Goal: Task Accomplishment & Management: Manage account settings

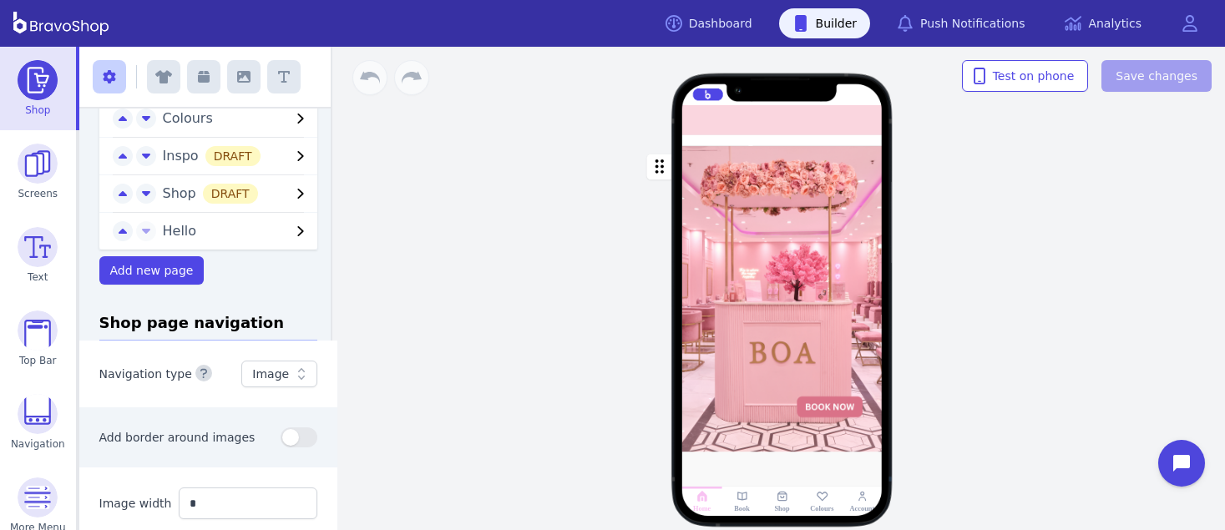
scroll to position [153, 0]
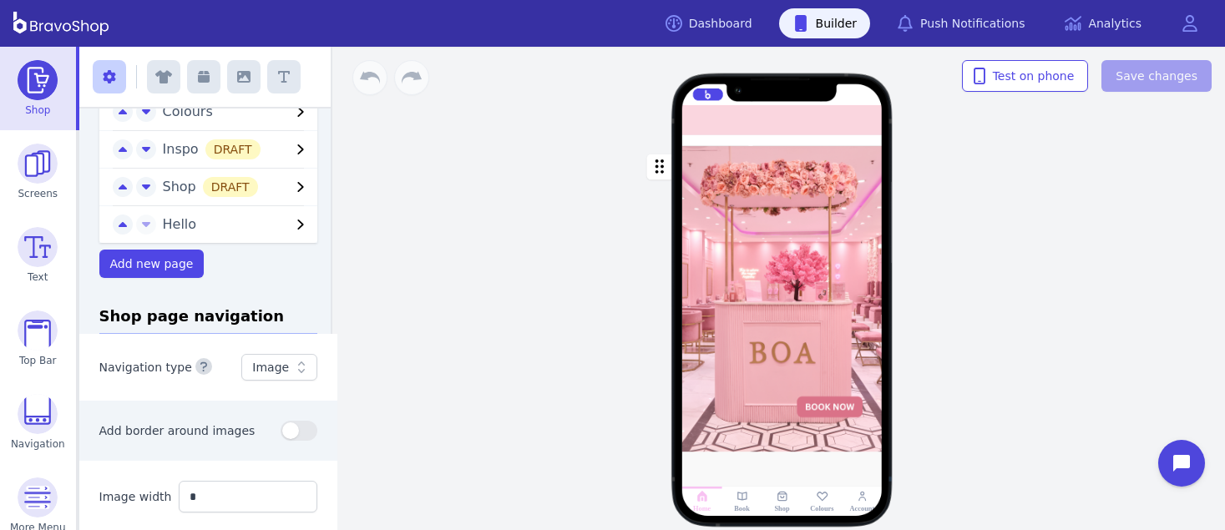
click at [298, 190] on icon "button" at bounding box center [301, 187] width 6 height 10
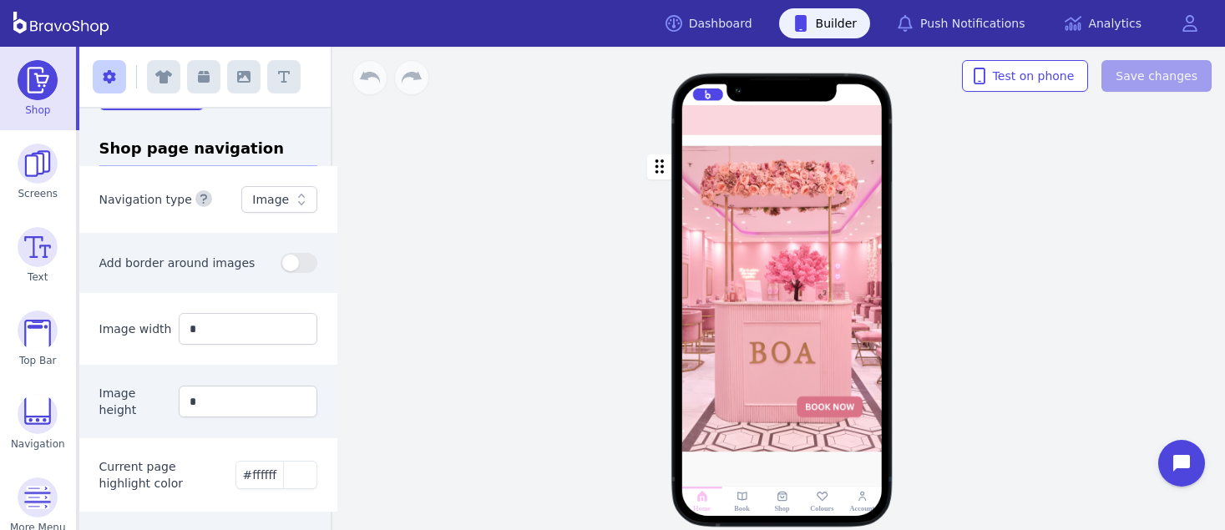
scroll to position [661, 0]
click at [870, 276] on div "button" at bounding box center [782, 299] width 200 height 306
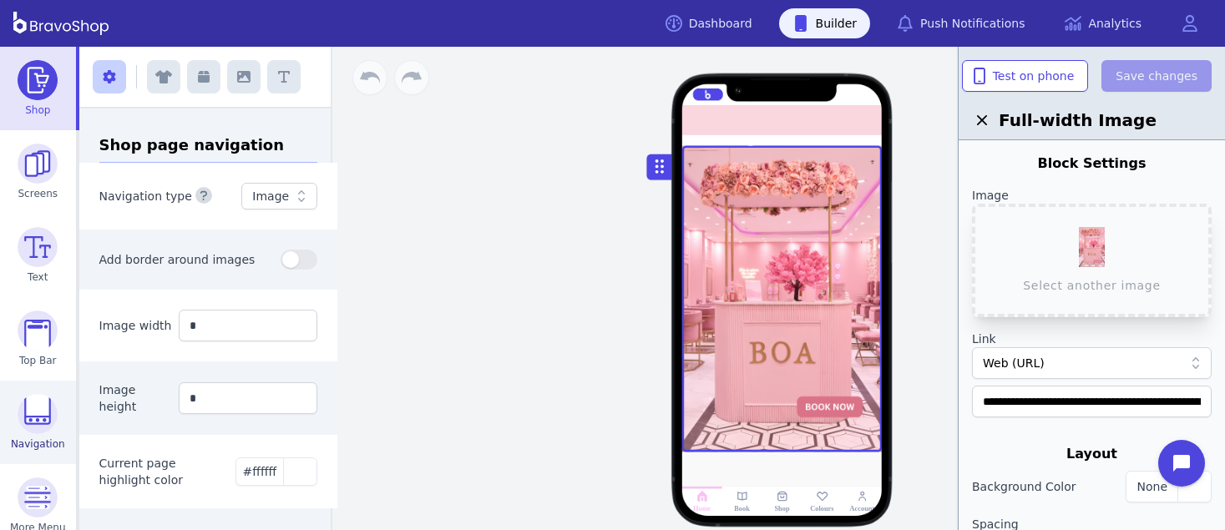
scroll to position [101, 0]
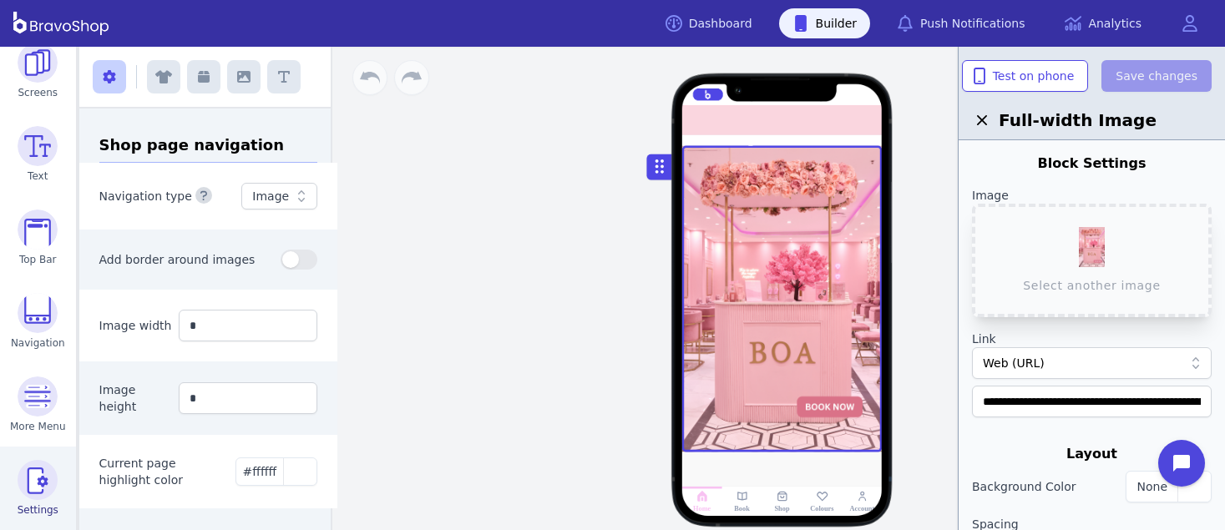
click at [32, 484] on img at bounding box center [38, 480] width 40 height 40
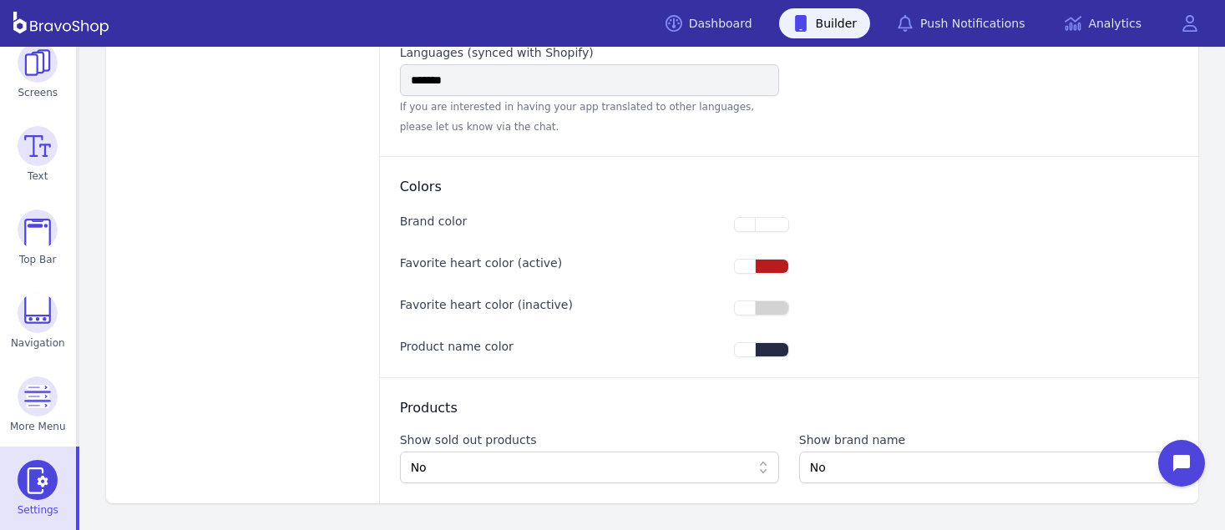
type input "**********"
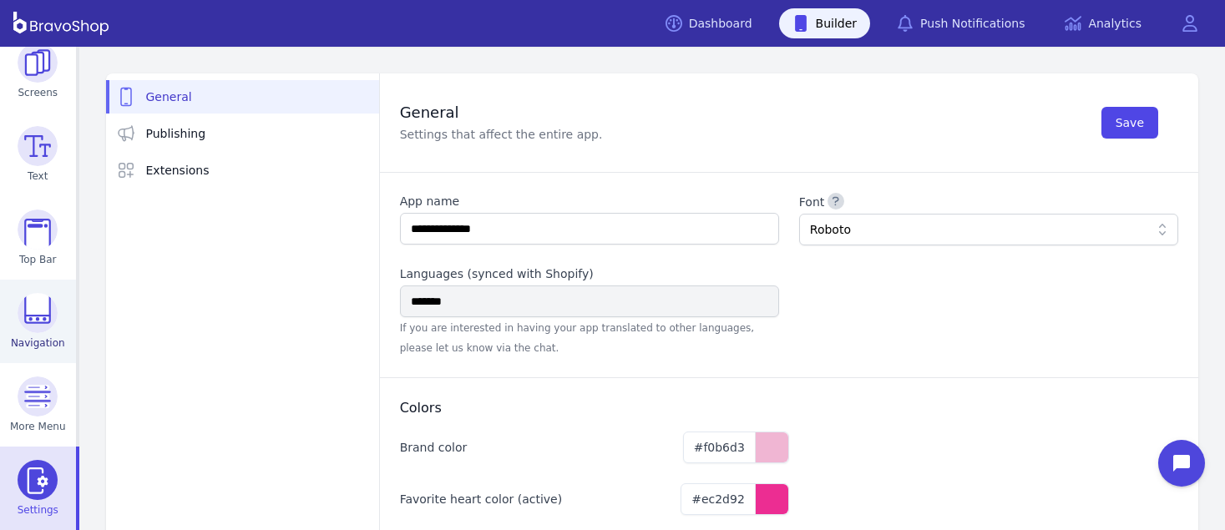
click at [23, 327] on img at bounding box center [38, 313] width 40 height 40
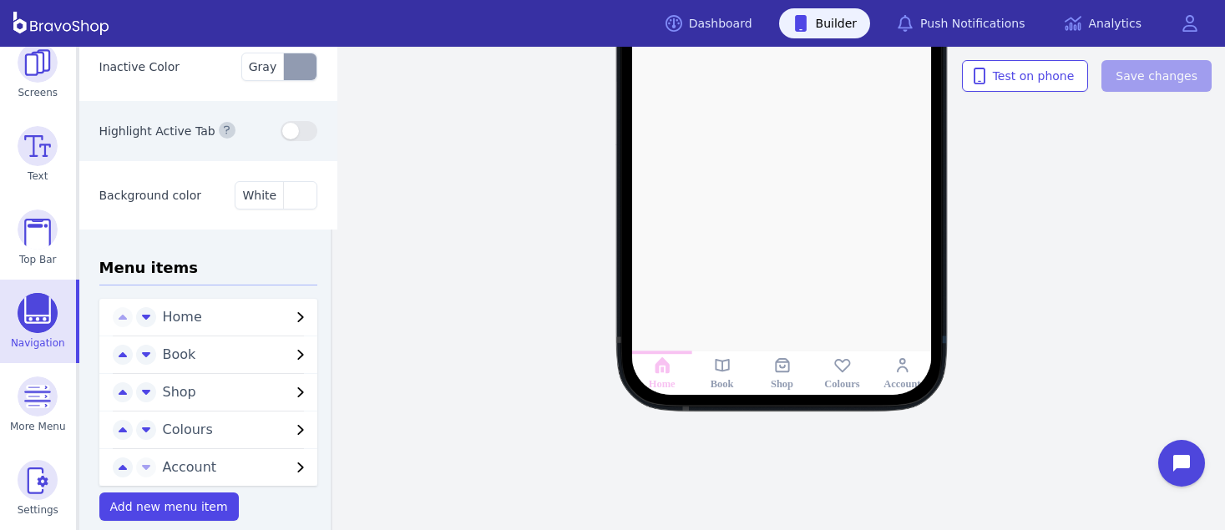
scroll to position [151, 0]
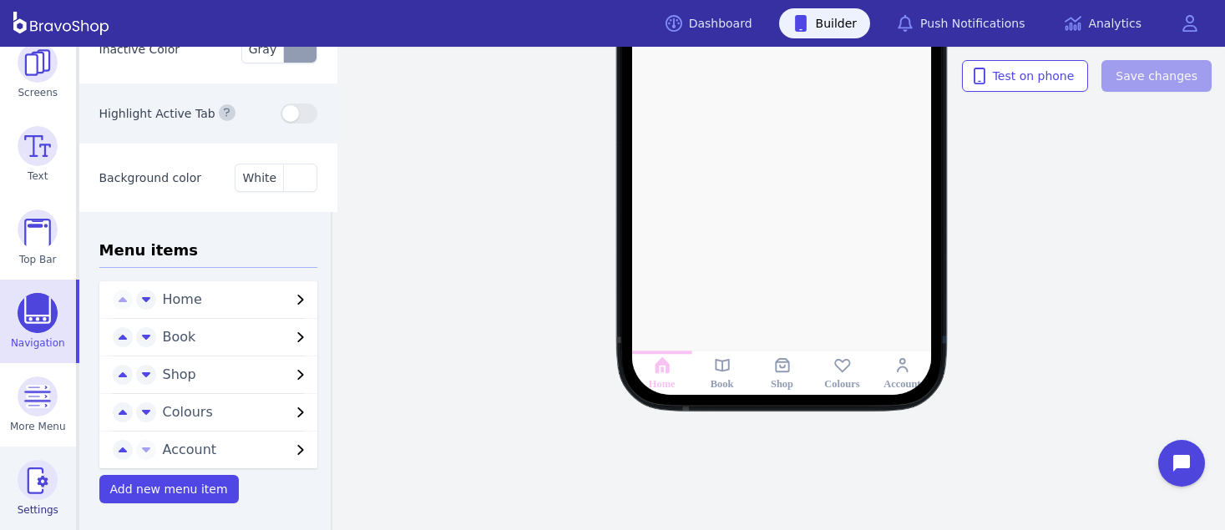
click at [33, 484] on img at bounding box center [38, 480] width 40 height 40
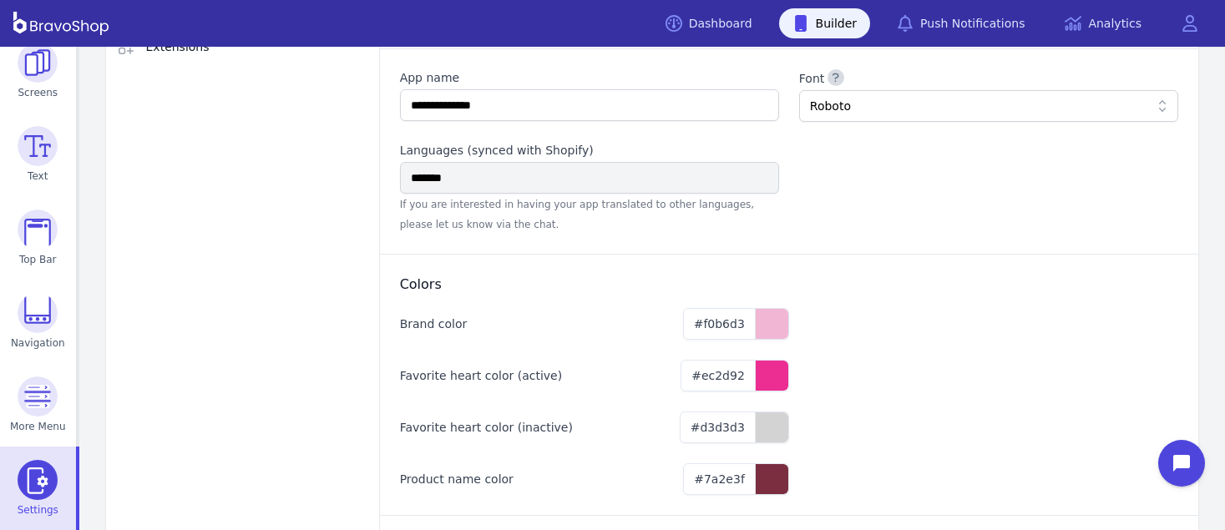
scroll to position [128, 0]
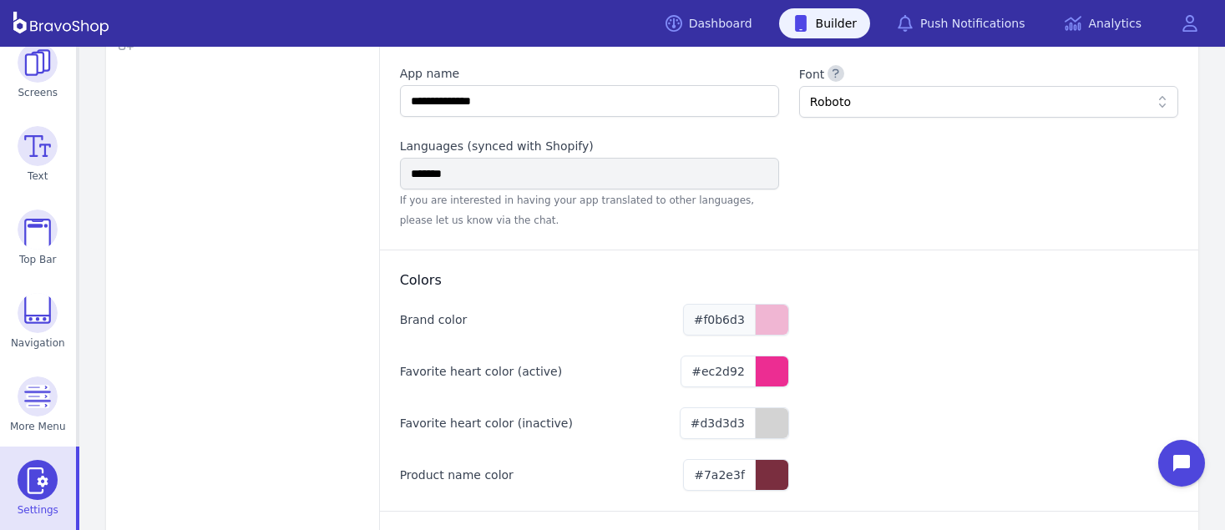
click at [739, 320] on span "#f0b6d3" at bounding box center [719, 319] width 51 height 13
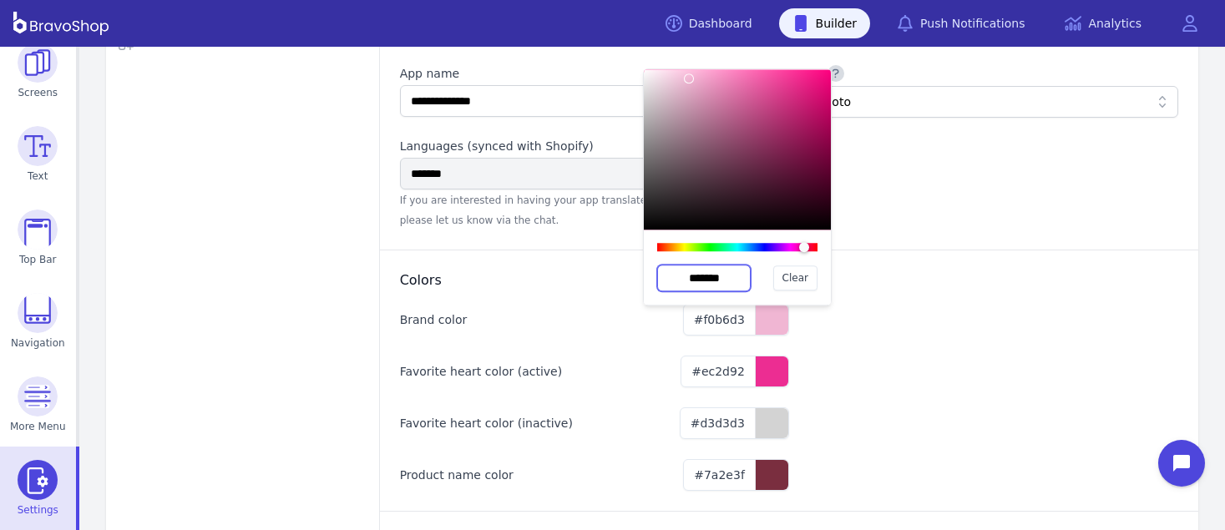
drag, startPoint x: 737, startPoint y: 278, endPoint x: 654, endPoint y: 273, distance: 82.8
click at [654, 273] on div "******* Clear" at bounding box center [737, 267] width 187 height 75
click at [39, 300] on img at bounding box center [38, 313] width 40 height 40
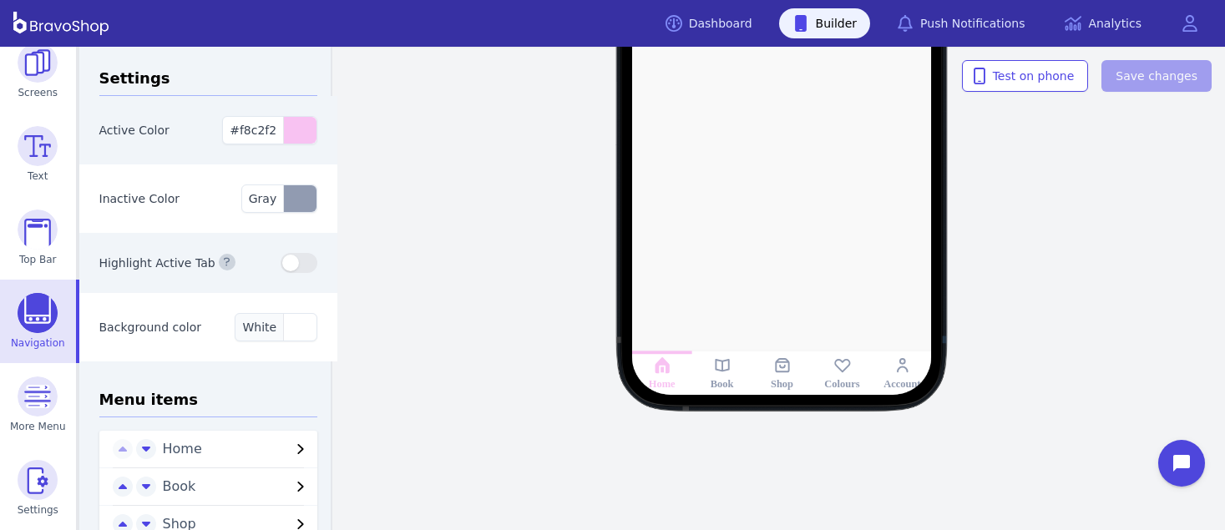
click at [287, 335] on div "button" at bounding box center [299, 327] width 33 height 27
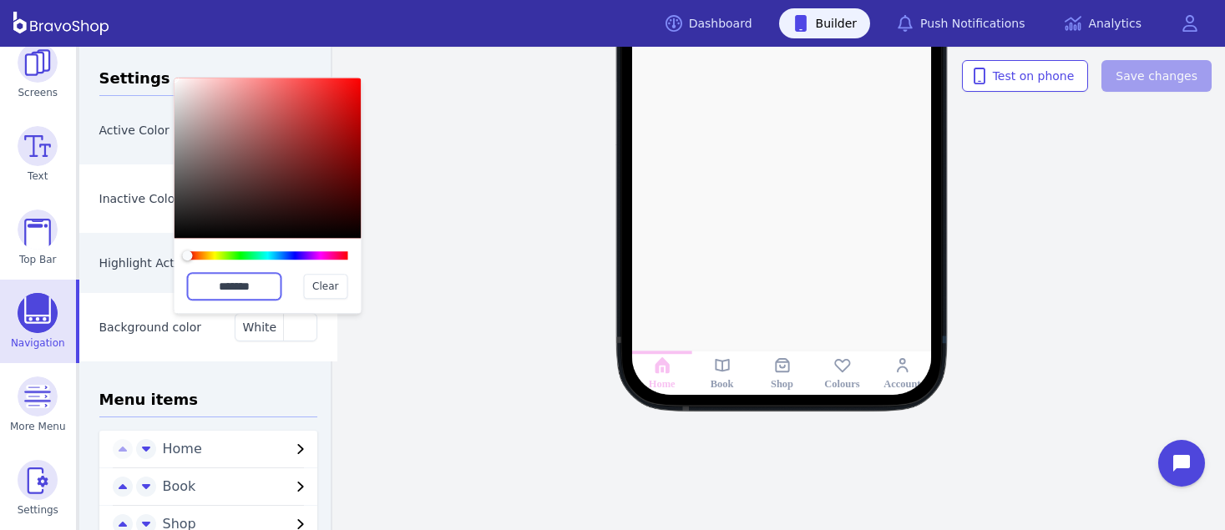
drag, startPoint x: 262, startPoint y: 276, endPoint x: 208, endPoint y: 282, distance: 54.6
click at [207, 277] on input "*******" at bounding box center [235, 286] width 94 height 27
click at [208, 282] on input "*******" at bounding box center [235, 286] width 94 height 27
drag, startPoint x: 208, startPoint y: 282, endPoint x: 266, endPoint y: 289, distance: 58.0
click at [266, 289] on input "*******" at bounding box center [235, 286] width 94 height 27
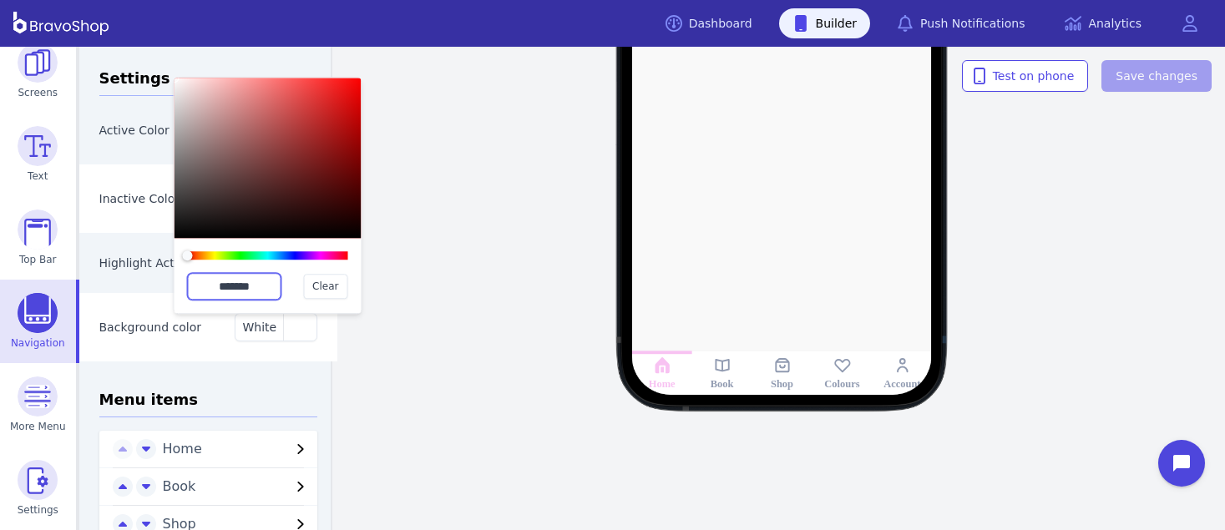
paste input "text"
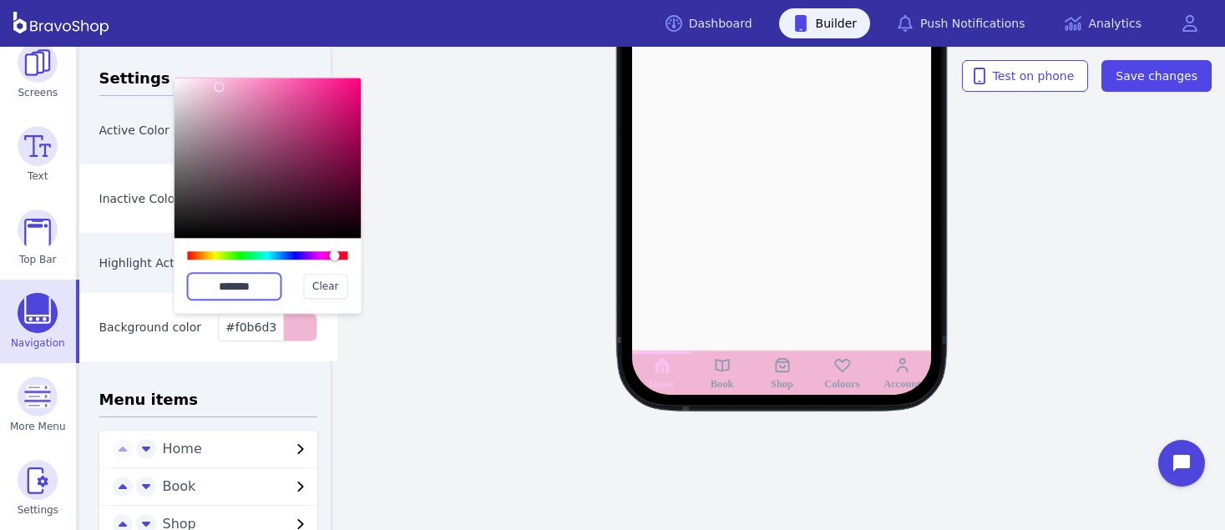
type input "*******"
click at [151, 285] on div "Highlight Active Tab" at bounding box center [208, 263] width 259 height 60
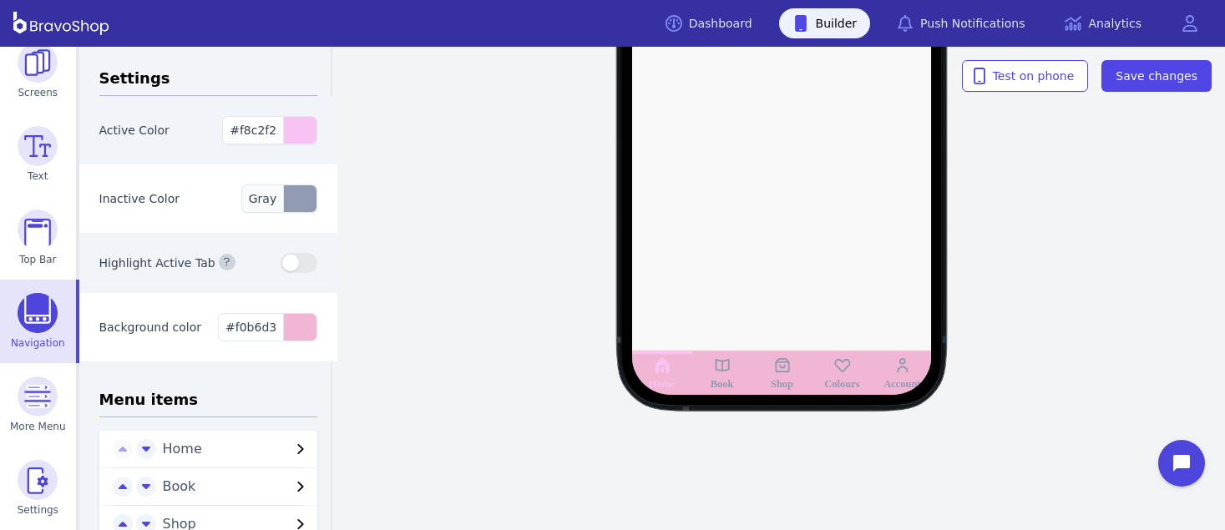
click at [294, 200] on div "button" at bounding box center [299, 198] width 33 height 27
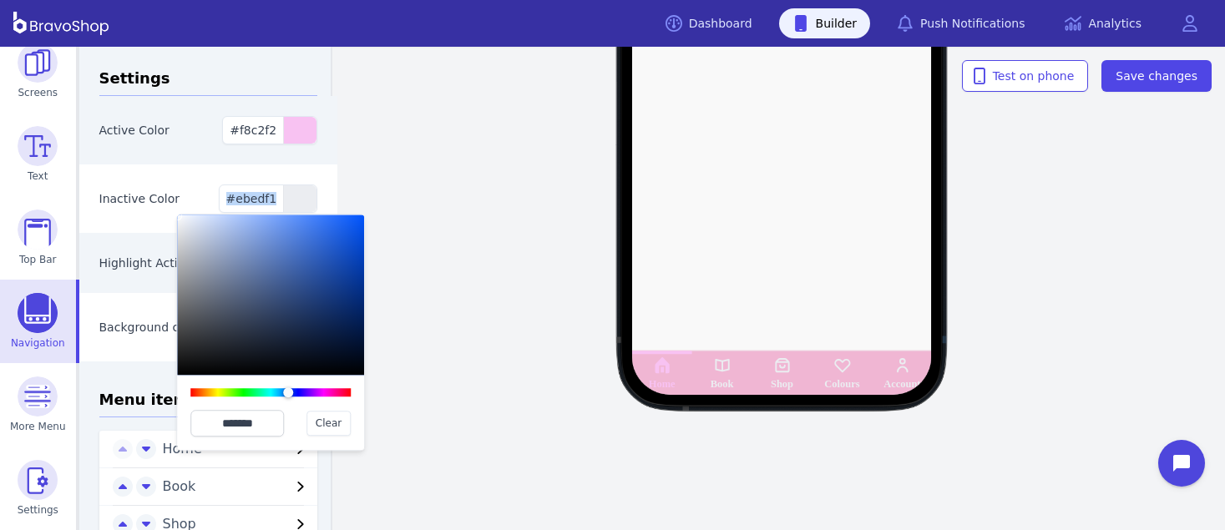
type input "*******"
drag, startPoint x: 182, startPoint y: 224, endPoint x: 173, endPoint y: 215, distance: 13.0
click at [173, 215] on div "Inactive Color #ebedf1 ******* Clear" at bounding box center [208, 199] width 259 height 68
click at [737, 224] on div at bounding box center [782, 87] width 428 height 616
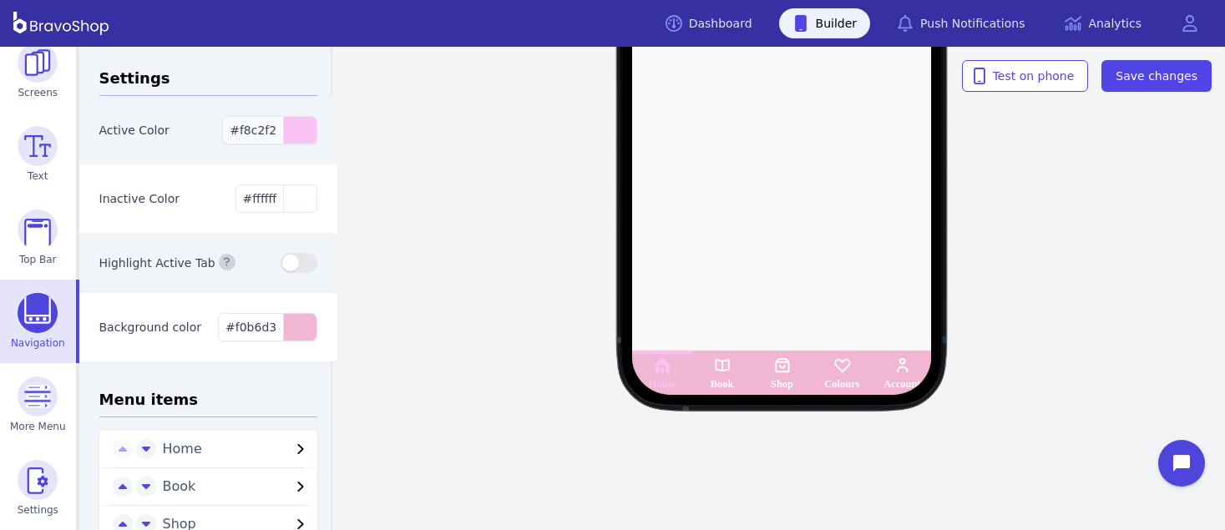
click at [286, 132] on div "button" at bounding box center [299, 130] width 33 height 27
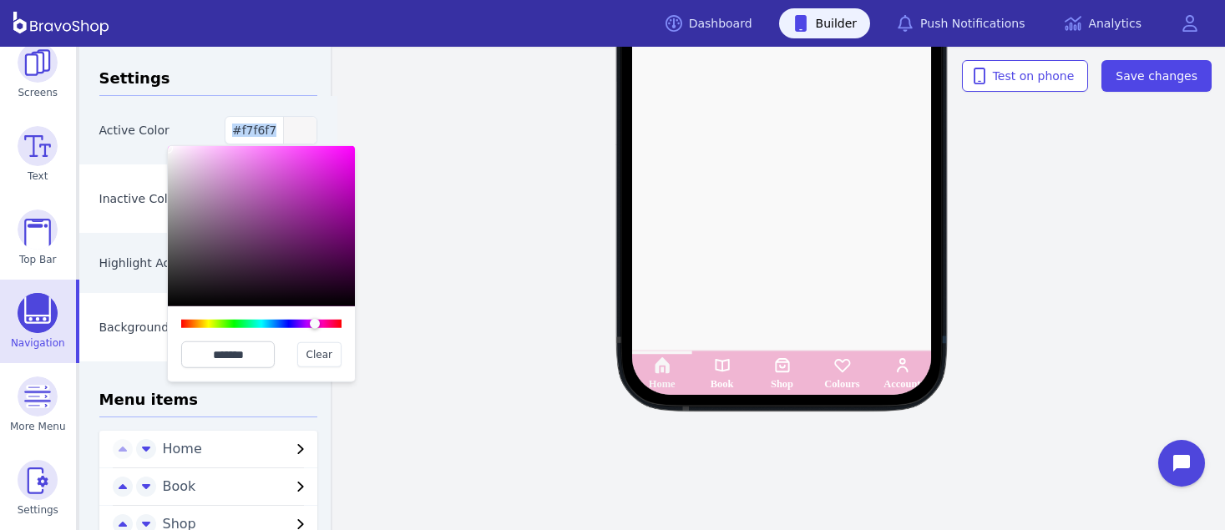
type input "*******"
drag, startPoint x: 169, startPoint y: 151, endPoint x: 162, endPoint y: 144, distance: 9.4
click at [162, 144] on div "Active Color #ffffff ******* Clear" at bounding box center [208, 130] width 259 height 68
click at [485, 180] on div "Home Book Shop Colours Account" at bounding box center [782, 87] width 886 height 387
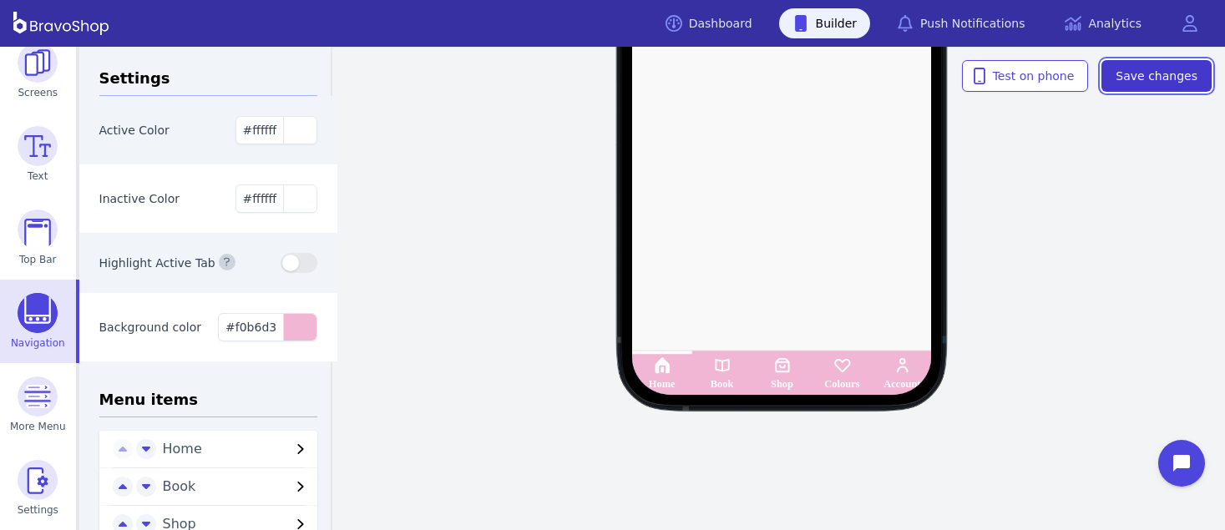
click at [1150, 68] on span "Save changes" at bounding box center [1157, 76] width 82 height 17
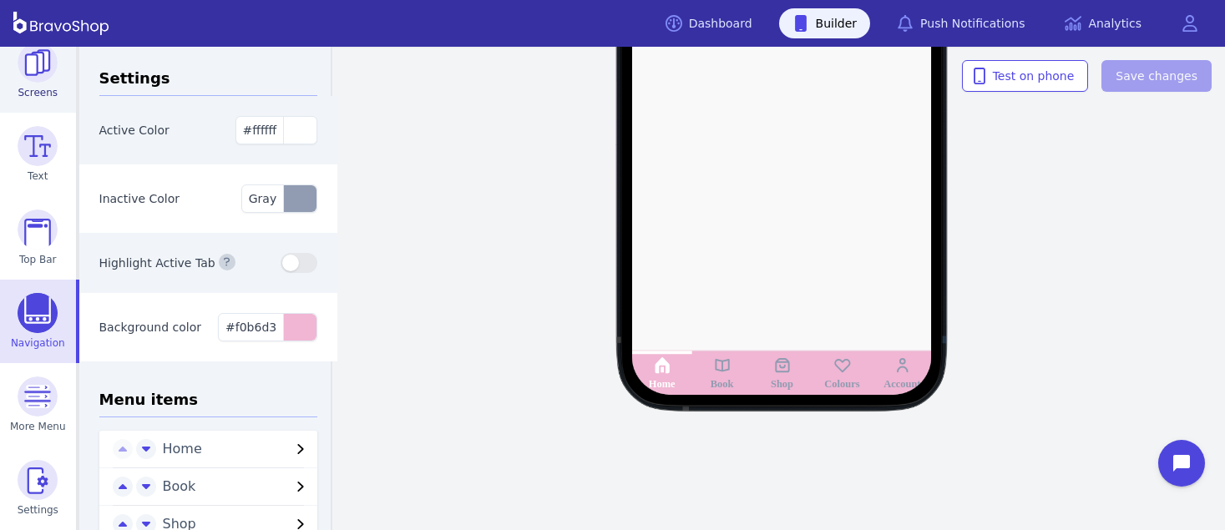
click at [35, 71] on img at bounding box center [38, 63] width 40 height 40
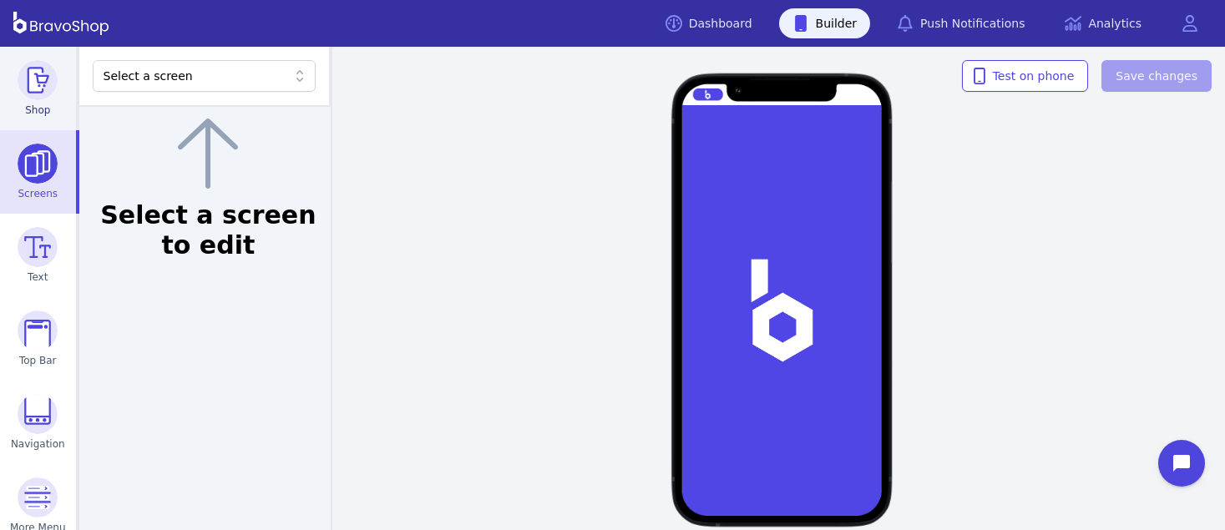
click at [27, 80] on img at bounding box center [38, 80] width 40 height 40
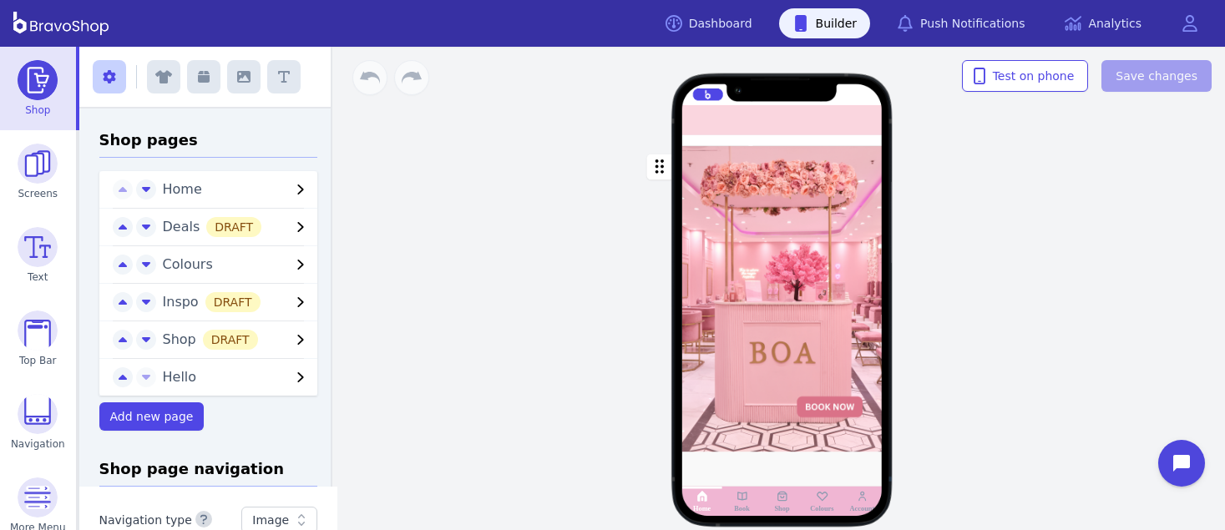
click at [698, 122] on div at bounding box center [782, 120] width 200 height 30
click at [40, 342] on img at bounding box center [38, 331] width 40 height 40
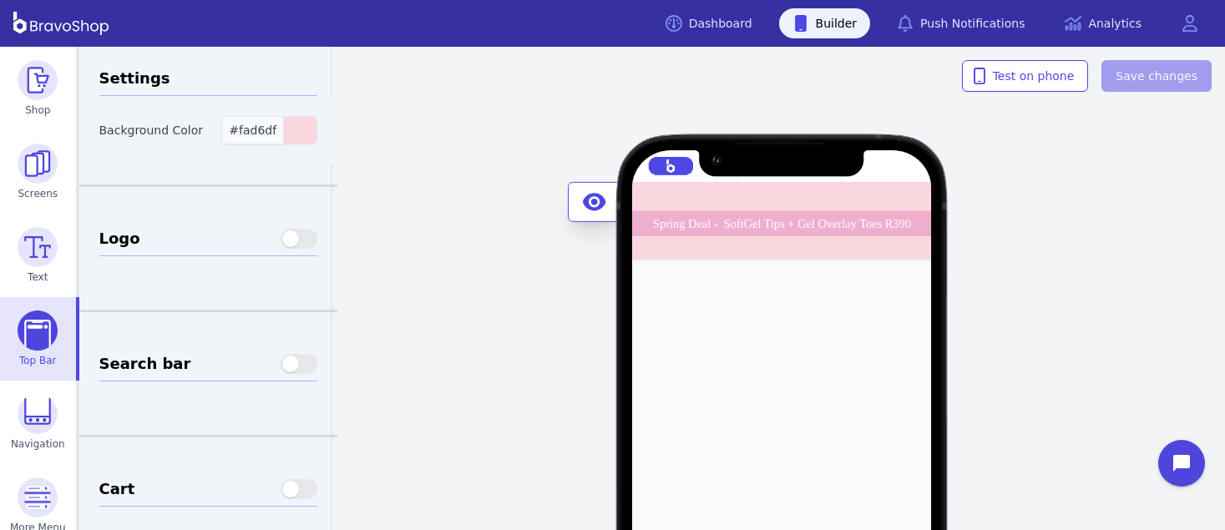
click at [249, 130] on span "#fad6df" at bounding box center [253, 130] width 48 height 13
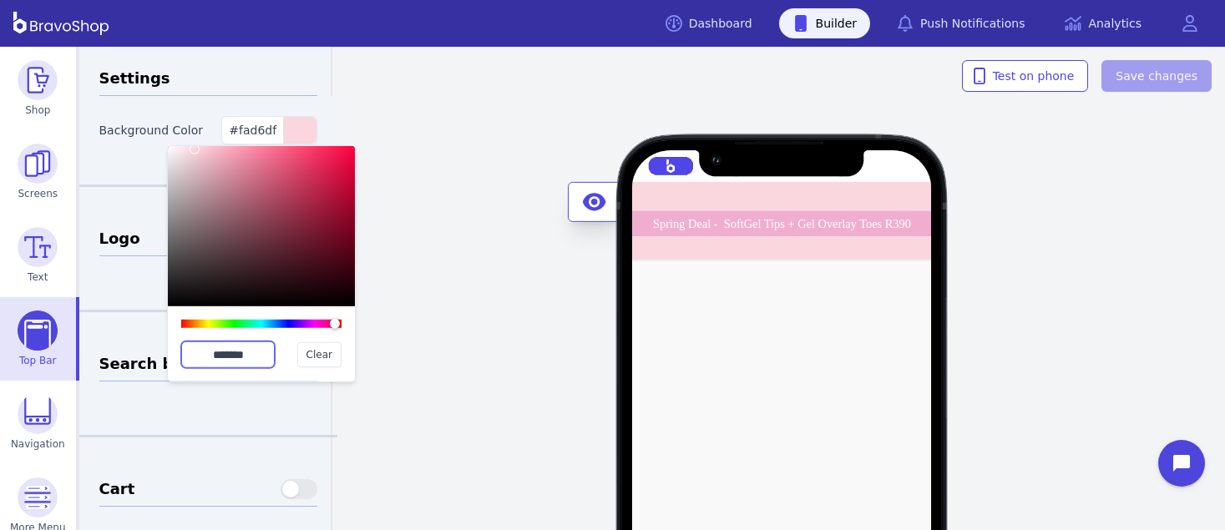
drag, startPoint x: 258, startPoint y: 353, endPoint x: 179, endPoint y: 342, distance: 80.1
click at [179, 342] on div "******* Clear" at bounding box center [261, 343] width 187 height 75
click at [29, 419] on img at bounding box center [38, 414] width 40 height 40
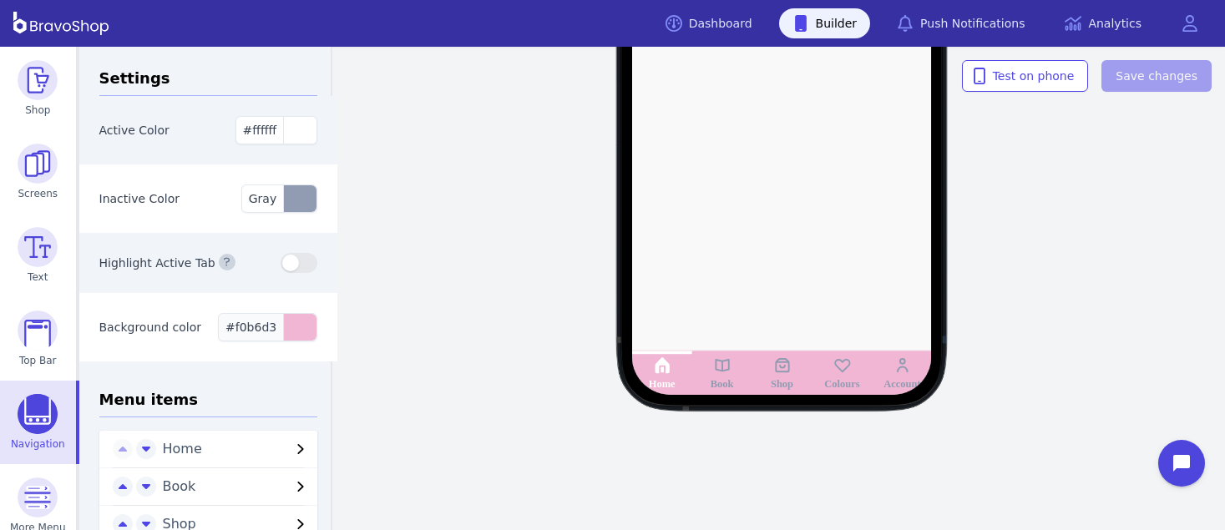
click at [256, 331] on span "#f0b6d3" at bounding box center [250, 327] width 51 height 13
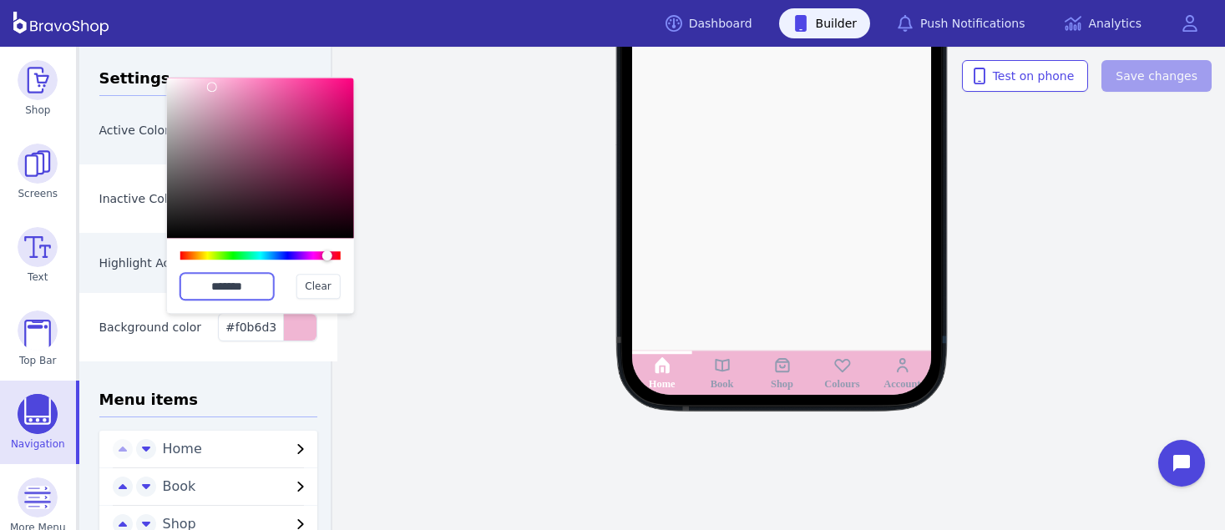
drag, startPoint x: 256, startPoint y: 290, endPoint x: 178, endPoint y: 277, distance: 79.5
click at [178, 277] on div "******* Clear" at bounding box center [260, 275] width 187 height 75
paste input "text"
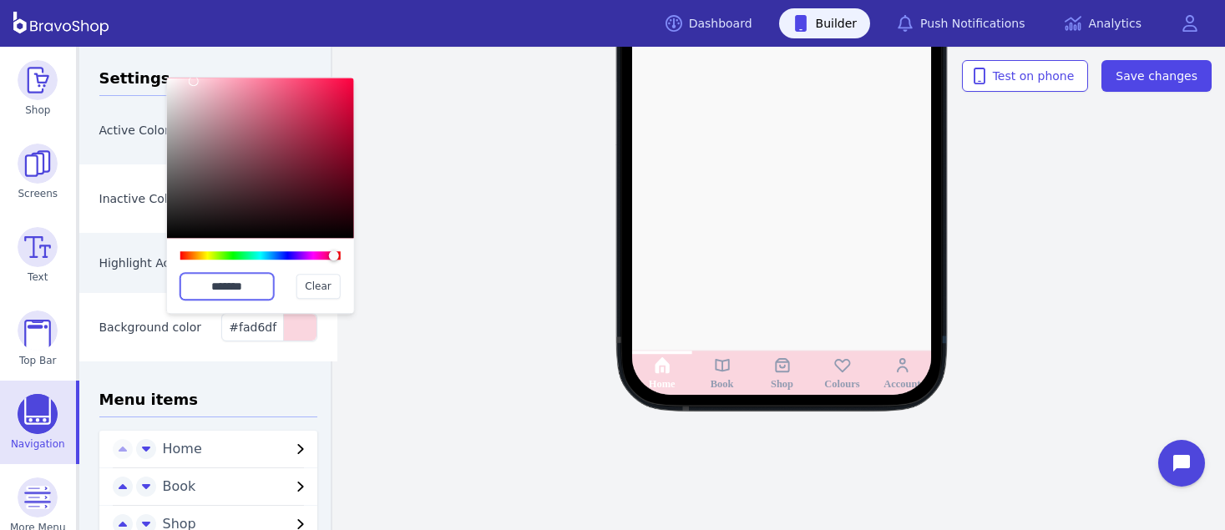
type input "*******"
click at [293, 357] on div "Background color #fad6df ******* Clear" at bounding box center [208, 327] width 259 height 68
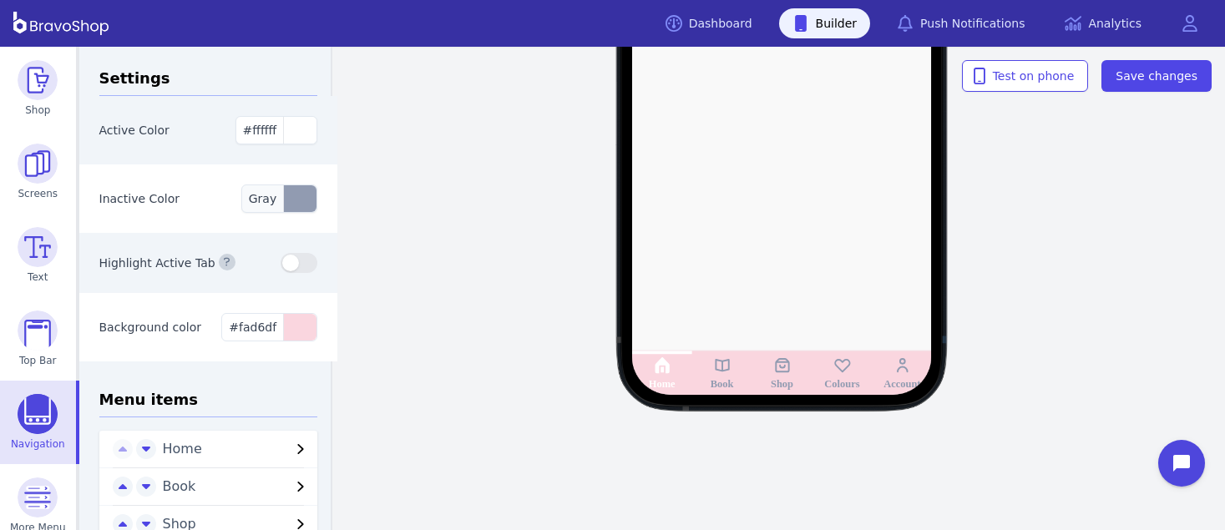
click at [296, 204] on div "button" at bounding box center [299, 198] width 33 height 27
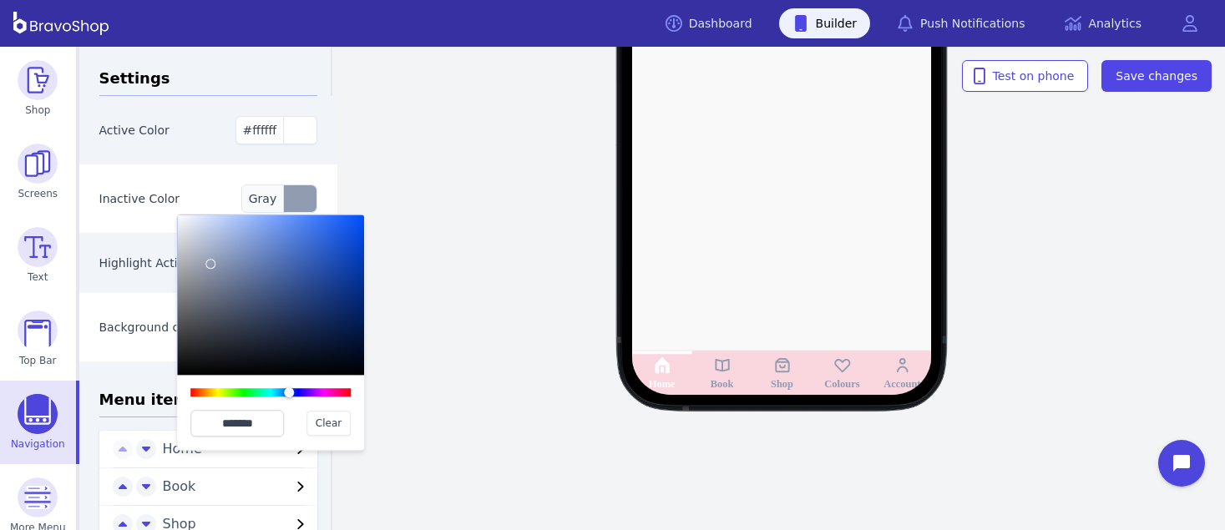
click at [296, 204] on div "button" at bounding box center [299, 198] width 33 height 27
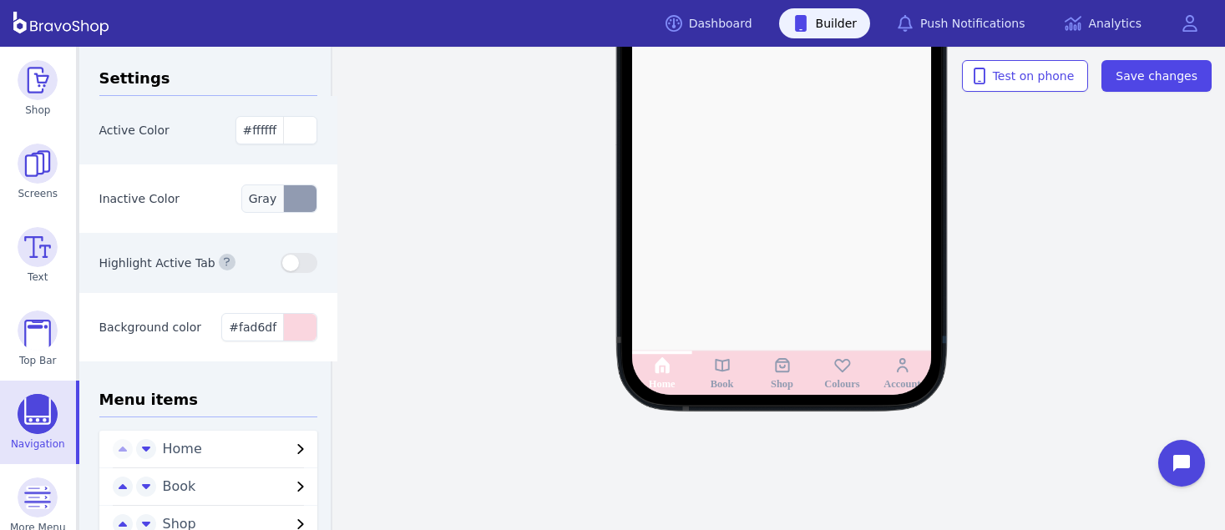
click at [286, 202] on div "button" at bounding box center [299, 198] width 33 height 27
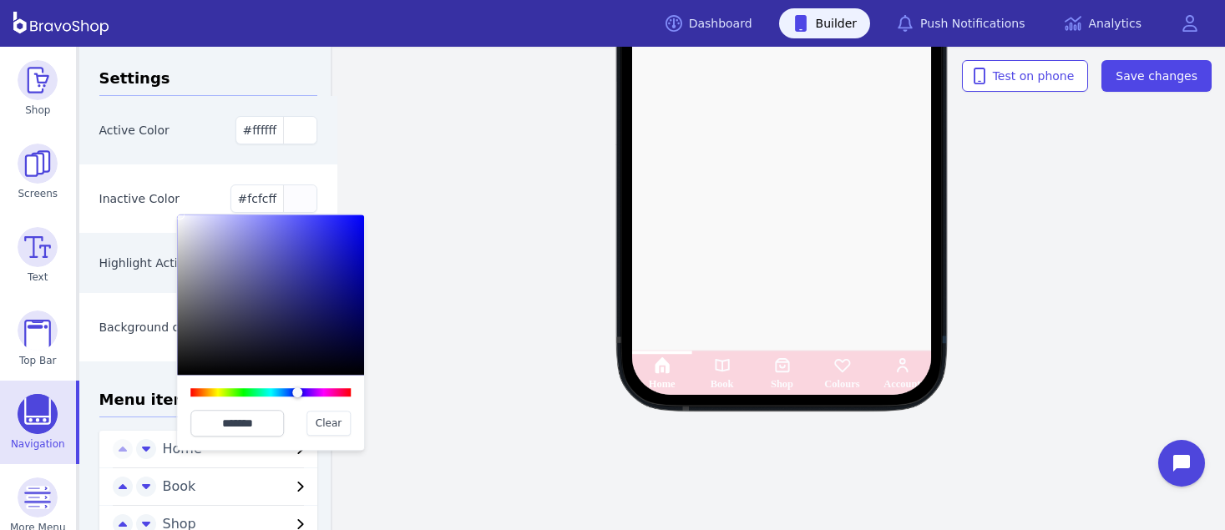
click at [179, 215] on div at bounding box center [270, 295] width 187 height 160
click at [341, 391] on div at bounding box center [270, 392] width 160 height 8
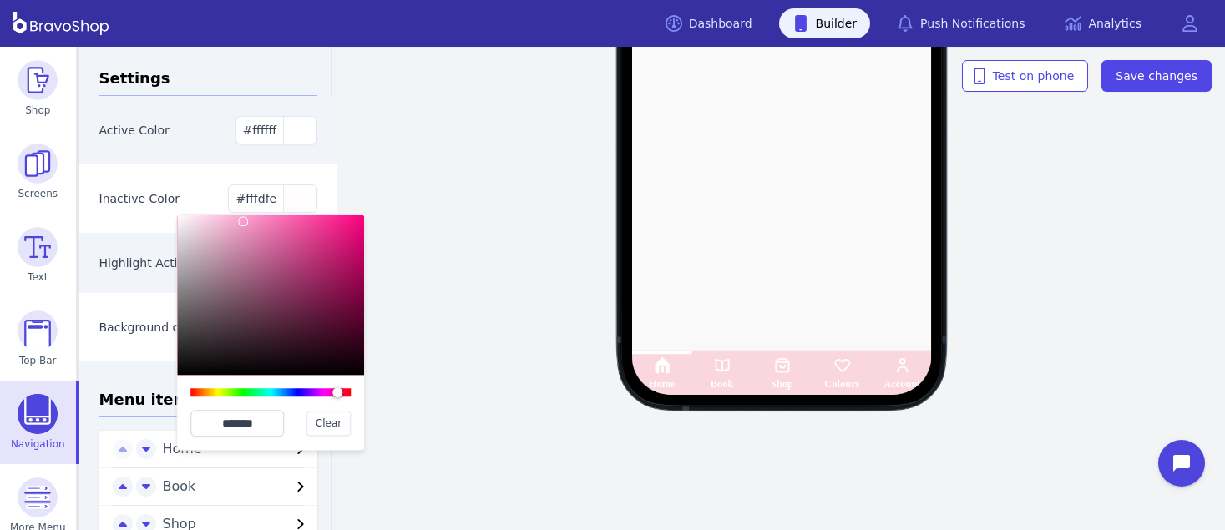
click at [243, 221] on div at bounding box center [270, 295] width 187 height 160
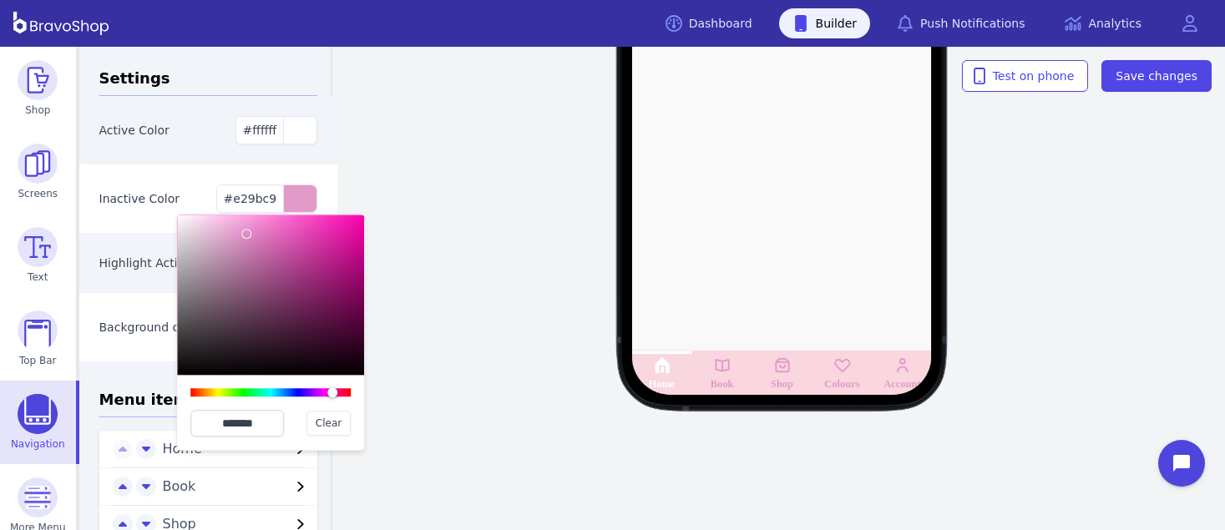
type input "*******"
click at [247, 234] on div at bounding box center [252, 239] width 10 height 10
drag, startPoint x: 277, startPoint y: 428, endPoint x: 198, endPoint y: 424, distance: 79.4
click at [198, 424] on input "*******" at bounding box center [237, 423] width 94 height 27
click at [288, 134] on div "button" at bounding box center [299, 130] width 33 height 27
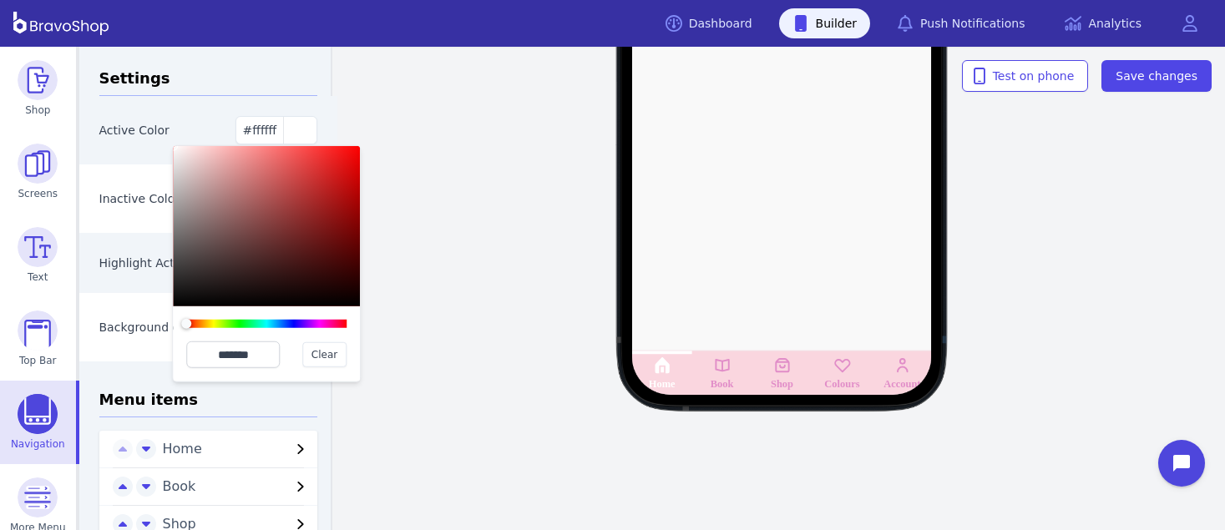
click at [335, 323] on div at bounding box center [266, 324] width 160 height 8
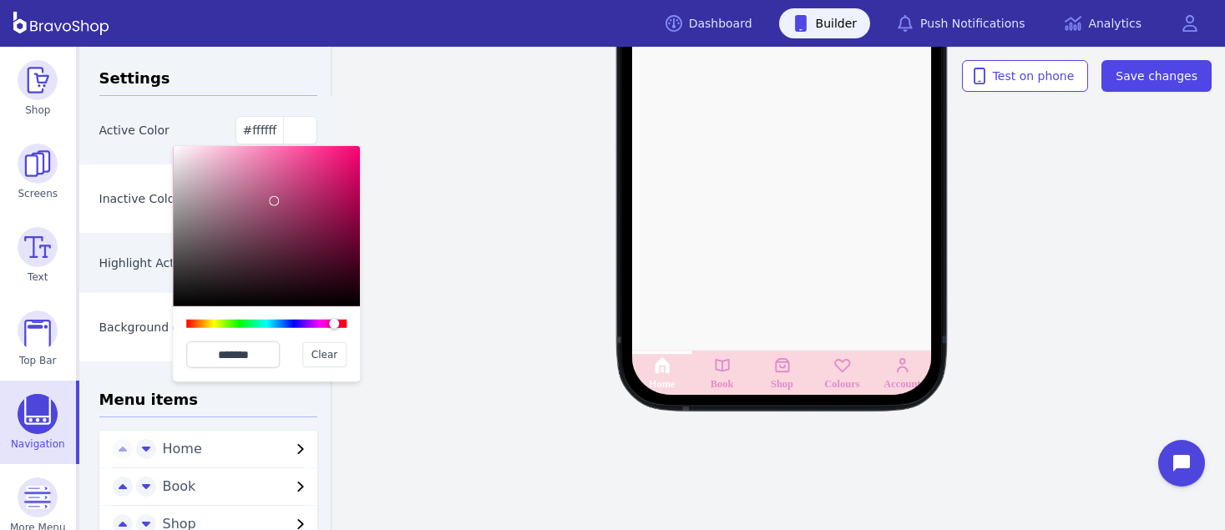
click at [275, 201] on div at bounding box center [266, 226] width 187 height 160
click at [253, 178] on div at bounding box center [266, 226] width 187 height 160
type input "*******"
click at [235, 174] on div at bounding box center [266, 226] width 187 height 160
drag, startPoint x: 274, startPoint y: 353, endPoint x: 166, endPoint y: 340, distance: 108.5
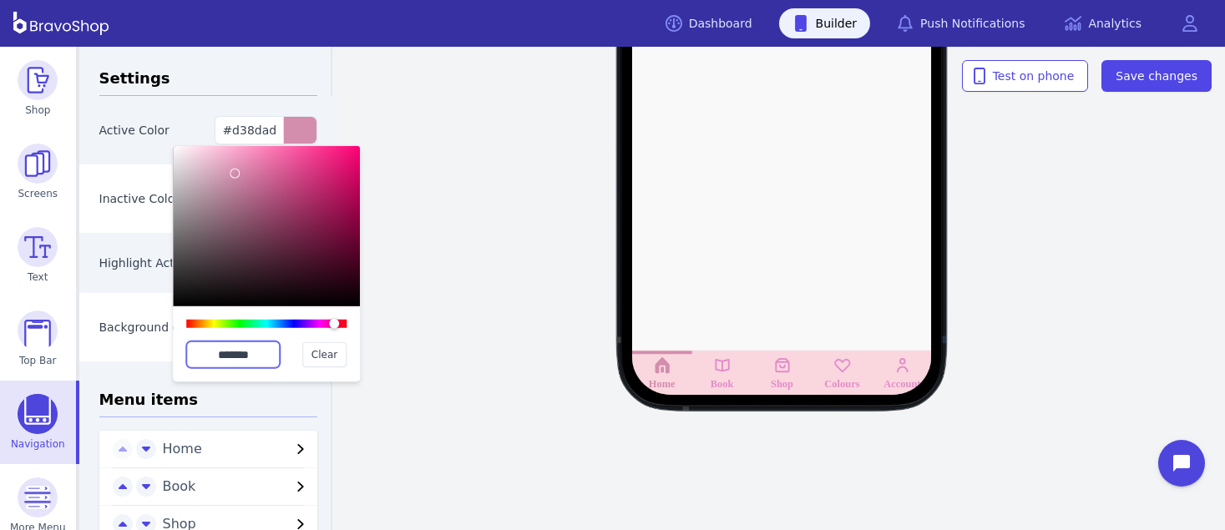
click at [166, 340] on div "Settings Active Color #d38dad ******* Clear Inactive Color #e18dc8 Highlight Ac…" at bounding box center [208, 360] width 219 height 586
drag, startPoint x: 258, startPoint y: 353, endPoint x: 204, endPoint y: 350, distance: 54.4
click at [204, 350] on input "*******" at bounding box center [233, 355] width 94 height 27
click at [266, 68] on h3 "Settings" at bounding box center [208, 81] width 219 height 29
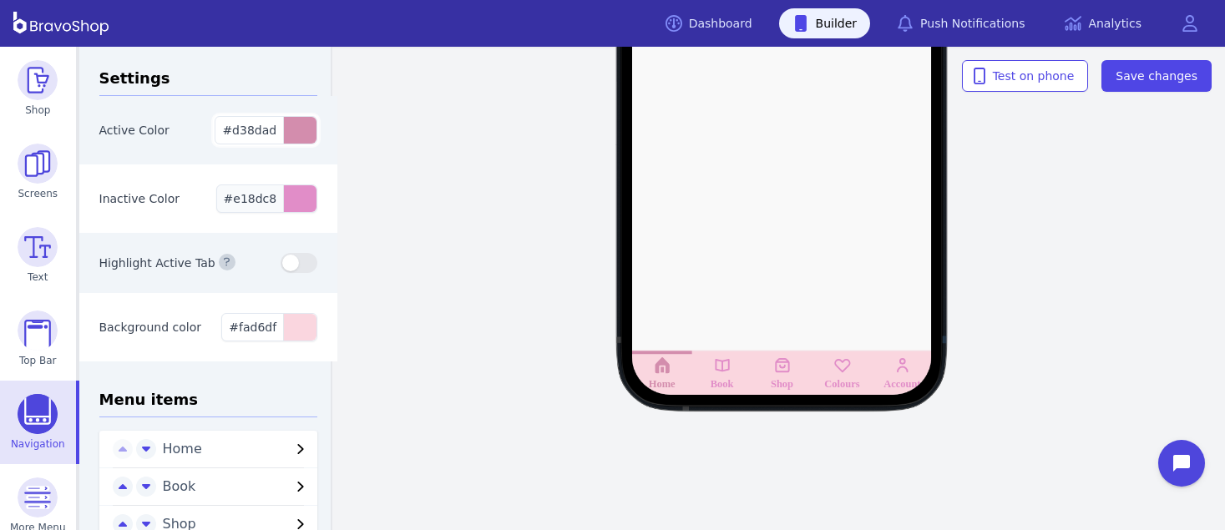
click at [285, 196] on div "button" at bounding box center [299, 198] width 33 height 27
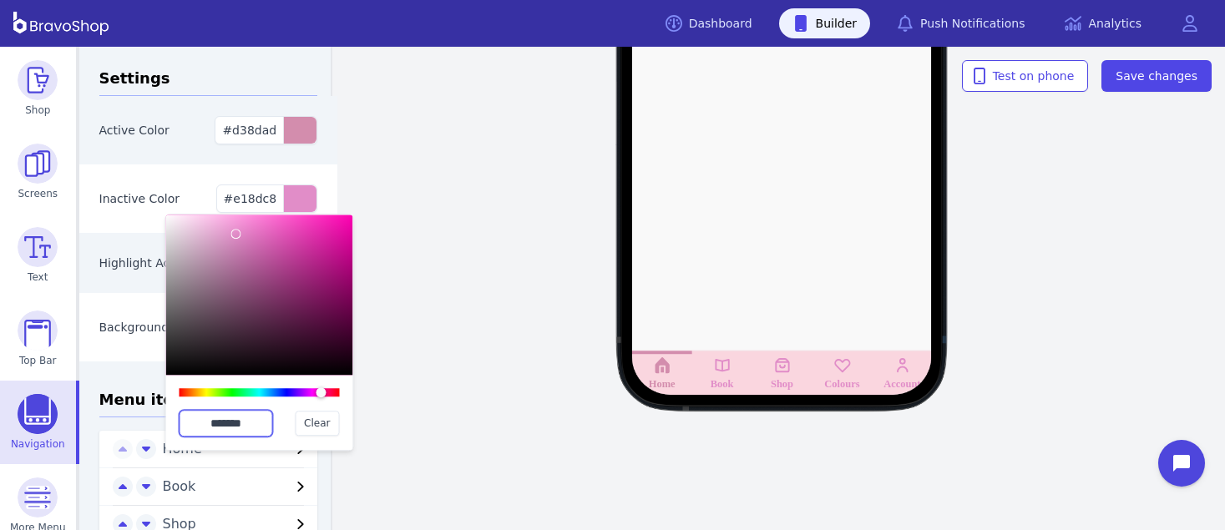
drag, startPoint x: 258, startPoint y: 422, endPoint x: 179, endPoint y: 417, distance: 79.5
click at [180, 417] on input "*******" at bounding box center [227, 423] width 94 height 27
paste input "text"
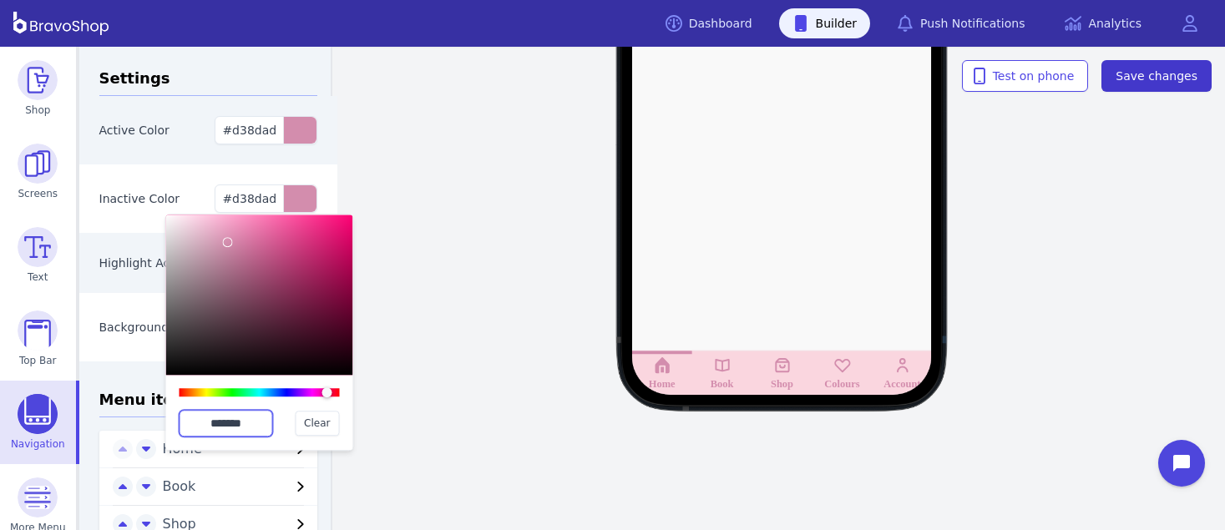
type input "*******"
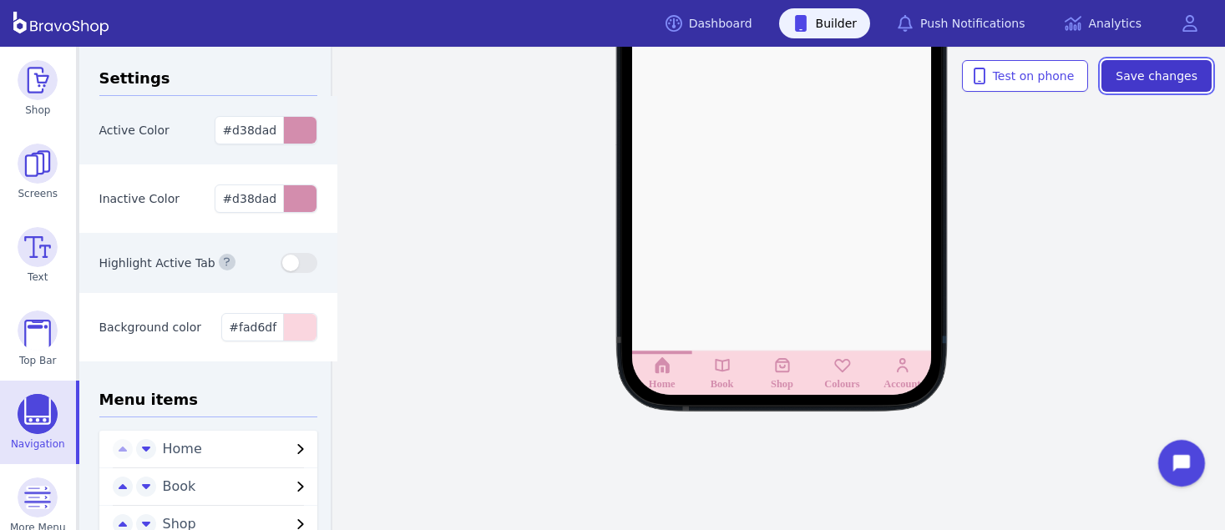
click at [1150, 68] on span "Save changes" at bounding box center [1157, 76] width 82 height 17
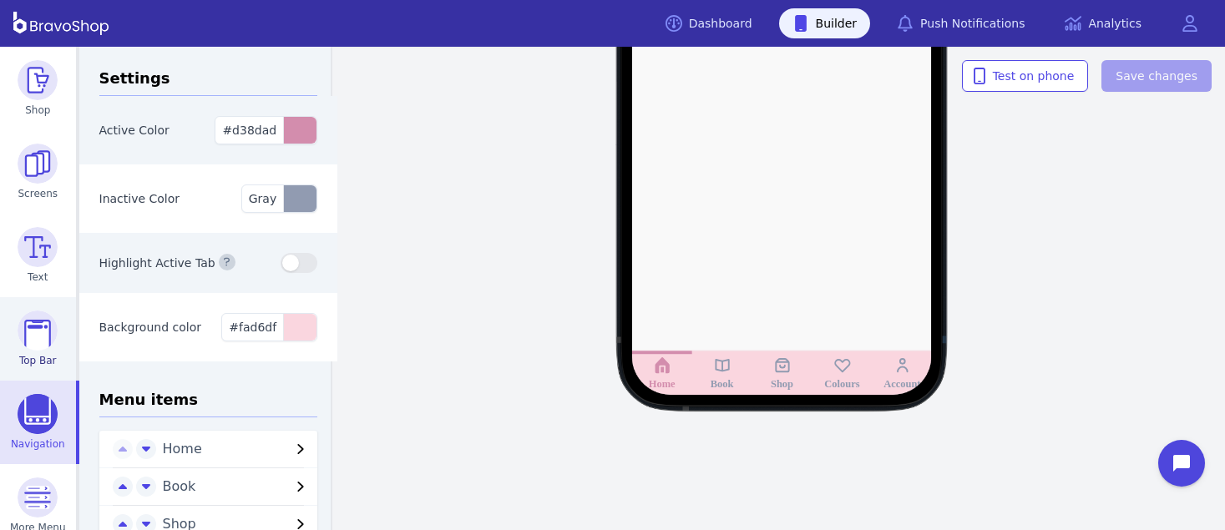
scroll to position [101, 0]
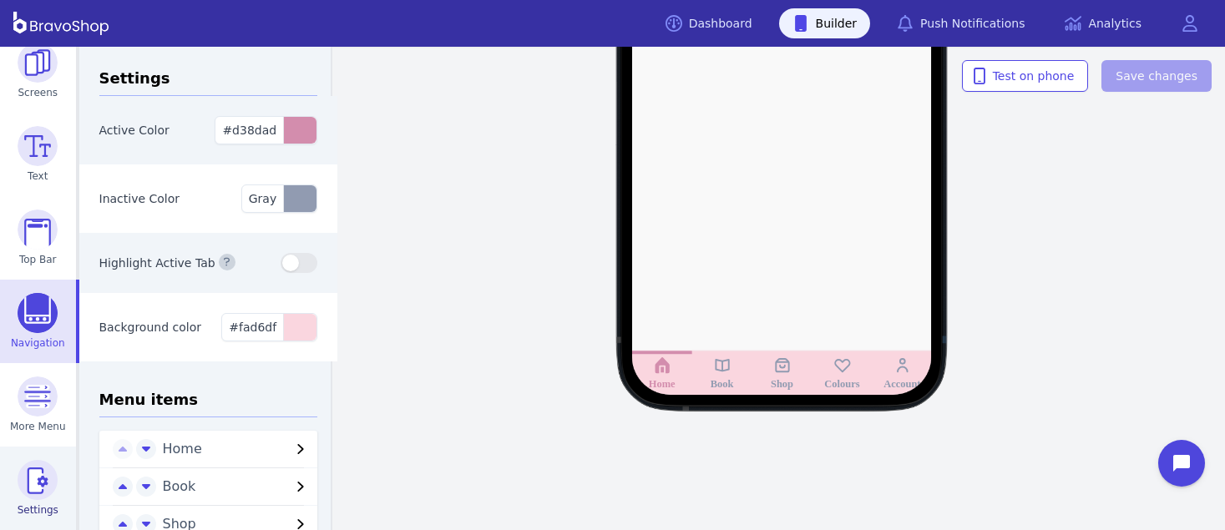
click at [40, 489] on img at bounding box center [38, 480] width 40 height 40
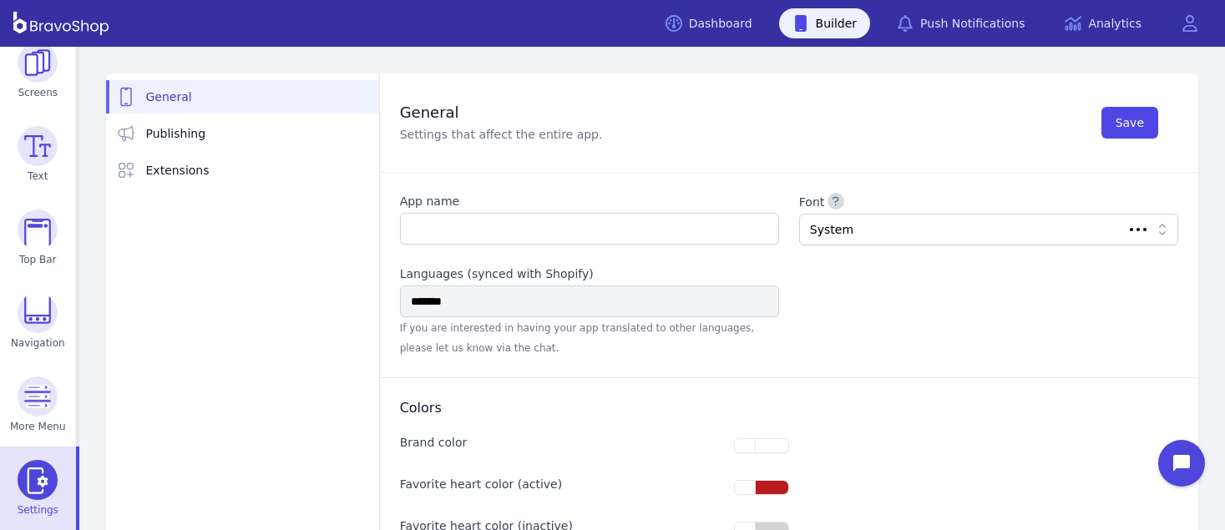
type input "**********"
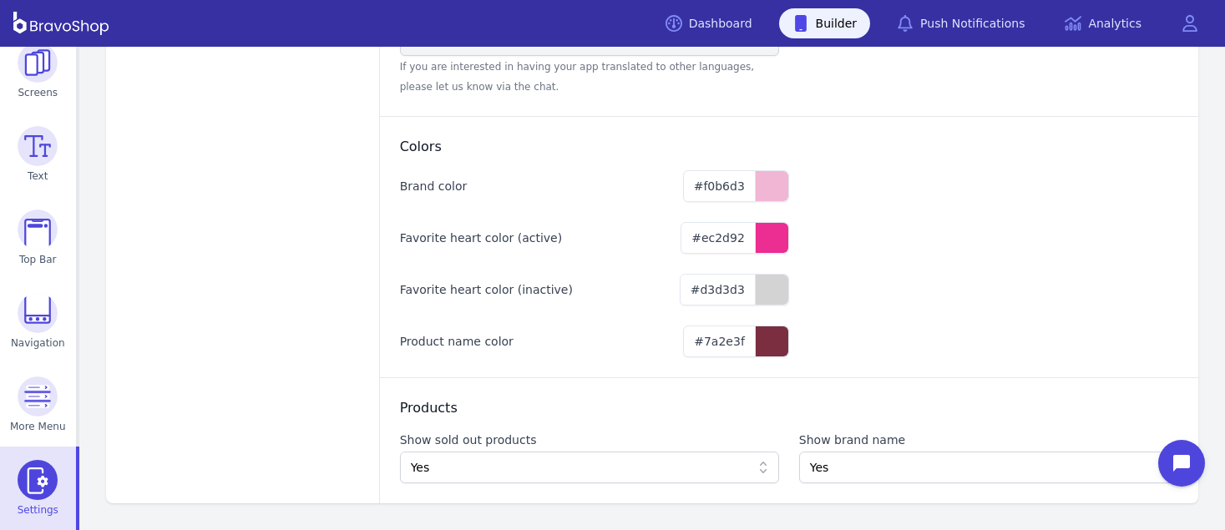
scroll to position [265, 0]
click at [742, 291] on button "#d3d3d3" at bounding box center [734, 290] width 109 height 32
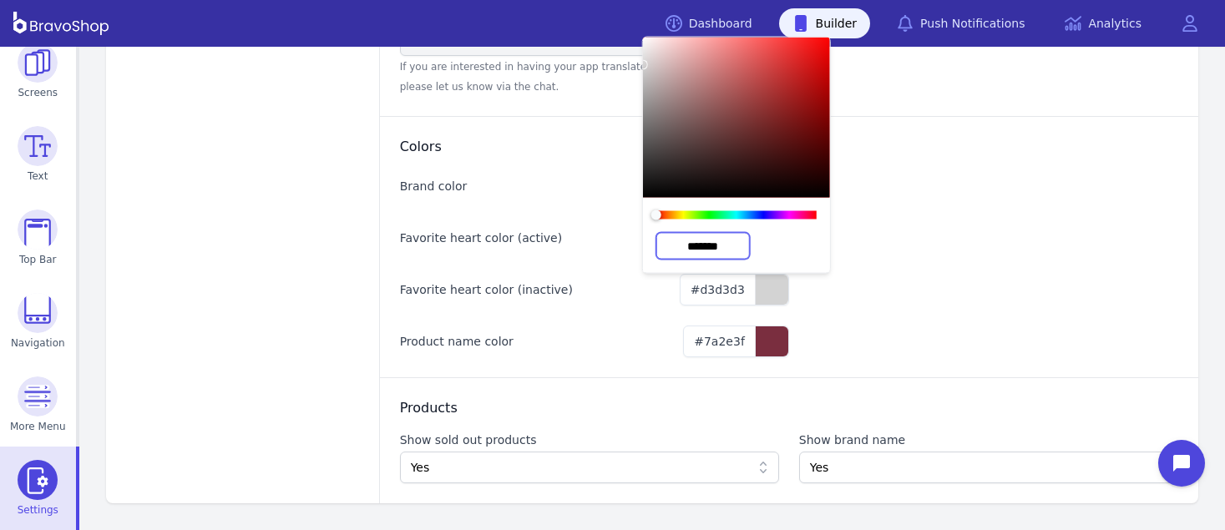
drag, startPoint x: 736, startPoint y: 241, endPoint x: 666, endPoint y: 236, distance: 69.5
click at [666, 236] on input "*******" at bounding box center [703, 246] width 94 height 27
paste input "text"
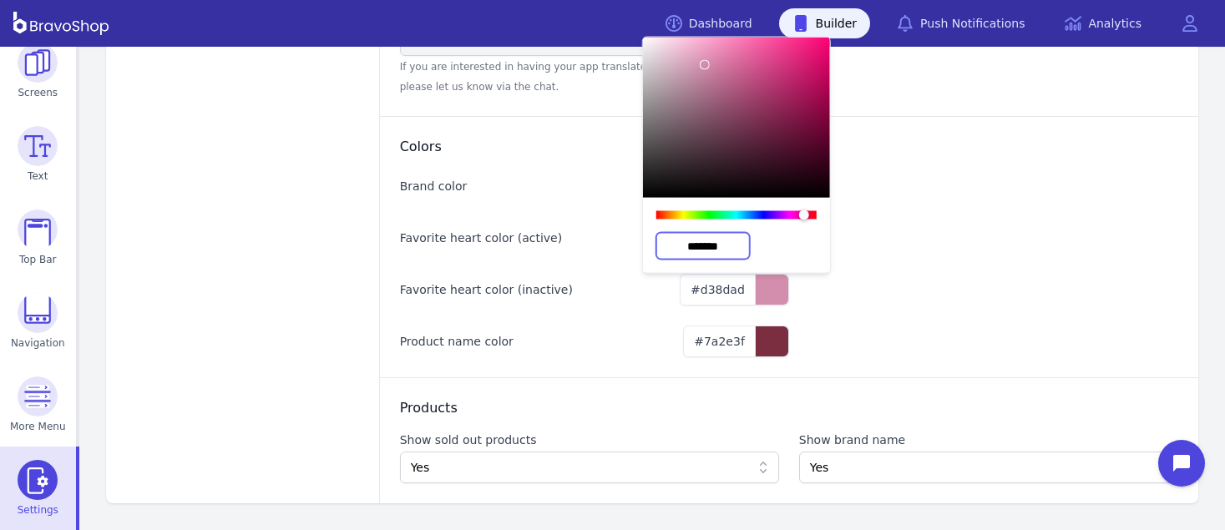
scroll to position [266, 0]
type input "*******"
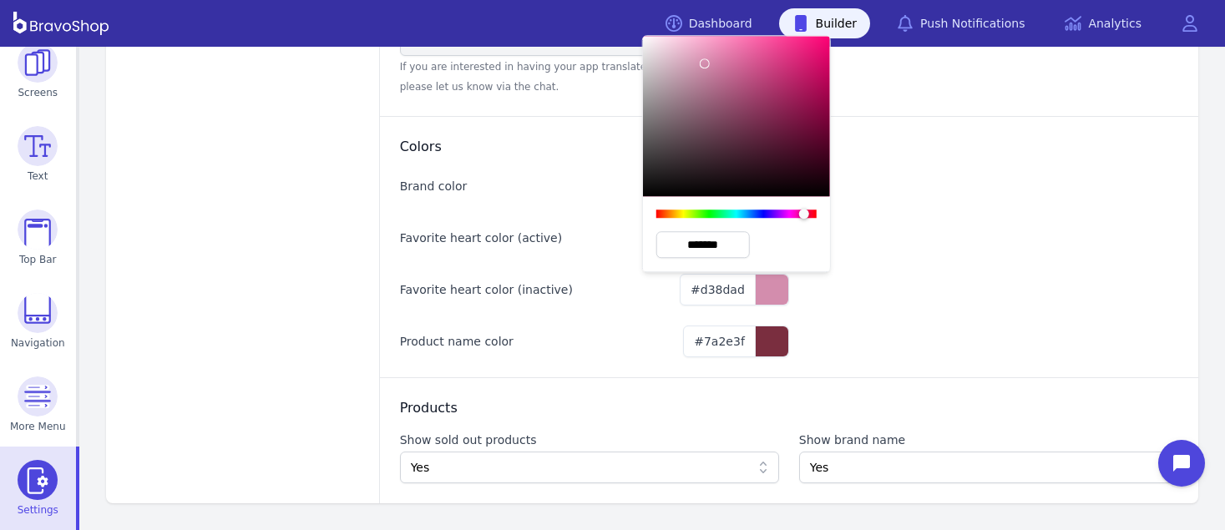
click at [958, 273] on div "Colors Brand color #f0b6d3 Favorite heart color (active) #ec2d92 Favorite heart…" at bounding box center [789, 246] width 818 height 261
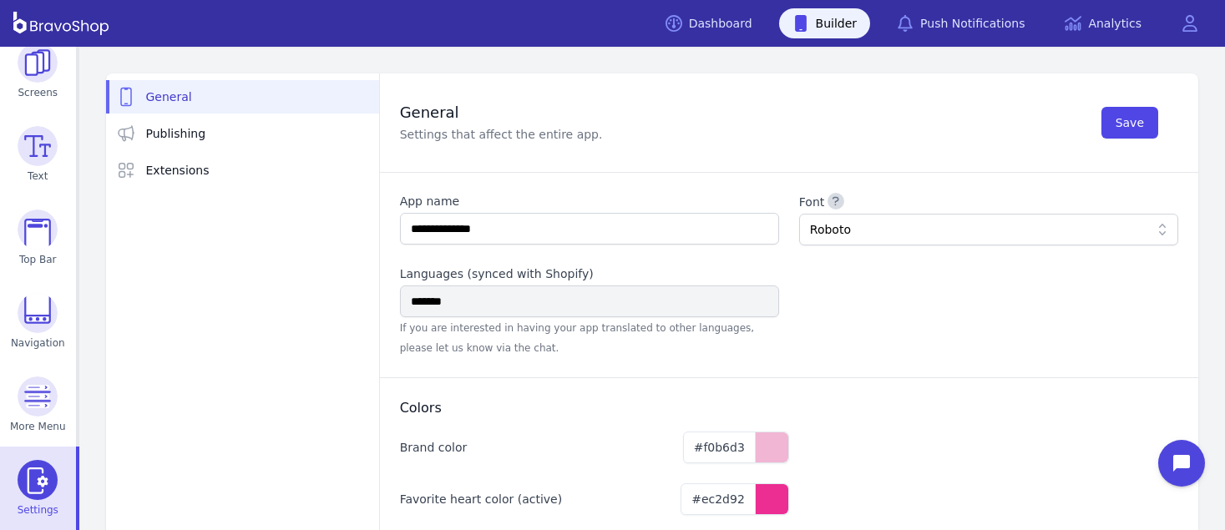
scroll to position [4, 0]
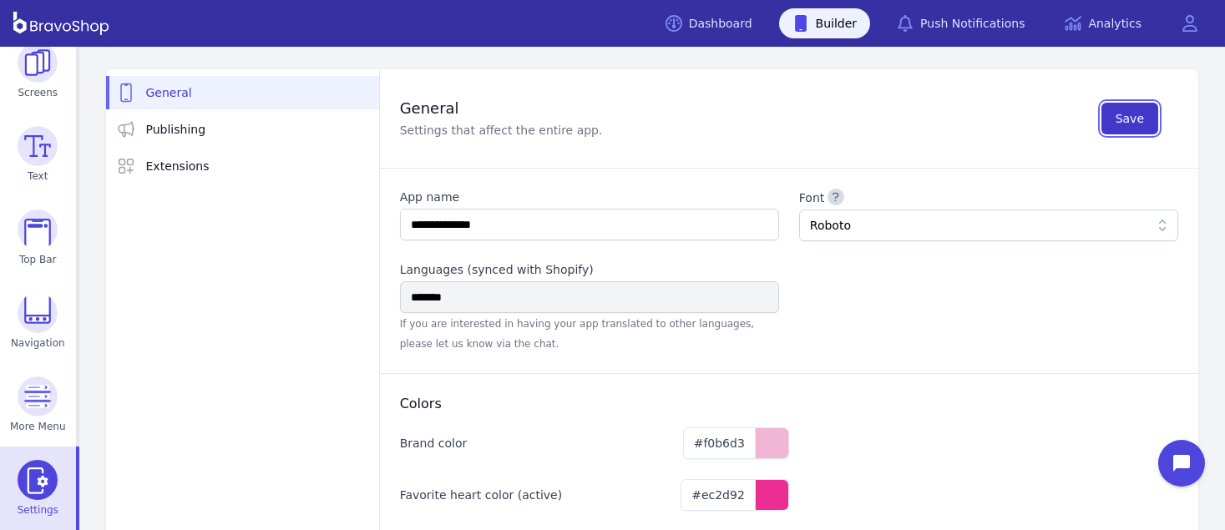
click at [1125, 116] on span "Save" at bounding box center [1130, 118] width 28 height 17
click at [39, 327] on img at bounding box center [38, 313] width 40 height 40
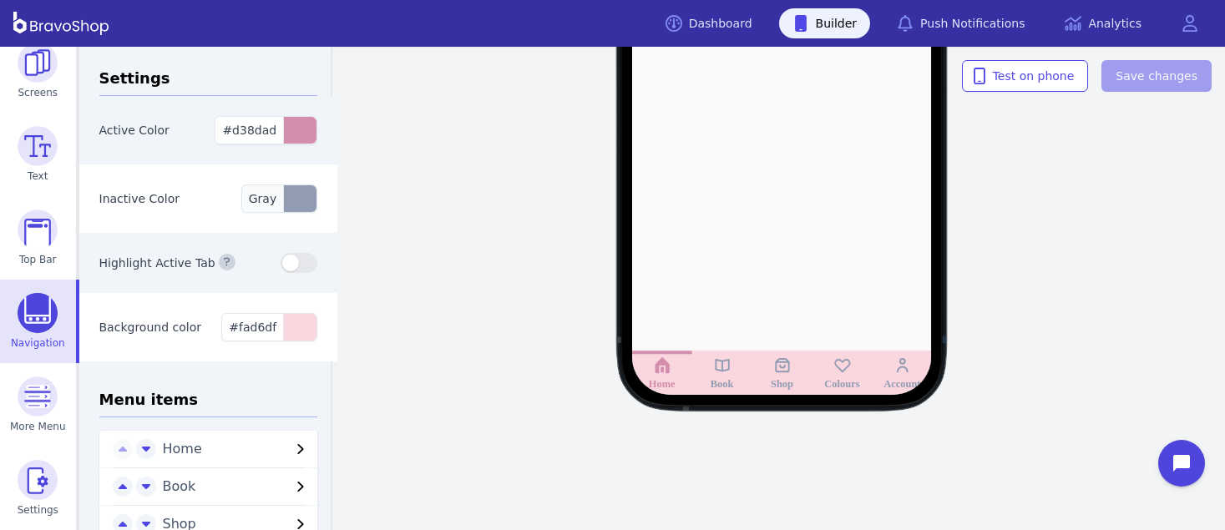
click at [294, 200] on div "button" at bounding box center [299, 198] width 33 height 27
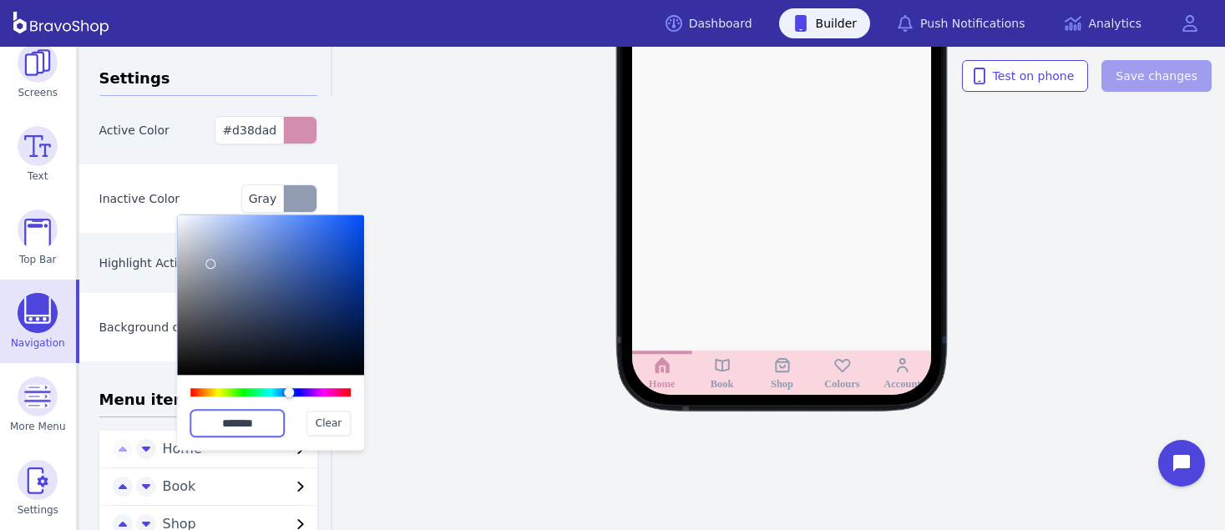
drag, startPoint x: 277, startPoint y: 420, endPoint x: 200, endPoint y: 418, distance: 76.8
click at [200, 418] on input "*******" at bounding box center [237, 423] width 94 height 27
paste input "text"
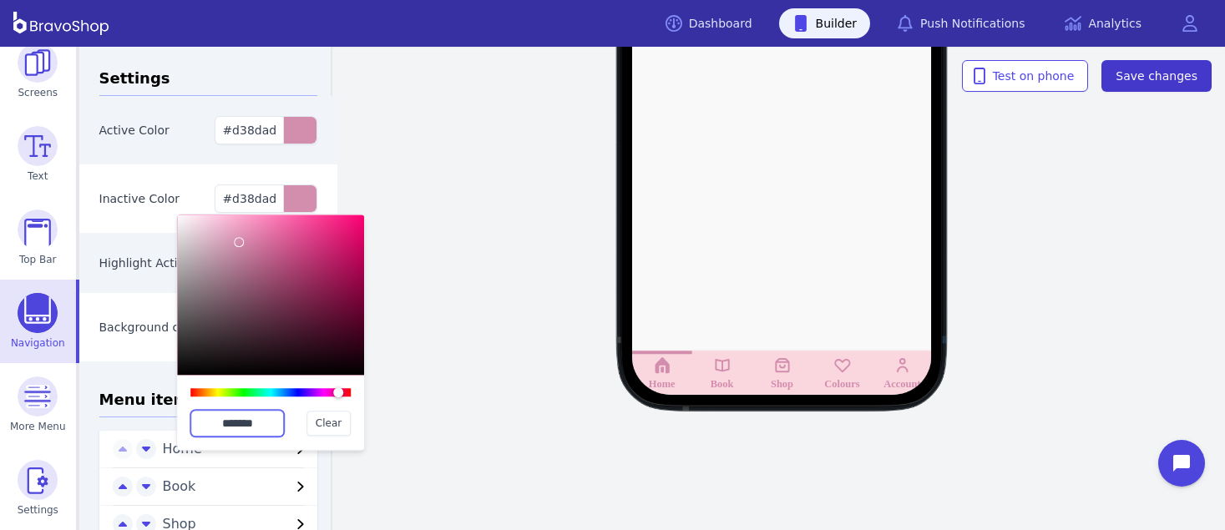
type input "*******"
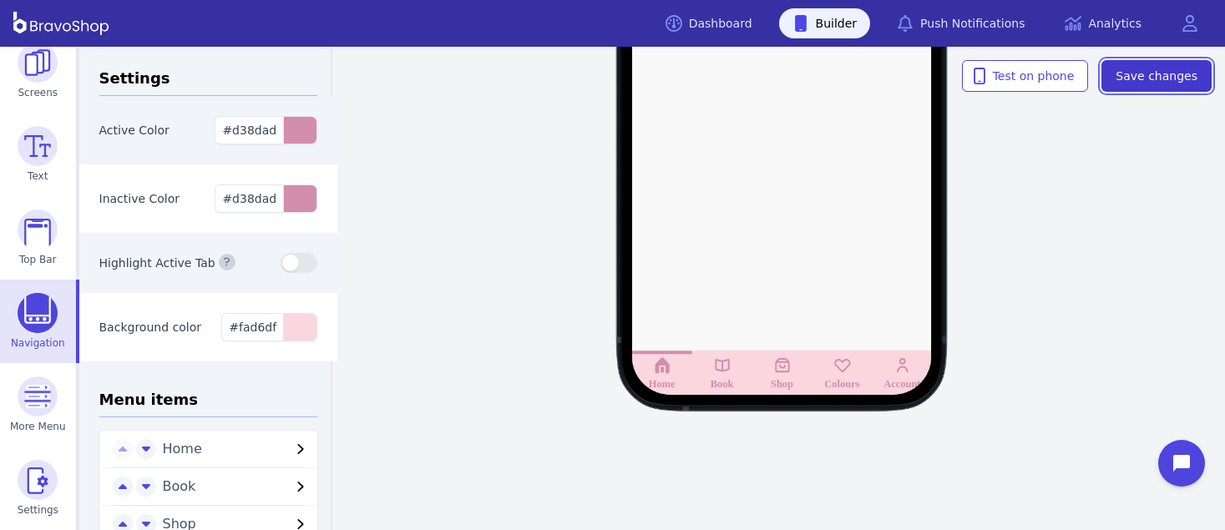
click at [1153, 77] on span "Save changes" at bounding box center [1157, 76] width 82 height 17
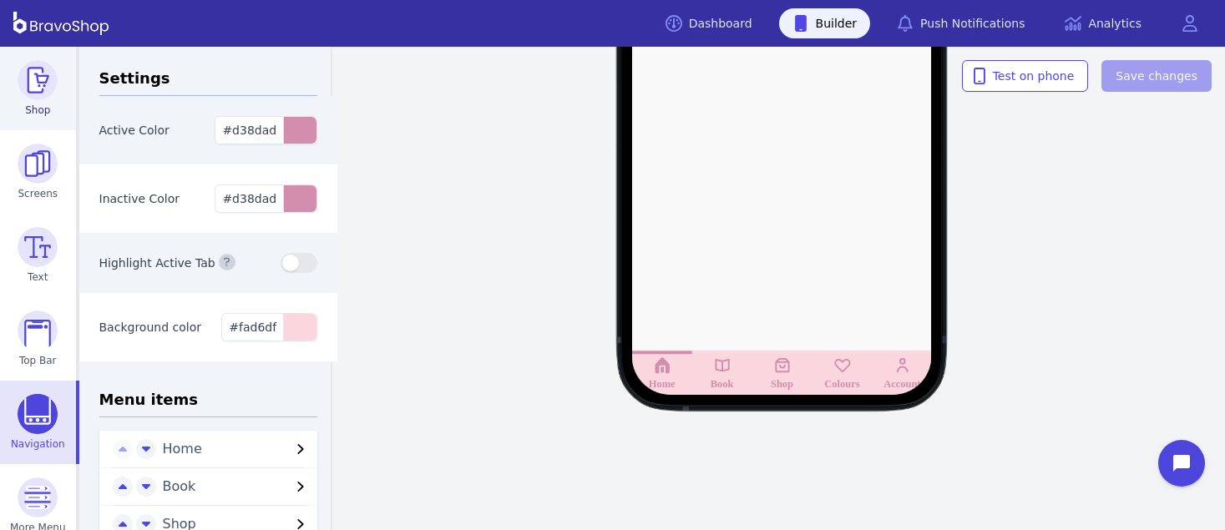
click at [29, 86] on img at bounding box center [38, 80] width 40 height 40
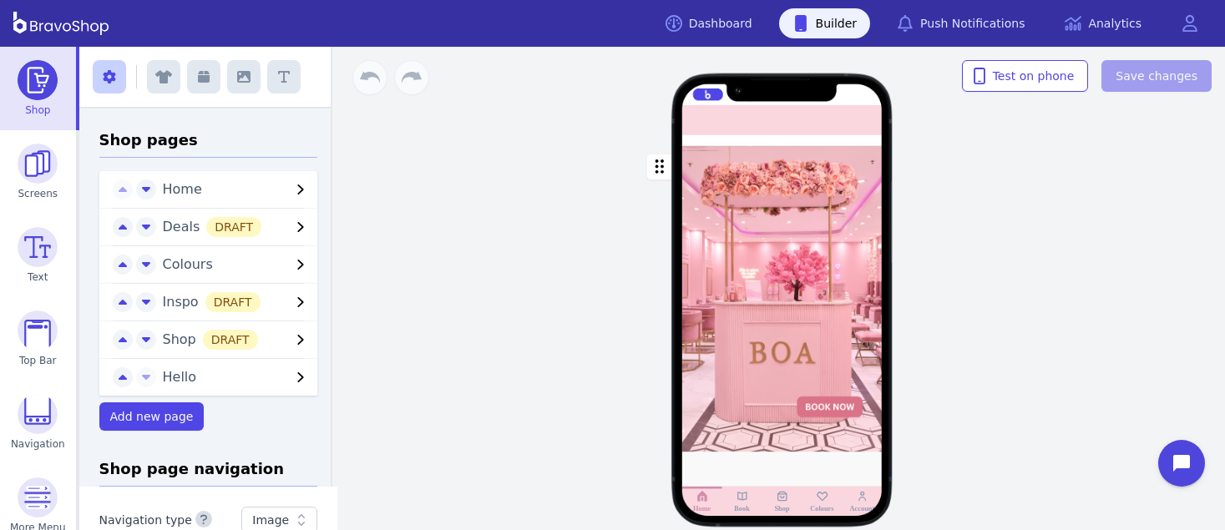
click at [760, 466] on div at bounding box center [782, 486] width 200 height 68
click at [759, 463] on div at bounding box center [782, 486] width 200 height 68
click at [747, 409] on div "button" at bounding box center [782, 299] width 200 height 306
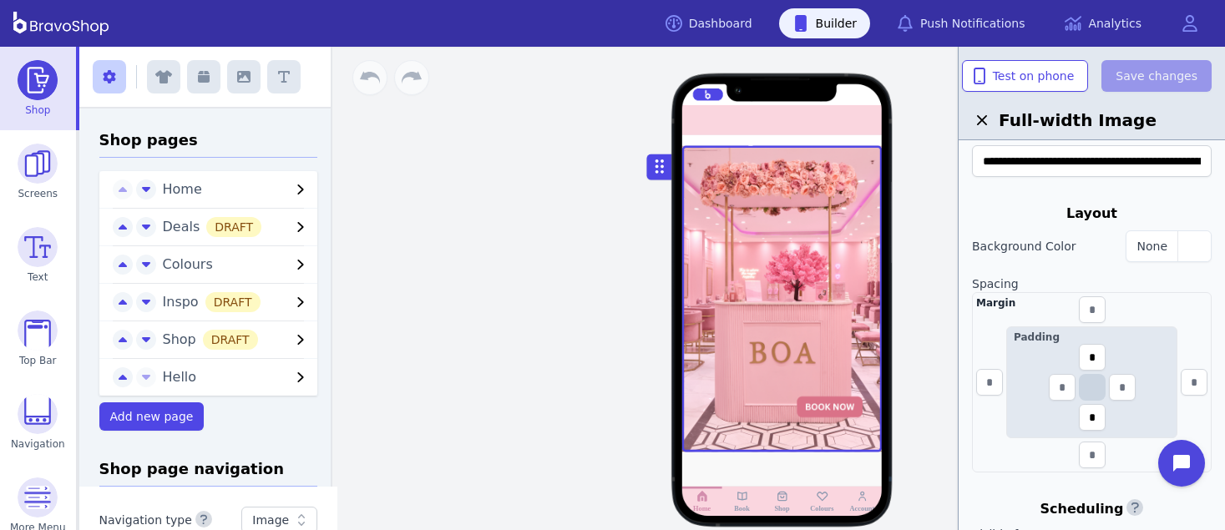
scroll to position [238, 0]
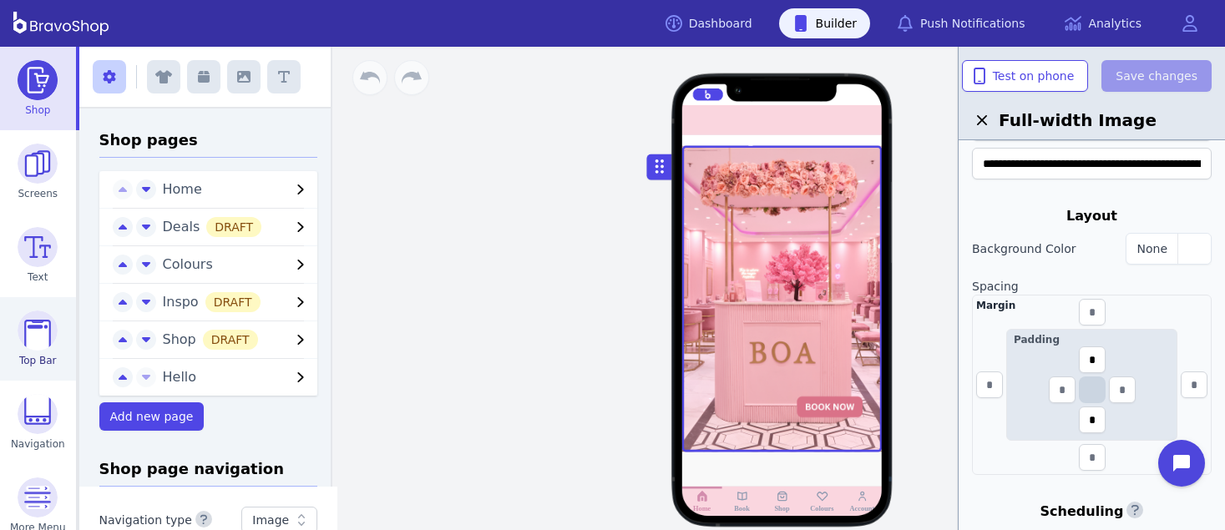
click at [35, 351] on link "Top Bar" at bounding box center [38, 339] width 76 height 84
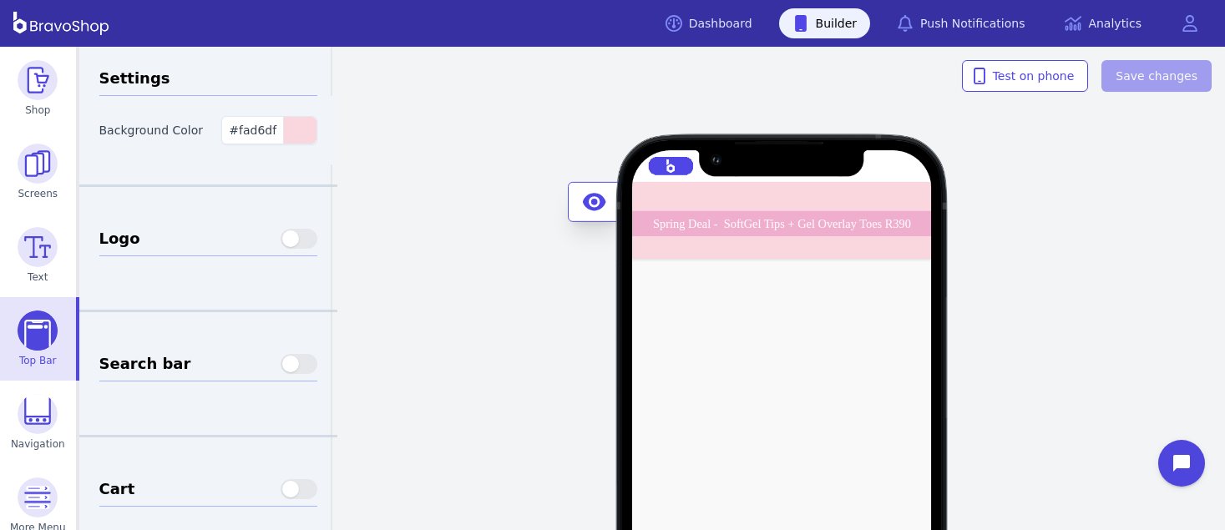
click at [656, 193] on div "Spring Deal - SoftGel Tips + Gel Overlay Toes R390 BOA Midrand - Opening Soon! …" at bounding box center [782, 220] width 301 height 77
click at [262, 133] on span "#fad6df" at bounding box center [253, 130] width 48 height 13
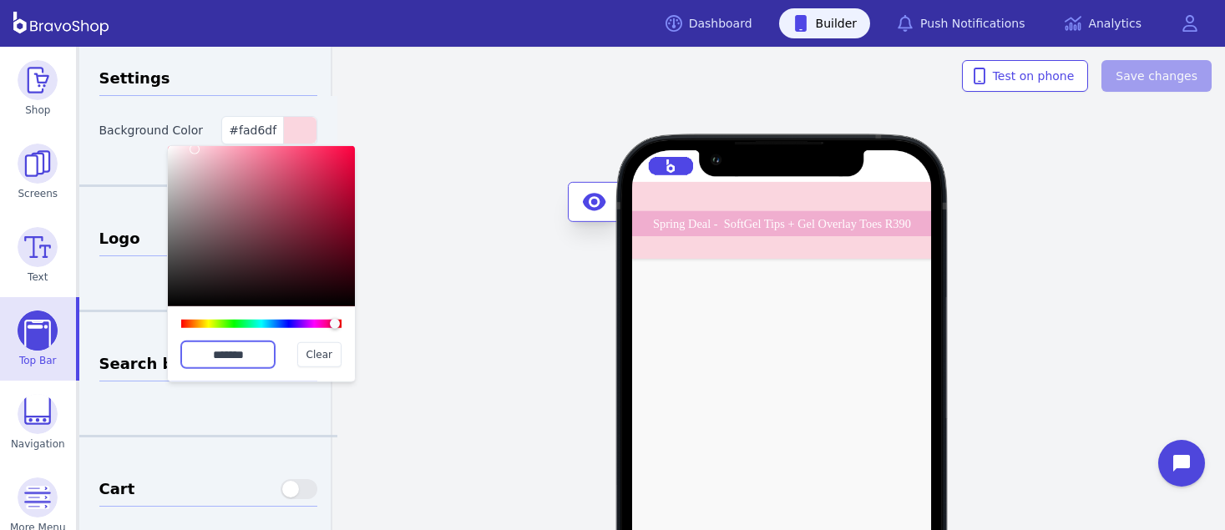
drag, startPoint x: 267, startPoint y: 361, endPoint x: 186, endPoint y: 340, distance: 83.6
click at [186, 342] on input "*******" at bounding box center [228, 355] width 94 height 27
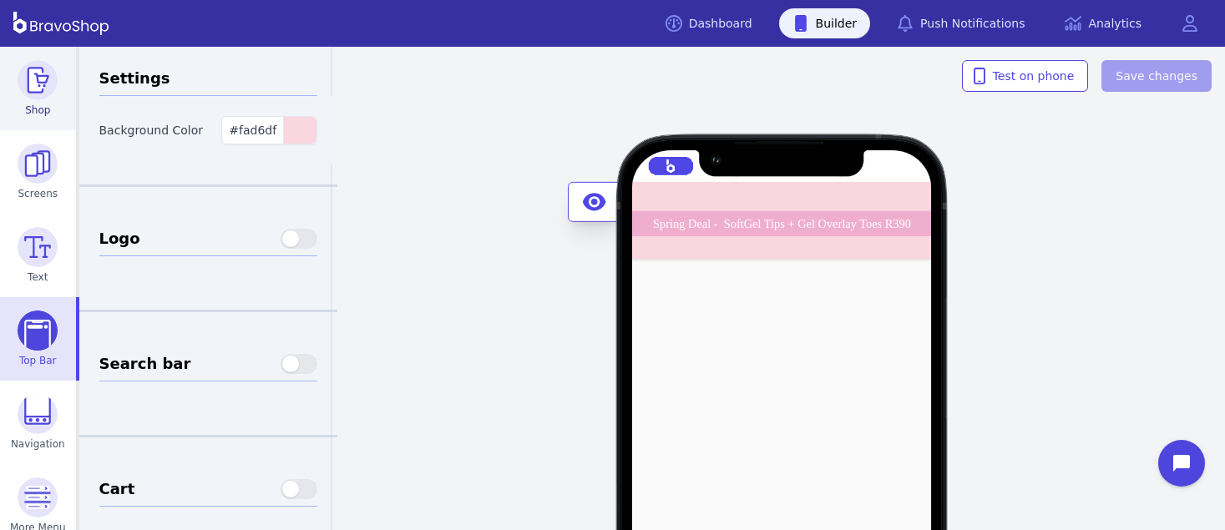
click at [33, 79] on img at bounding box center [38, 80] width 40 height 40
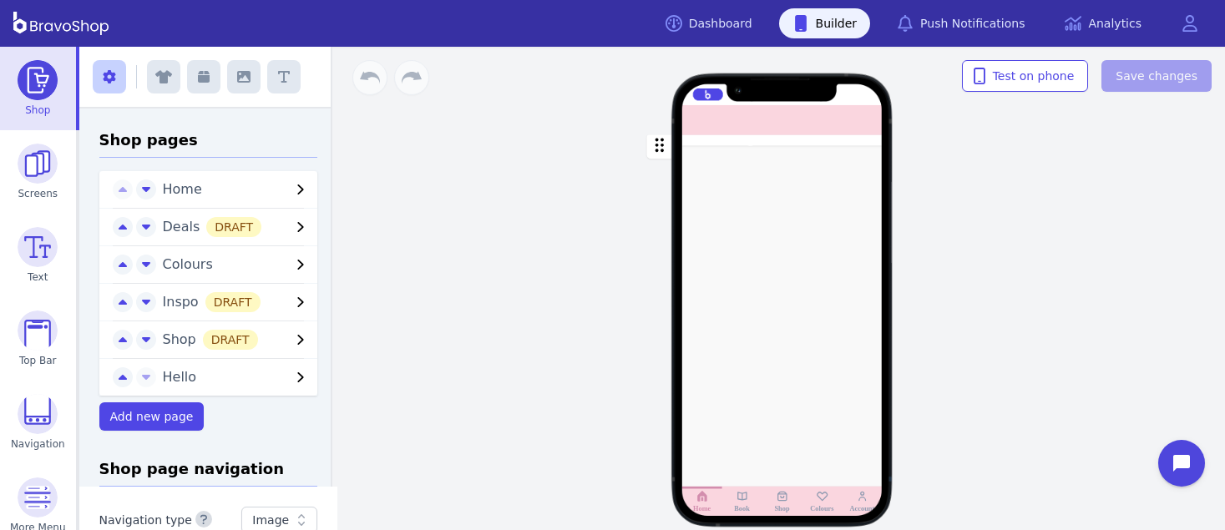
click at [736, 248] on div "Drag a block here to get started" at bounding box center [782, 283] width 183 height 137
click at [714, 139] on div at bounding box center [782, 140] width 200 height 11
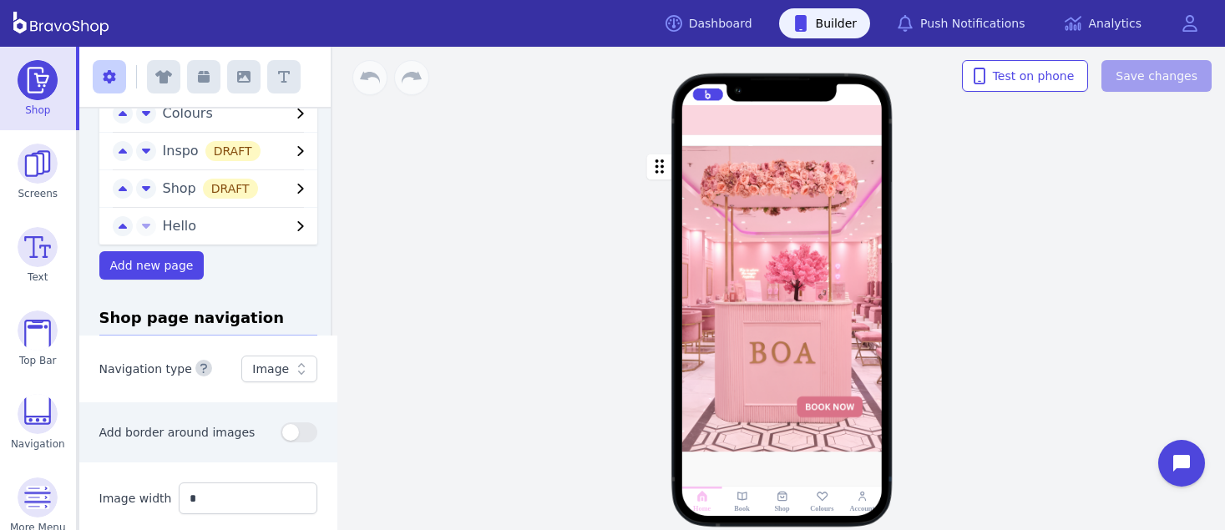
scroll to position [153, 0]
click at [298, 190] on icon "button" at bounding box center [301, 187] width 6 height 10
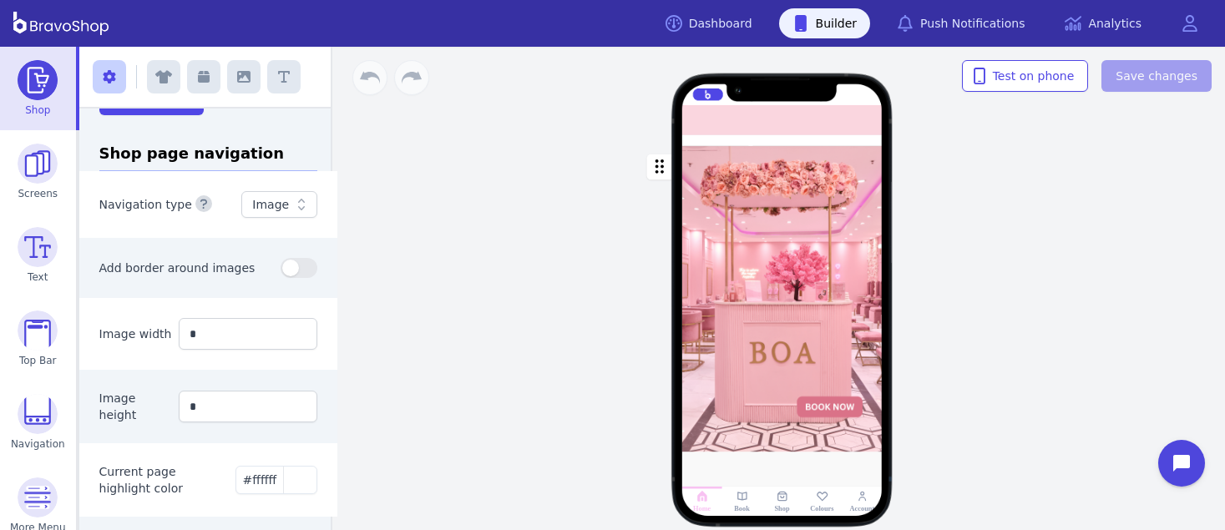
scroll to position [661, 0]
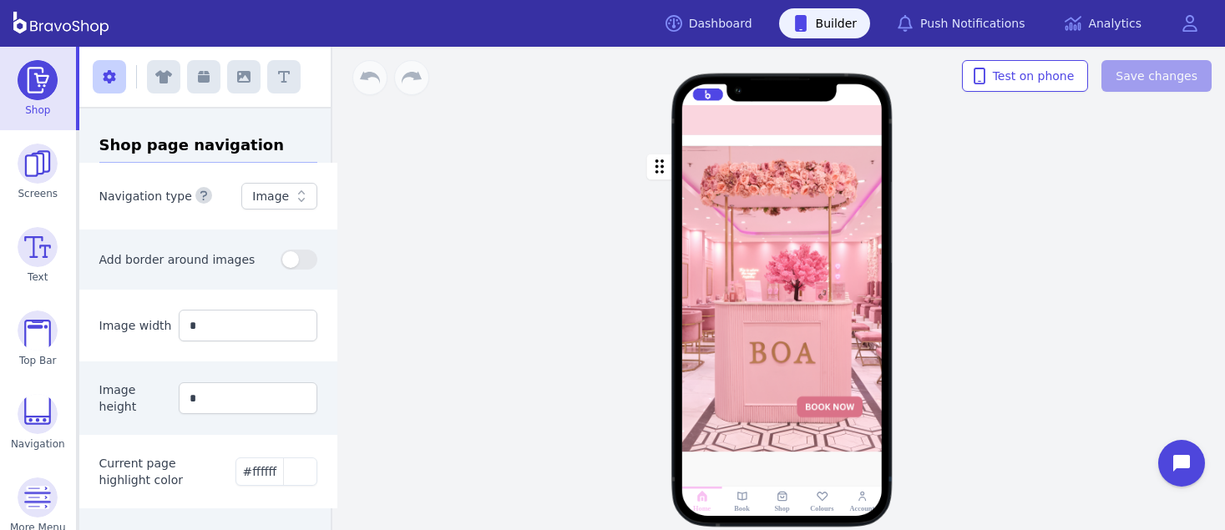
click at [870, 276] on div "button" at bounding box center [782, 299] width 200 height 306
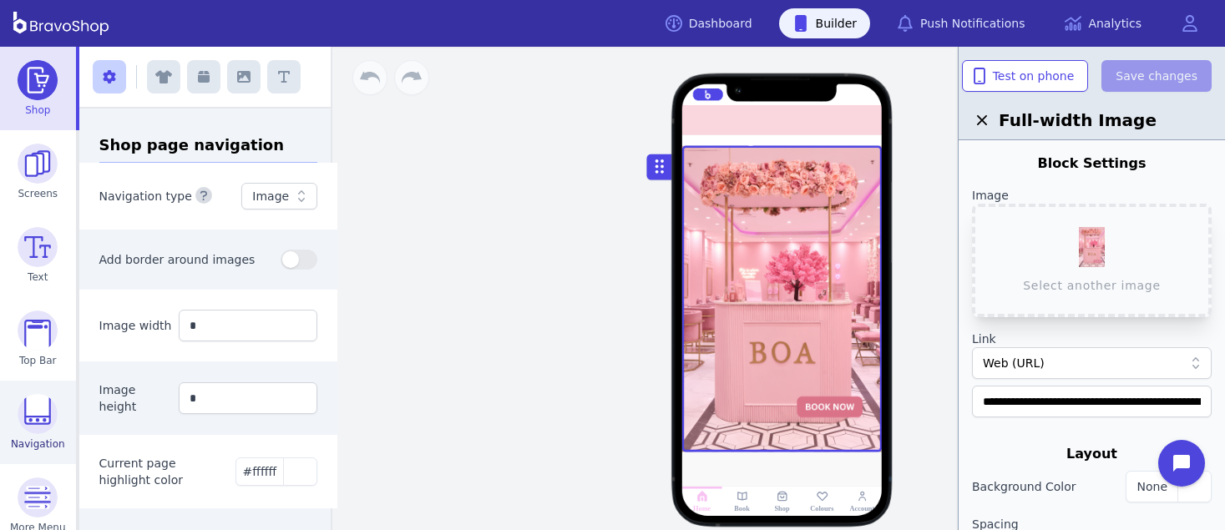
scroll to position [101, 0]
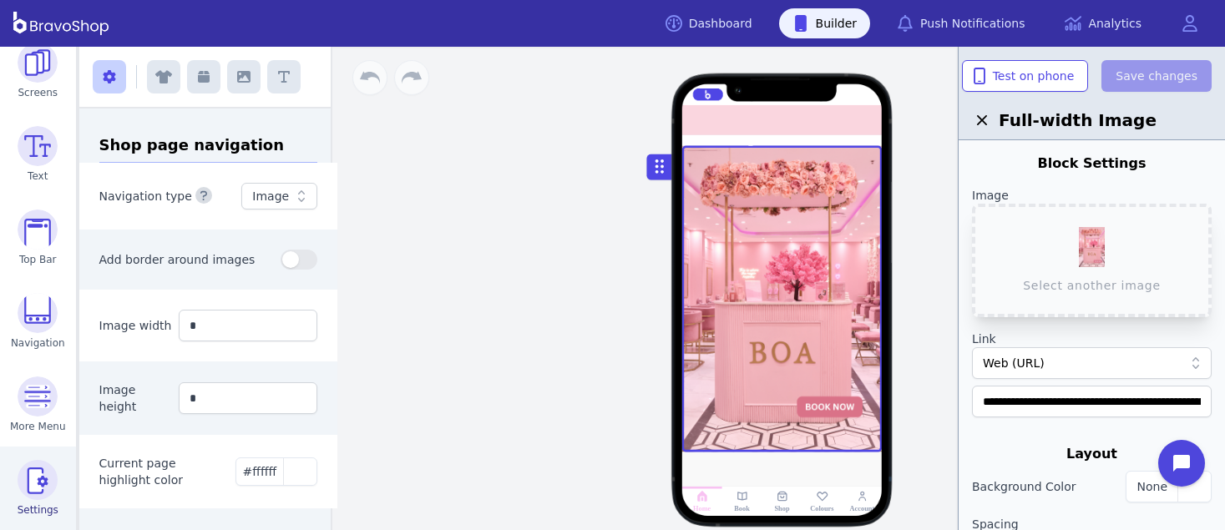
click at [32, 484] on img at bounding box center [38, 480] width 40 height 40
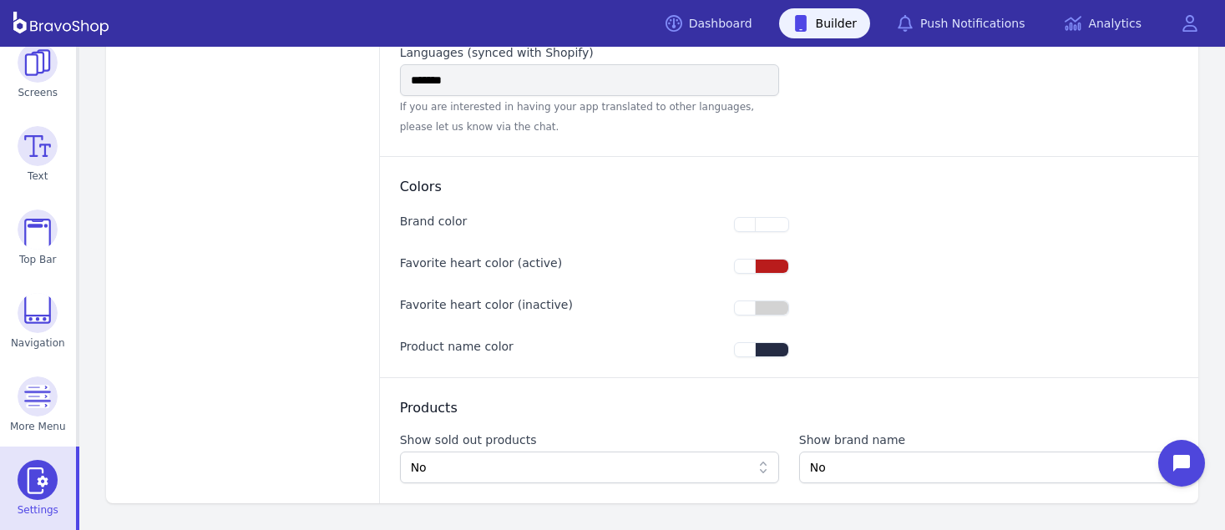
type input "**********"
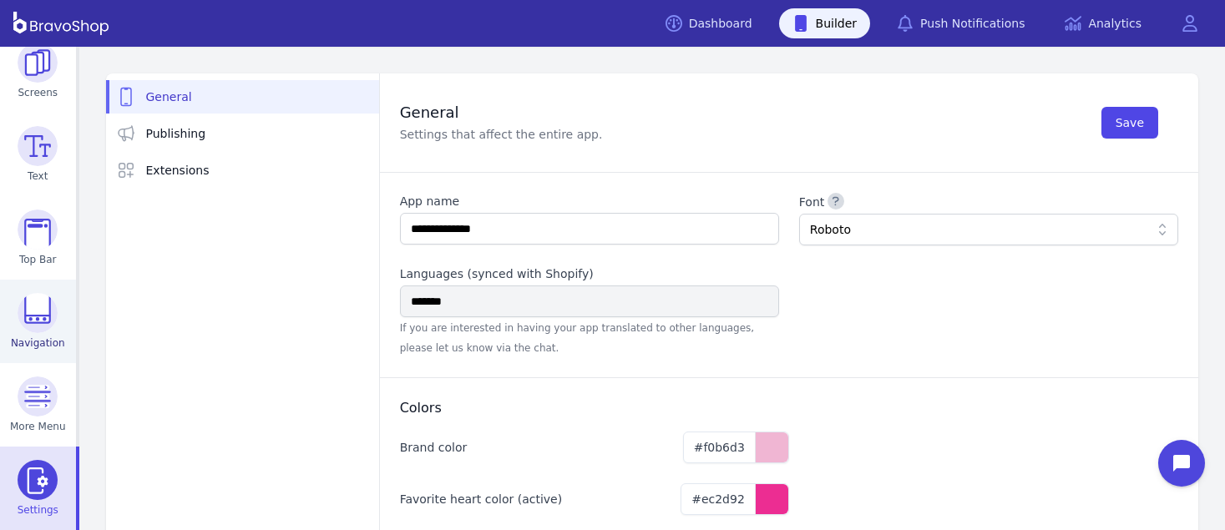
click at [23, 327] on img at bounding box center [38, 313] width 40 height 40
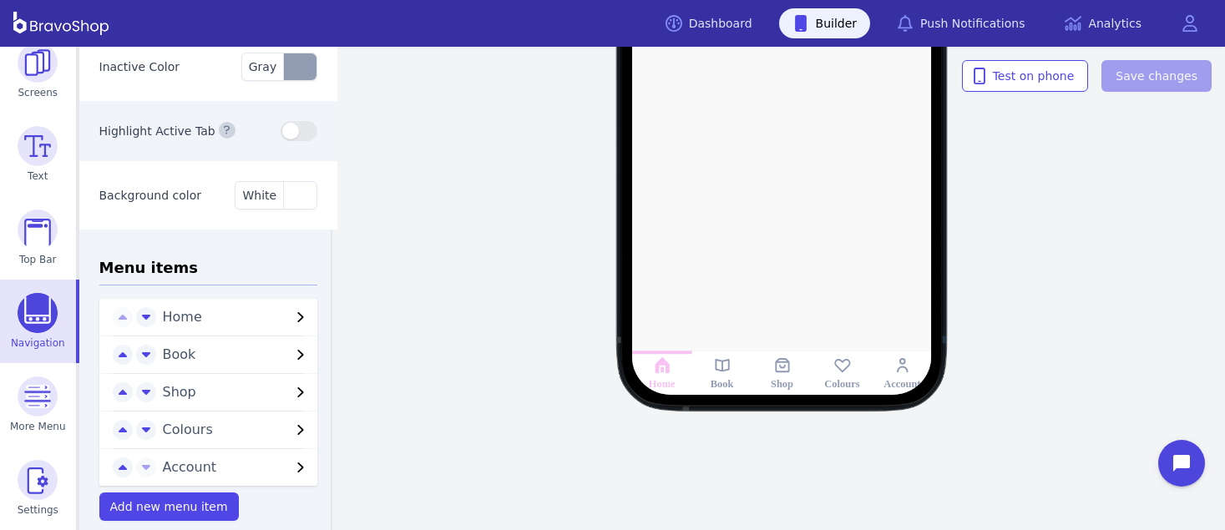
scroll to position [151, 0]
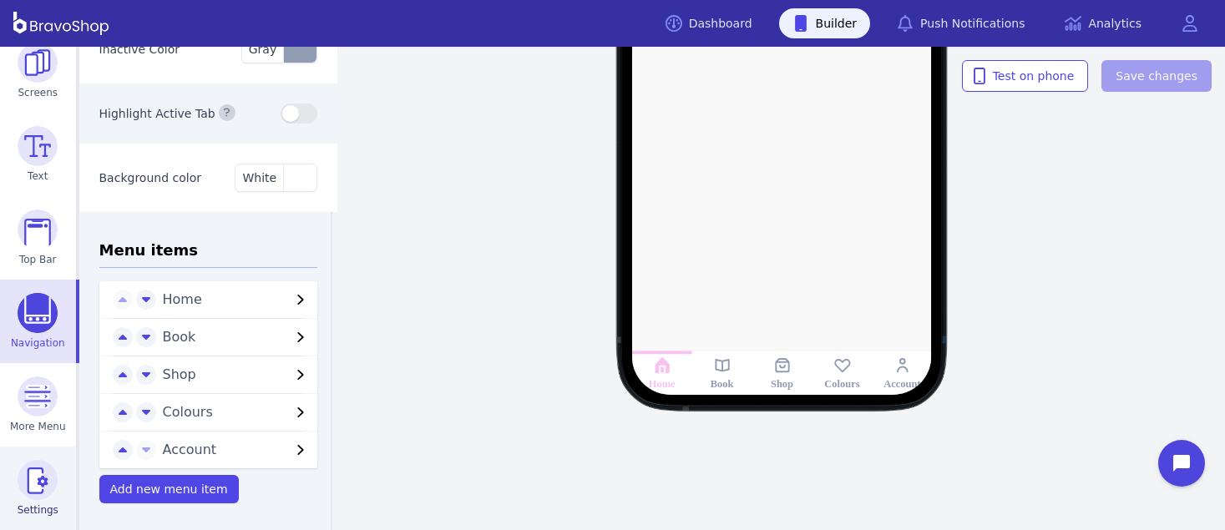
click at [33, 484] on img at bounding box center [38, 480] width 40 height 40
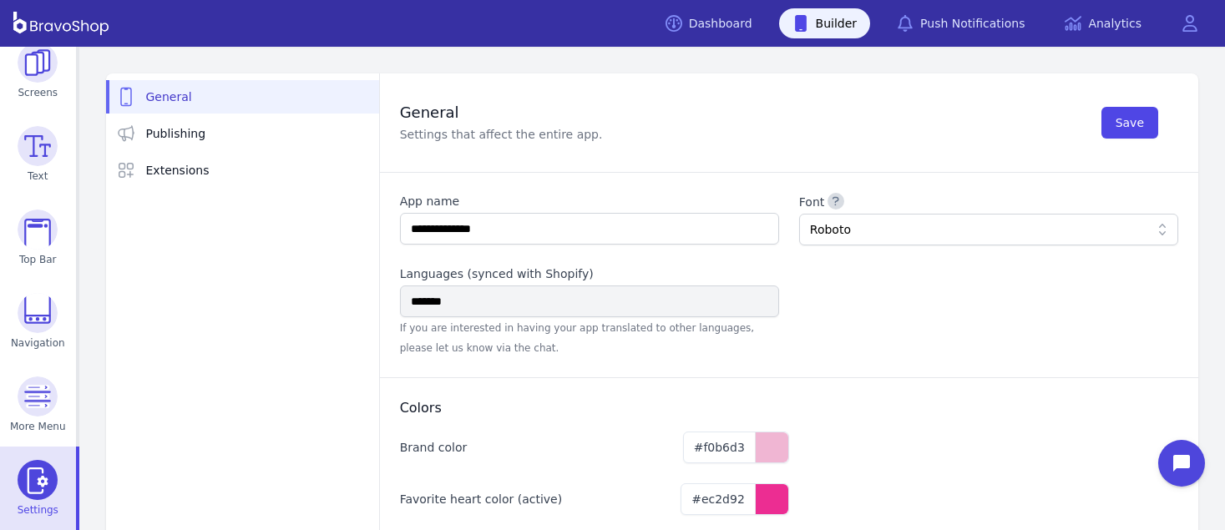
scroll to position [128, 0]
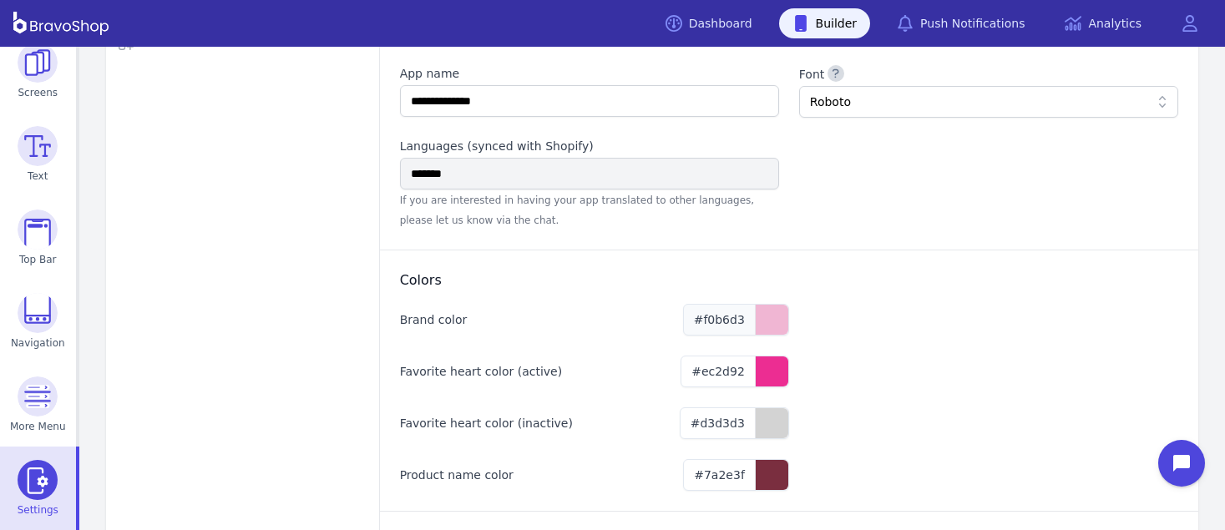
click at [739, 320] on span "#f0b6d3" at bounding box center [719, 319] width 51 height 13
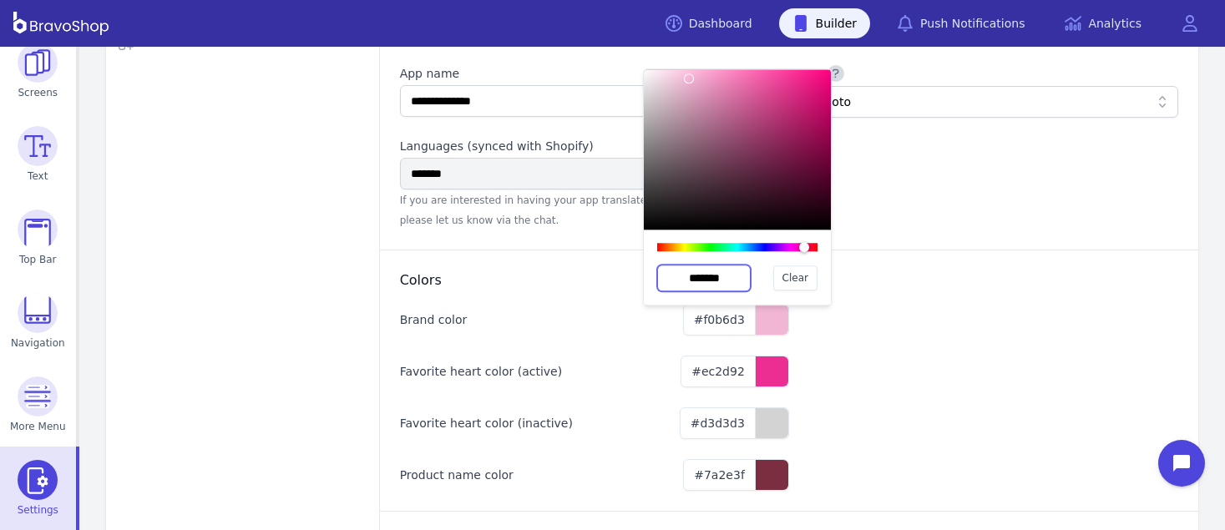
drag, startPoint x: 737, startPoint y: 278, endPoint x: 654, endPoint y: 273, distance: 82.8
click at [654, 273] on div "******* Clear" at bounding box center [737, 267] width 187 height 75
click at [39, 300] on img at bounding box center [38, 313] width 40 height 40
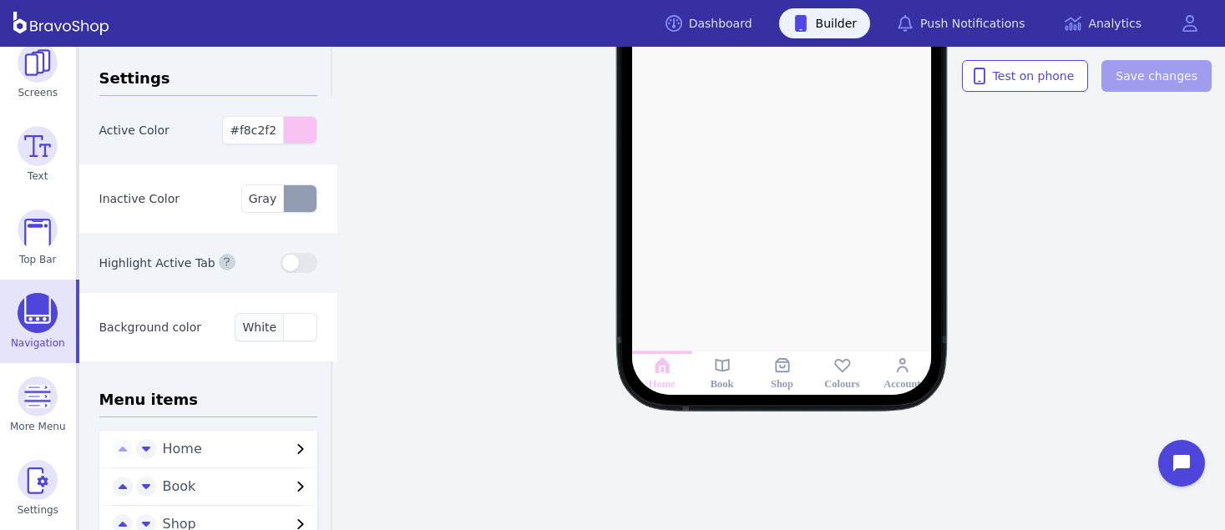
click at [287, 335] on div "button" at bounding box center [299, 327] width 33 height 27
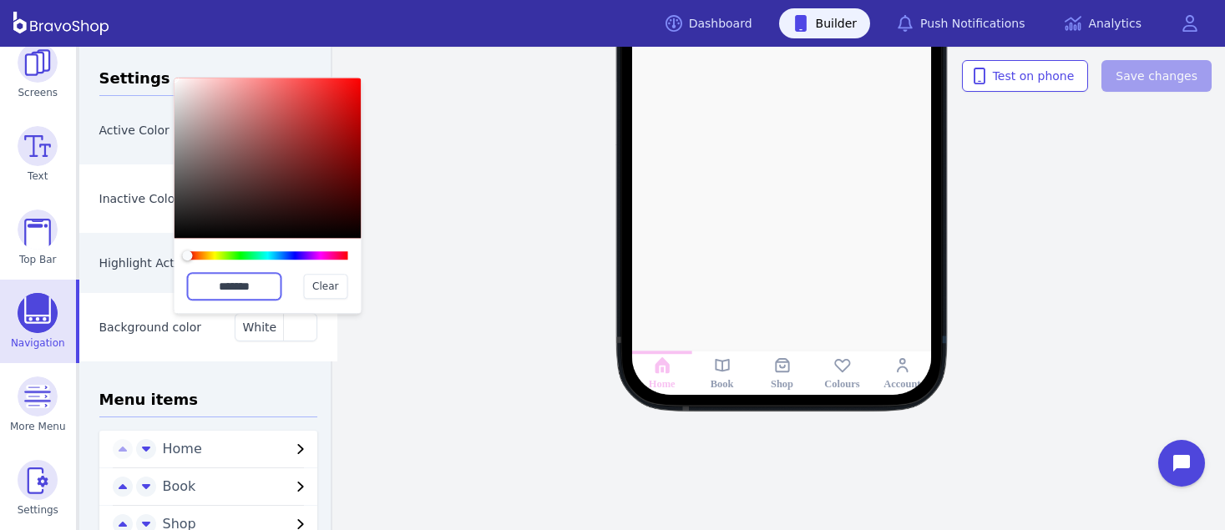
drag, startPoint x: 262, startPoint y: 276, endPoint x: 208, endPoint y: 282, distance: 54.6
click at [207, 277] on input "*******" at bounding box center [235, 286] width 94 height 27
click at [208, 282] on input "*******" at bounding box center [235, 286] width 94 height 27
drag, startPoint x: 208, startPoint y: 282, endPoint x: 266, endPoint y: 289, distance: 58.0
click at [266, 289] on input "*******" at bounding box center [235, 286] width 94 height 27
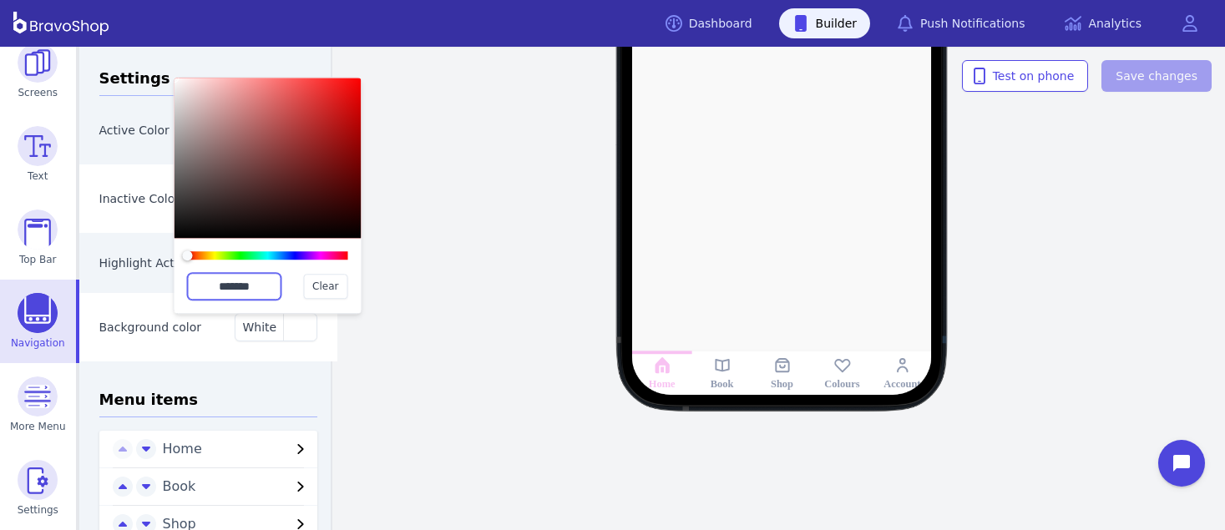
paste input "text"
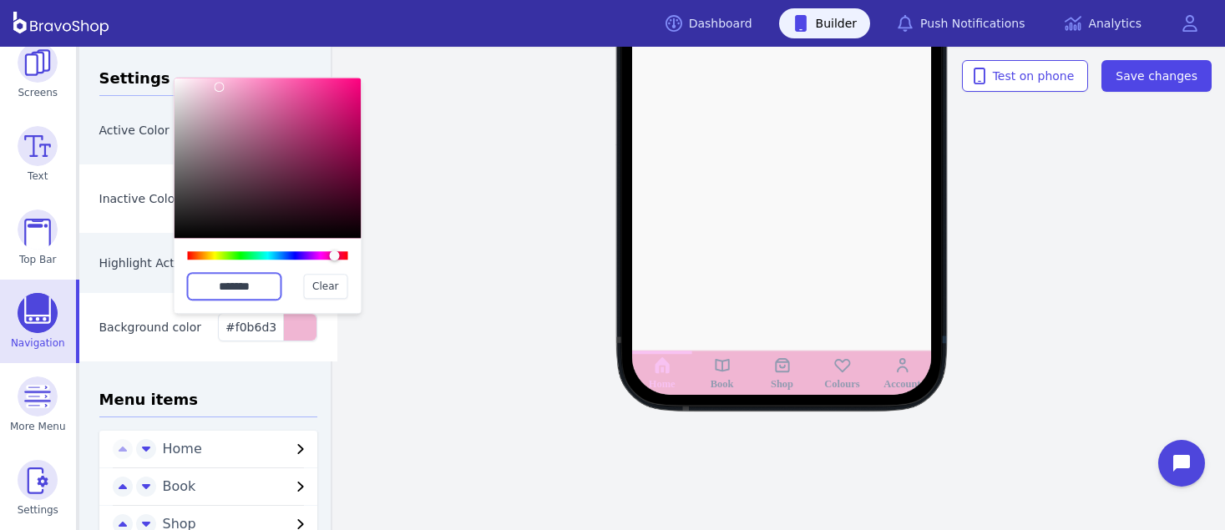
type input "*******"
click at [151, 285] on div "Highlight Active Tab" at bounding box center [208, 263] width 259 height 60
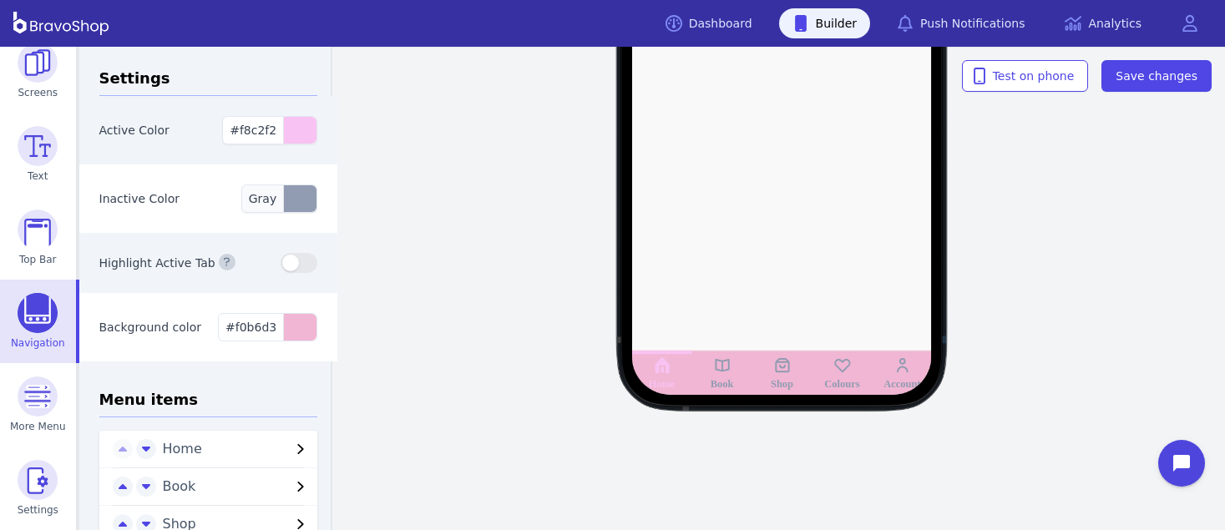
click at [294, 200] on div "button" at bounding box center [299, 198] width 33 height 27
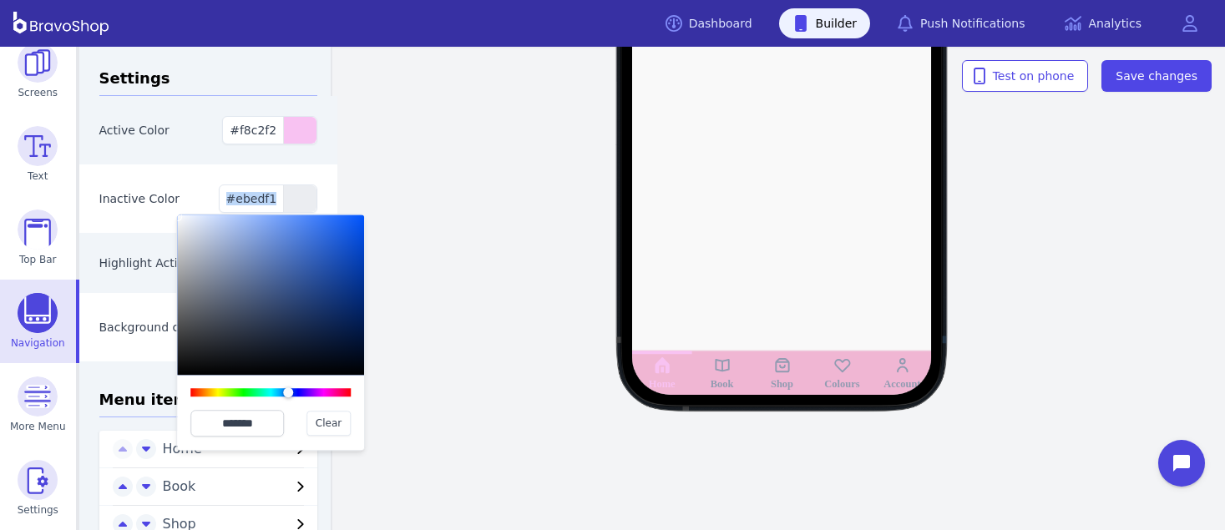
type input "*******"
drag, startPoint x: 182, startPoint y: 224, endPoint x: 173, endPoint y: 215, distance: 13.0
click at [173, 215] on div "Inactive Color #ffffff ******* Clear" at bounding box center [208, 199] width 259 height 68
click at [737, 224] on div at bounding box center [782, 87] width 428 height 616
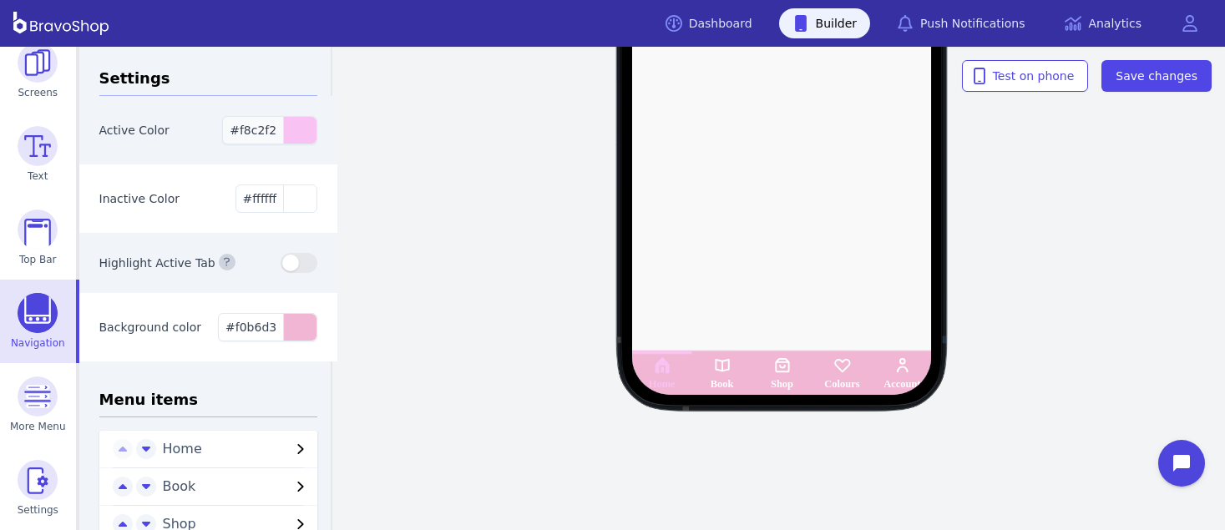
click at [286, 132] on div "button" at bounding box center [299, 130] width 33 height 27
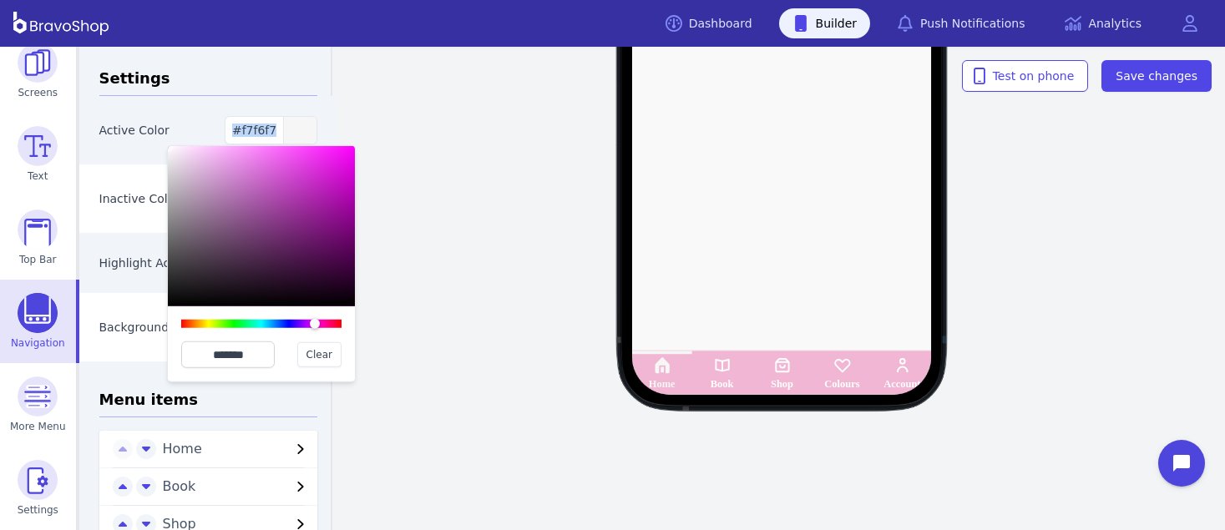
type input "*******"
drag, startPoint x: 169, startPoint y: 151, endPoint x: 162, endPoint y: 144, distance: 9.4
click at [162, 144] on div "Active Color #ffffff ******* Clear" at bounding box center [208, 130] width 259 height 68
click at [485, 180] on div "Home Book Shop Colours Account" at bounding box center [782, 87] width 886 height 387
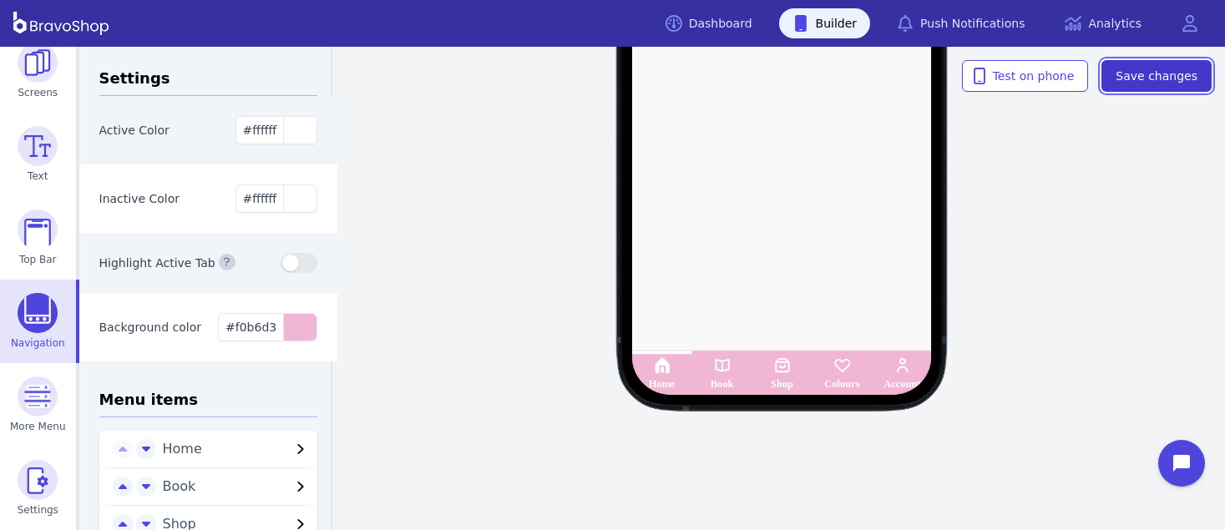
click at [1150, 68] on span "Save changes" at bounding box center [1157, 76] width 82 height 17
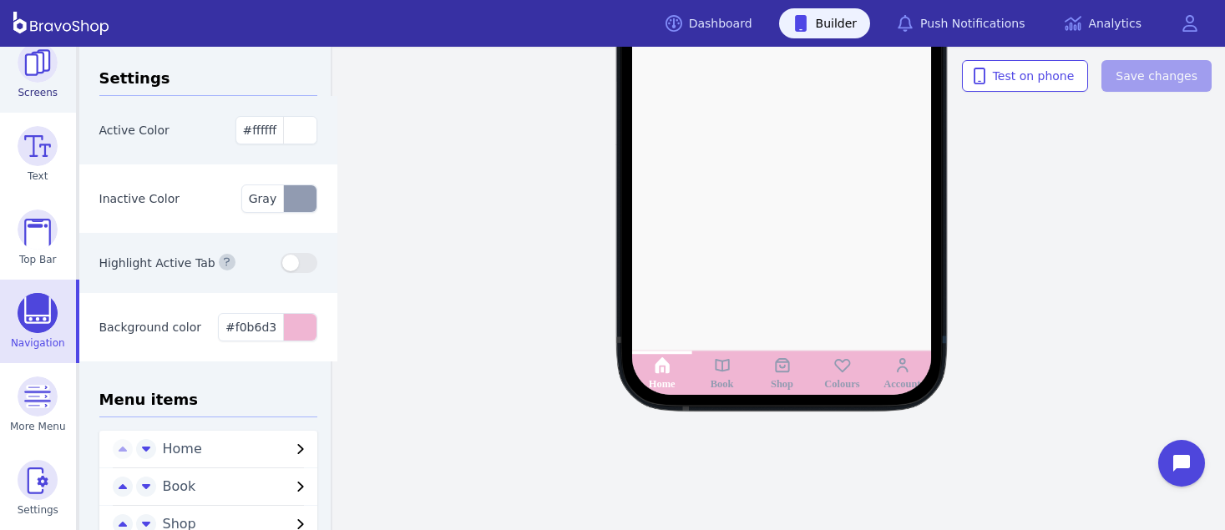
click at [35, 71] on img at bounding box center [38, 63] width 40 height 40
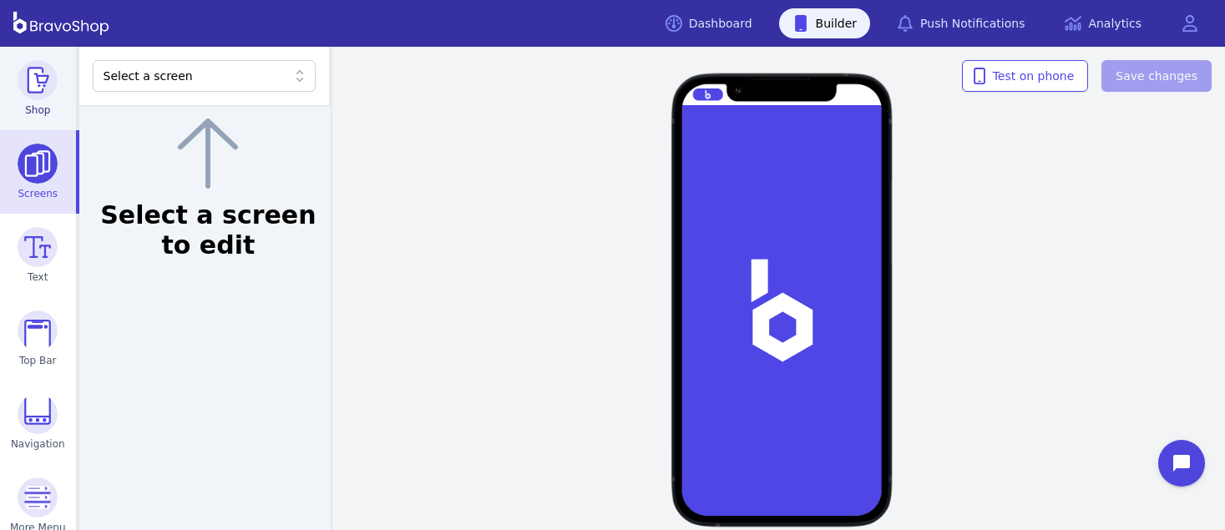
click at [27, 80] on img at bounding box center [38, 80] width 40 height 40
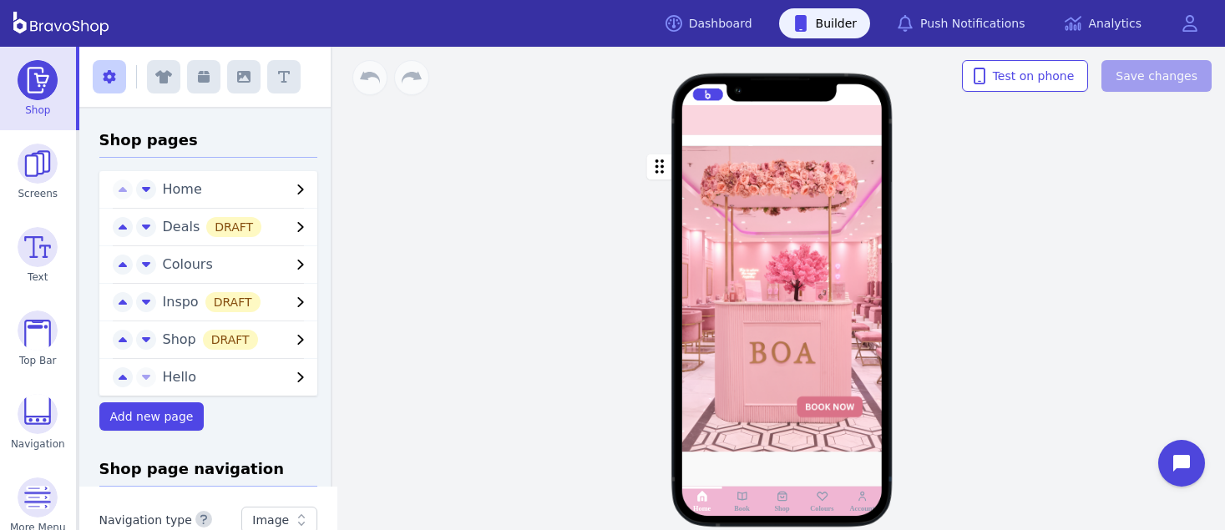
click at [698, 122] on div at bounding box center [782, 120] width 200 height 30
click at [40, 342] on img at bounding box center [38, 331] width 40 height 40
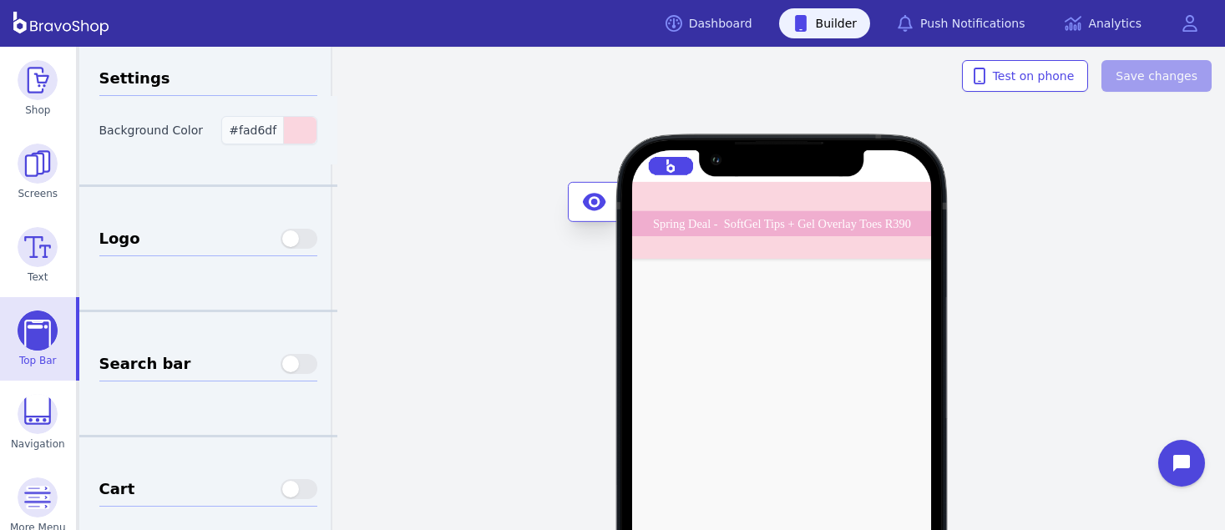
click at [249, 130] on span "#fad6df" at bounding box center [253, 130] width 48 height 13
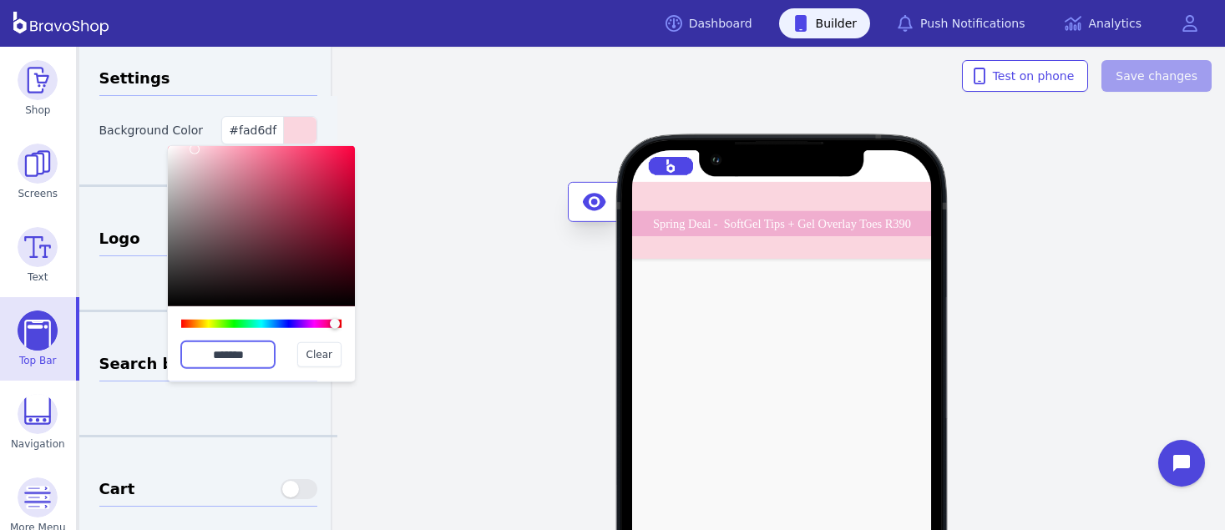
drag, startPoint x: 258, startPoint y: 353, endPoint x: 179, endPoint y: 342, distance: 80.1
click at [179, 342] on div "******* Clear" at bounding box center [261, 343] width 187 height 75
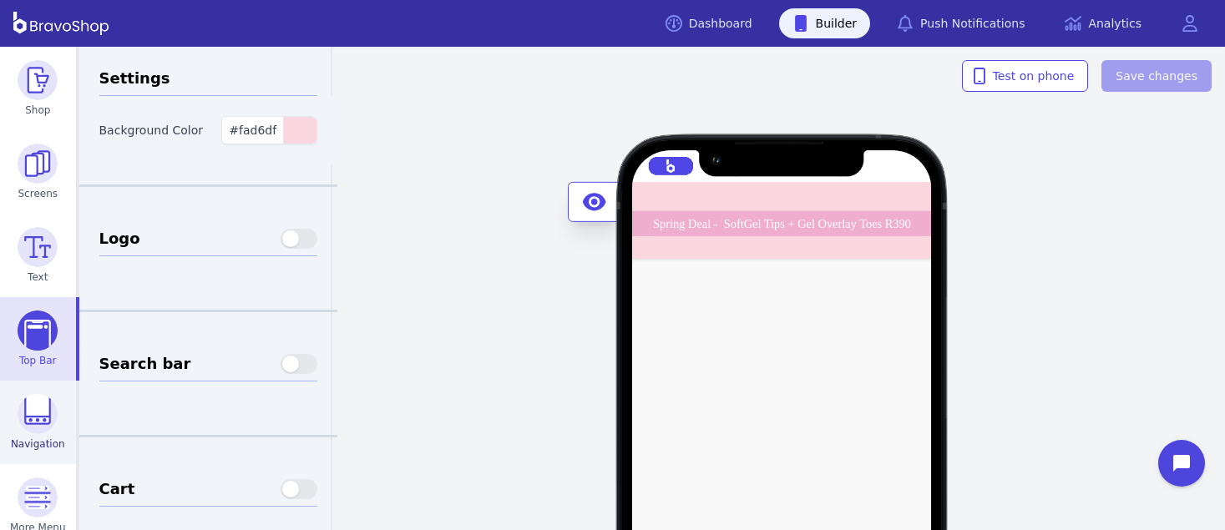
click at [29, 419] on img at bounding box center [38, 414] width 40 height 40
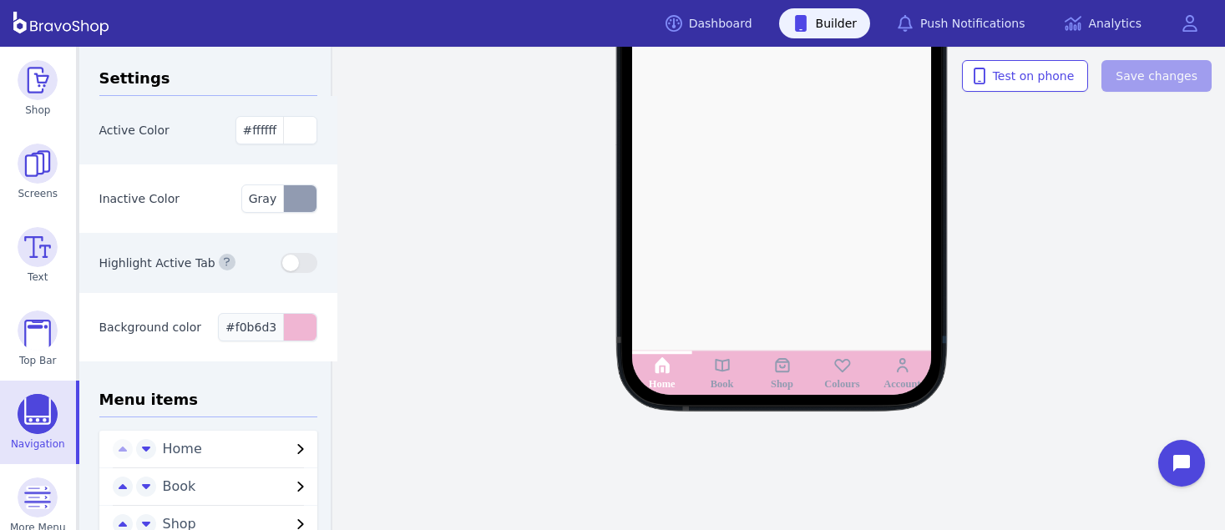
click at [256, 331] on span "#f0b6d3" at bounding box center [250, 327] width 51 height 13
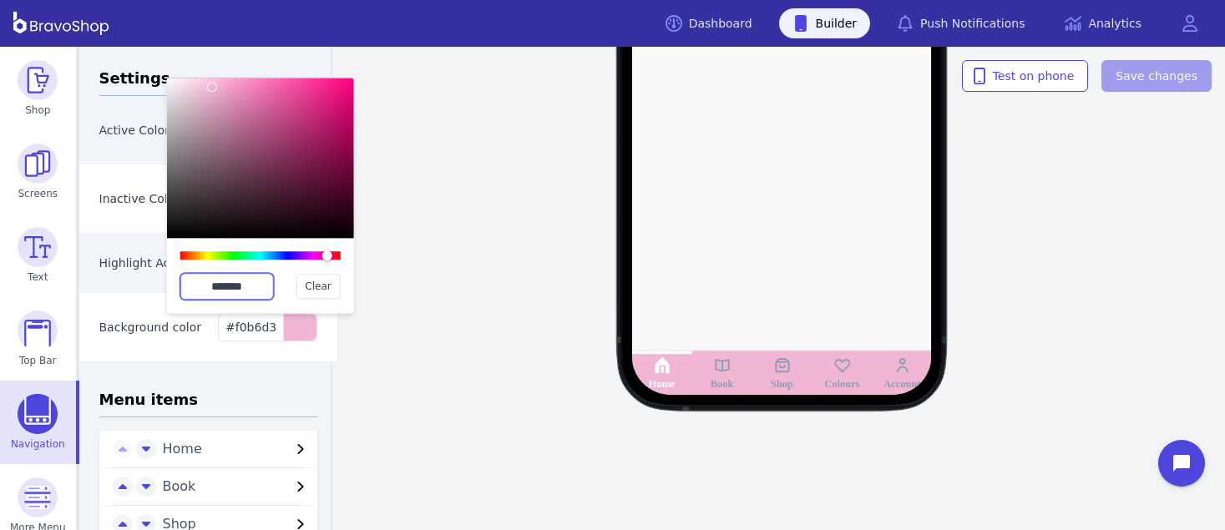
drag, startPoint x: 256, startPoint y: 290, endPoint x: 178, endPoint y: 277, distance: 79.5
click at [178, 277] on div "******* Clear" at bounding box center [260, 275] width 187 height 75
paste input "text"
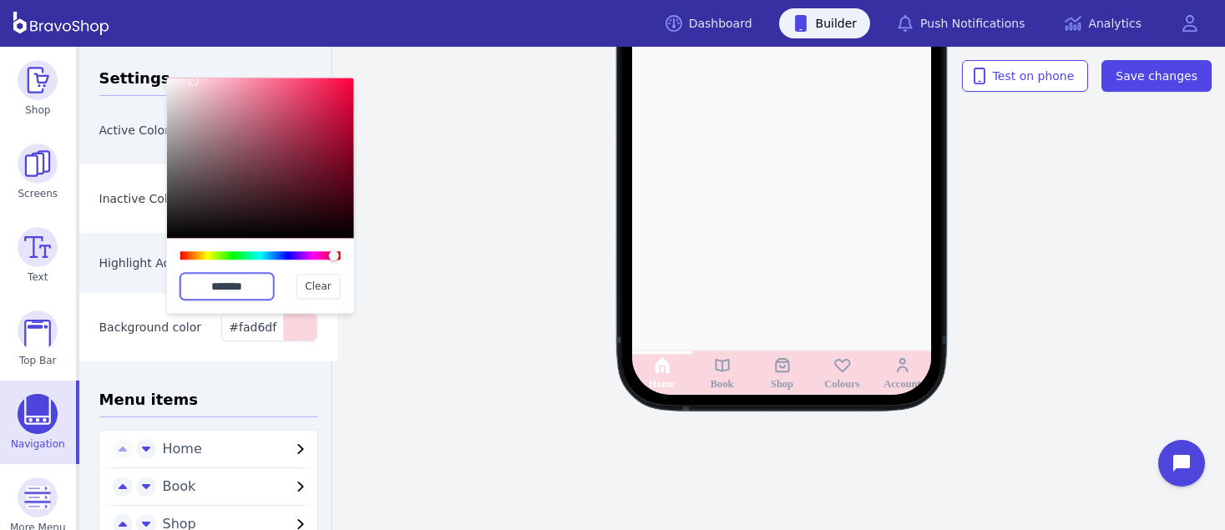
type input "*******"
click at [293, 357] on div "Background color #fad6df ******* Clear" at bounding box center [208, 327] width 259 height 68
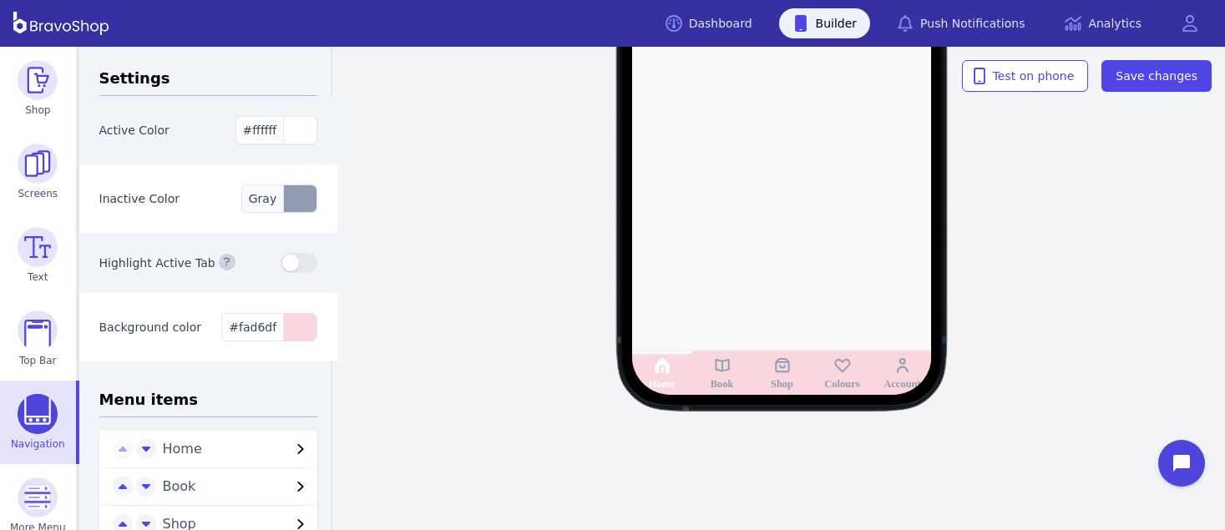
click at [296, 204] on div "button" at bounding box center [299, 198] width 33 height 27
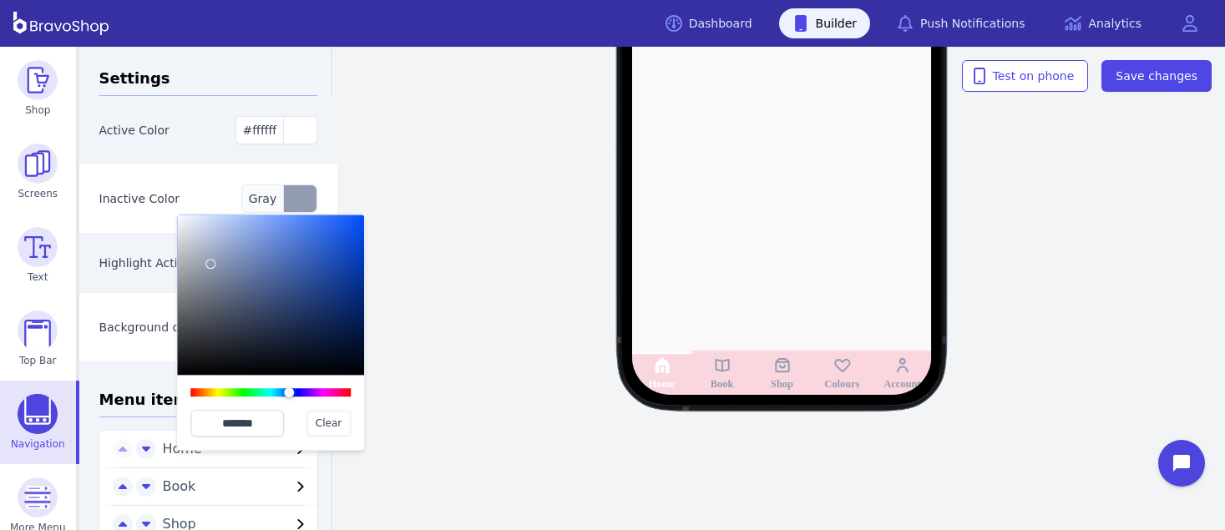
click at [296, 204] on div "button" at bounding box center [299, 198] width 33 height 27
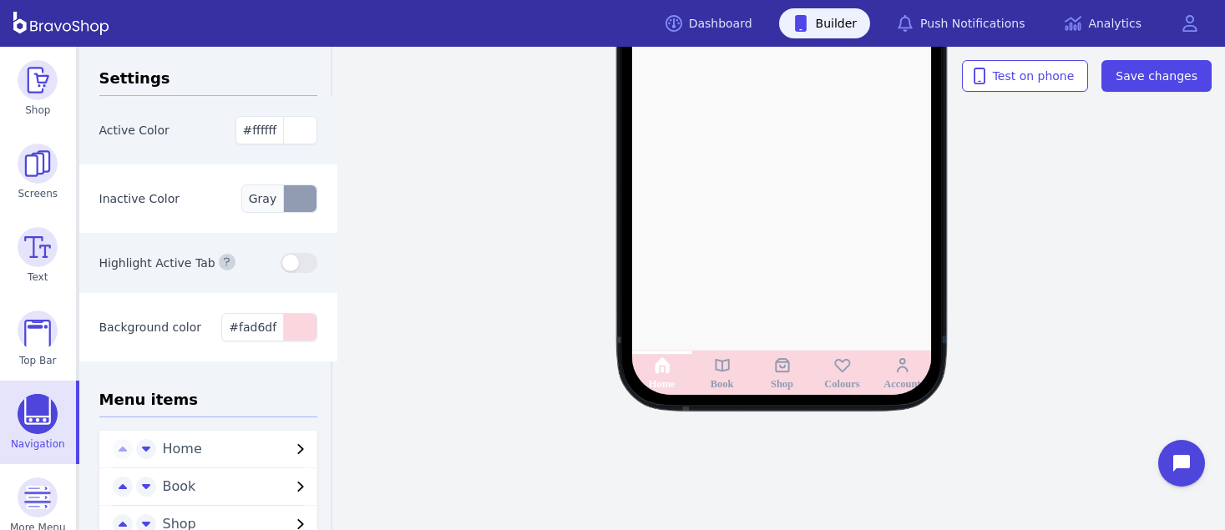
click at [286, 202] on div "button" at bounding box center [299, 198] width 33 height 27
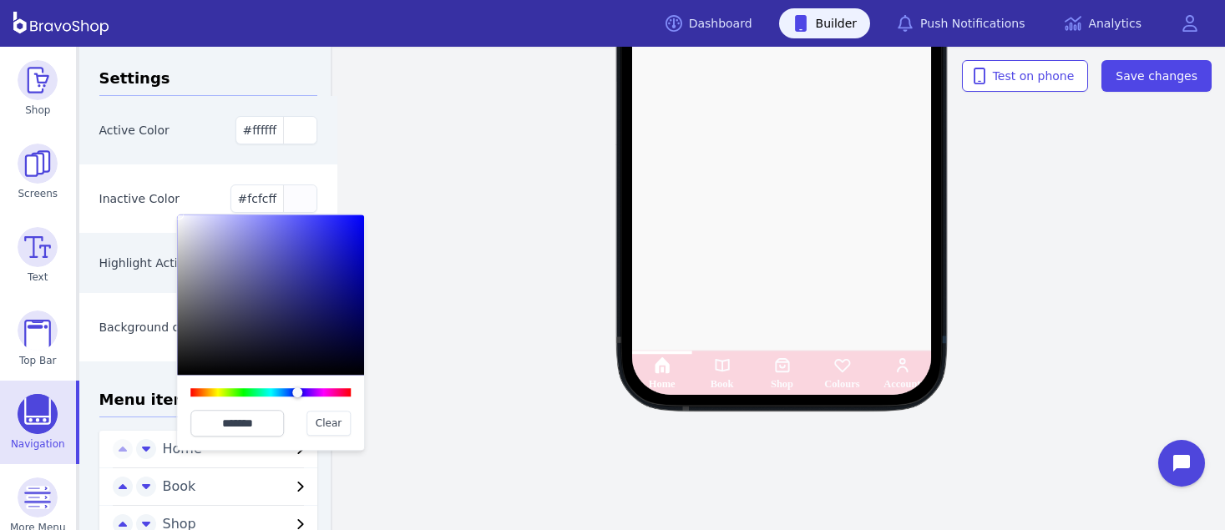
click at [179, 215] on div at bounding box center [270, 295] width 187 height 160
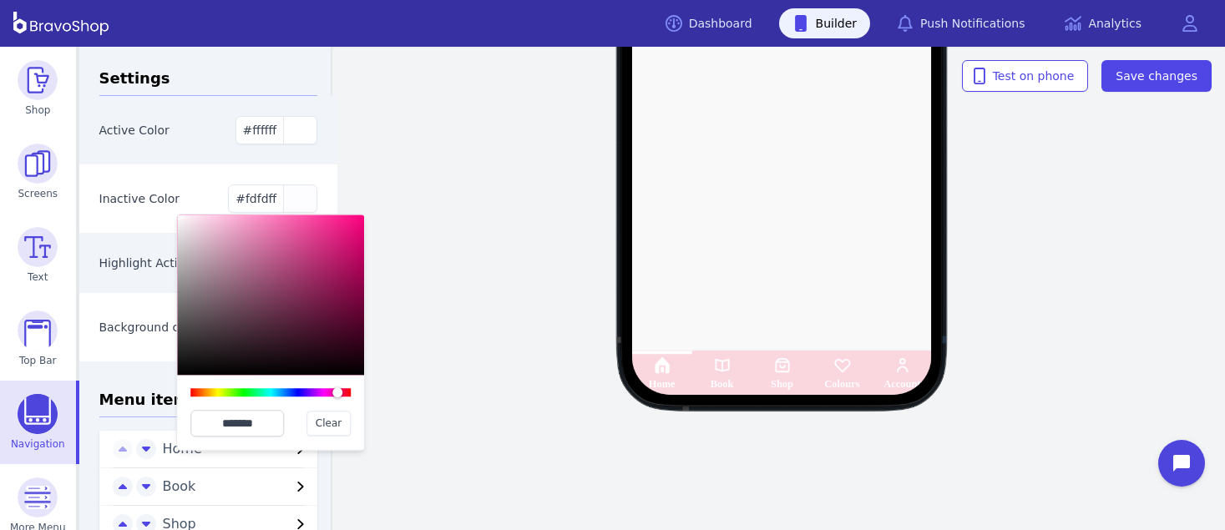
click at [341, 391] on div at bounding box center [270, 392] width 160 height 8
click at [243, 221] on div at bounding box center [270, 295] width 187 height 160
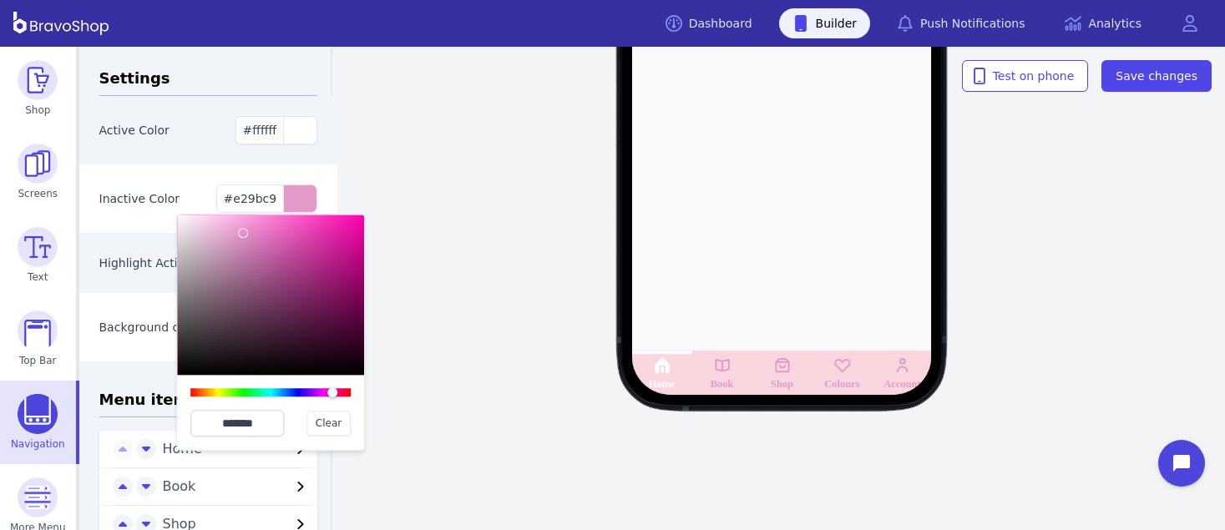
type input "*******"
click at [247, 234] on div at bounding box center [252, 239] width 10 height 10
drag, startPoint x: 277, startPoint y: 428, endPoint x: 198, endPoint y: 424, distance: 79.4
click at [198, 424] on input "*******" at bounding box center [237, 423] width 94 height 27
click at [288, 134] on div "button" at bounding box center [299, 130] width 33 height 27
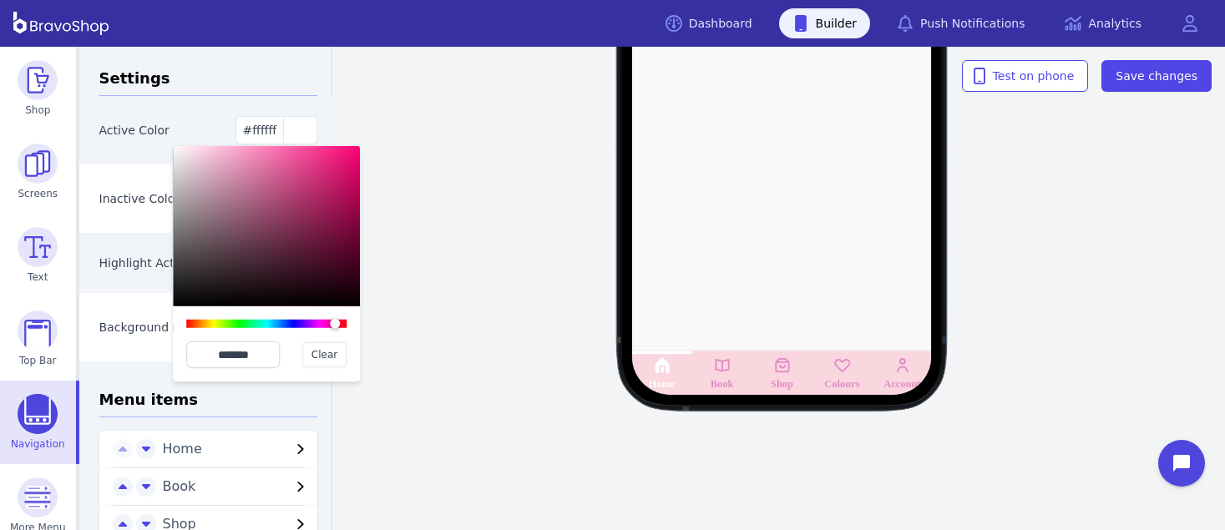
click at [335, 323] on div at bounding box center [266, 324] width 160 height 8
click at [275, 201] on div at bounding box center [266, 226] width 187 height 160
click at [253, 178] on div at bounding box center [266, 226] width 187 height 160
type input "*******"
click at [235, 174] on div at bounding box center [266, 226] width 187 height 160
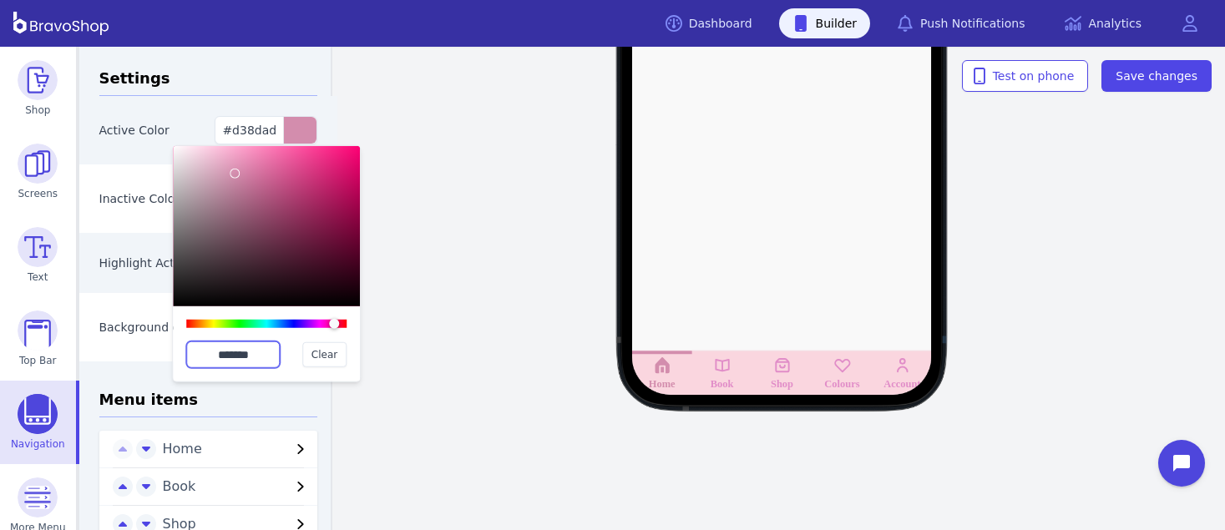
drag, startPoint x: 274, startPoint y: 353, endPoint x: 166, endPoint y: 340, distance: 108.5
click at [166, 340] on div "Settings Active Color #d38dad ******* Clear Inactive Color #e18dc8 Highlight Ac…" at bounding box center [208, 360] width 219 height 586
drag, startPoint x: 258, startPoint y: 353, endPoint x: 204, endPoint y: 350, distance: 54.4
click at [204, 350] on input "*******" at bounding box center [233, 355] width 94 height 27
click at [266, 68] on h3 "Settings" at bounding box center [208, 81] width 219 height 29
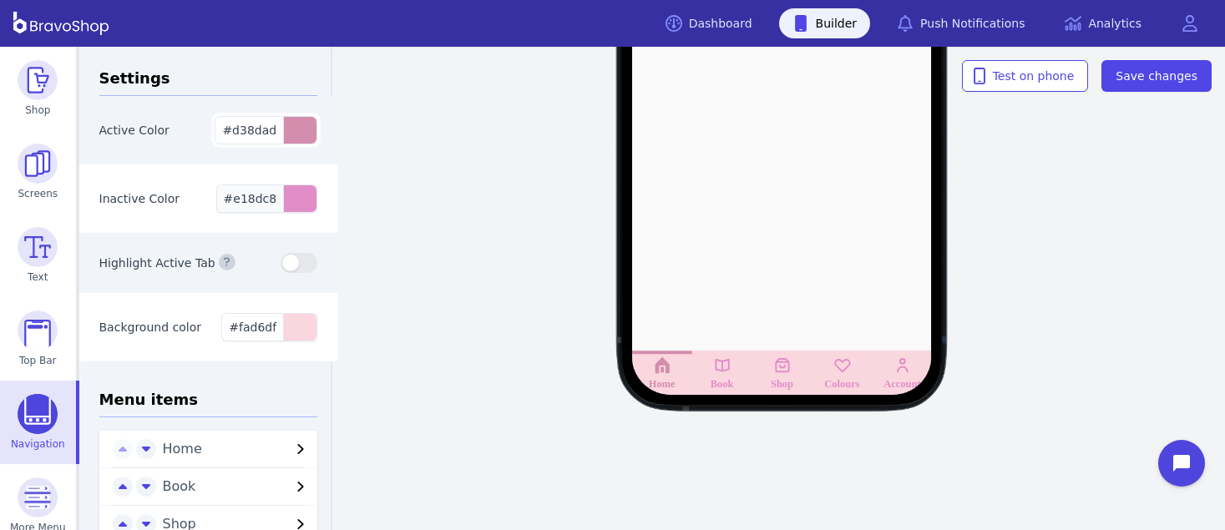
click at [285, 196] on div "button" at bounding box center [299, 198] width 33 height 27
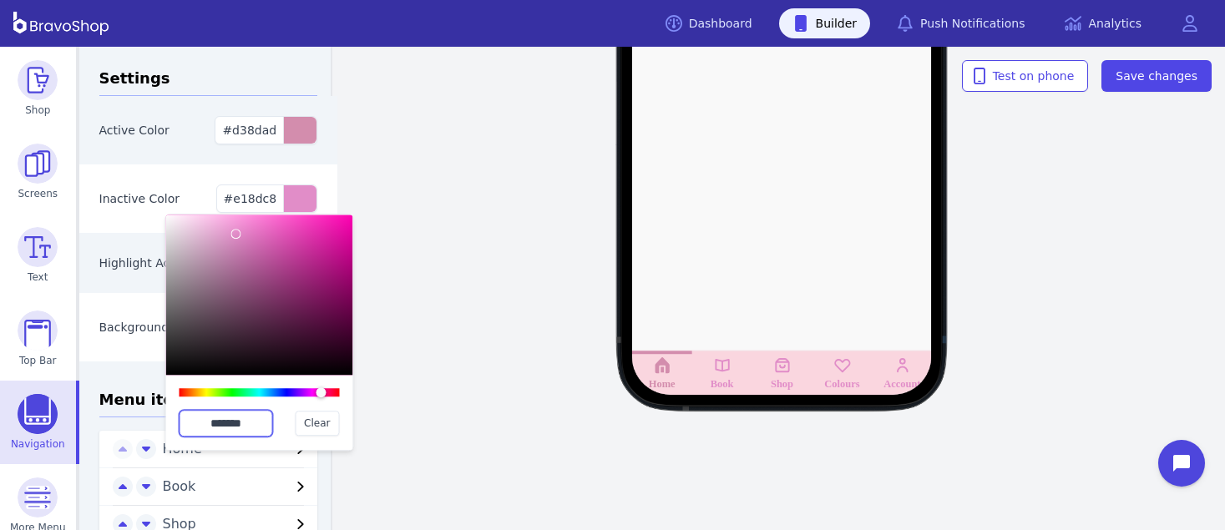
drag, startPoint x: 258, startPoint y: 422, endPoint x: 179, endPoint y: 417, distance: 79.5
click at [180, 417] on input "*******" at bounding box center [227, 423] width 94 height 27
paste input "text"
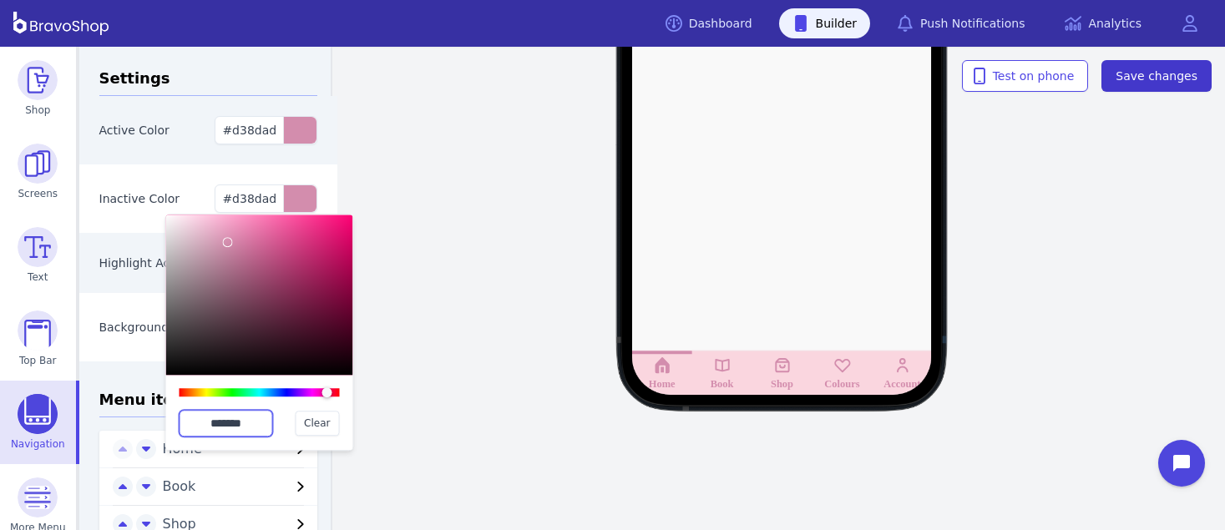
type input "*******"
click at [1150, 68] on span "Save changes" at bounding box center [1157, 76] width 82 height 17
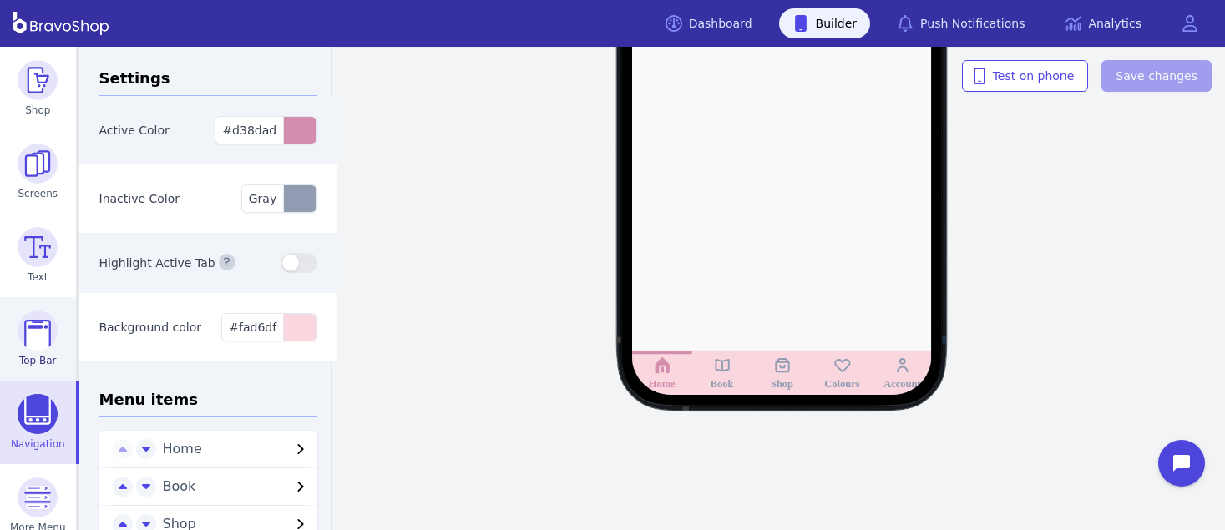
scroll to position [101, 0]
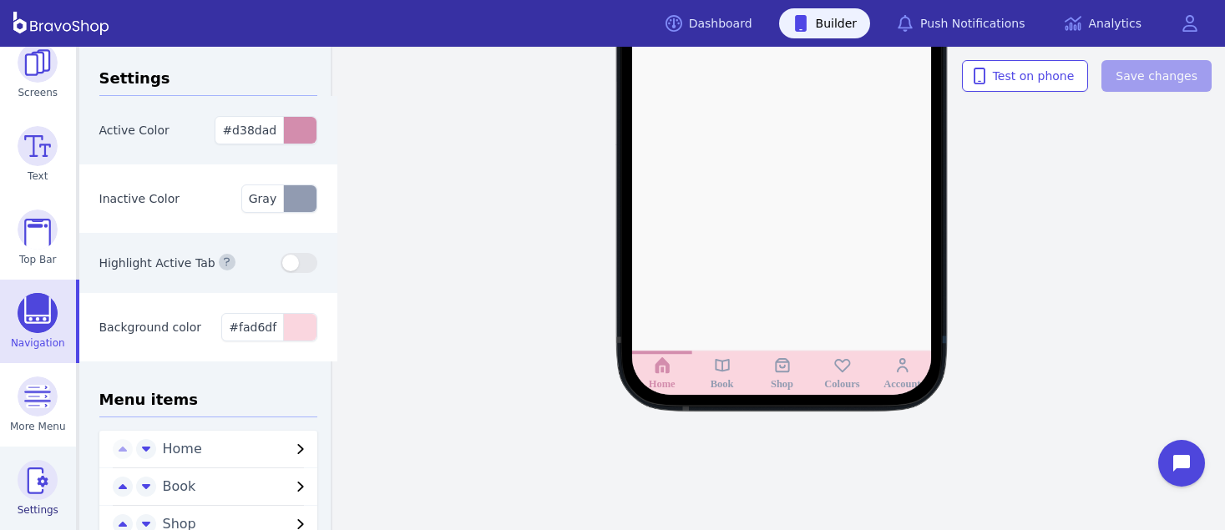
click at [40, 489] on img at bounding box center [38, 480] width 40 height 40
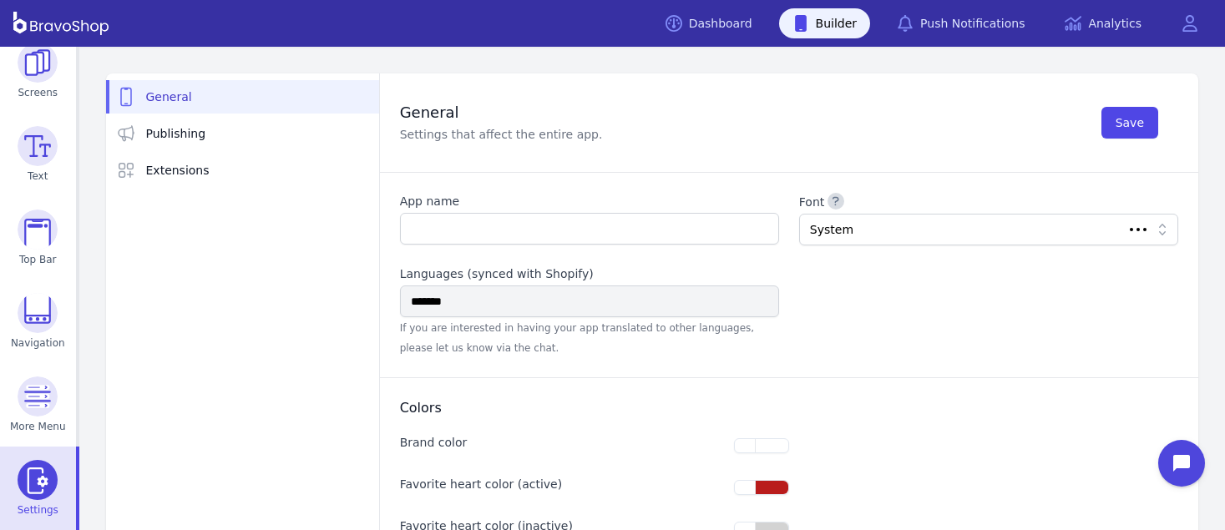
type input "**********"
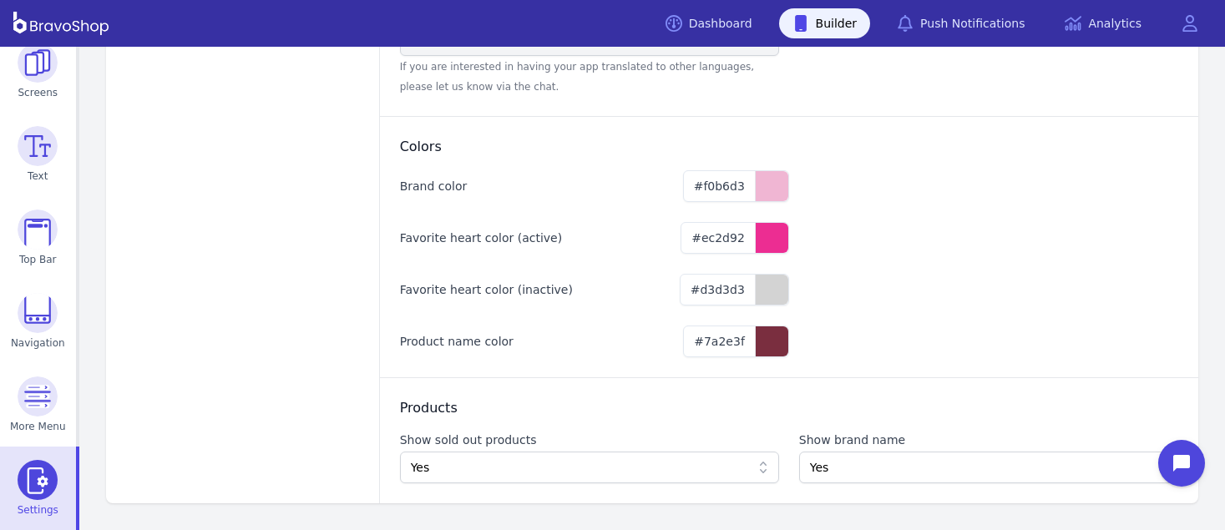
scroll to position [265, 0]
click at [742, 291] on button "#d3d3d3" at bounding box center [734, 290] width 109 height 32
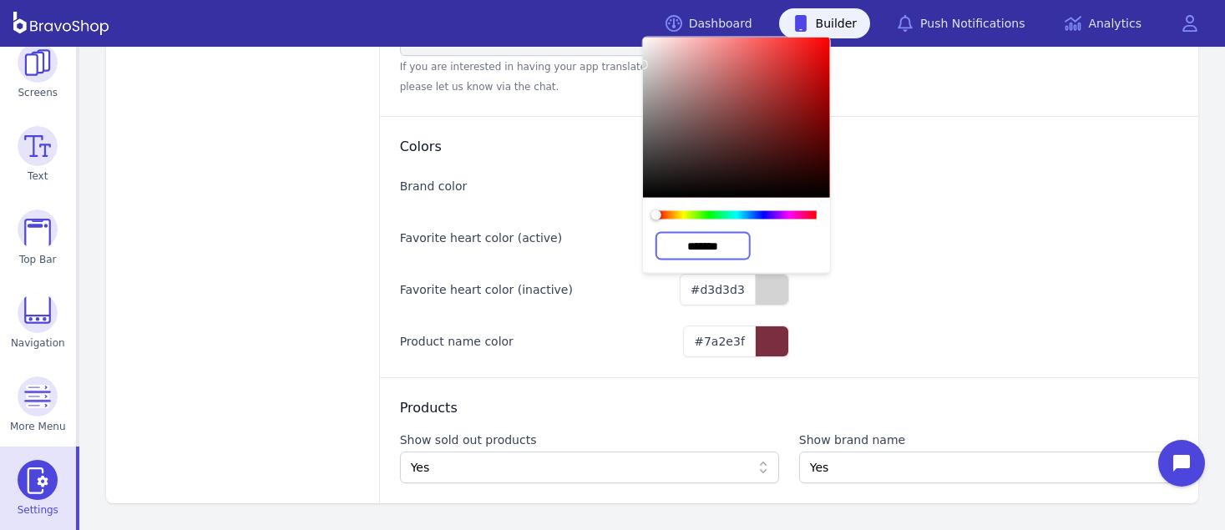
drag, startPoint x: 736, startPoint y: 241, endPoint x: 666, endPoint y: 236, distance: 69.5
click at [666, 236] on input "*******" at bounding box center [703, 246] width 94 height 27
paste input "text"
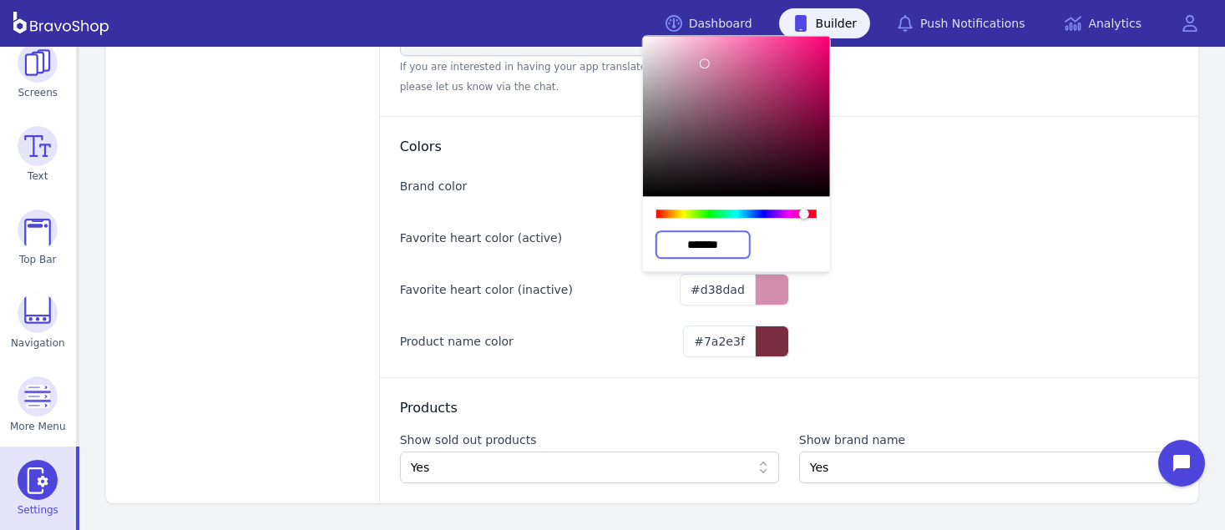
scroll to position [266, 0]
type input "*******"
click at [958, 273] on div "Colors Brand color #f0b6d3 Favorite heart color (active) #ec2d92 Favorite heart…" at bounding box center [789, 246] width 818 height 261
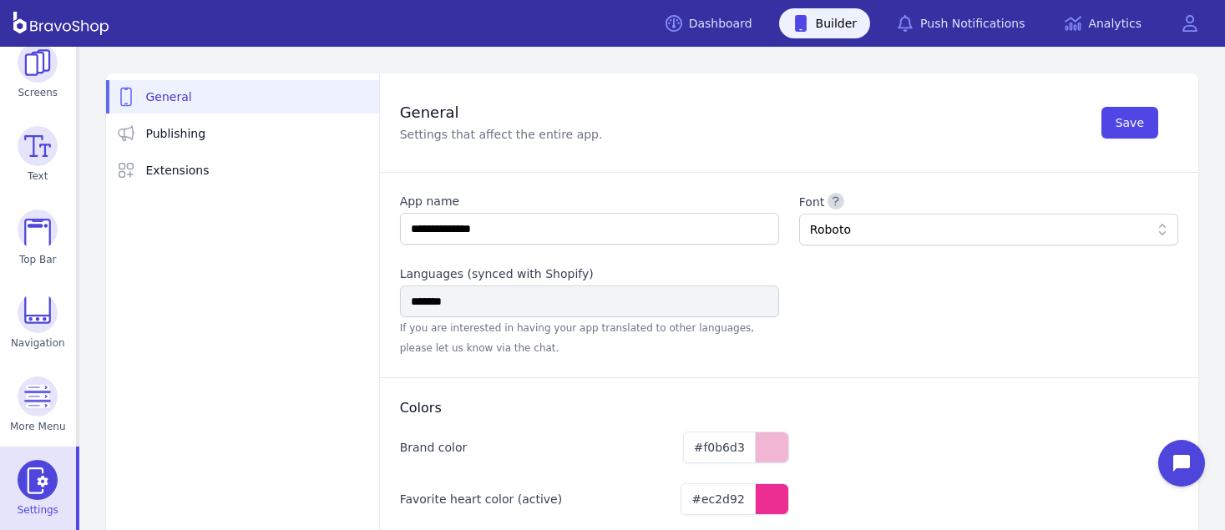
scroll to position [4, 0]
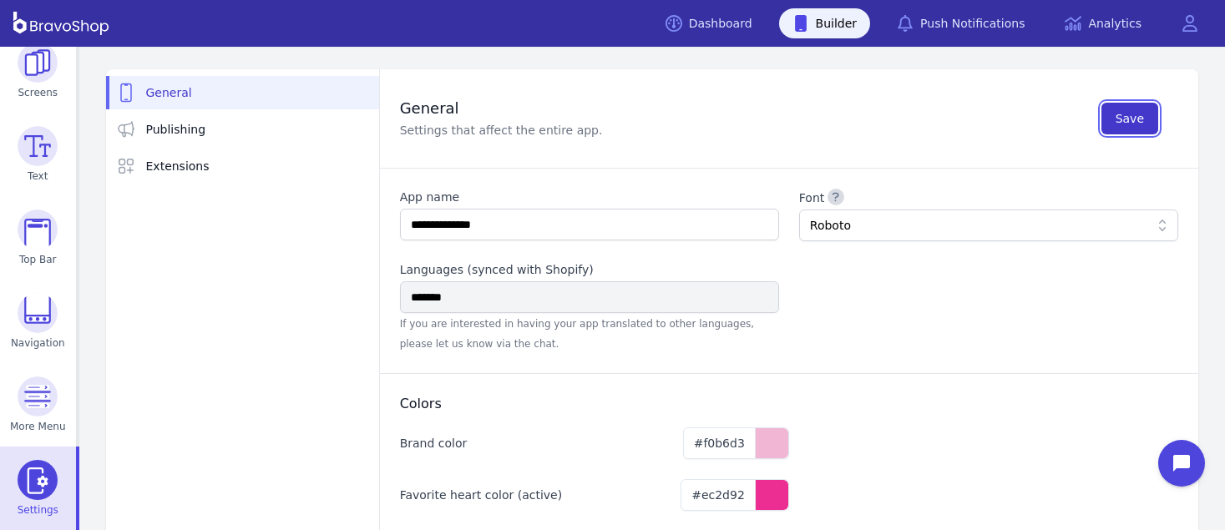
click at [1125, 116] on span "Save" at bounding box center [1130, 118] width 28 height 17
click at [39, 327] on img at bounding box center [38, 313] width 40 height 40
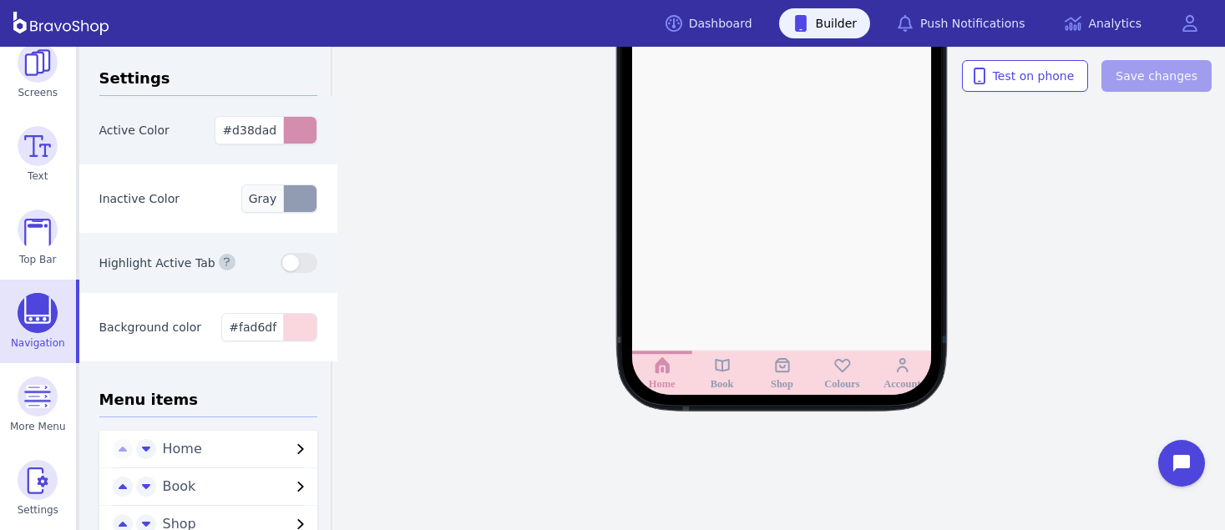
click at [294, 200] on div "button" at bounding box center [299, 198] width 33 height 27
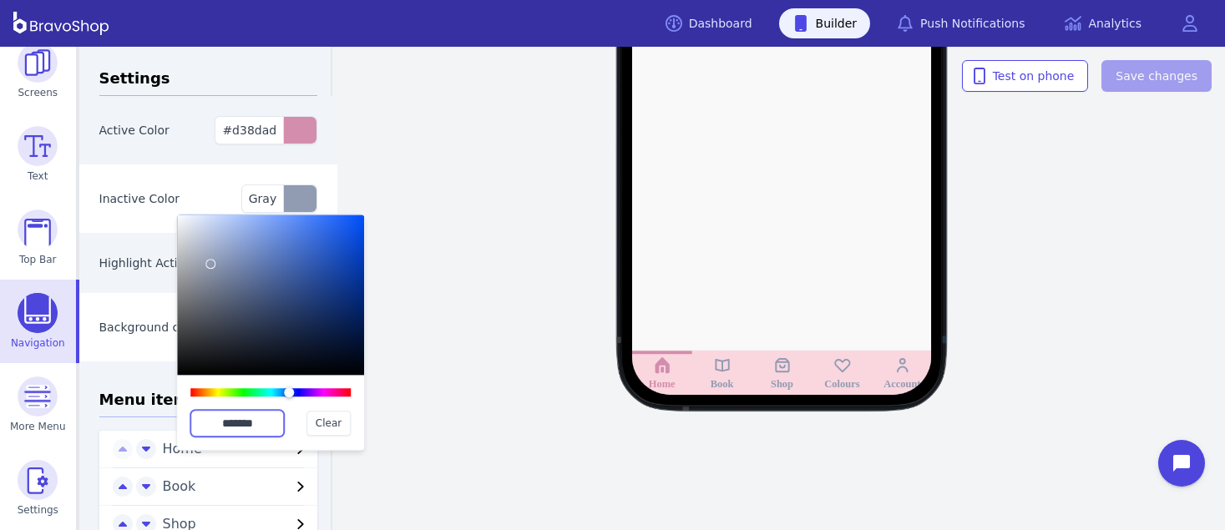
drag, startPoint x: 277, startPoint y: 420, endPoint x: 200, endPoint y: 418, distance: 76.8
click at [200, 418] on input "*******" at bounding box center [237, 423] width 94 height 27
paste input "text"
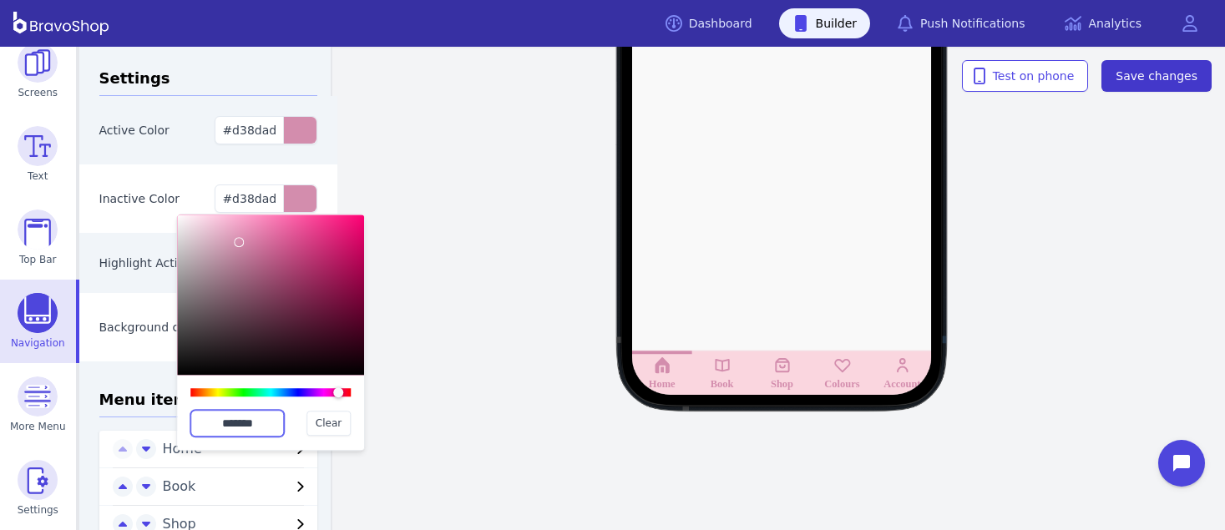
type input "*******"
click at [1153, 77] on span "Save changes" at bounding box center [1157, 76] width 82 height 17
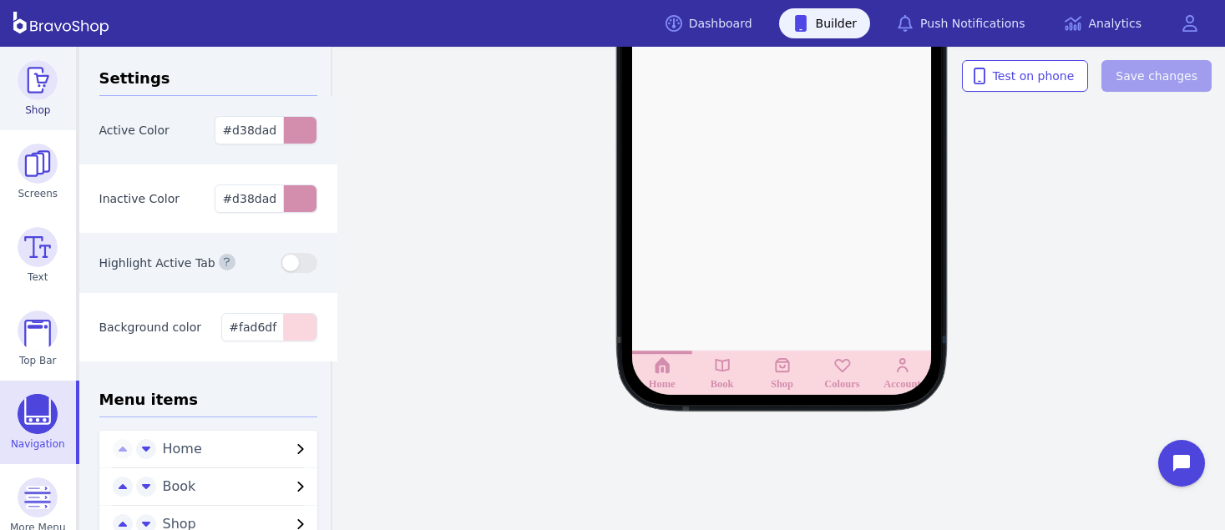
click at [29, 86] on img at bounding box center [38, 80] width 40 height 40
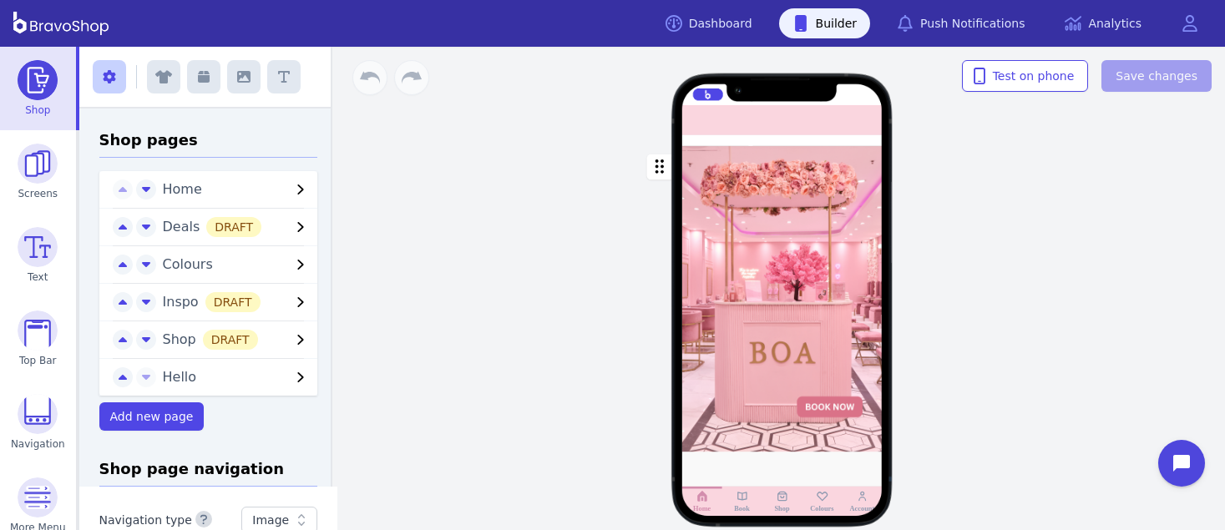
click at [760, 466] on div at bounding box center [782, 486] width 200 height 68
click at [759, 463] on div at bounding box center [782, 486] width 200 height 68
click at [747, 409] on div "button" at bounding box center [782, 299] width 200 height 306
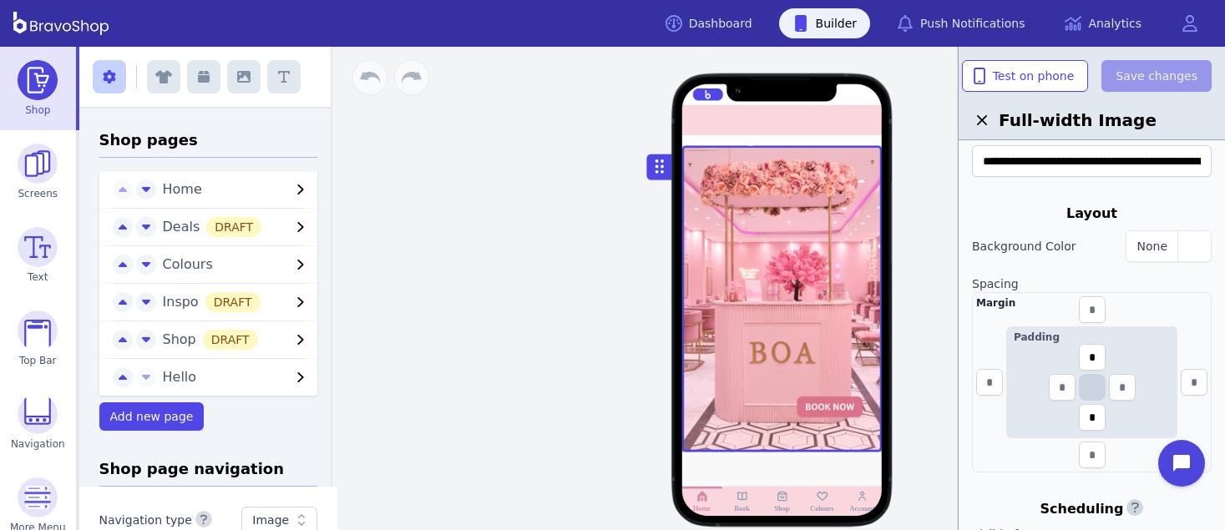
scroll to position [238, 0]
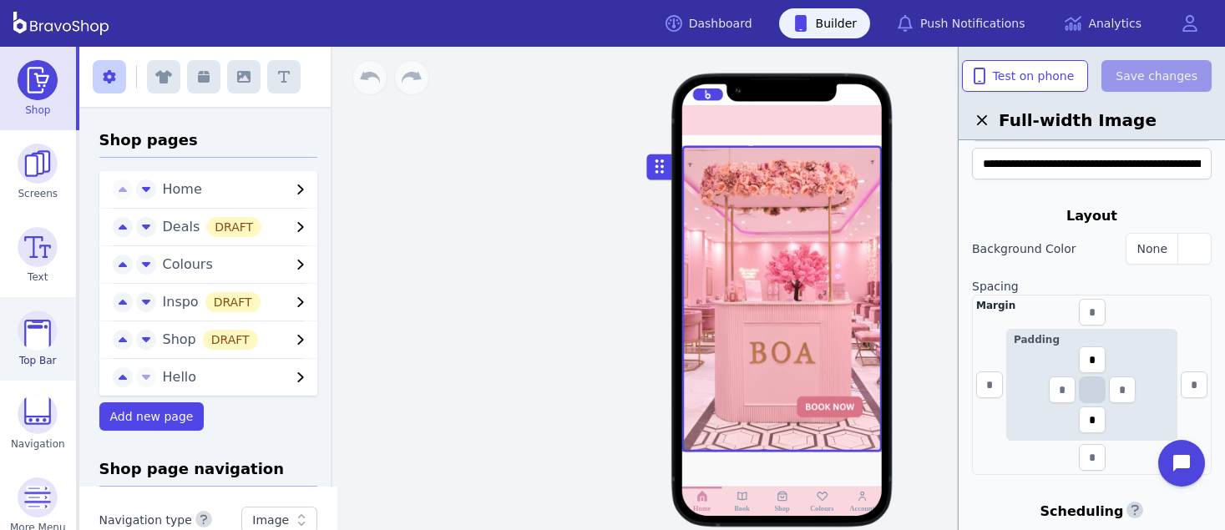
click at [35, 351] on link "Top Bar" at bounding box center [38, 339] width 76 height 84
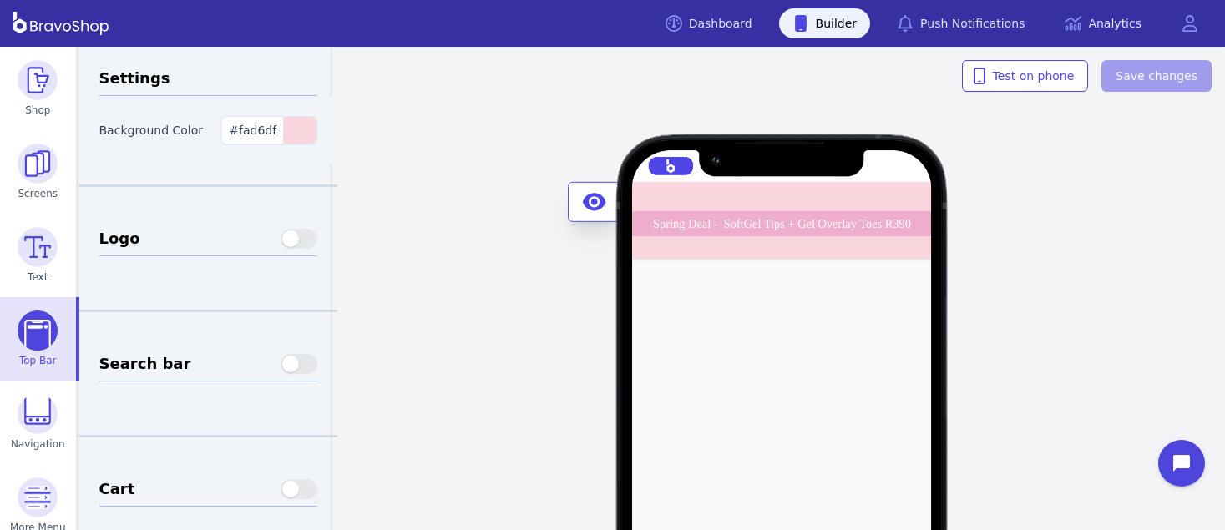
click at [656, 193] on div "Spring Deal - SoftGel Tips + Gel Overlay Toes R390 BOA Midrand - Opening Soon! …" at bounding box center [782, 220] width 301 height 77
click at [262, 133] on span "#fad6df" at bounding box center [253, 130] width 48 height 13
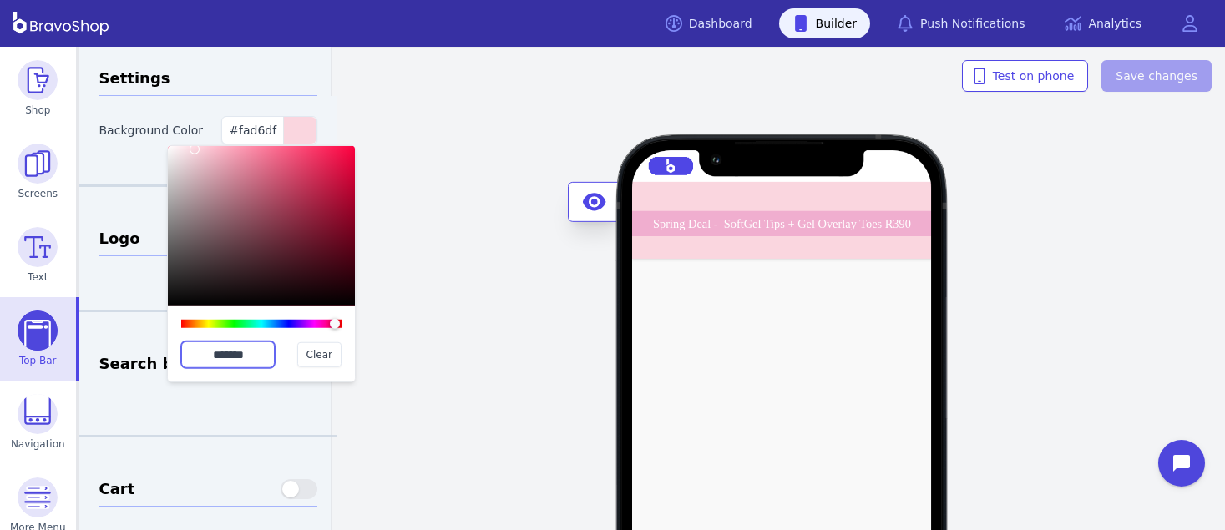
drag, startPoint x: 267, startPoint y: 361, endPoint x: 186, endPoint y: 340, distance: 83.6
click at [186, 342] on input "*******" at bounding box center [228, 355] width 94 height 27
click at [33, 79] on img at bounding box center [38, 80] width 40 height 40
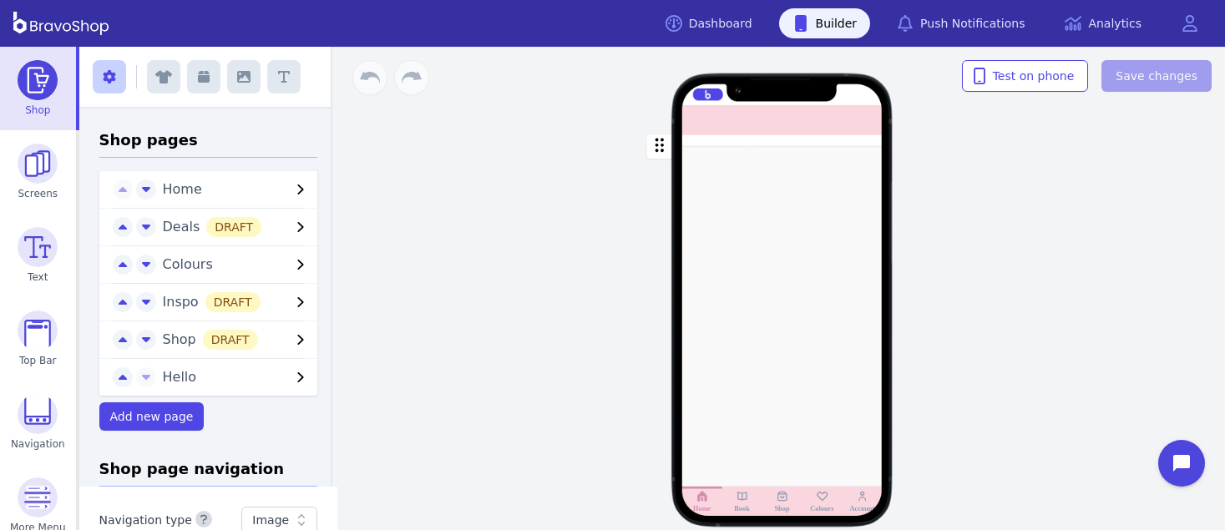
click at [736, 248] on div "Drag a block here to get started" at bounding box center [782, 283] width 183 height 137
click at [714, 139] on div at bounding box center [782, 140] width 200 height 11
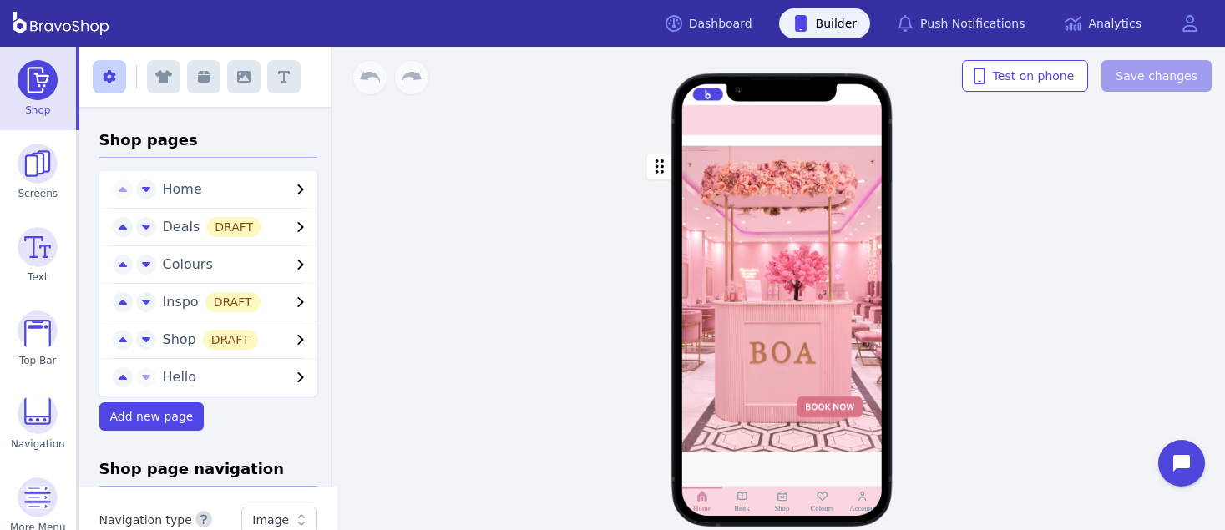
click at [769, 335] on div "button" at bounding box center [782, 299] width 200 height 306
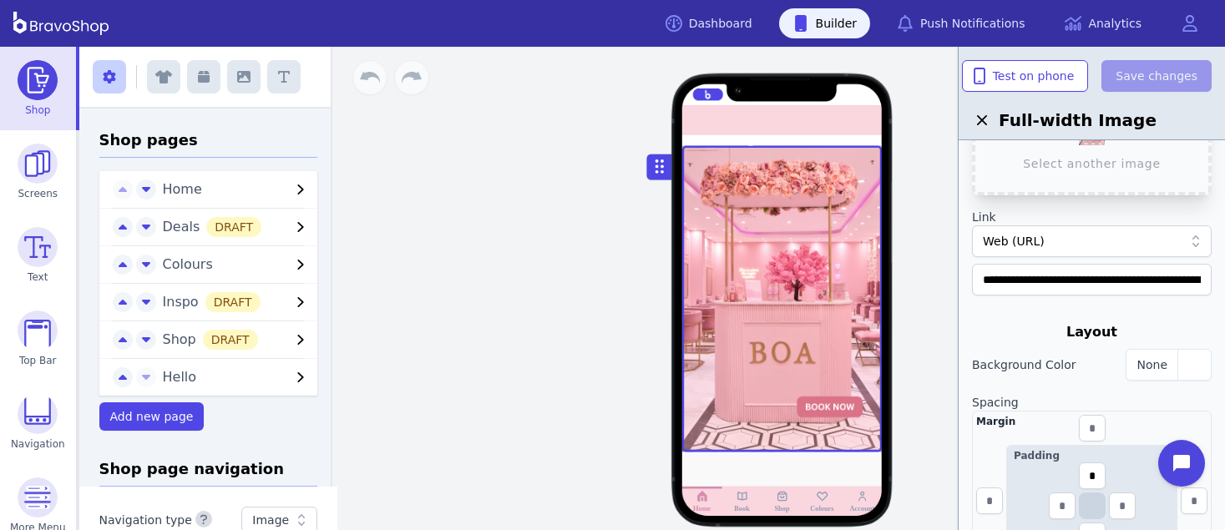
scroll to position [123, 0]
click at [1188, 361] on div "button" at bounding box center [1193, 364] width 33 height 30
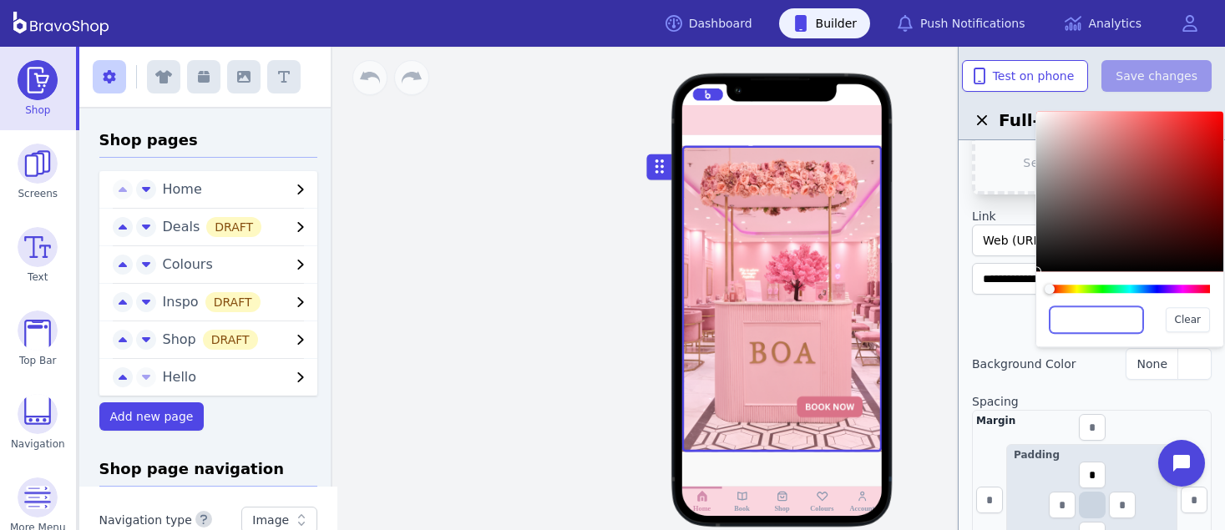
click at [1103, 326] on input "text" at bounding box center [1097, 319] width 94 height 27
paste input "*******"
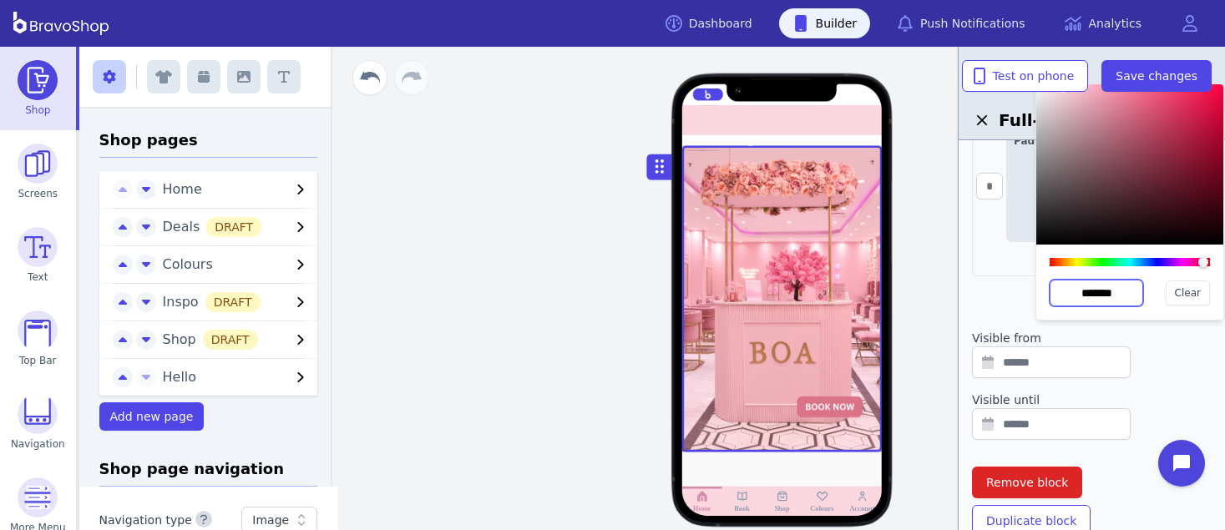
scroll to position [260, 0]
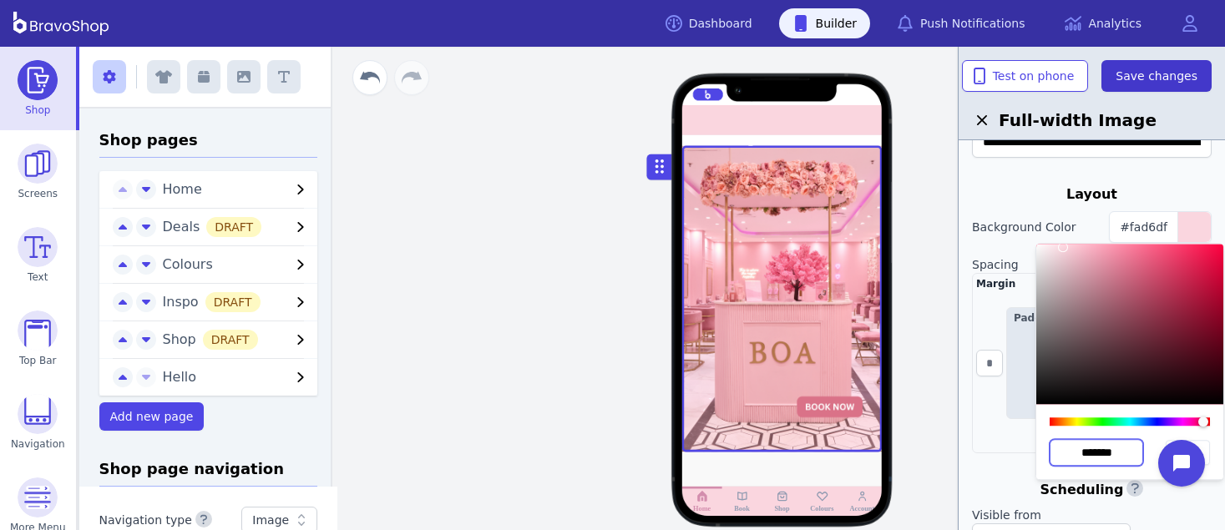
type input "*******"
click at [1155, 83] on span "Save changes" at bounding box center [1157, 76] width 82 height 17
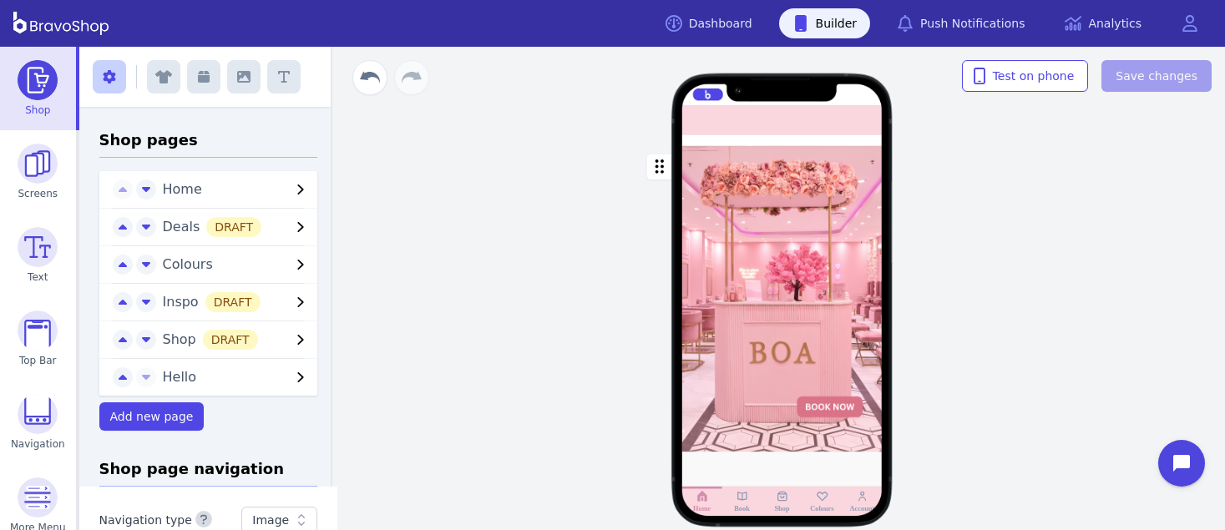
click at [744, 258] on div "button" at bounding box center [782, 299] width 200 height 306
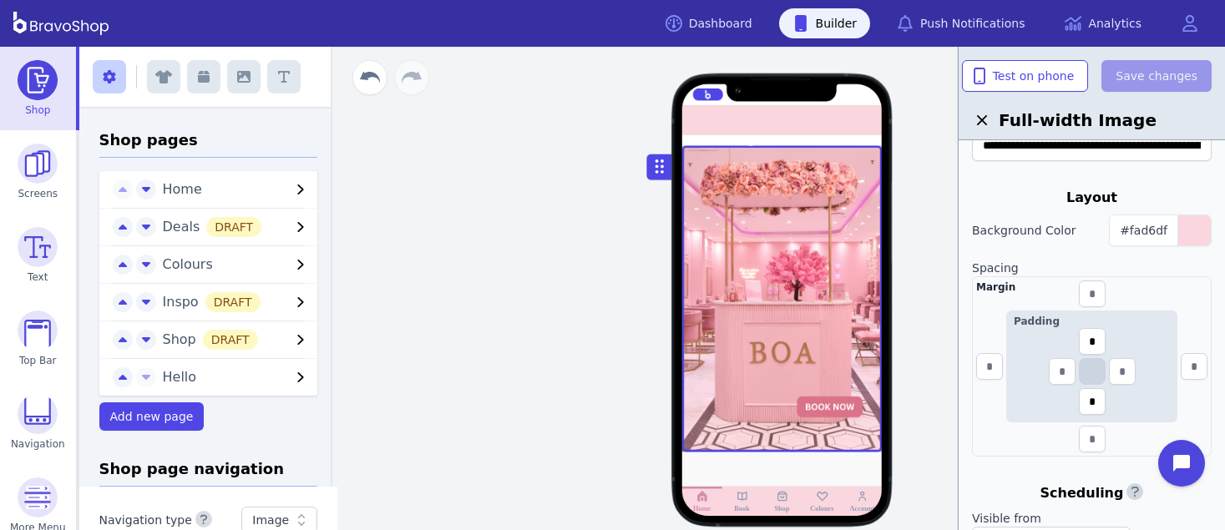
scroll to position [257, 0]
drag, startPoint x: 1098, startPoint y: 342, endPoint x: 1086, endPoint y: 340, distance: 12.6
click at [1086, 340] on input "*" at bounding box center [1092, 340] width 27 height 27
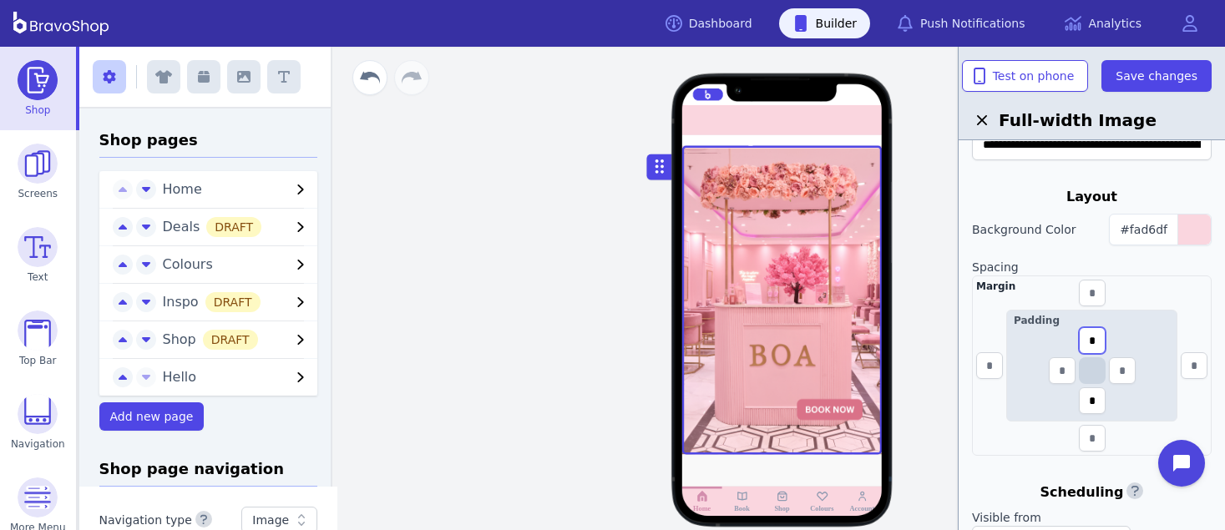
type input "*"
drag, startPoint x: 1097, startPoint y: 404, endPoint x: 1080, endPoint y: 402, distance: 17.7
click at [1080, 402] on input "*" at bounding box center [1092, 400] width 27 height 27
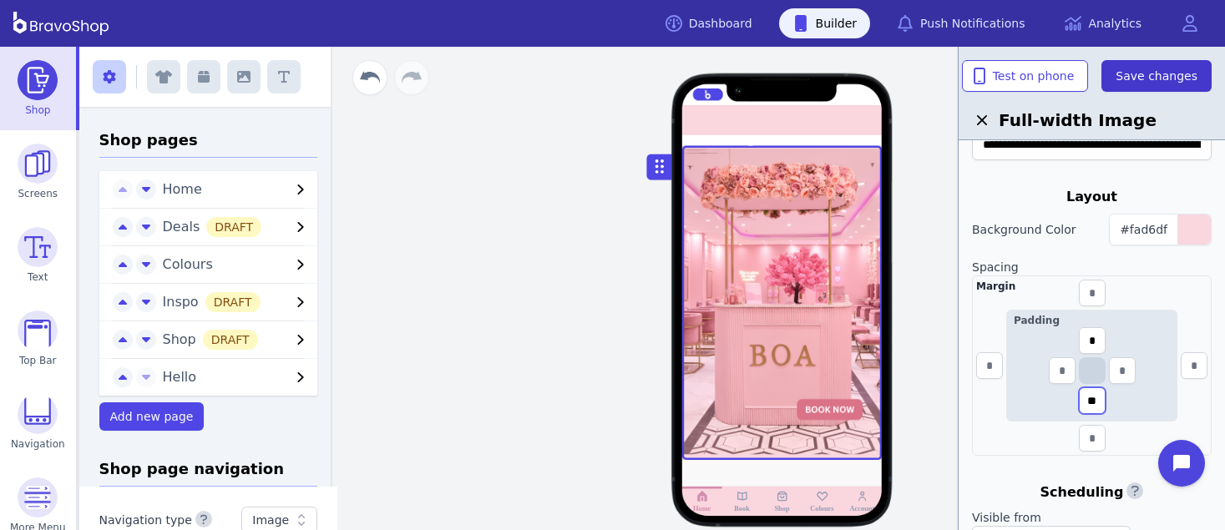
type input "**"
click at [1148, 69] on span "Save changes" at bounding box center [1157, 76] width 82 height 17
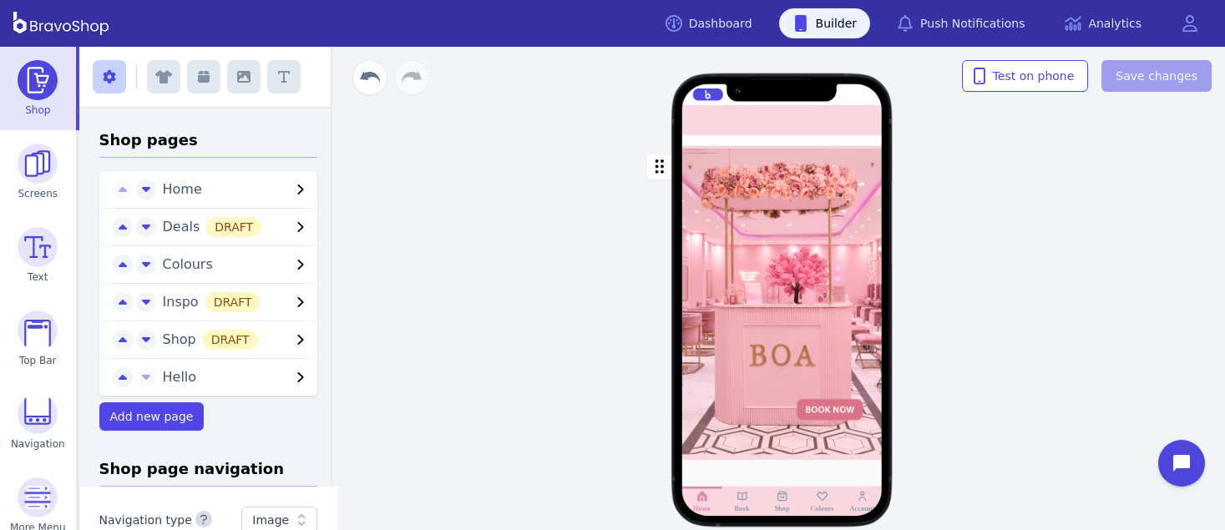
click at [843, 183] on div "button" at bounding box center [782, 303] width 200 height 314
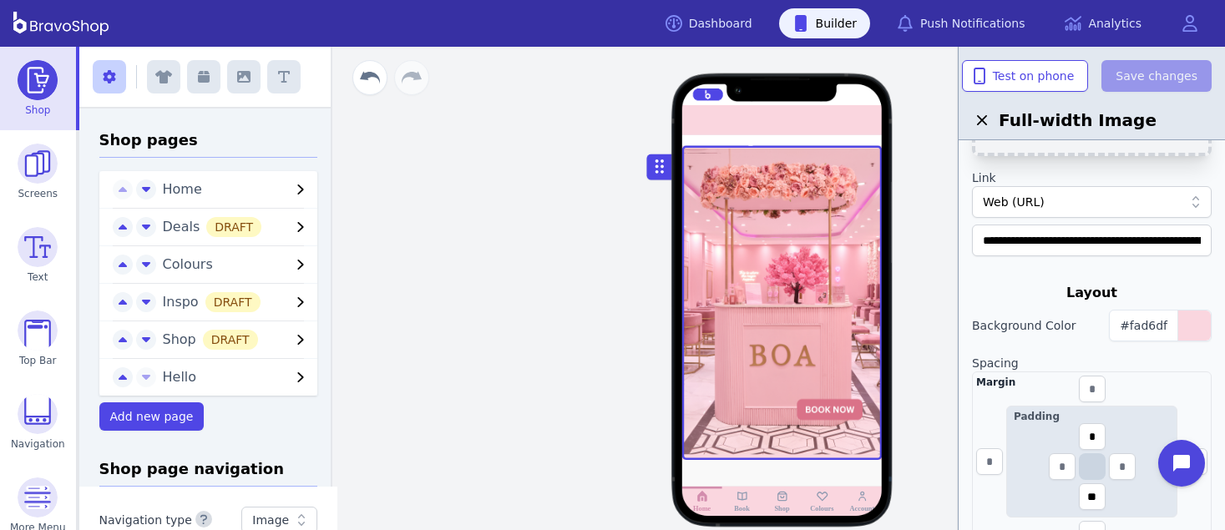
scroll to position [189, 0]
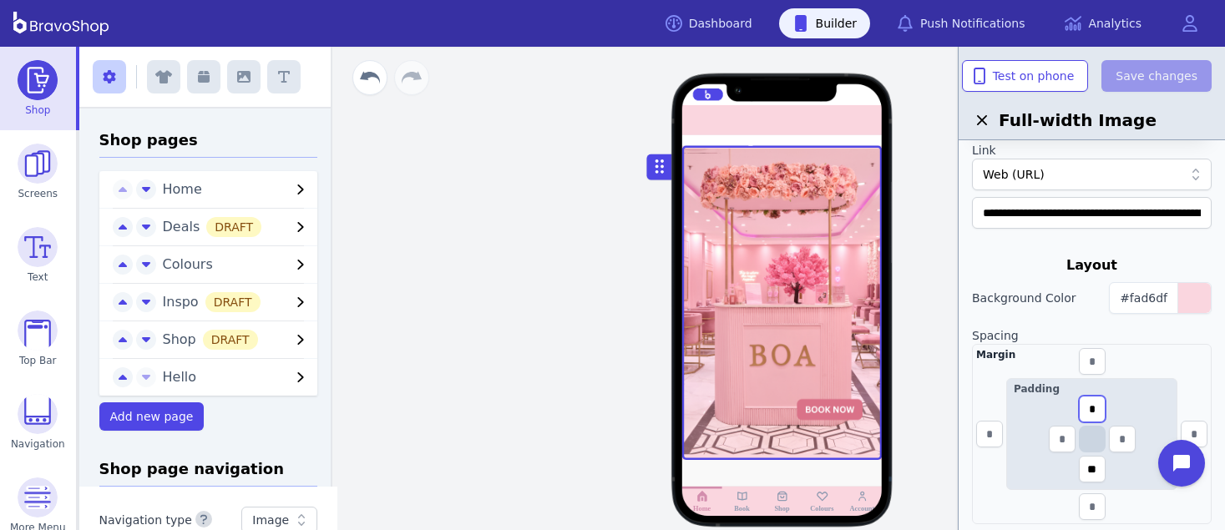
drag, startPoint x: 1103, startPoint y: 408, endPoint x: 1081, endPoint y: 406, distance: 21.9
click at [1081, 406] on input "*" at bounding box center [1092, 409] width 27 height 27
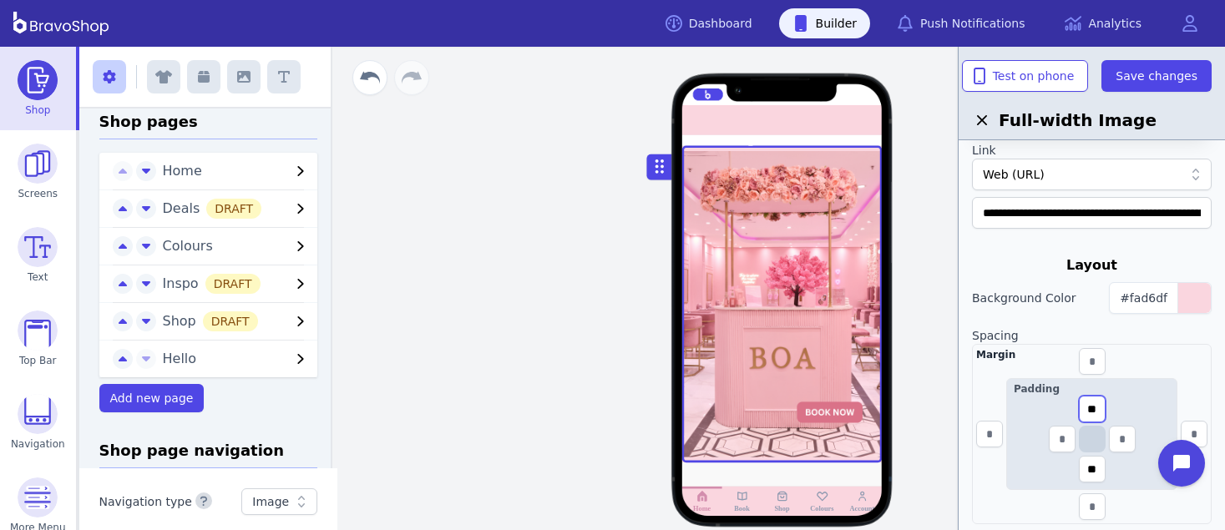
scroll to position [0, 0]
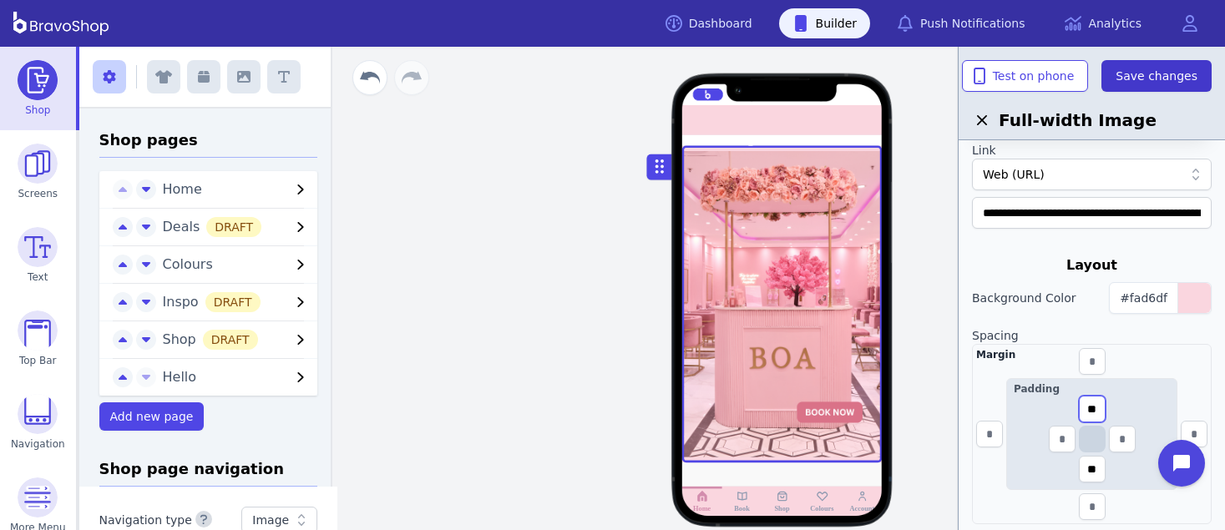
type input "**"
click at [1157, 78] on span "Save changes" at bounding box center [1157, 76] width 82 height 17
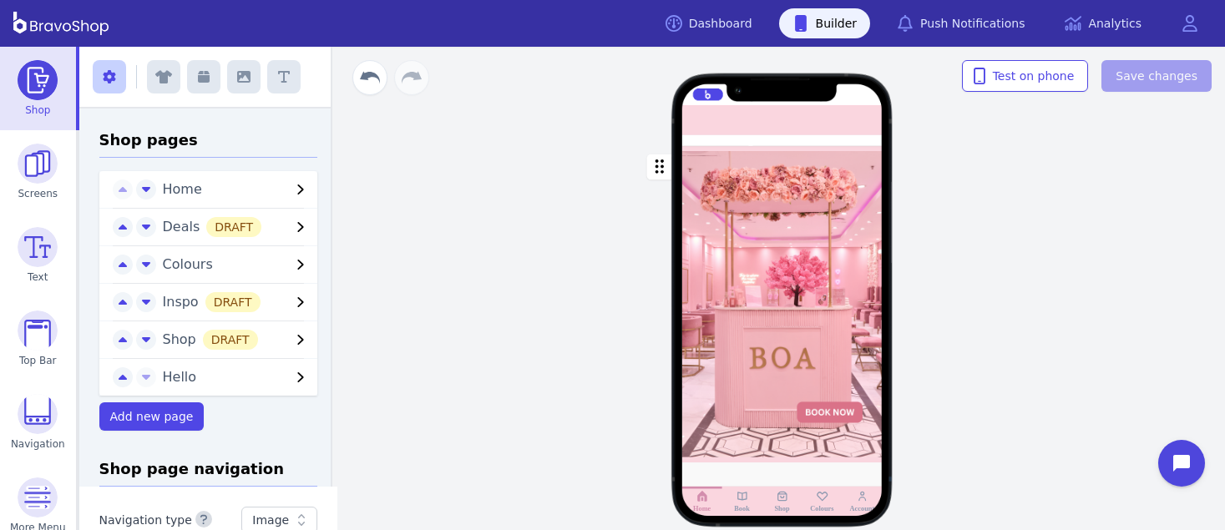
click at [1157, 294] on div "Drag a block here to get started Home Book Shop Colours Account" at bounding box center [782, 289] width 886 height 484
click at [418, 154] on div "Drag a block here to get started Home Book Shop Colours Account" at bounding box center [782, 289] width 886 height 484
click at [742, 339] on div "button" at bounding box center [782, 304] width 200 height 317
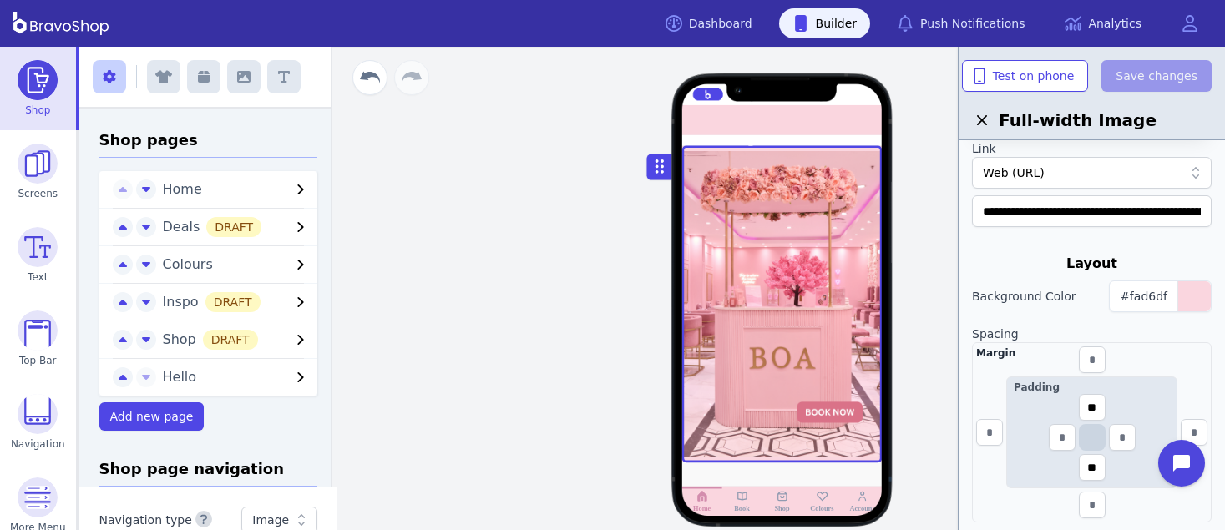
scroll to position [197, 0]
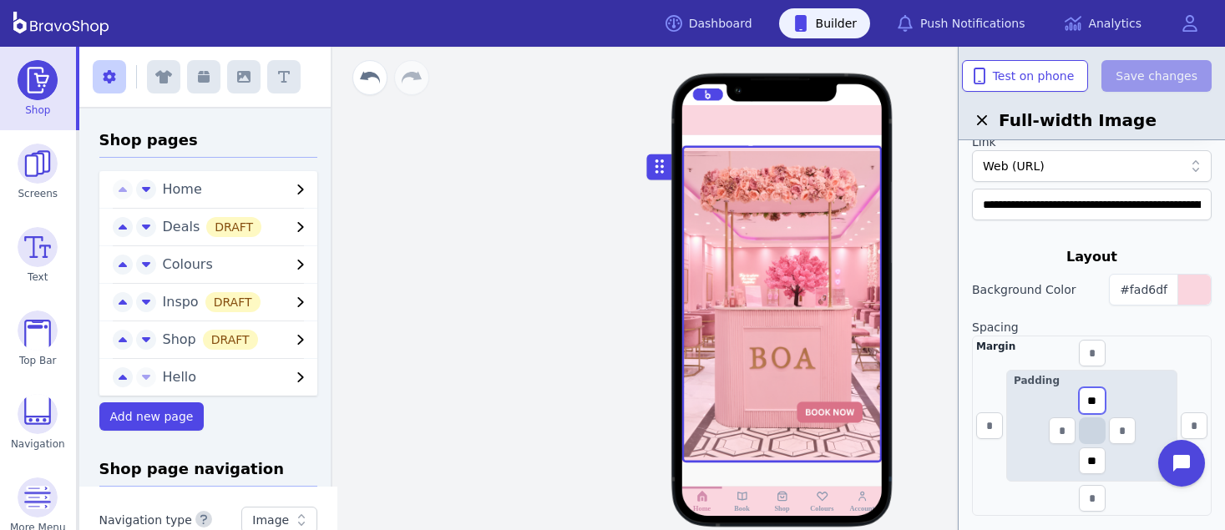
drag, startPoint x: 1099, startPoint y: 394, endPoint x: 1081, endPoint y: 393, distance: 17.6
click at [1081, 393] on input "**" at bounding box center [1092, 400] width 27 height 27
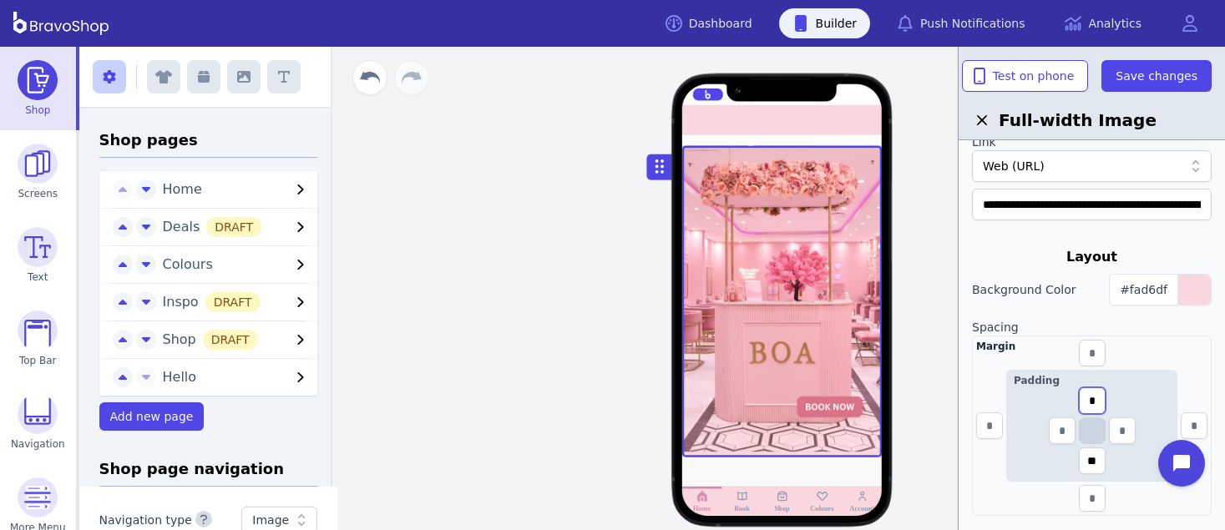
type input "*"
click at [1093, 352] on input "text" at bounding box center [1092, 353] width 27 height 27
type input "*"
drag, startPoint x: 1099, startPoint y: 353, endPoint x: 1076, endPoint y: 348, distance: 23.9
click at [1076, 348] on div "Margin * Padding * **" at bounding box center [1092, 426] width 240 height 180
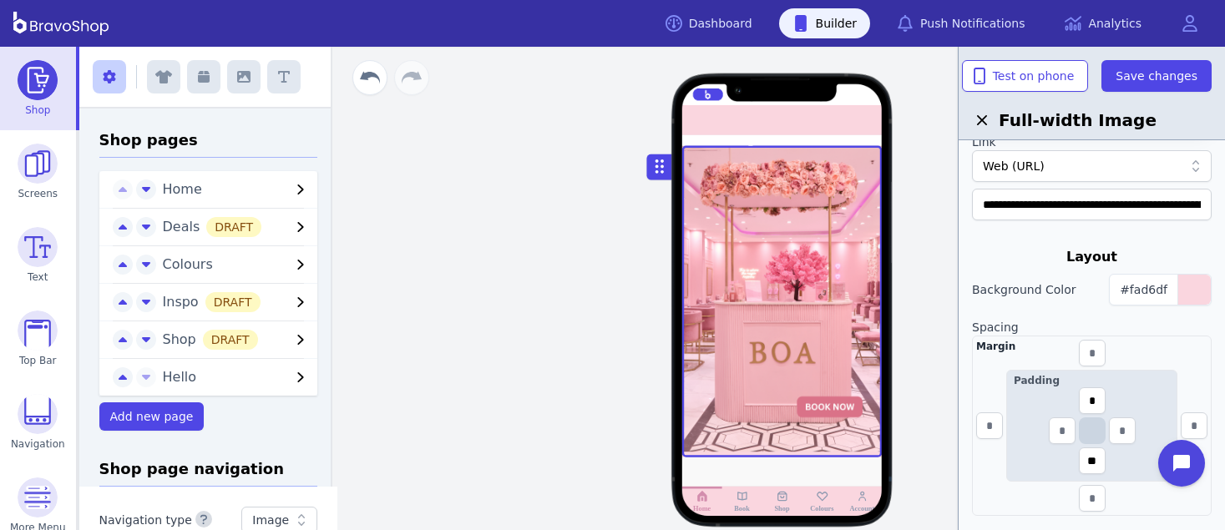
click at [1172, 352] on div "Margin Padding * **" at bounding box center [1092, 426] width 240 height 180
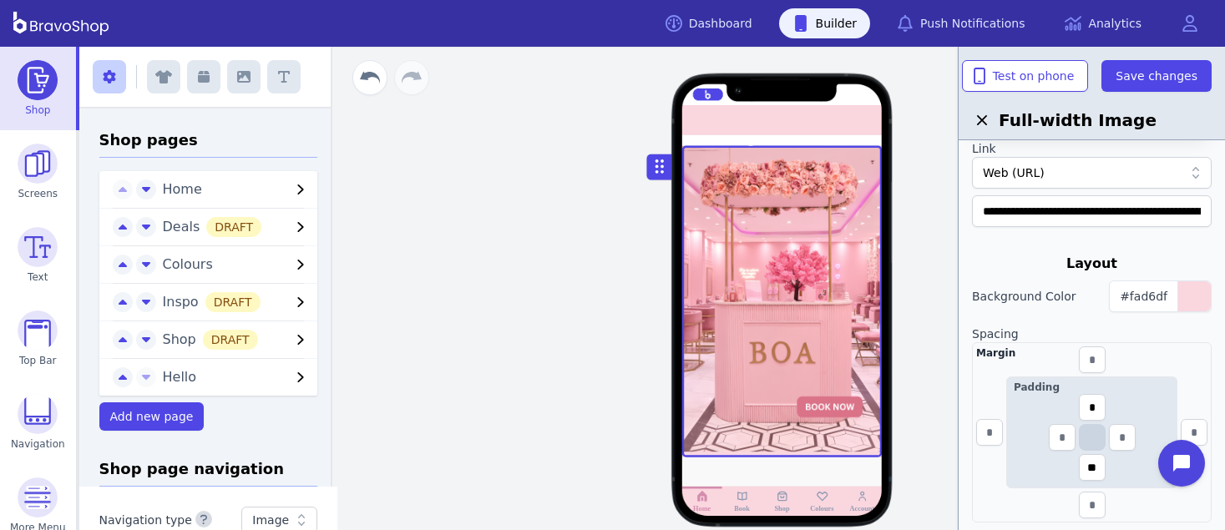
scroll to position [148, 0]
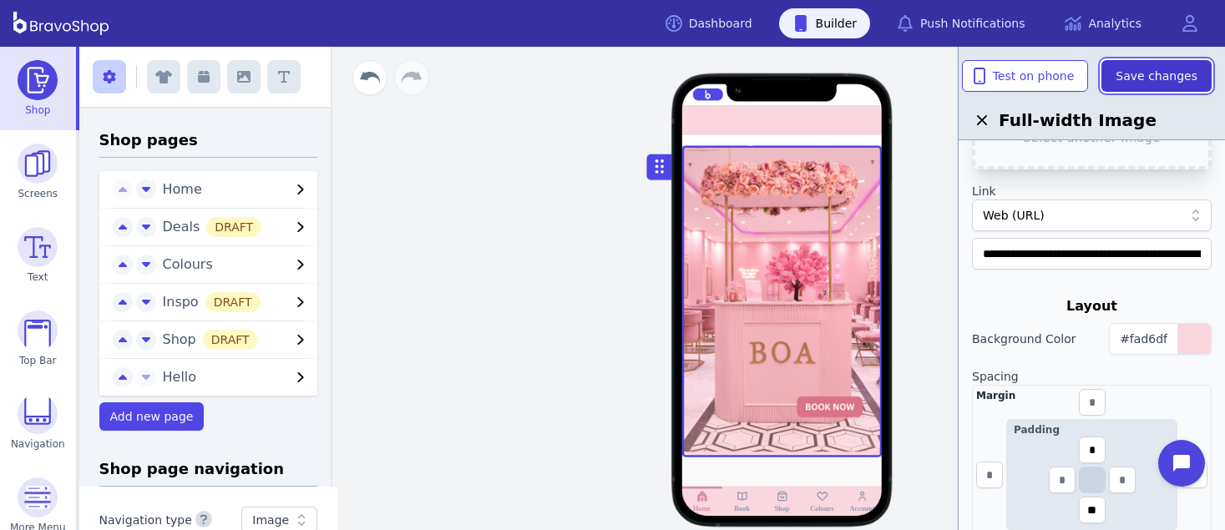
click at [1147, 68] on span "Save changes" at bounding box center [1157, 76] width 82 height 17
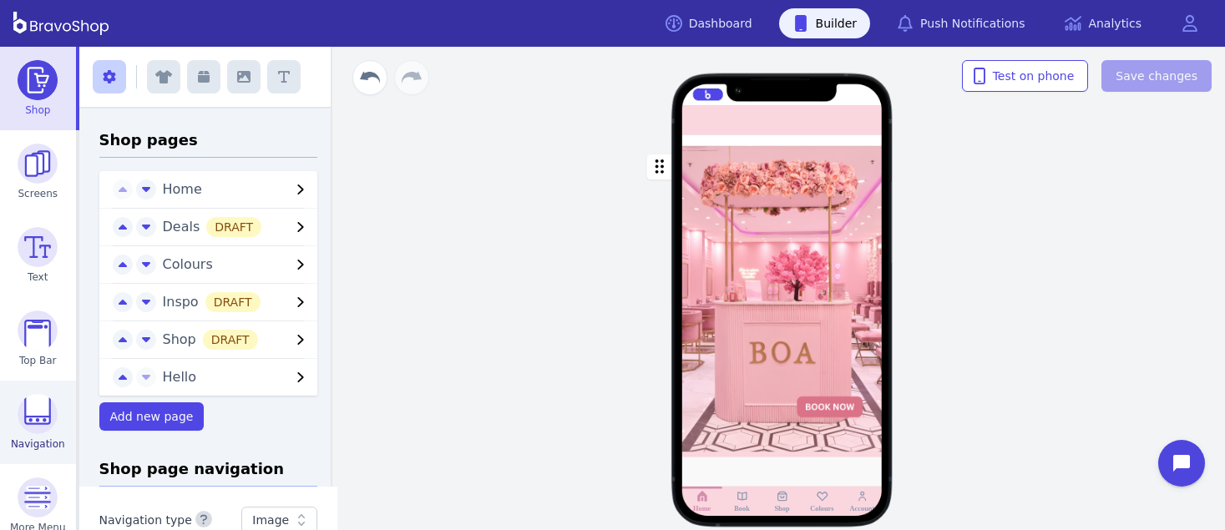
click at [23, 415] on img at bounding box center [38, 414] width 40 height 40
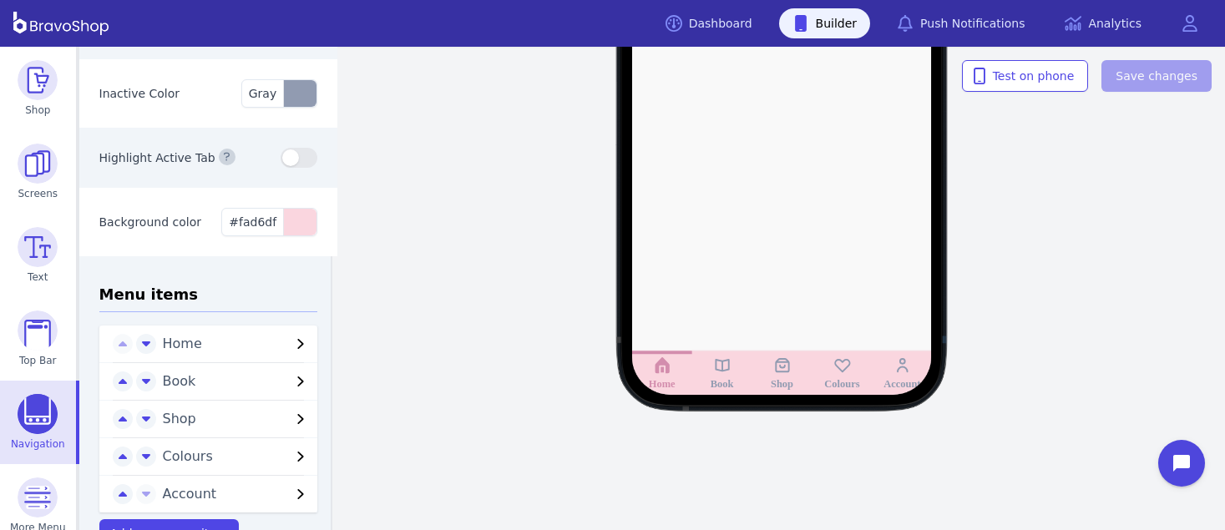
scroll to position [151, 0]
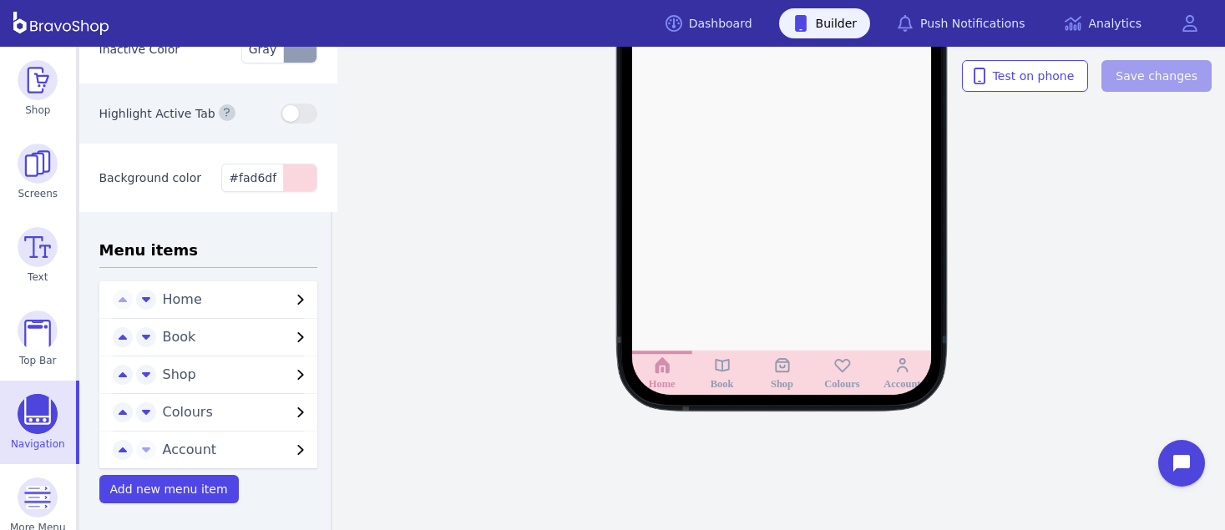
click at [236, 405] on span "Colours" at bounding box center [227, 413] width 129 height 20
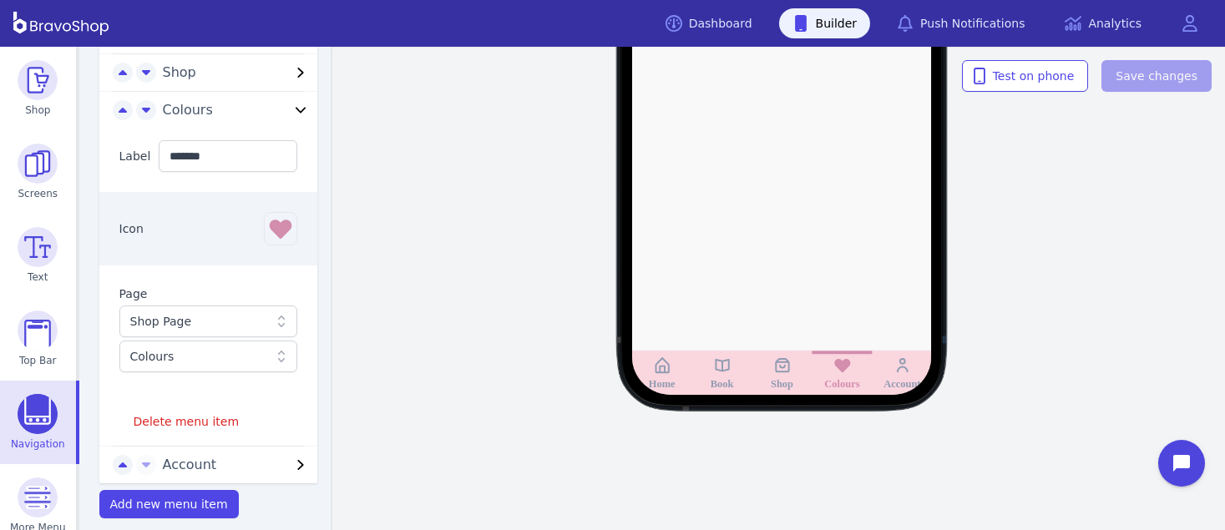
scroll to position [469, 0]
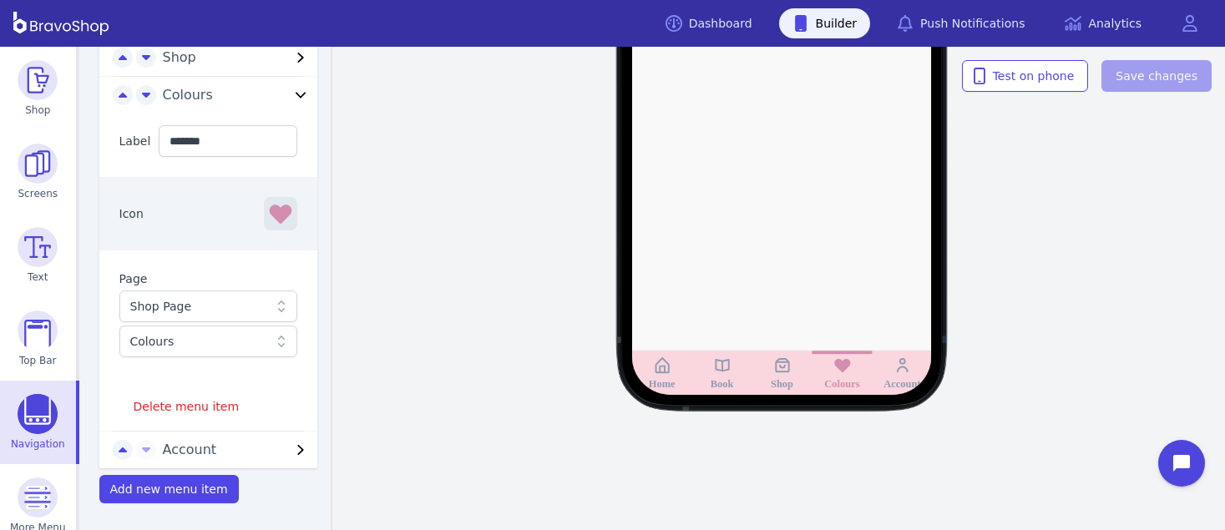
click at [273, 223] on icon "button" at bounding box center [280, 213] width 27 height 27
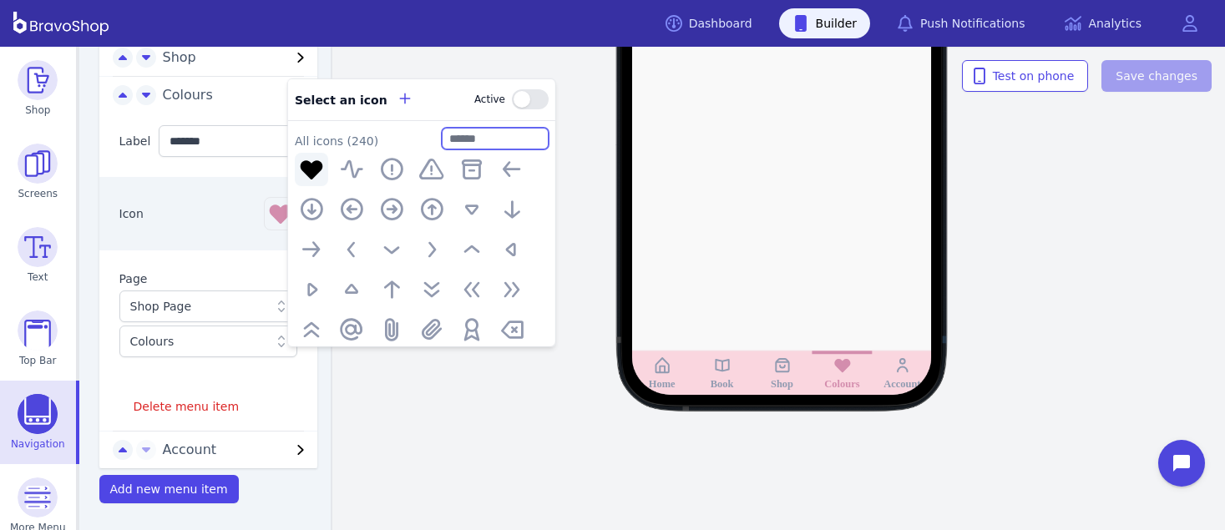
click at [525, 139] on input "text" at bounding box center [495, 138] width 107 height 22
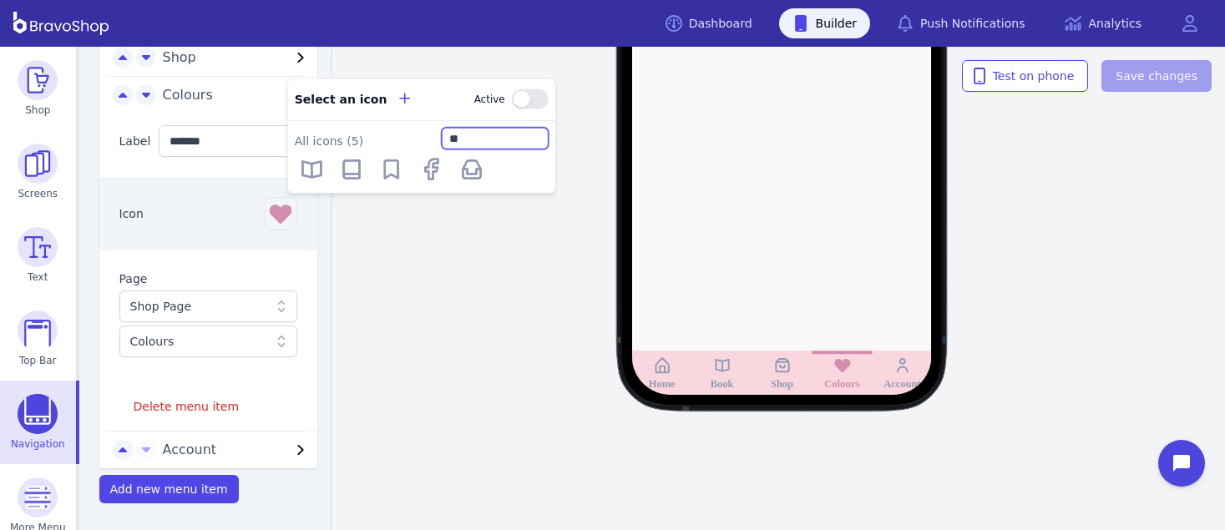
type input "*"
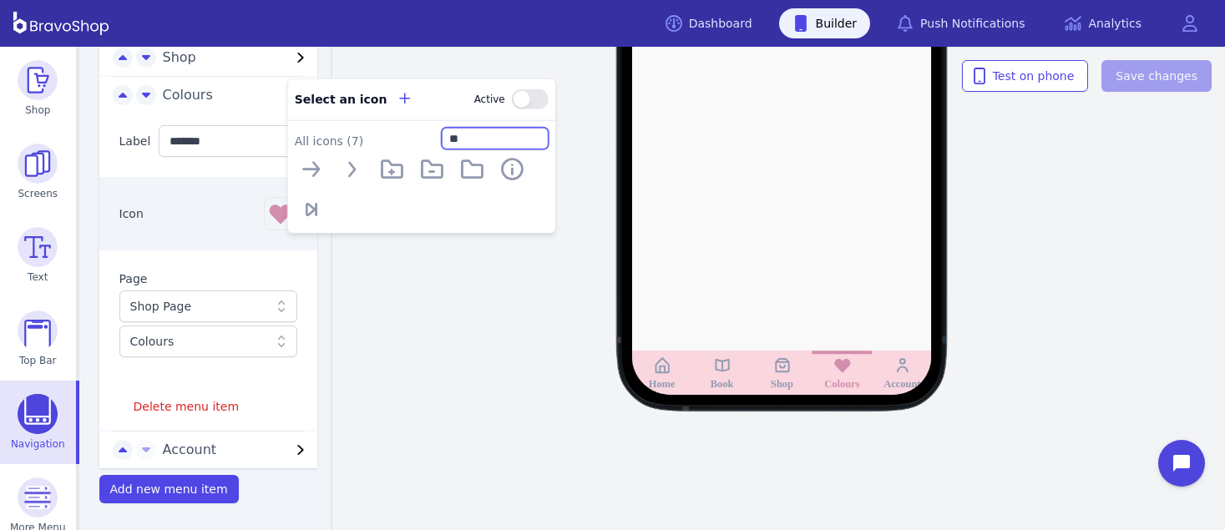
type input "*"
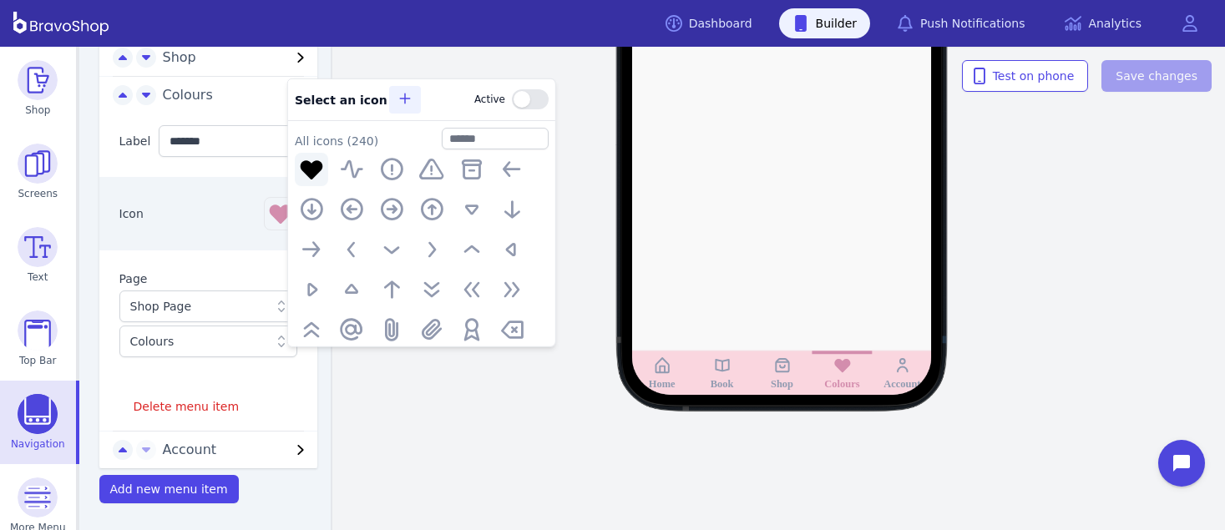
click at [397, 95] on icon "button" at bounding box center [403, 98] width 13 height 13
click at [1177, 73] on span "Save changes" at bounding box center [1157, 76] width 82 height 17
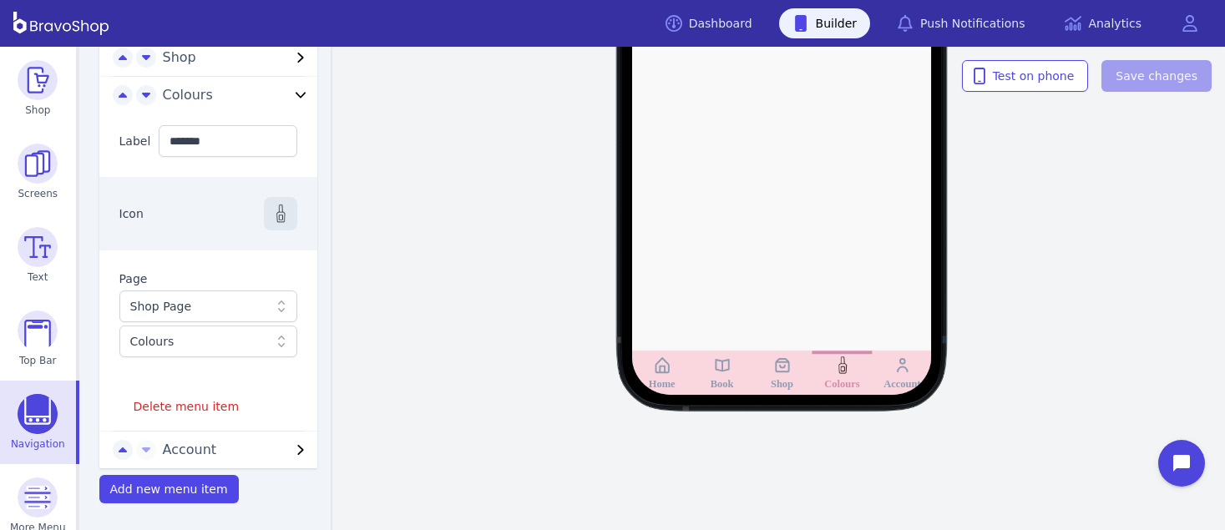
click at [271, 210] on img "button" at bounding box center [281, 214] width 20 height 20
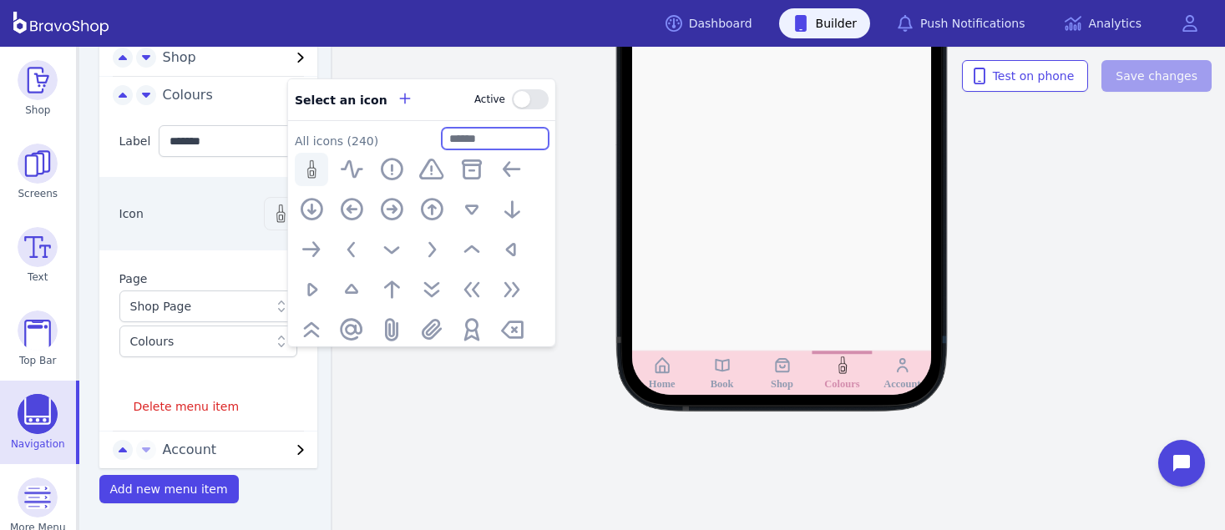
click at [491, 136] on input "text" at bounding box center [495, 138] width 107 height 22
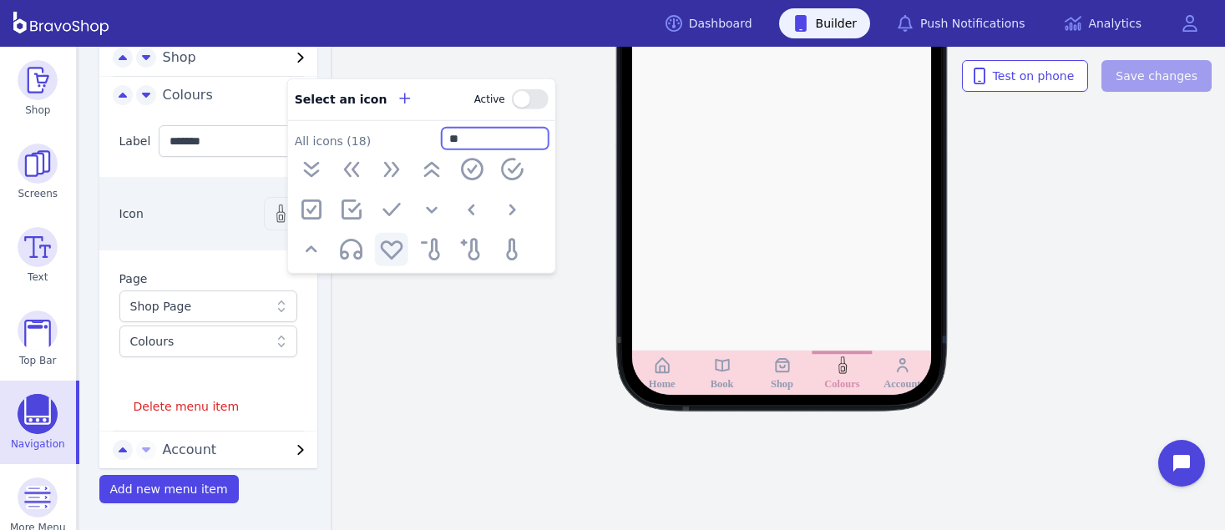
type input "**"
click at [393, 251] on icon "button" at bounding box center [391, 248] width 27 height 27
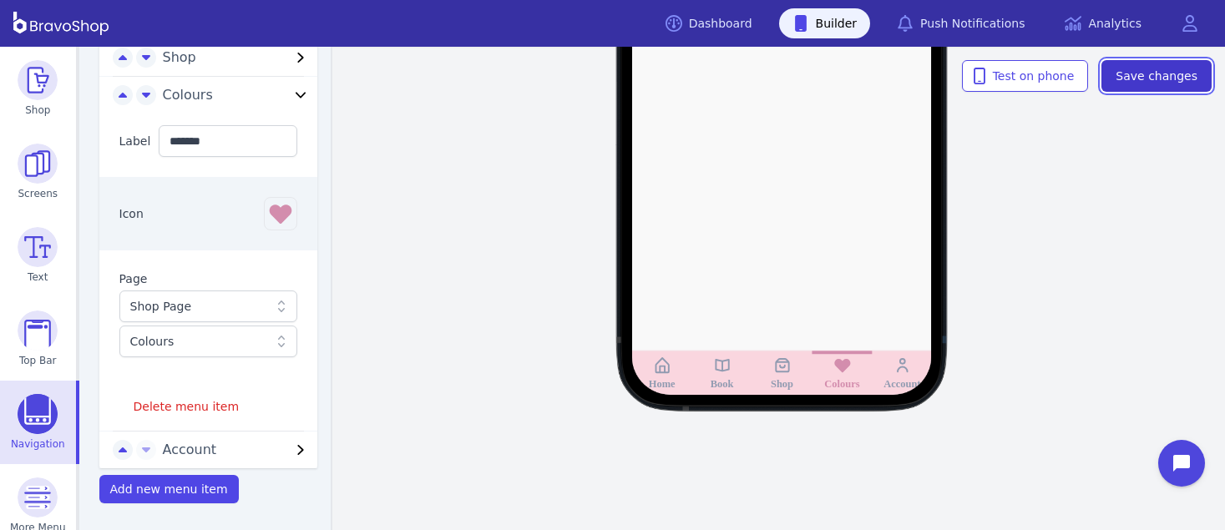
click at [1131, 85] on button "Save changes" at bounding box center [1156, 76] width 110 height 32
click at [504, 297] on div "Home Book Shop Colours Account Test on phone Save changes" at bounding box center [782, 289] width 886 height 484
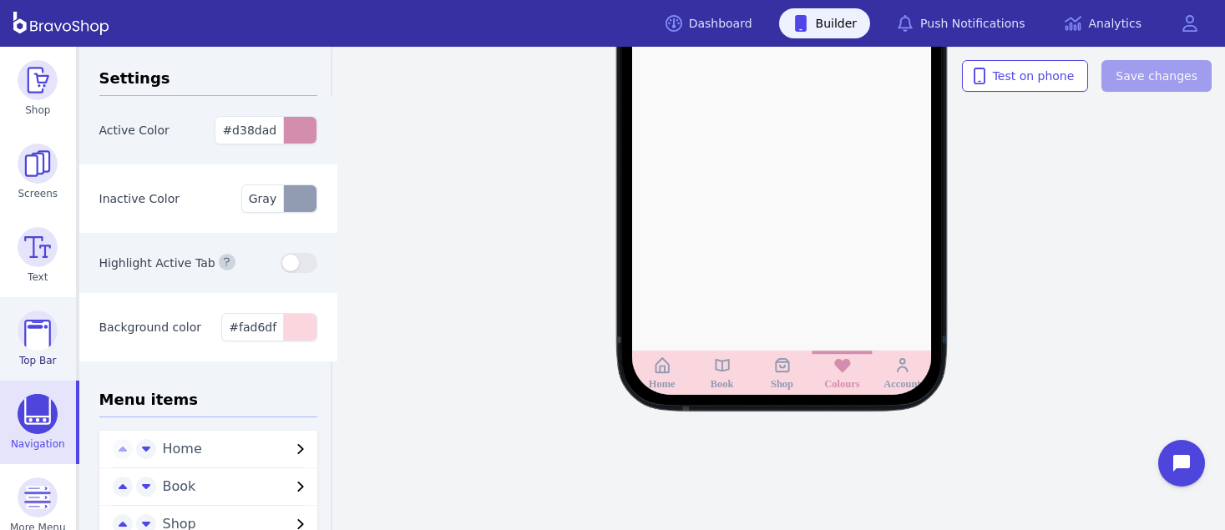
click at [33, 321] on img at bounding box center [38, 331] width 40 height 40
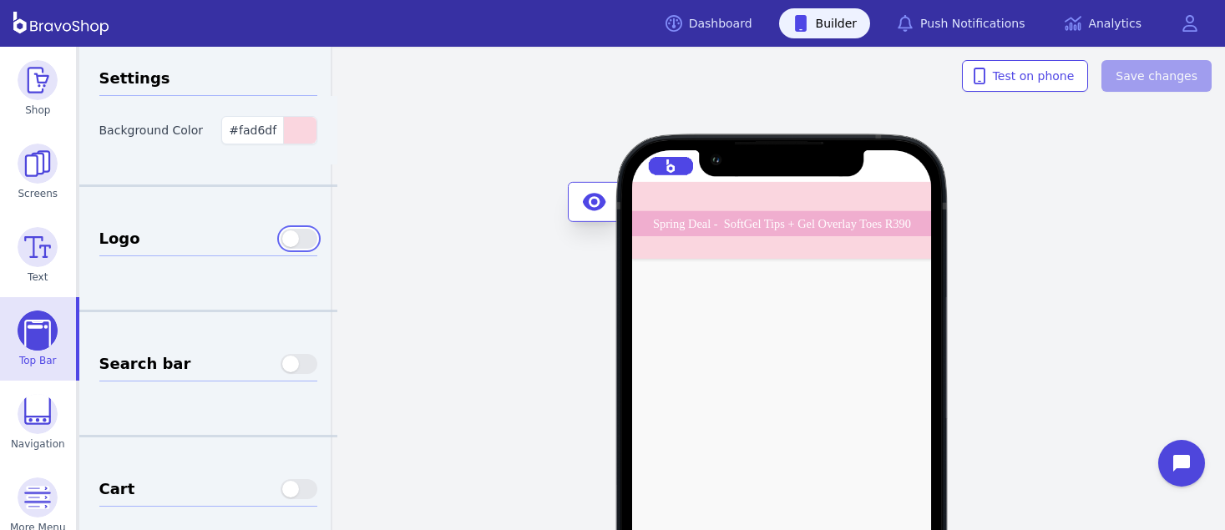
click at [296, 242] on button "button" at bounding box center [299, 239] width 37 height 20
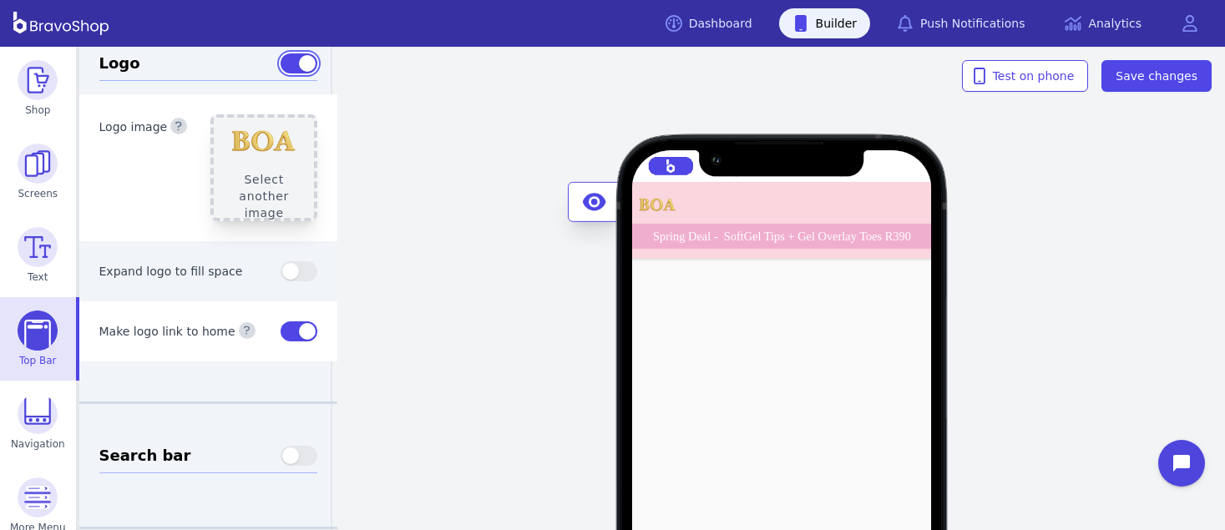
scroll to position [178, 0]
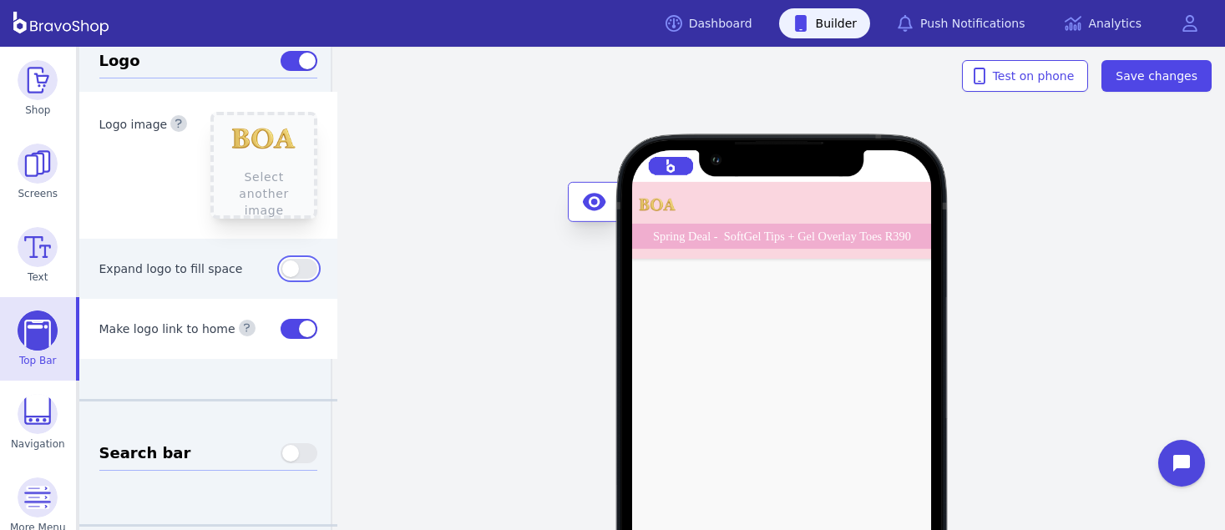
click at [295, 271] on button "button" at bounding box center [299, 269] width 37 height 20
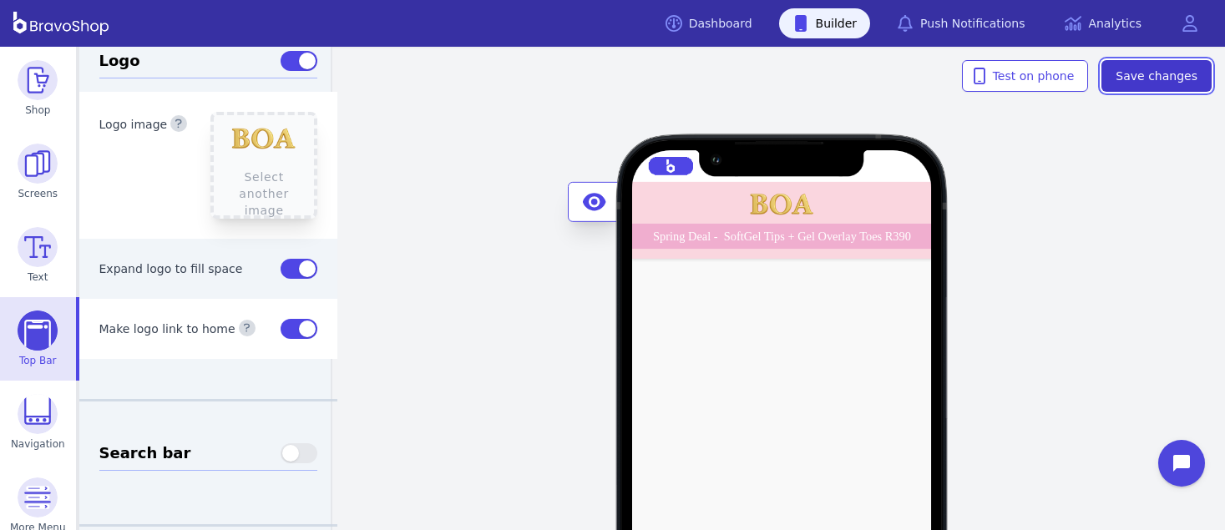
click at [1174, 73] on span "Save changes" at bounding box center [1157, 76] width 82 height 17
click at [281, 266] on button "button" at bounding box center [299, 269] width 37 height 20
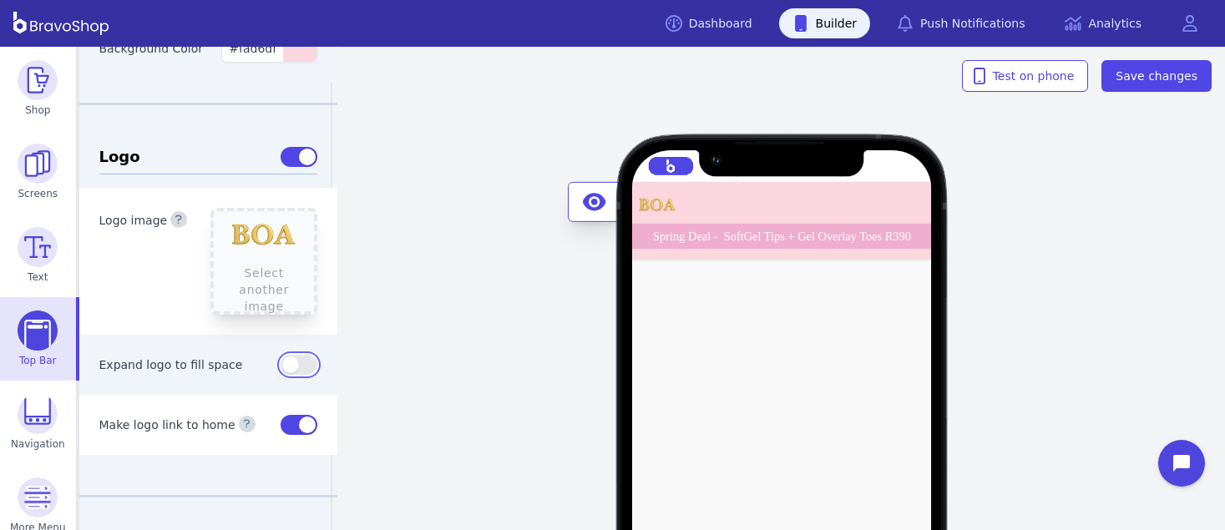
scroll to position [76, 0]
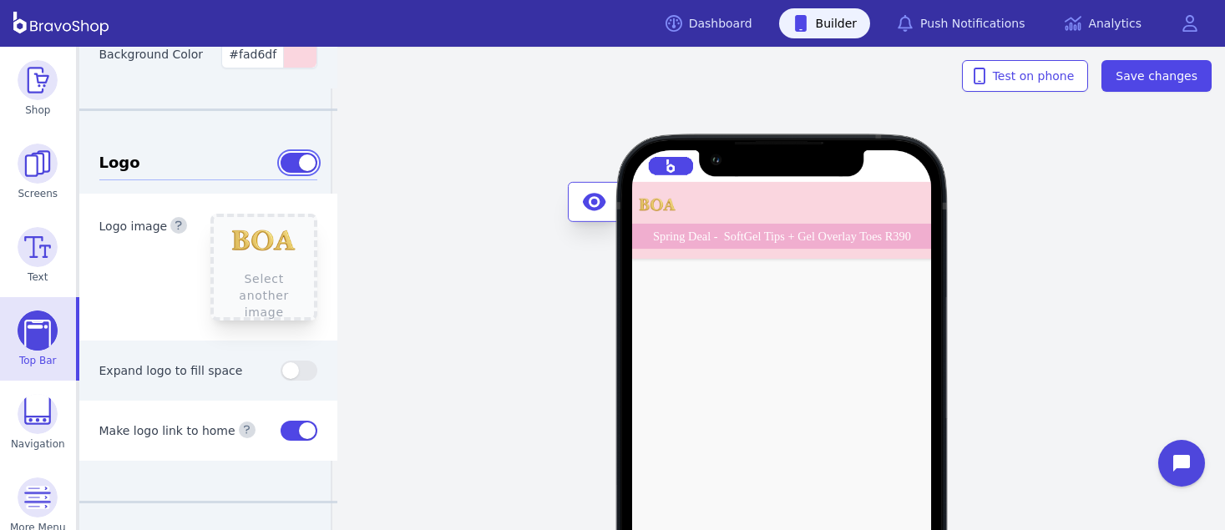
click at [281, 168] on button "button" at bounding box center [299, 163] width 37 height 20
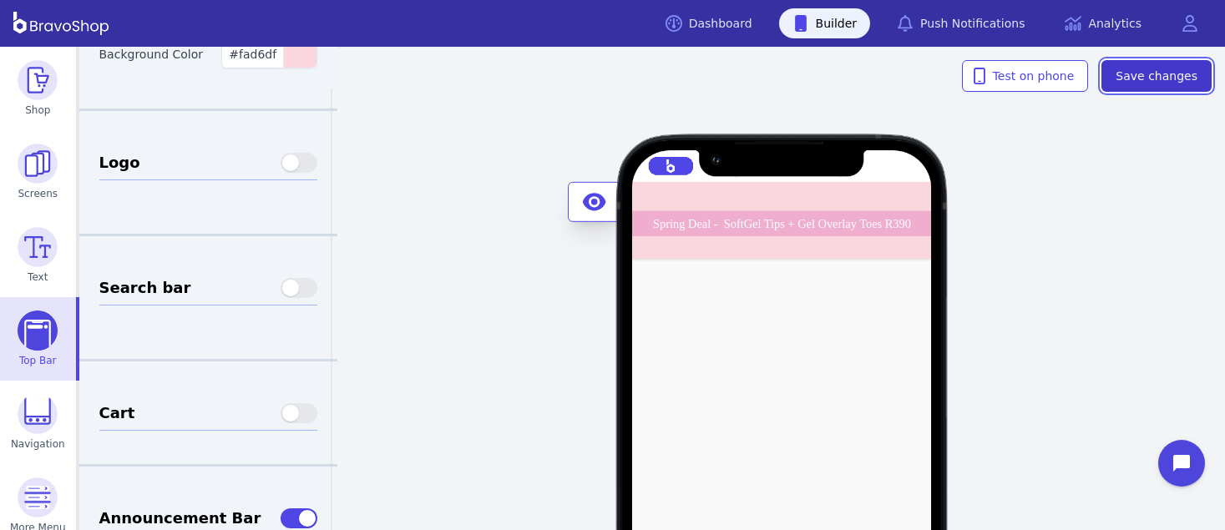
click at [1180, 73] on span "Save changes" at bounding box center [1157, 76] width 82 height 17
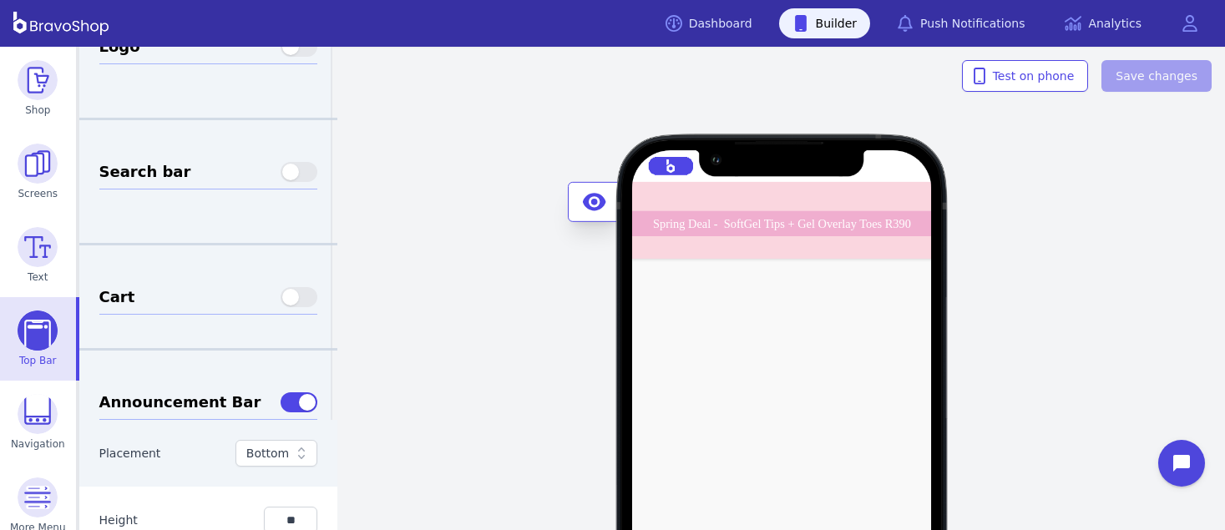
scroll to position [190, 0]
click at [289, 301] on button "button" at bounding box center [299, 299] width 37 height 20
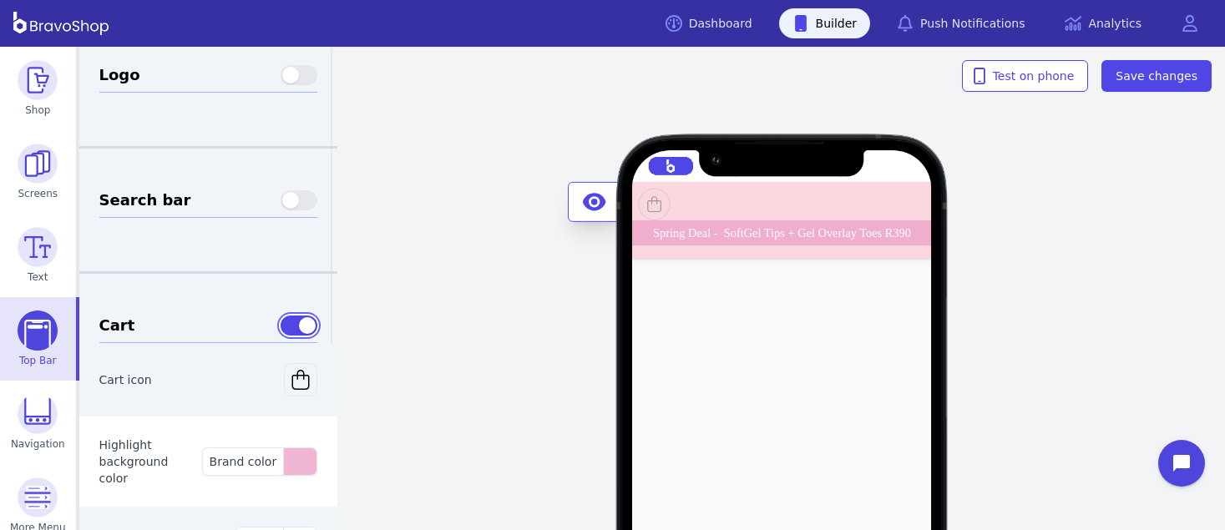
scroll to position [109, 0]
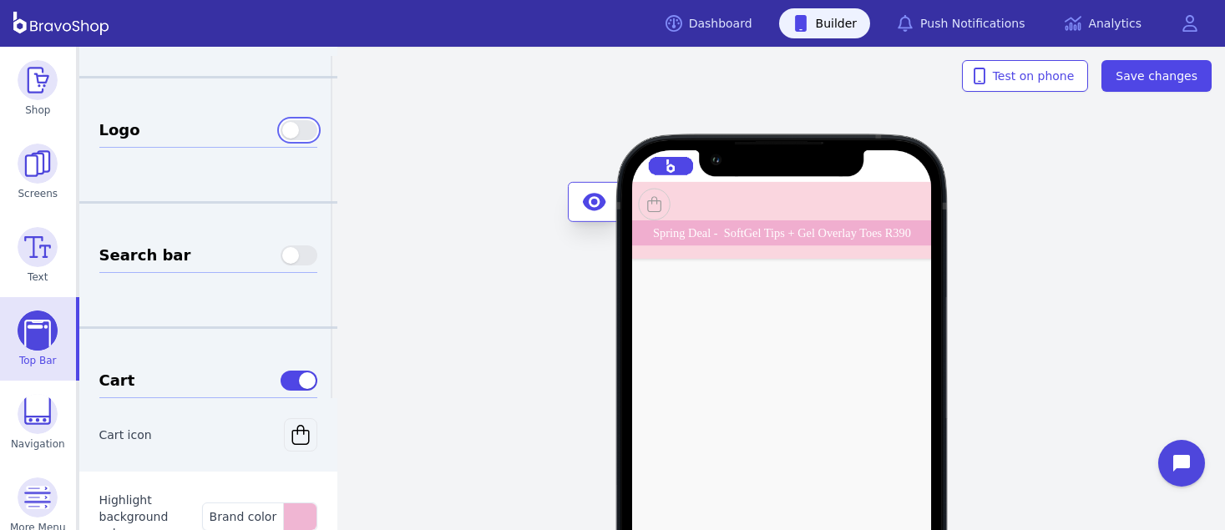
click at [287, 129] on button "button" at bounding box center [299, 130] width 37 height 20
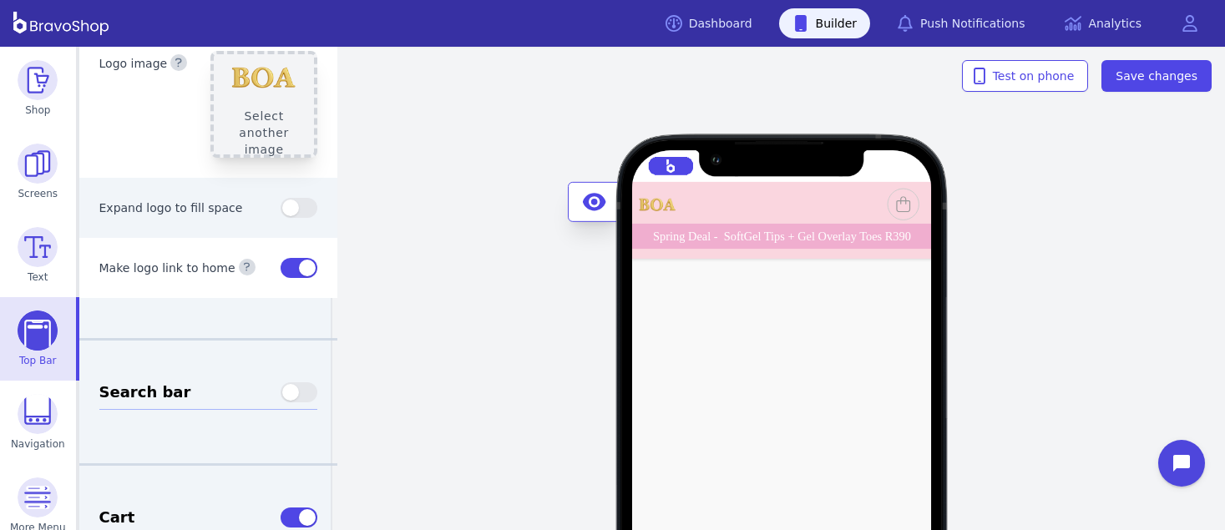
scroll to position [231, 0]
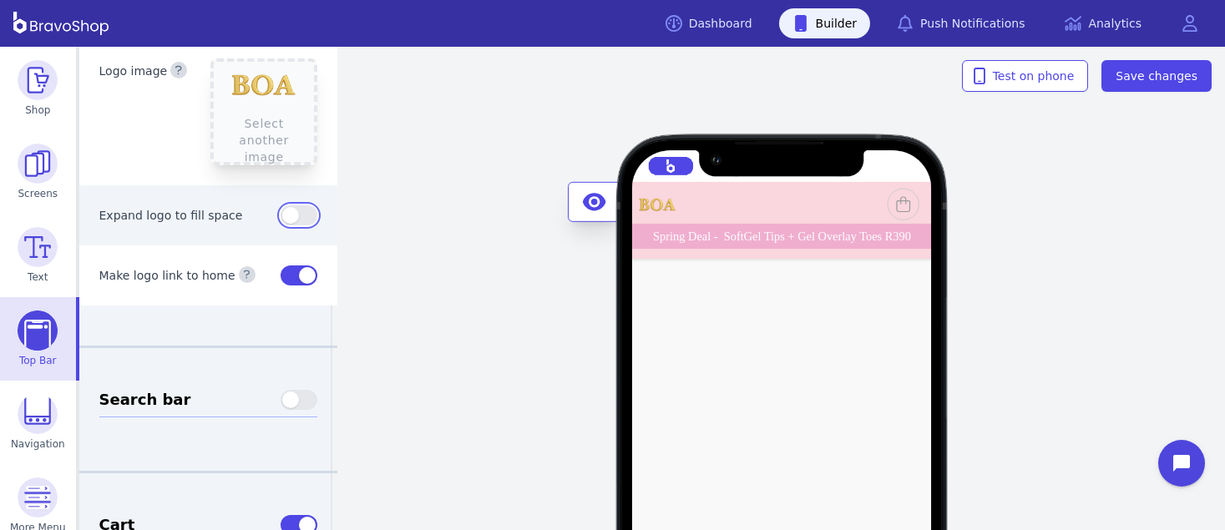
click at [297, 217] on button "button" at bounding box center [299, 215] width 37 height 20
click at [281, 215] on button "button" at bounding box center [299, 215] width 37 height 20
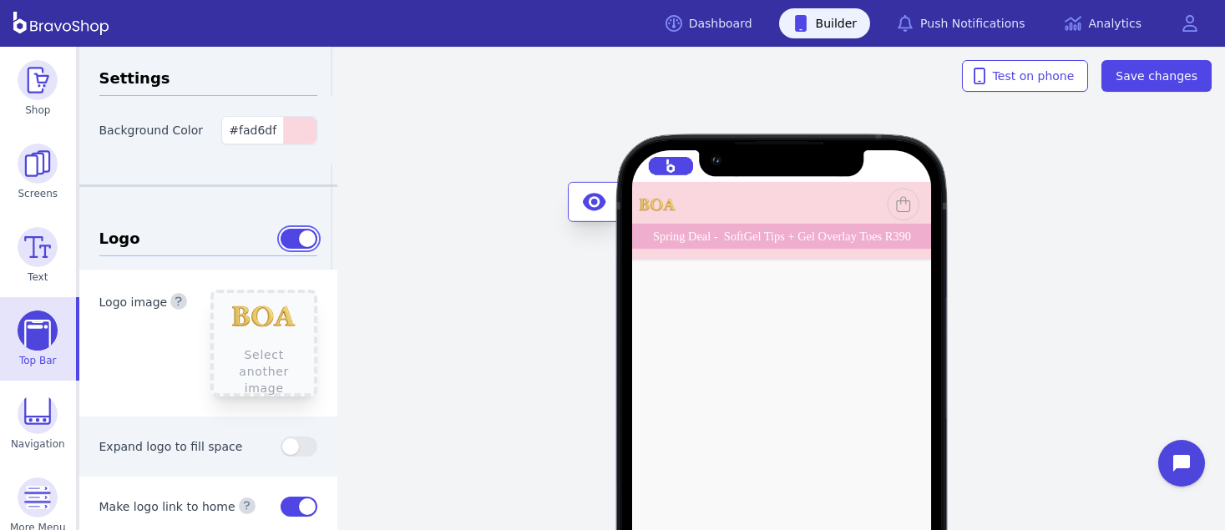
click at [281, 240] on button "button" at bounding box center [299, 239] width 37 height 20
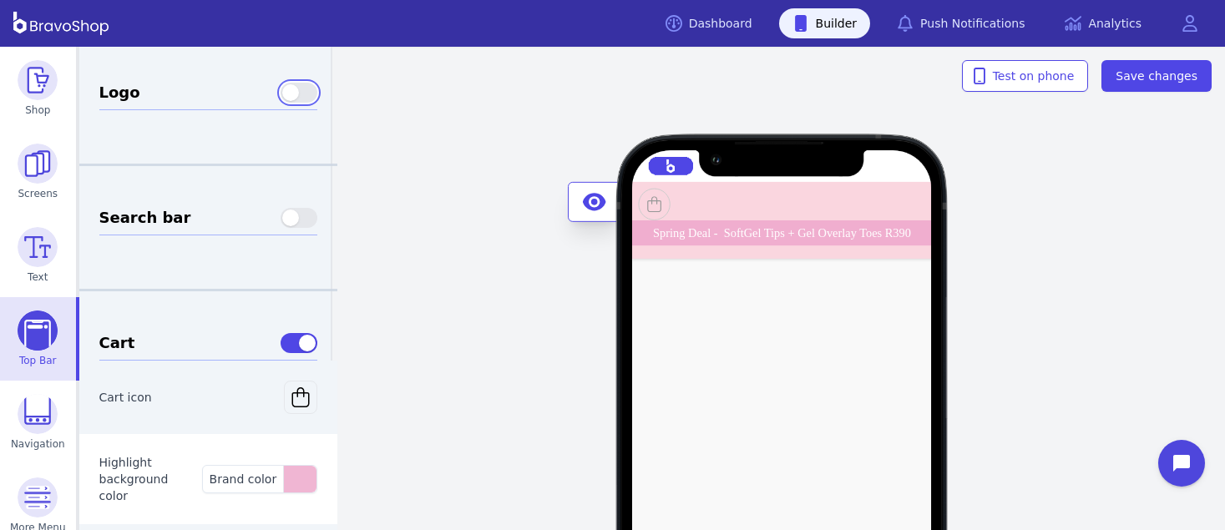
scroll to position [147, 0]
click at [281, 332] on button "button" at bounding box center [299, 342] width 37 height 20
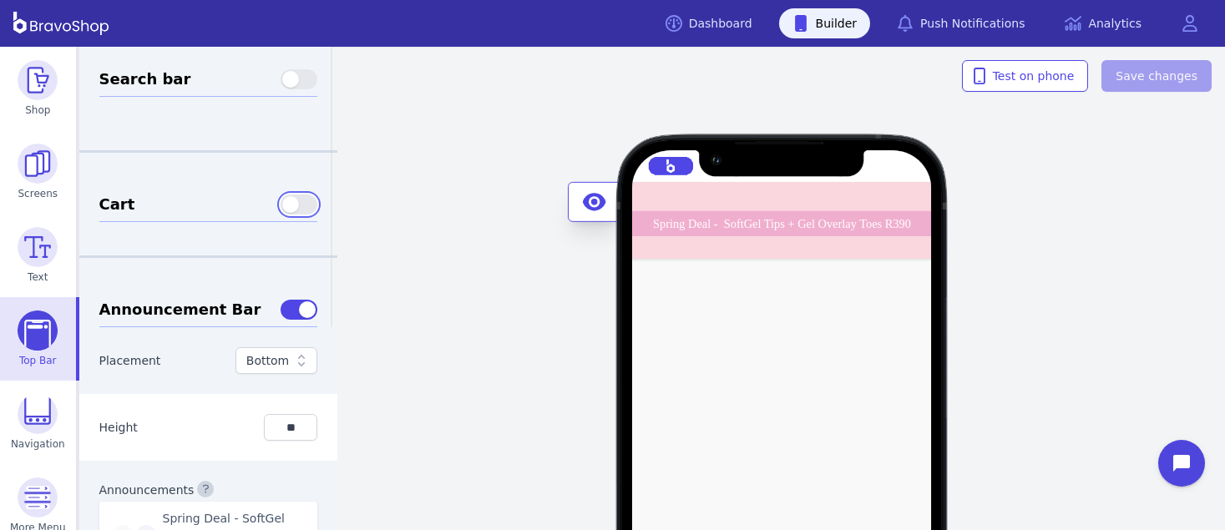
scroll to position [291, 0]
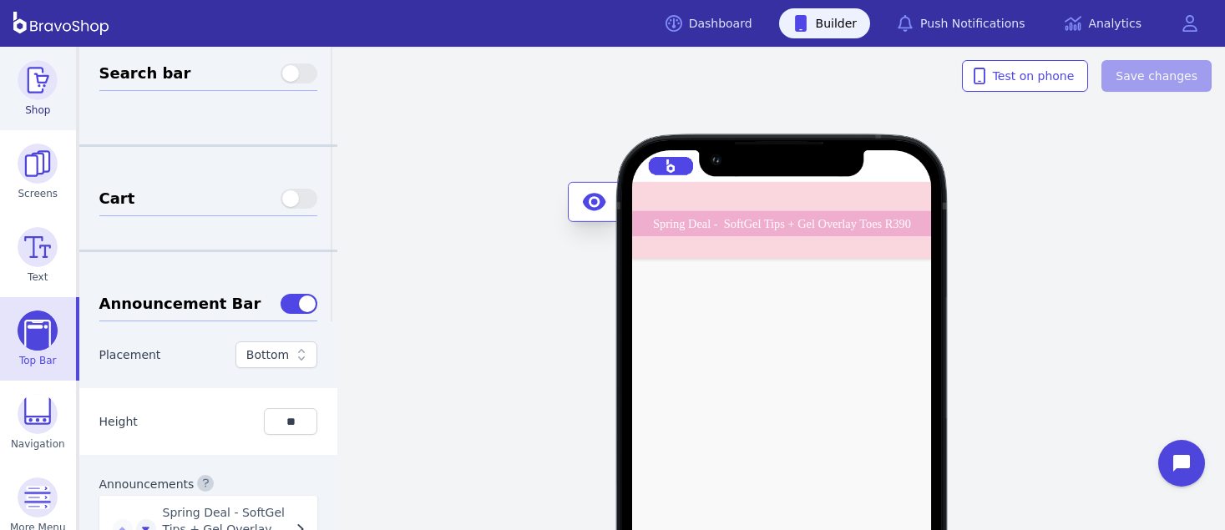
click at [43, 86] on img at bounding box center [38, 80] width 40 height 40
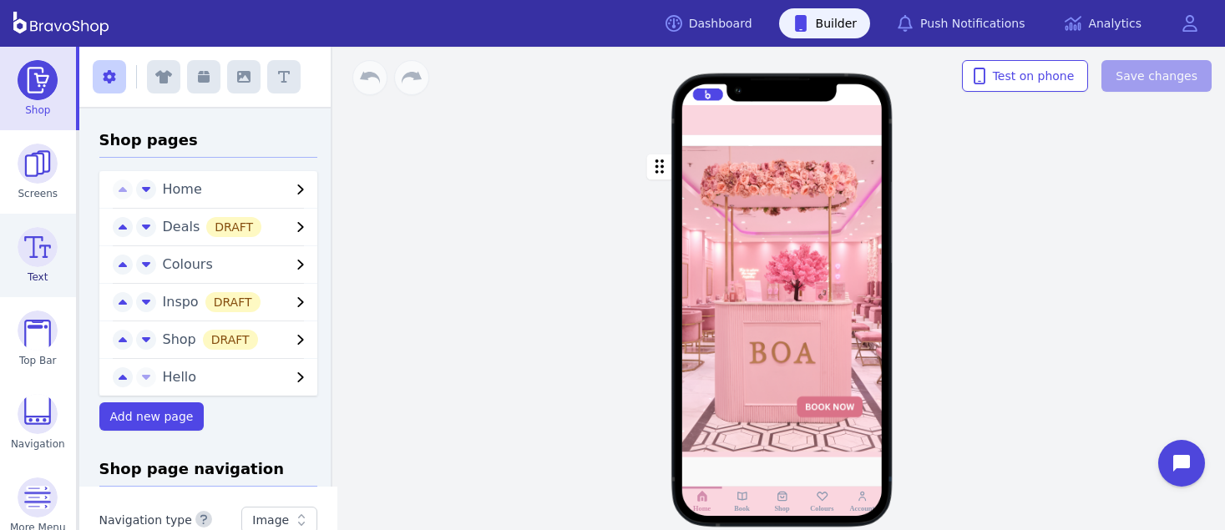
scroll to position [101, 0]
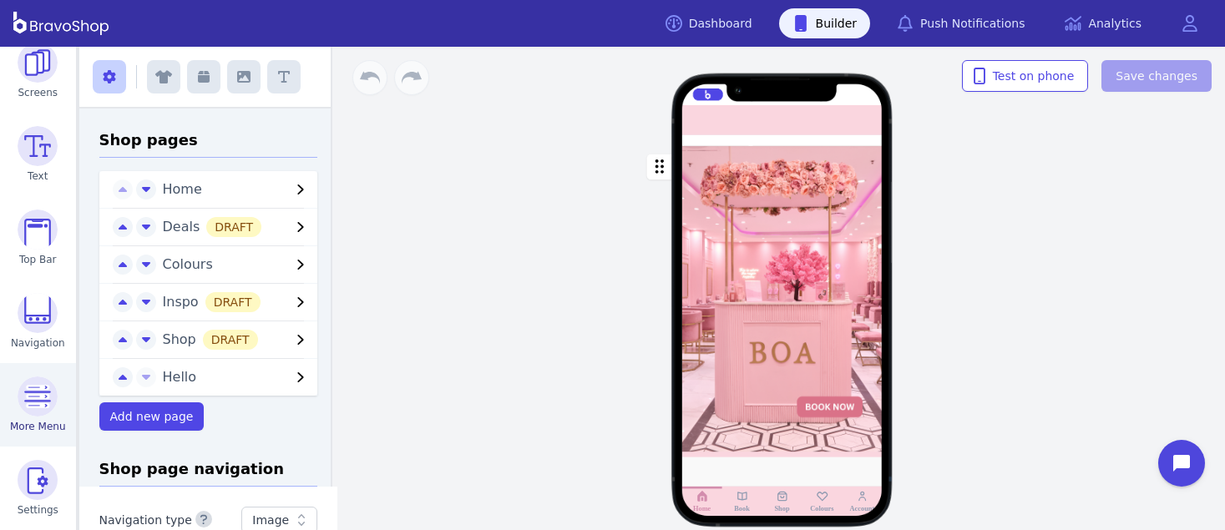
click at [30, 399] on img at bounding box center [38, 397] width 40 height 40
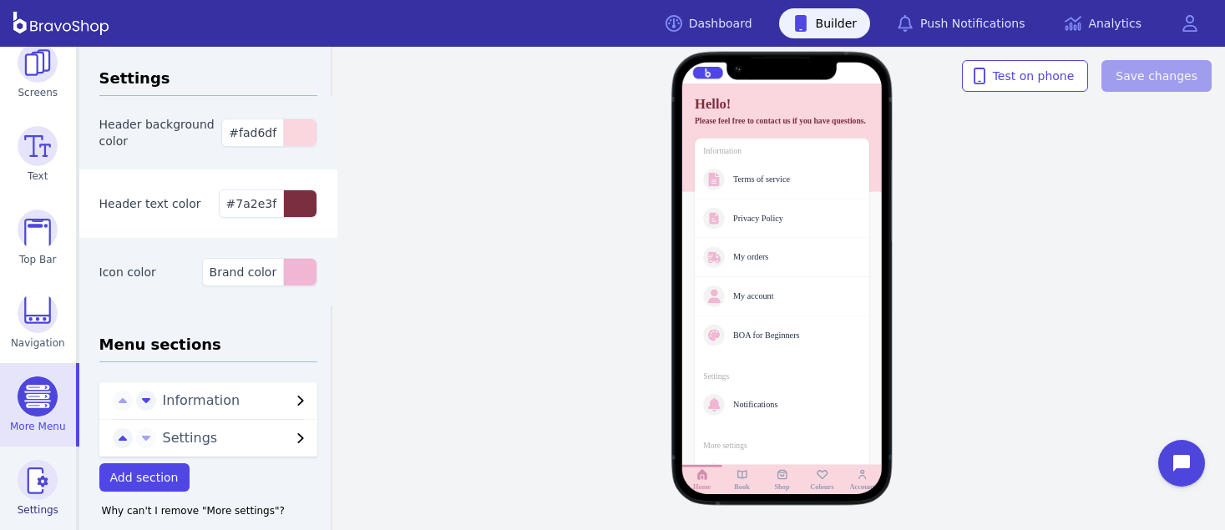
click at [33, 477] on img at bounding box center [38, 480] width 40 height 40
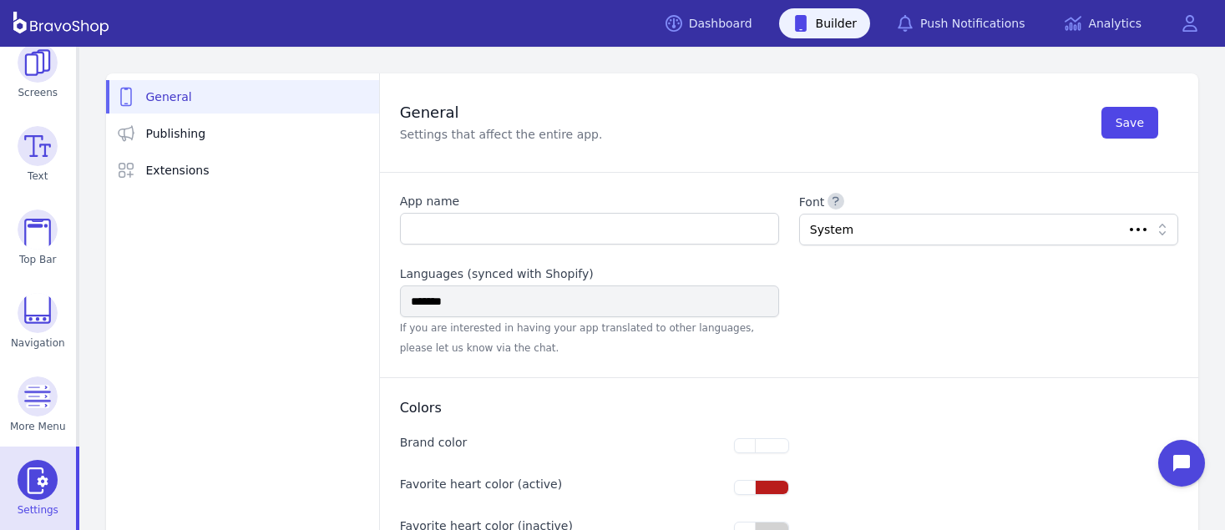
type input "**********"
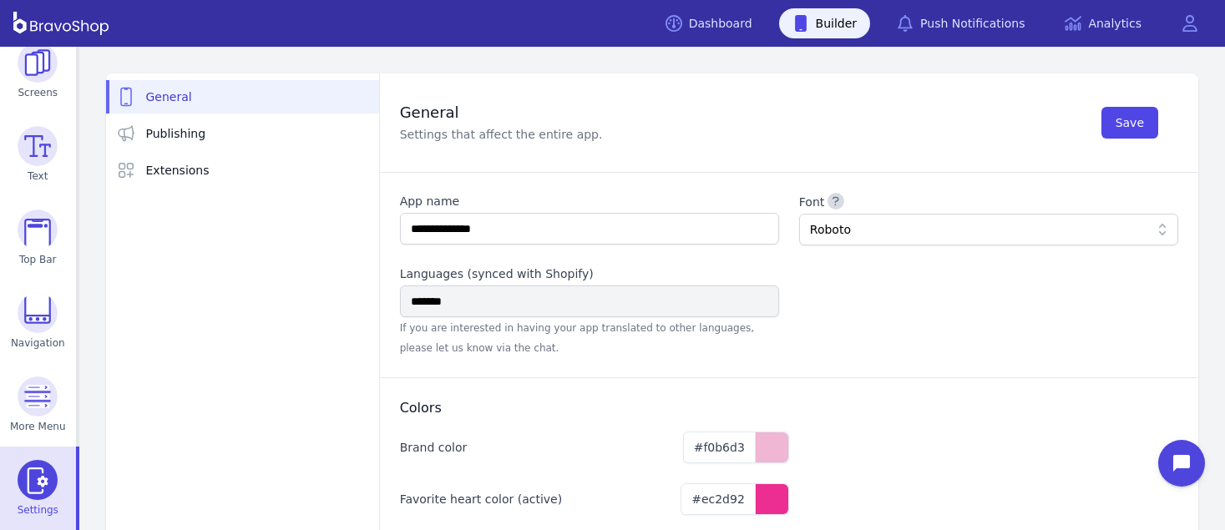
click at [846, 122] on div "General Settings that affect the entire app. Save" at bounding box center [789, 123] width 778 height 58
click at [32, 73] on img at bounding box center [38, 63] width 40 height 40
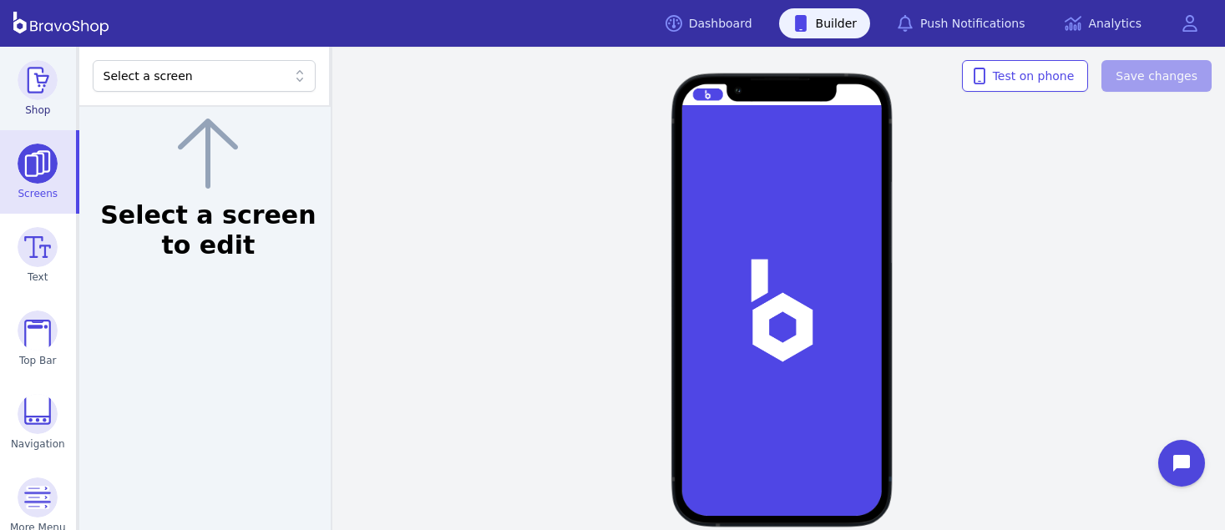
click at [30, 73] on img at bounding box center [38, 80] width 40 height 40
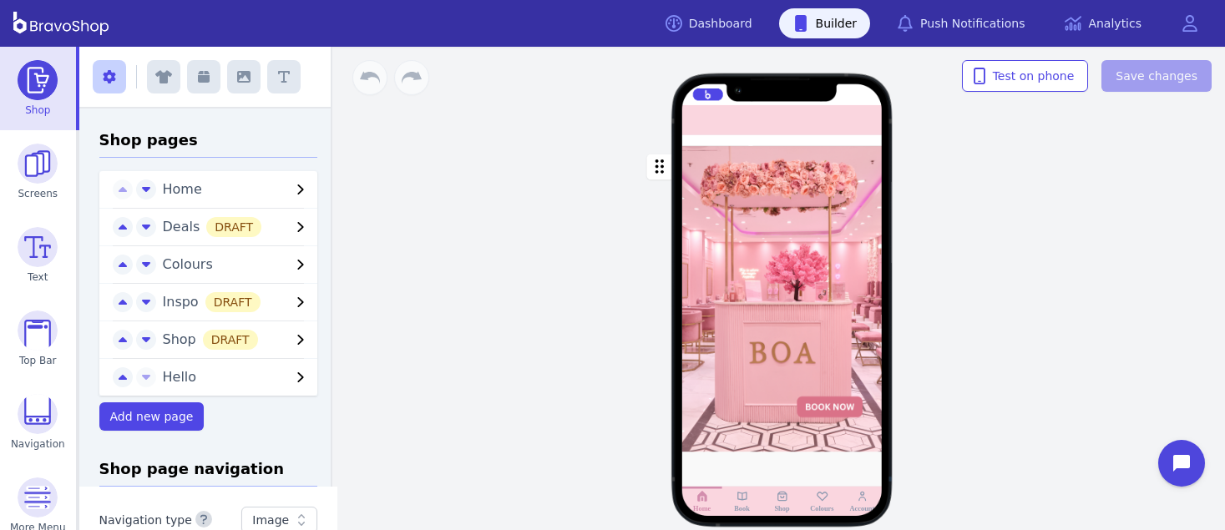
click at [769, 335] on div "button" at bounding box center [782, 299] width 200 height 306
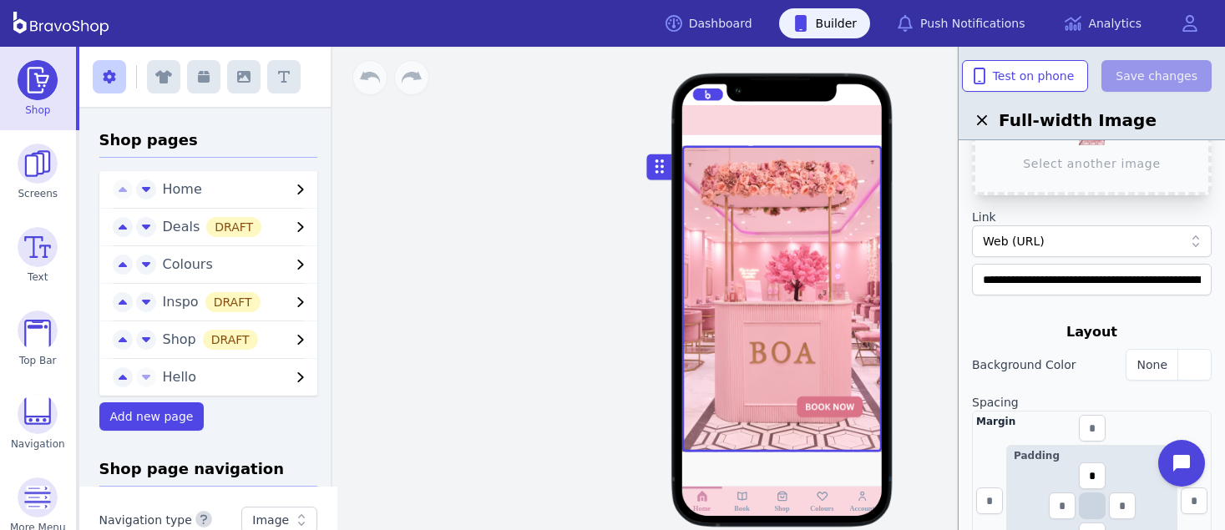
scroll to position [123, 0]
click at [1188, 361] on div "button" at bounding box center [1193, 364] width 33 height 30
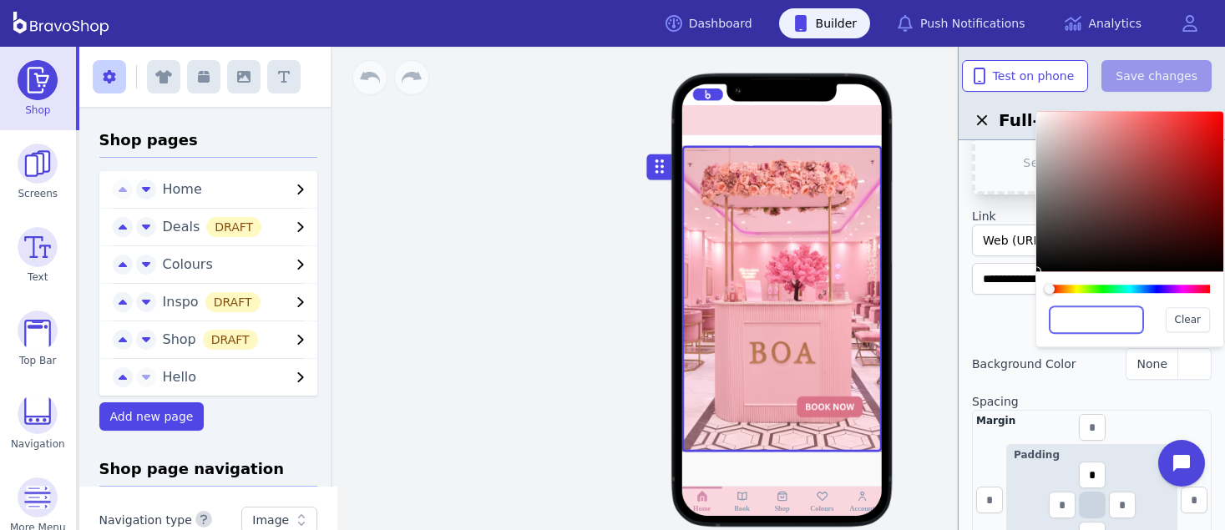
click at [1103, 326] on input "text" at bounding box center [1097, 319] width 94 height 27
paste input "*******"
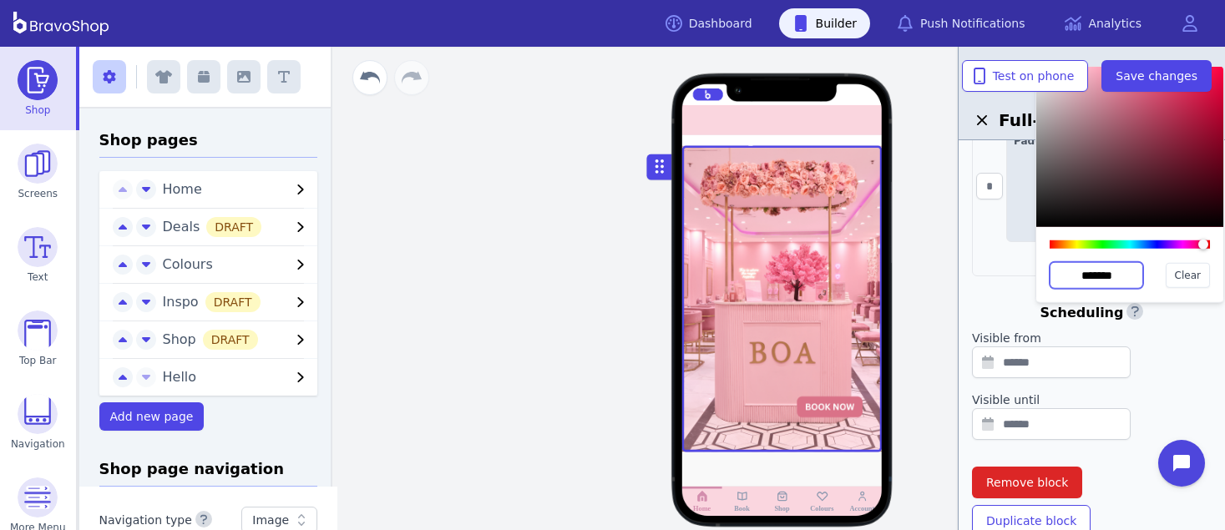
scroll to position [260, 0]
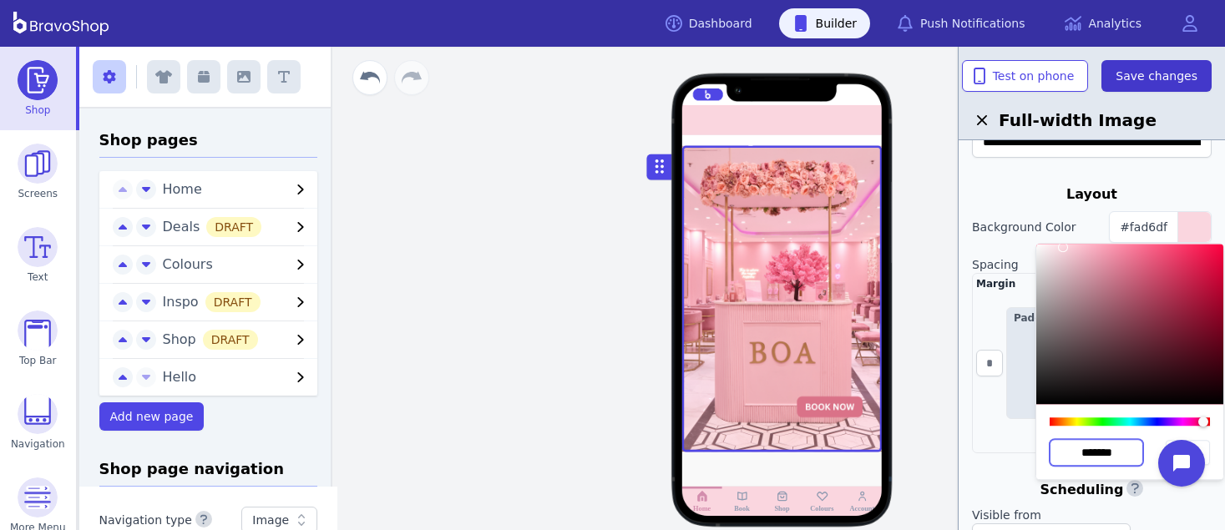
type input "*******"
click at [1155, 83] on span "Save changes" at bounding box center [1157, 76] width 82 height 17
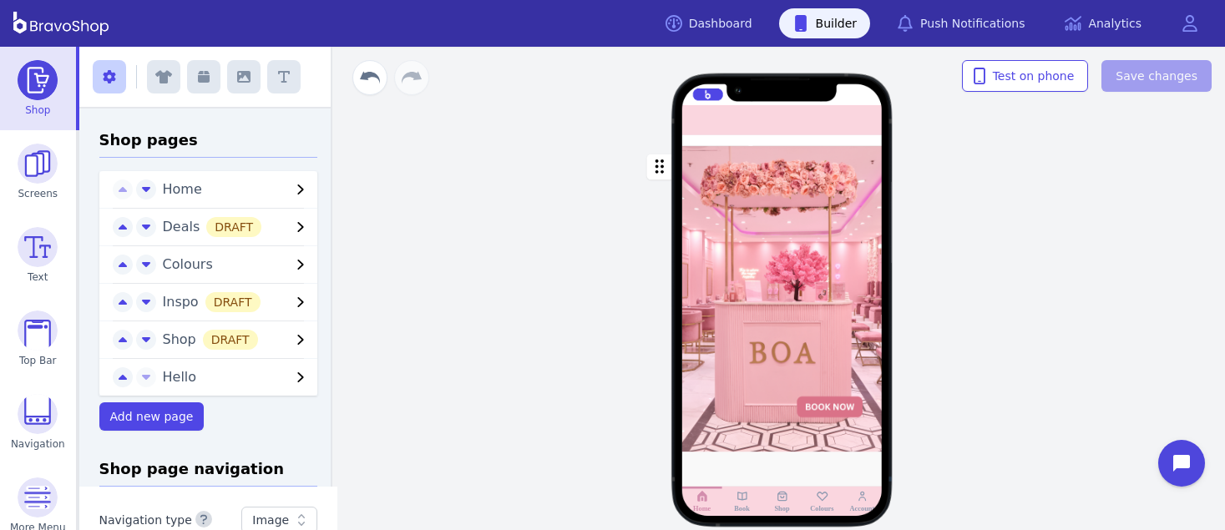
click at [744, 258] on div "button" at bounding box center [782, 299] width 200 height 306
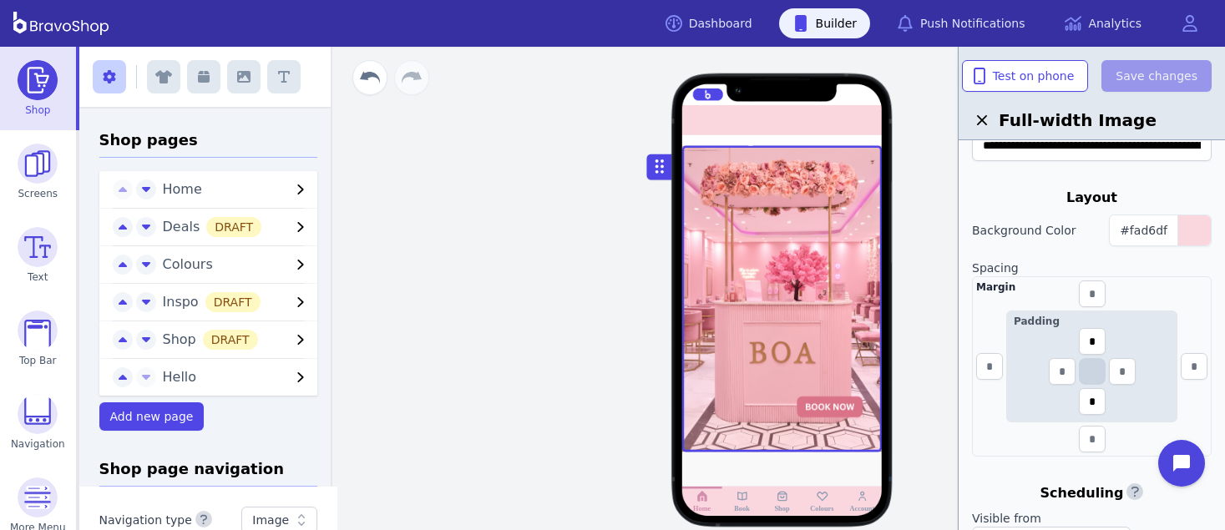
scroll to position [257, 0]
drag, startPoint x: 1098, startPoint y: 342, endPoint x: 1086, endPoint y: 340, distance: 12.6
click at [1086, 340] on input "*" at bounding box center [1092, 340] width 27 height 27
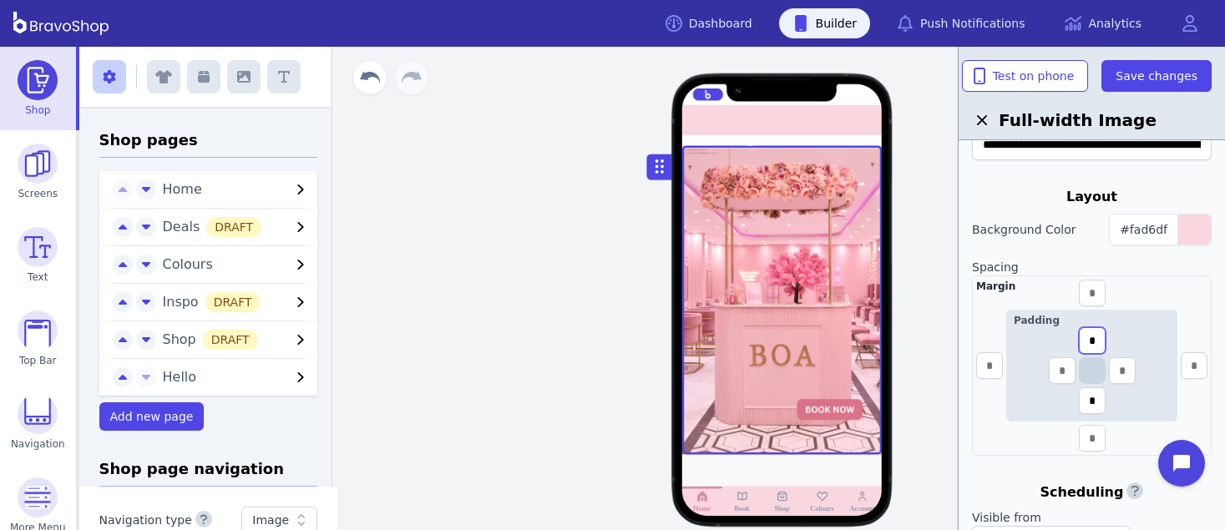
type input "*"
drag, startPoint x: 1097, startPoint y: 404, endPoint x: 1080, endPoint y: 402, distance: 17.7
click at [1080, 402] on input "*" at bounding box center [1092, 400] width 27 height 27
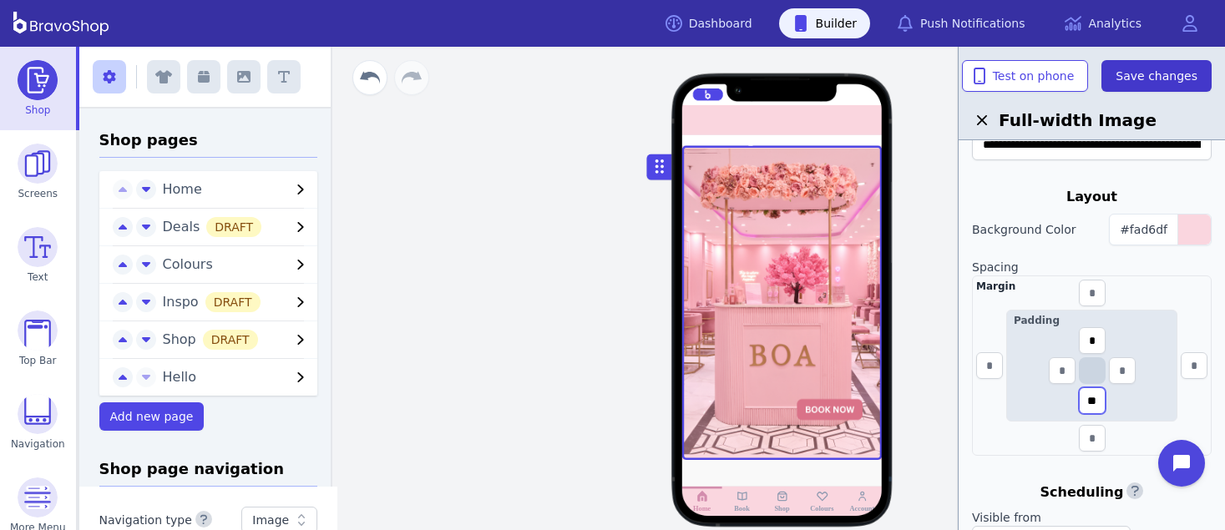
type input "**"
click at [1148, 69] on span "Save changes" at bounding box center [1157, 76] width 82 height 17
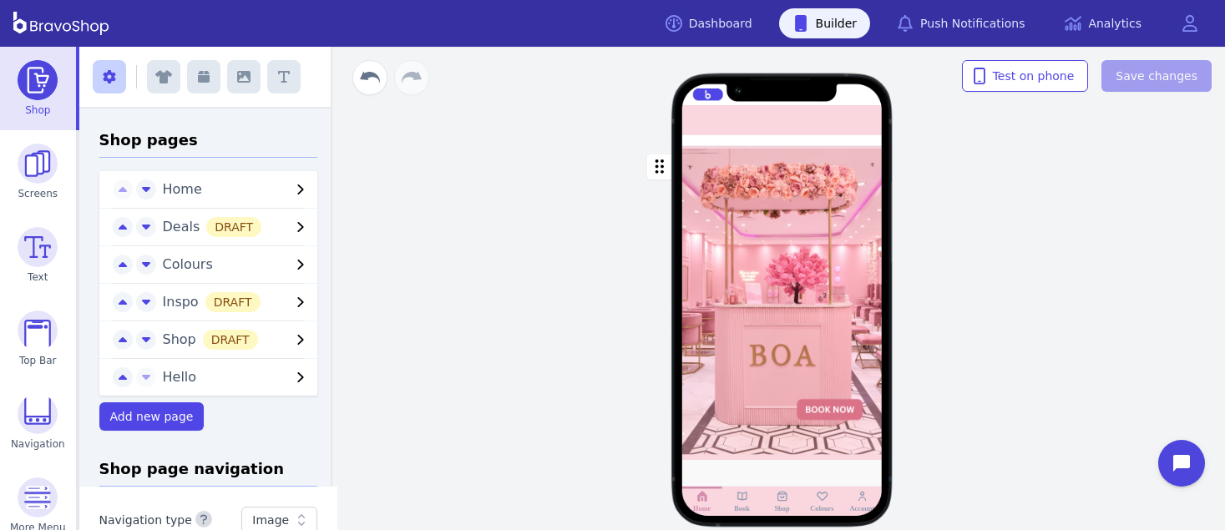
click at [843, 183] on div "button" at bounding box center [782, 303] width 200 height 314
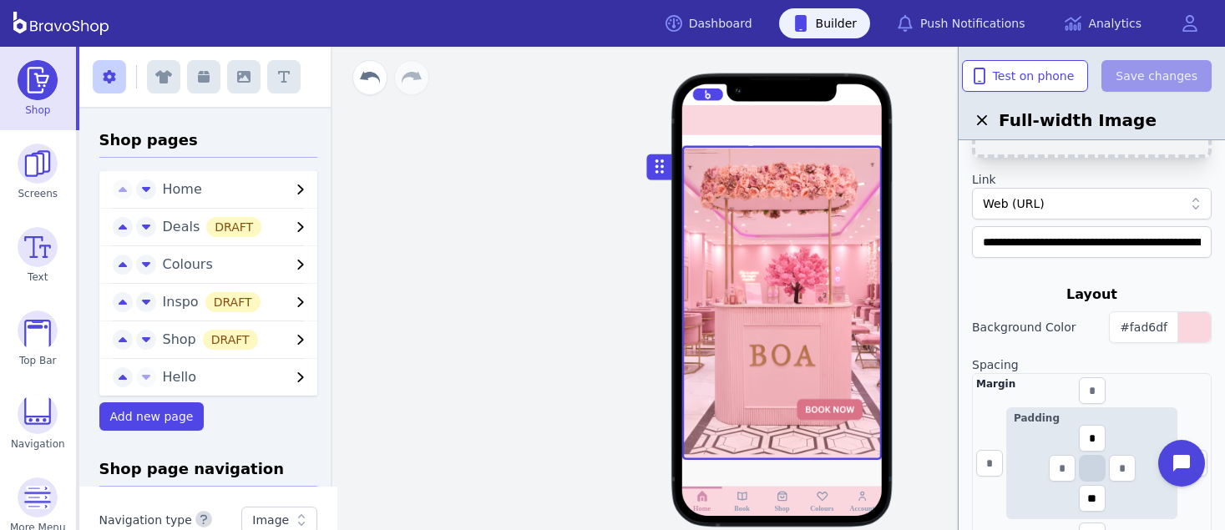
scroll to position [189, 0]
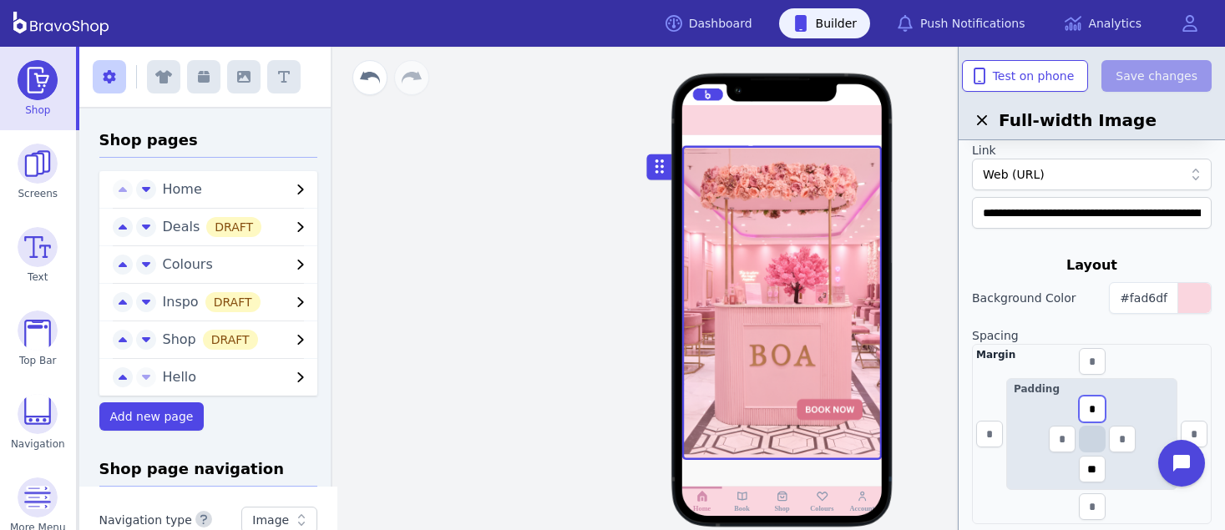
drag, startPoint x: 1103, startPoint y: 408, endPoint x: 1081, endPoint y: 406, distance: 21.9
click at [1081, 406] on input "*" at bounding box center [1092, 409] width 27 height 27
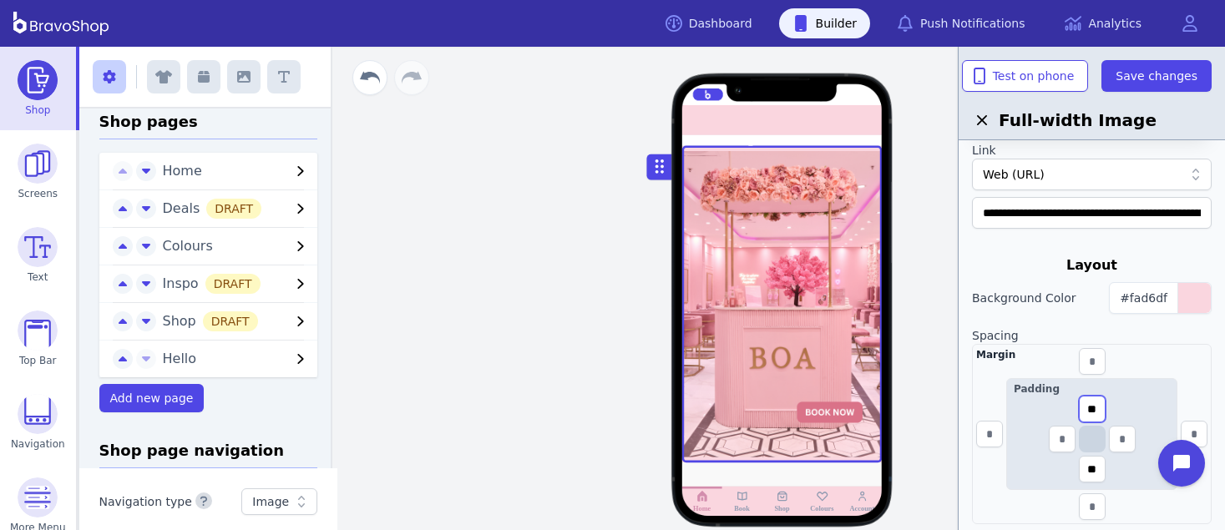
scroll to position [0, 0]
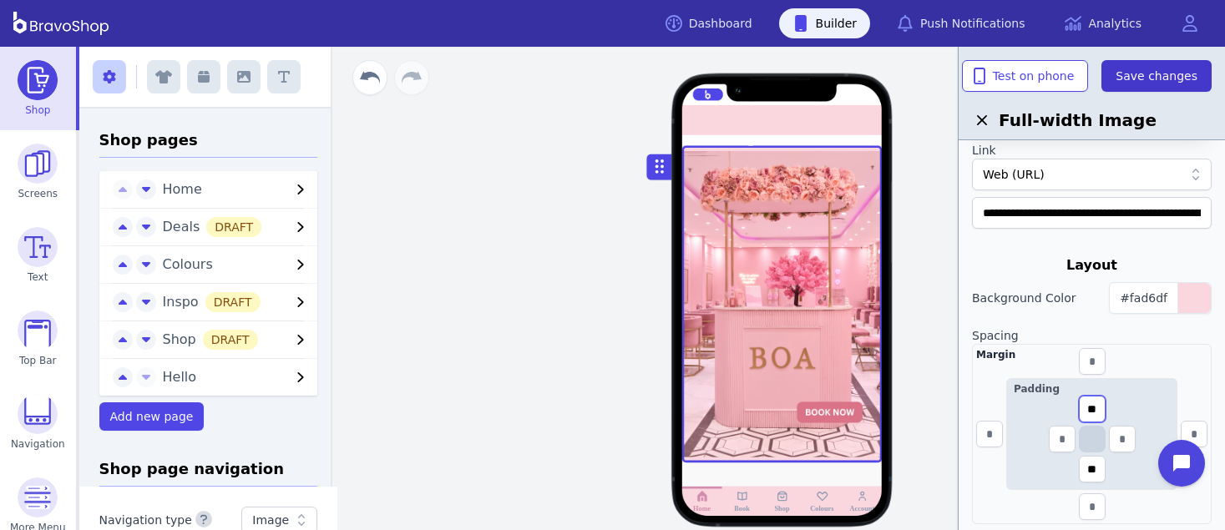
type input "**"
click at [1157, 78] on span "Save changes" at bounding box center [1157, 76] width 82 height 17
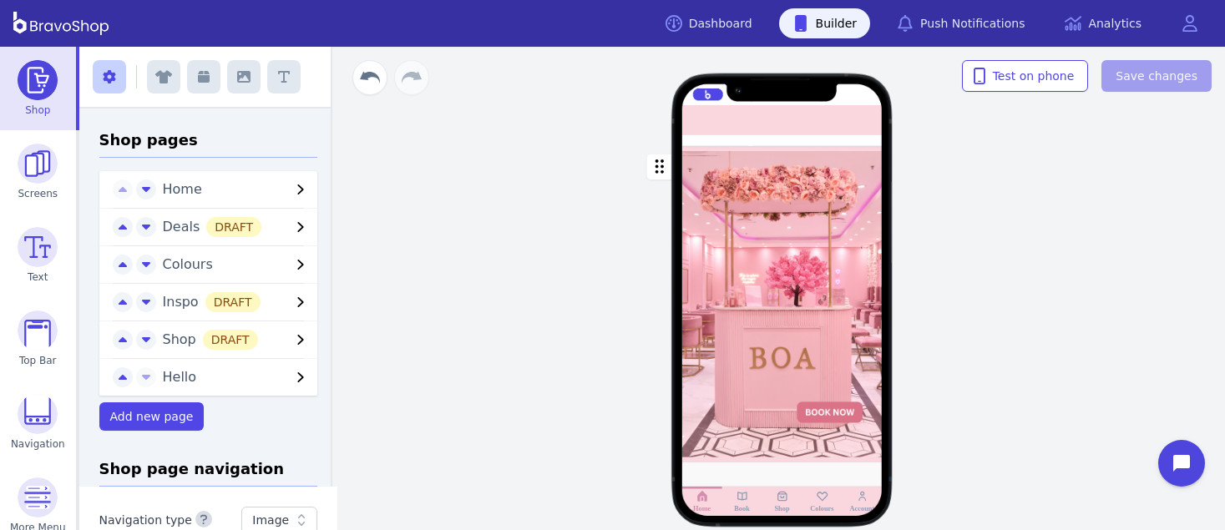
click at [1157, 294] on div "Drag a block here to get started Home Book Shop Colours Account" at bounding box center [782, 289] width 886 height 484
click at [418, 154] on div "Drag a block here to get started Home Book Shop Colours Account" at bounding box center [782, 289] width 886 height 484
click at [742, 339] on div "button" at bounding box center [782, 304] width 200 height 317
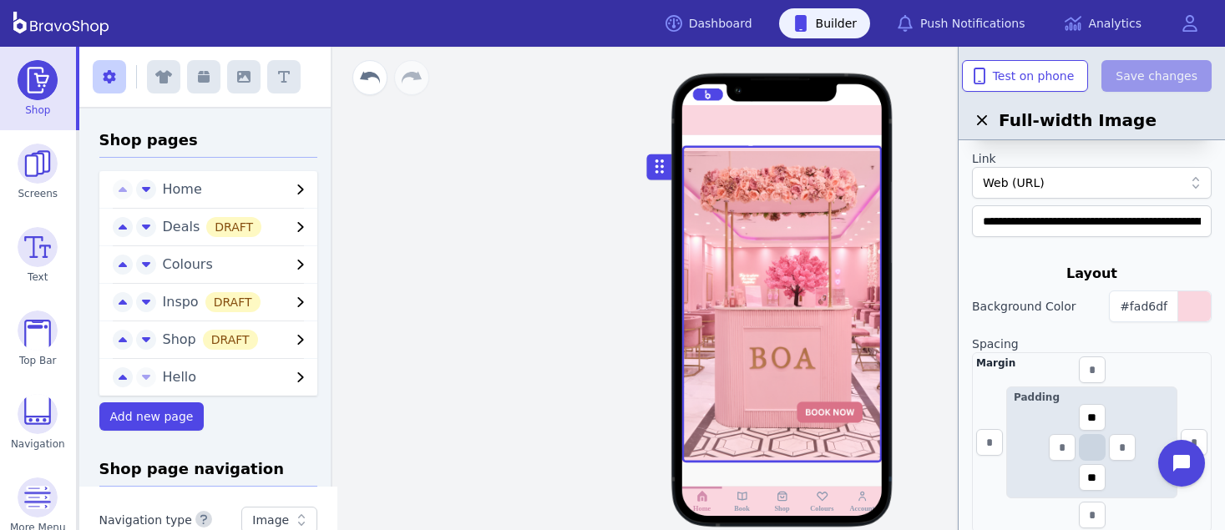
scroll to position [197, 0]
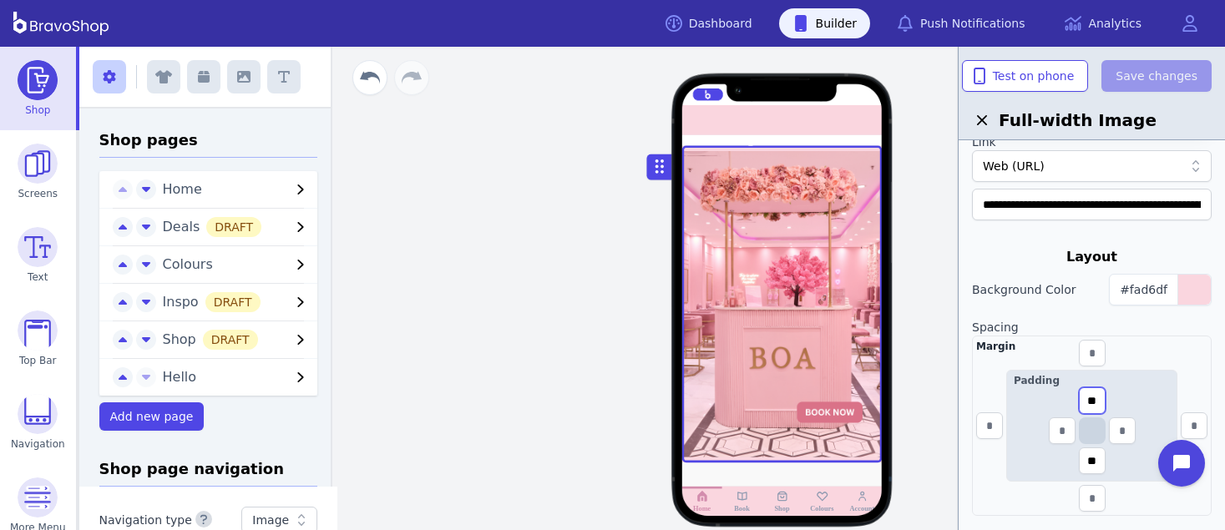
drag, startPoint x: 1099, startPoint y: 394, endPoint x: 1081, endPoint y: 393, distance: 17.6
click at [1081, 393] on input "**" at bounding box center [1092, 400] width 27 height 27
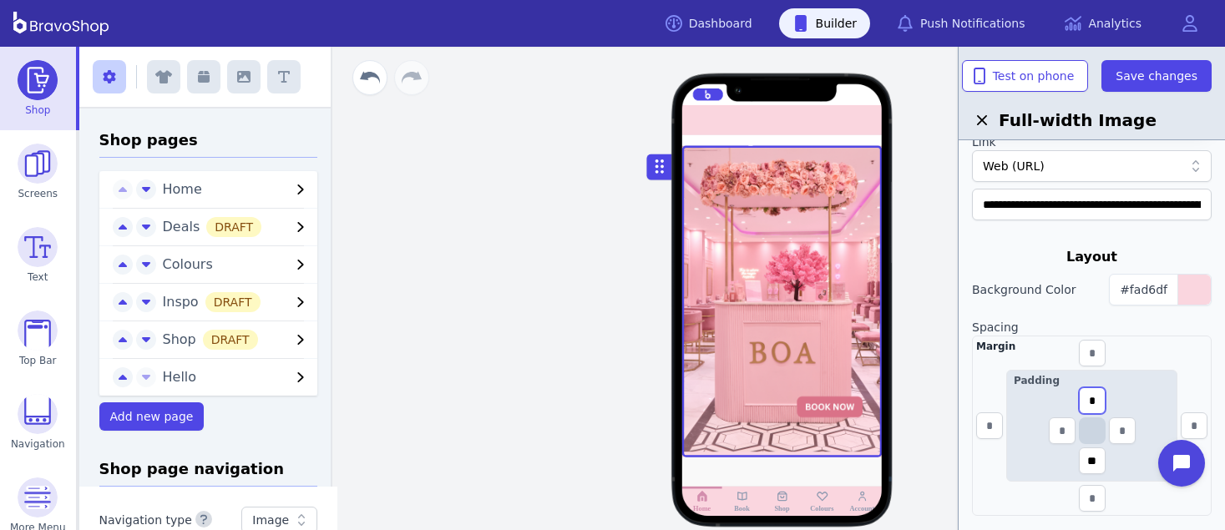
type input "*"
click at [1093, 352] on input "text" at bounding box center [1092, 353] width 27 height 27
type input "*"
drag, startPoint x: 1099, startPoint y: 353, endPoint x: 1076, endPoint y: 348, distance: 23.9
click at [1076, 348] on div "Margin * Padding * **" at bounding box center [1092, 426] width 240 height 180
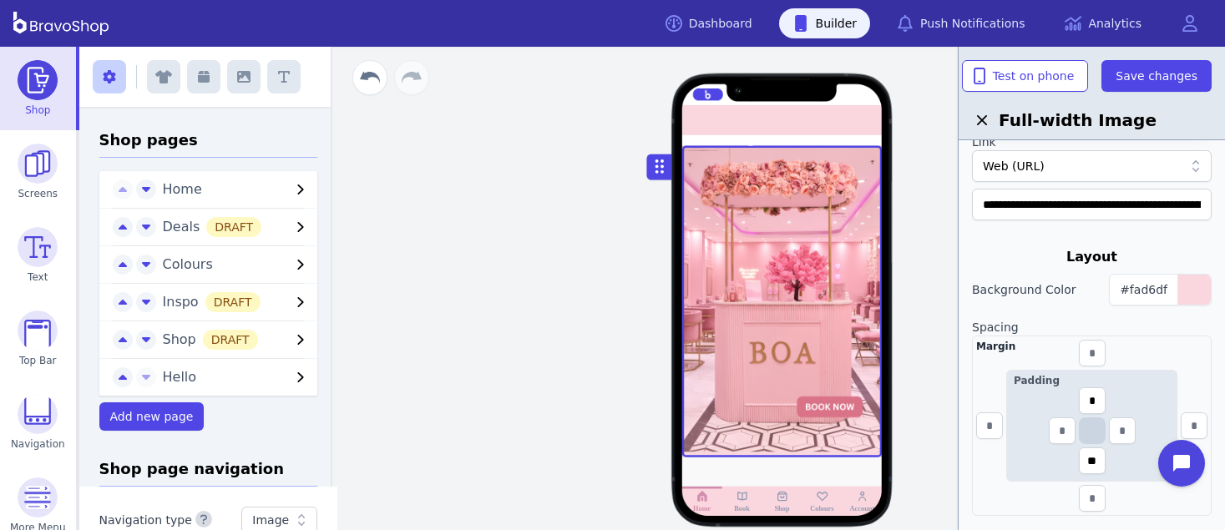
click at [1172, 352] on div "Margin Padding * **" at bounding box center [1092, 426] width 240 height 180
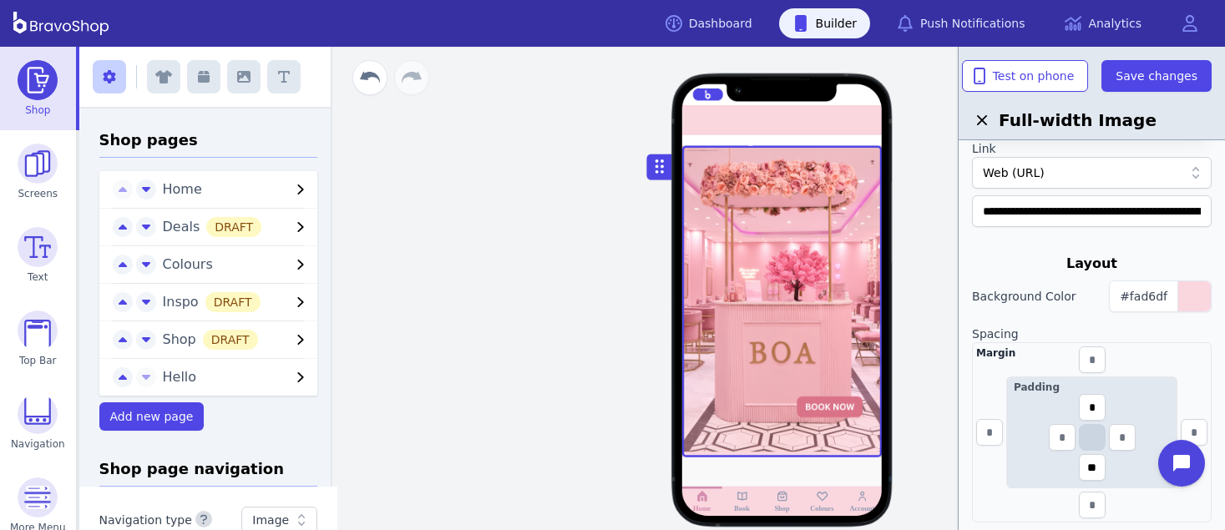
scroll to position [148, 0]
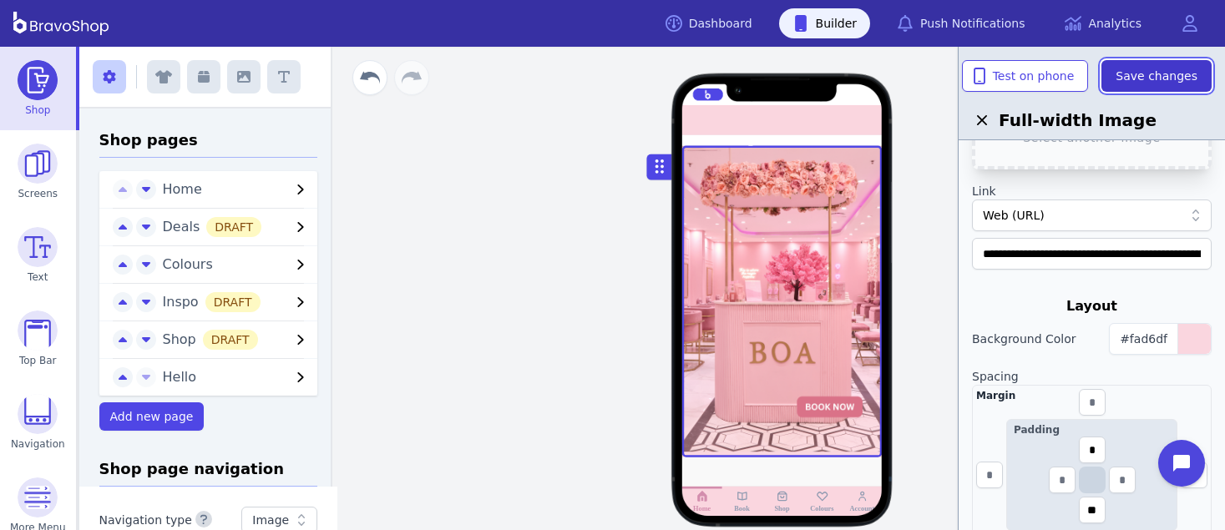
click at [1147, 68] on span "Save changes" at bounding box center [1157, 76] width 82 height 17
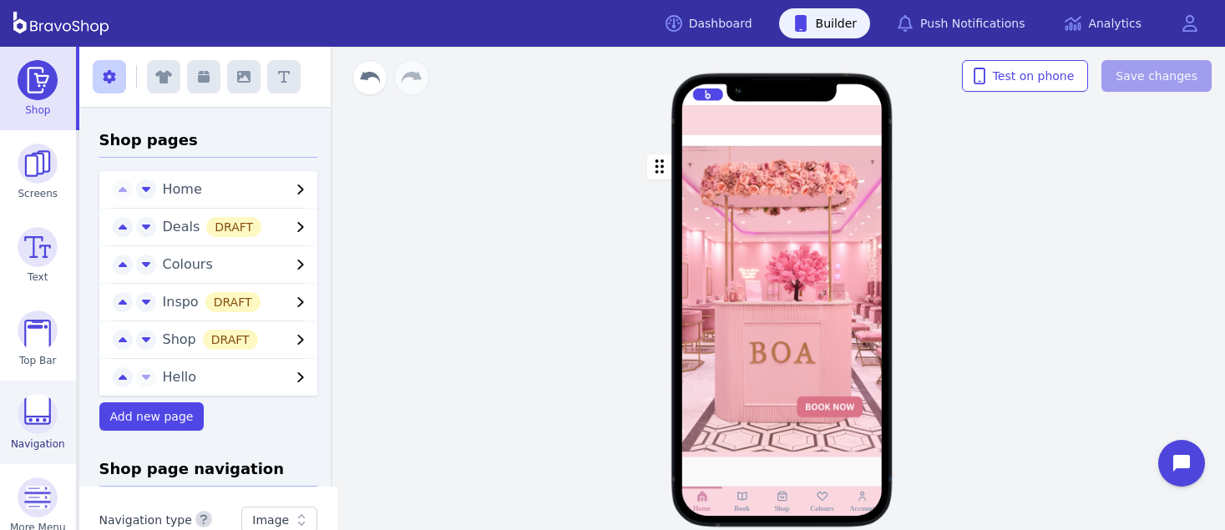
click at [23, 415] on img at bounding box center [38, 414] width 40 height 40
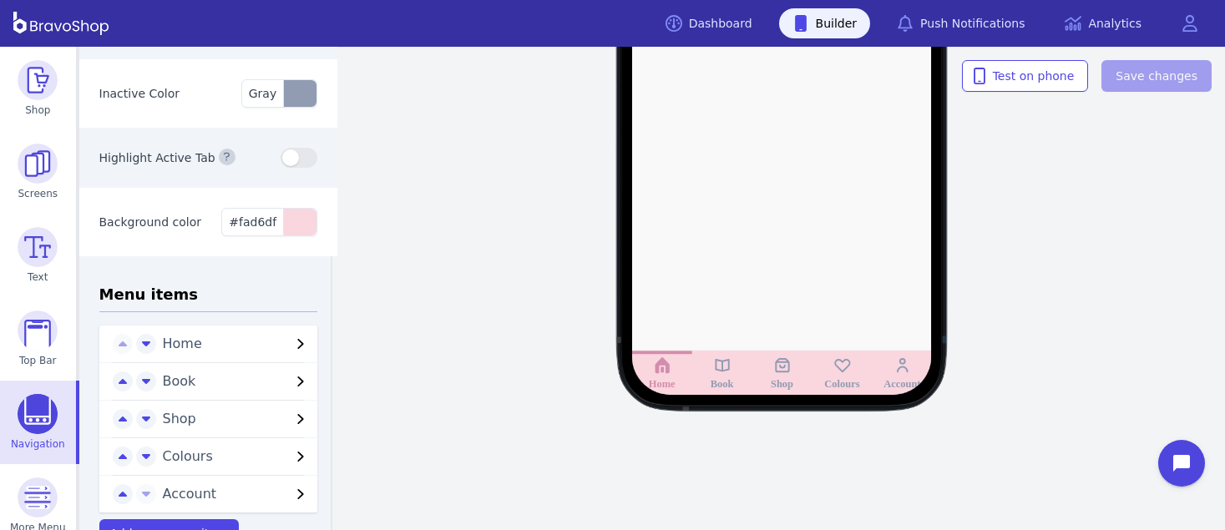
scroll to position [151, 0]
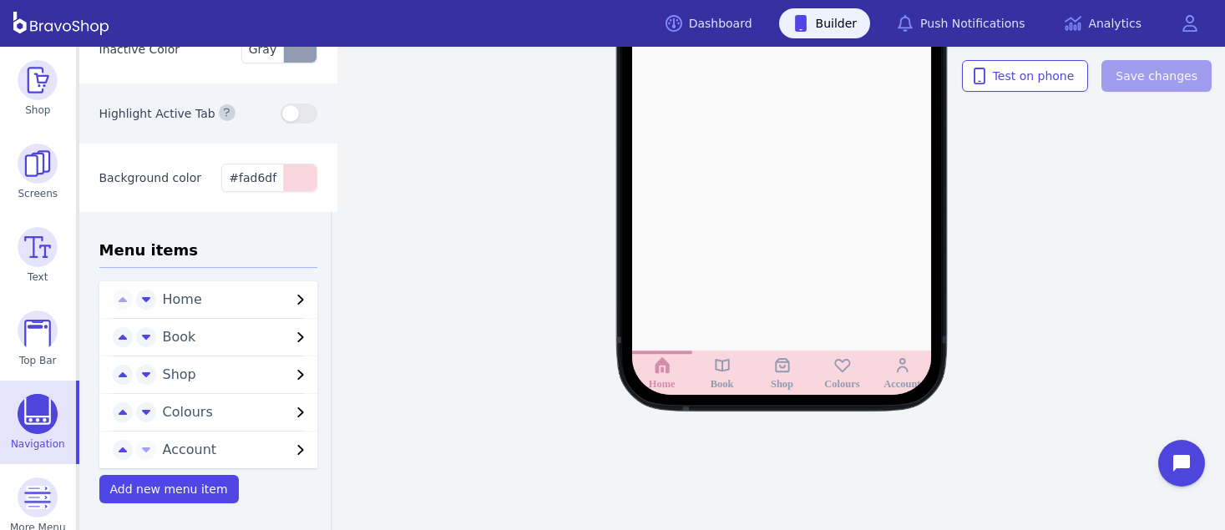
click at [236, 405] on span "Colours" at bounding box center [227, 413] width 129 height 20
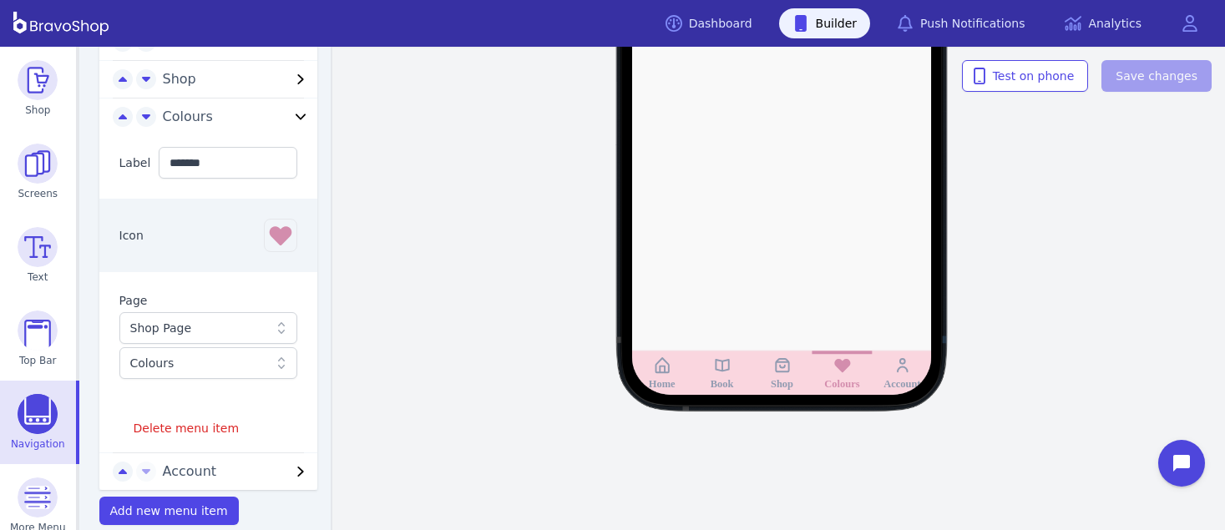
scroll to position [469, 0]
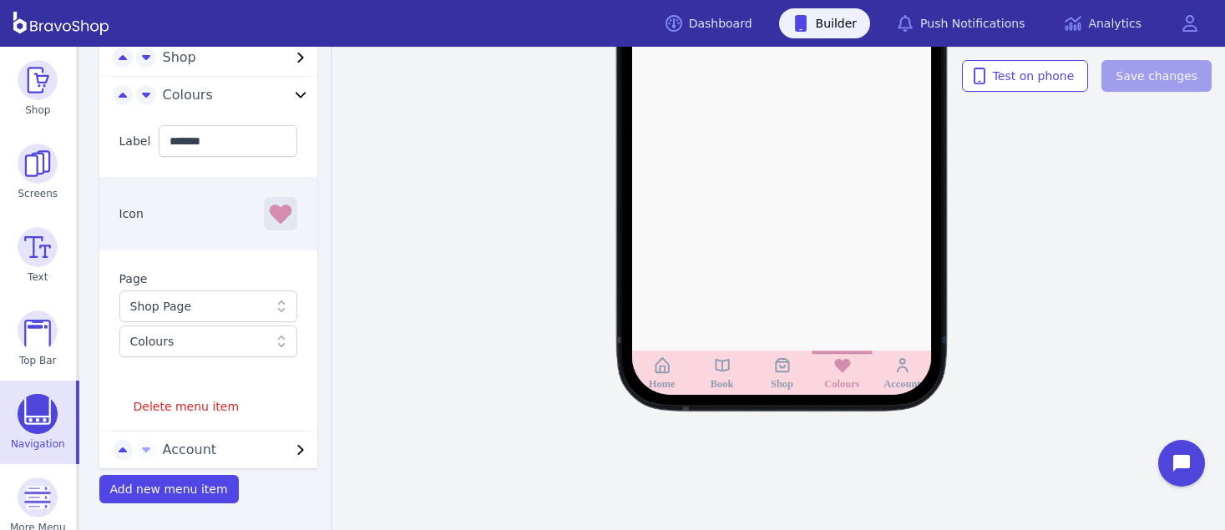
click at [273, 223] on icon "button" at bounding box center [280, 213] width 27 height 27
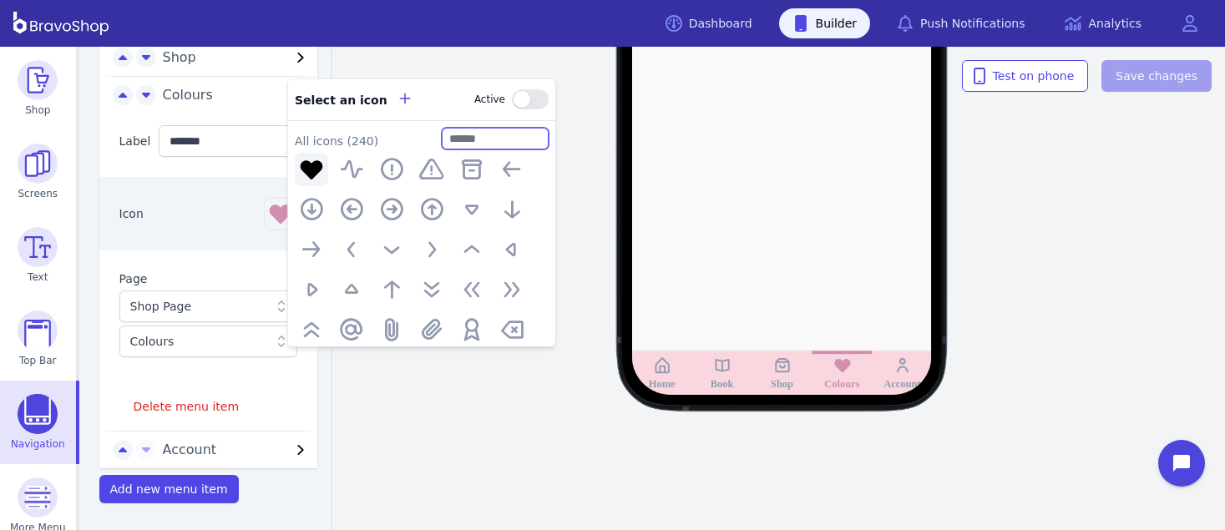
click at [525, 139] on input "text" at bounding box center [495, 138] width 107 height 22
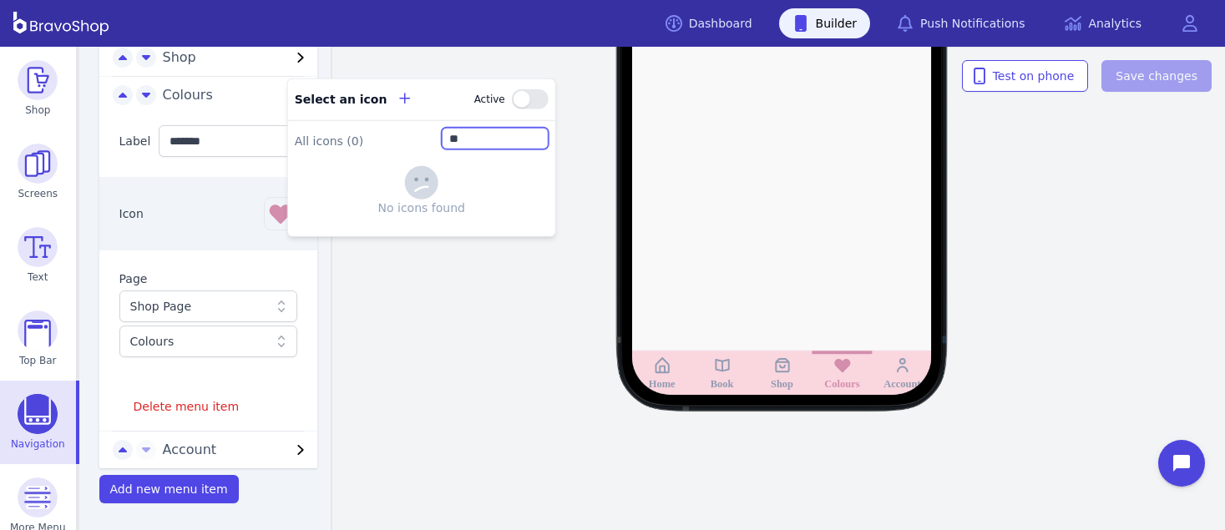
type input "*"
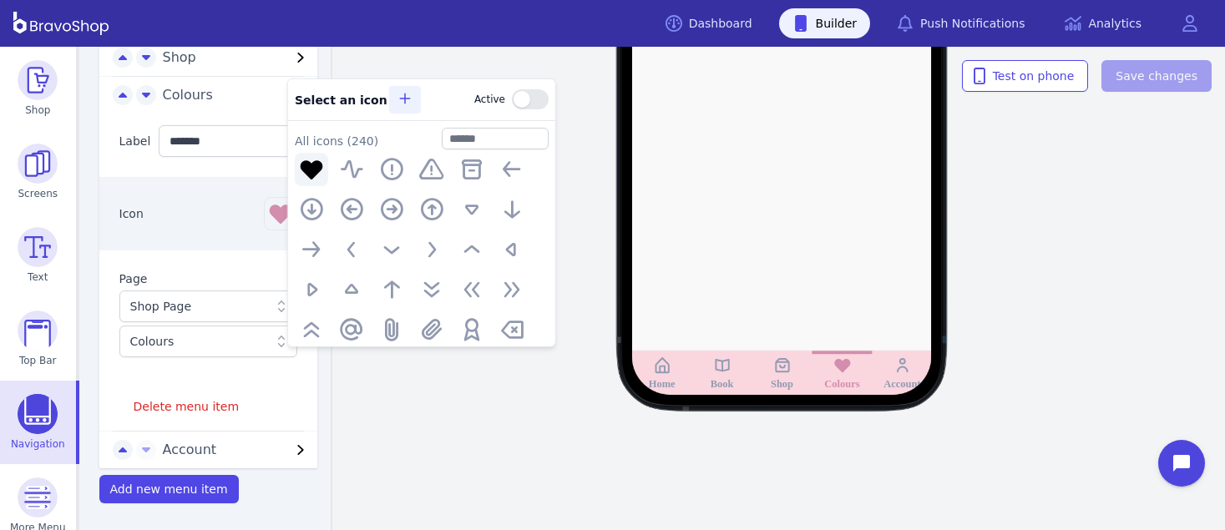
click at [397, 95] on icon "button" at bounding box center [403, 98] width 13 height 13
click at [1177, 73] on span "Save changes" at bounding box center [1157, 76] width 82 height 17
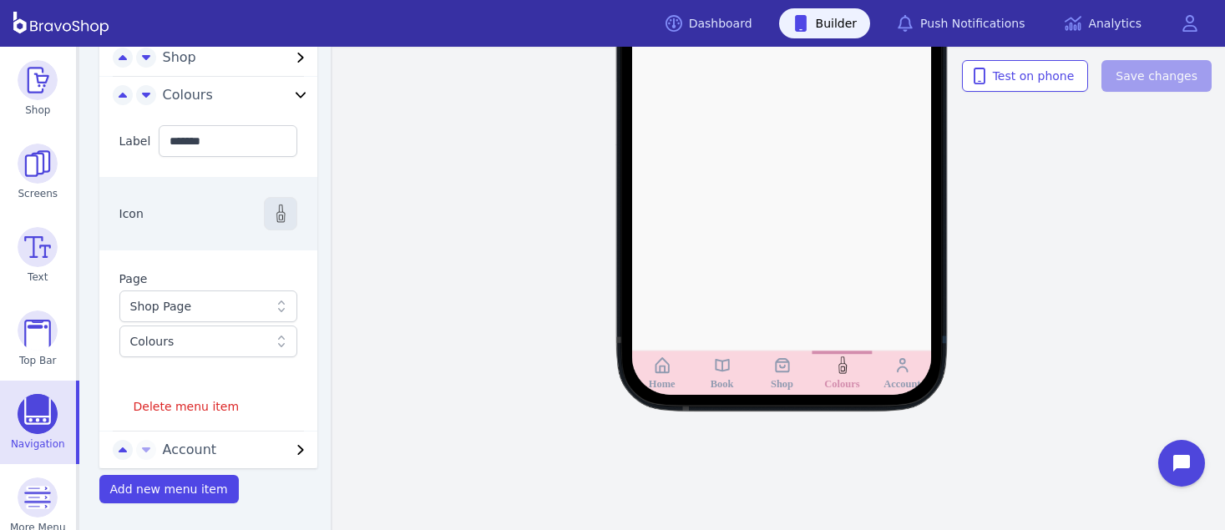
click at [271, 210] on img "button" at bounding box center [281, 214] width 20 height 20
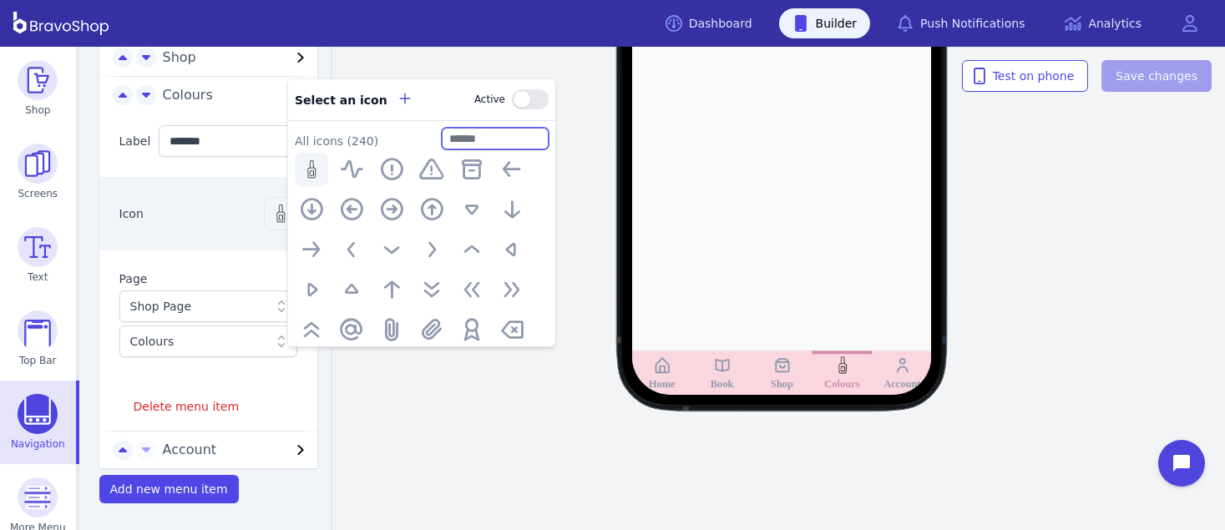
click at [491, 136] on input "text" at bounding box center [495, 138] width 107 height 22
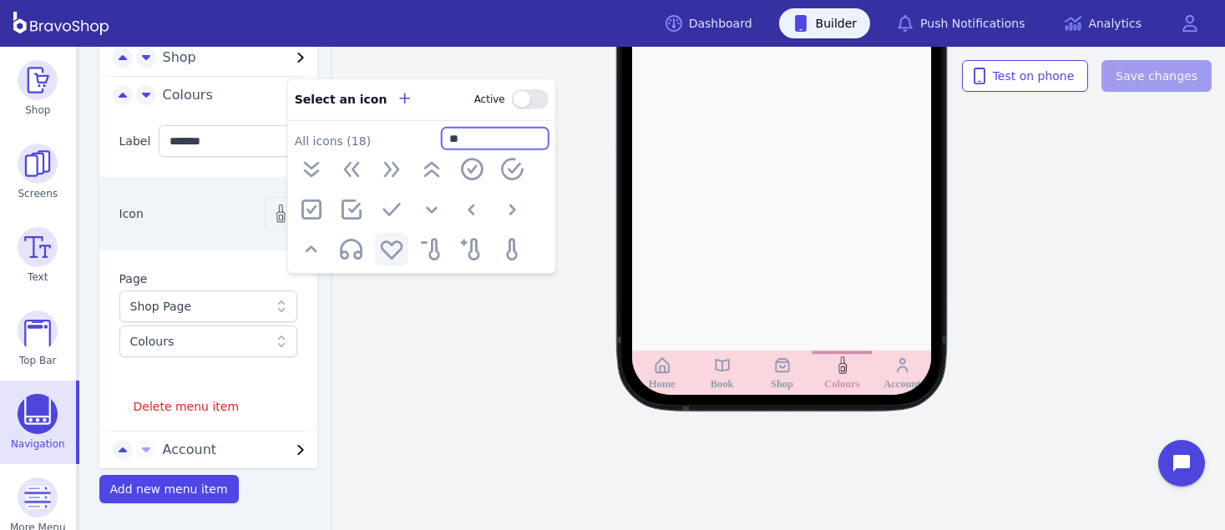
type input "**"
click at [393, 251] on icon "button" at bounding box center [391, 248] width 27 height 27
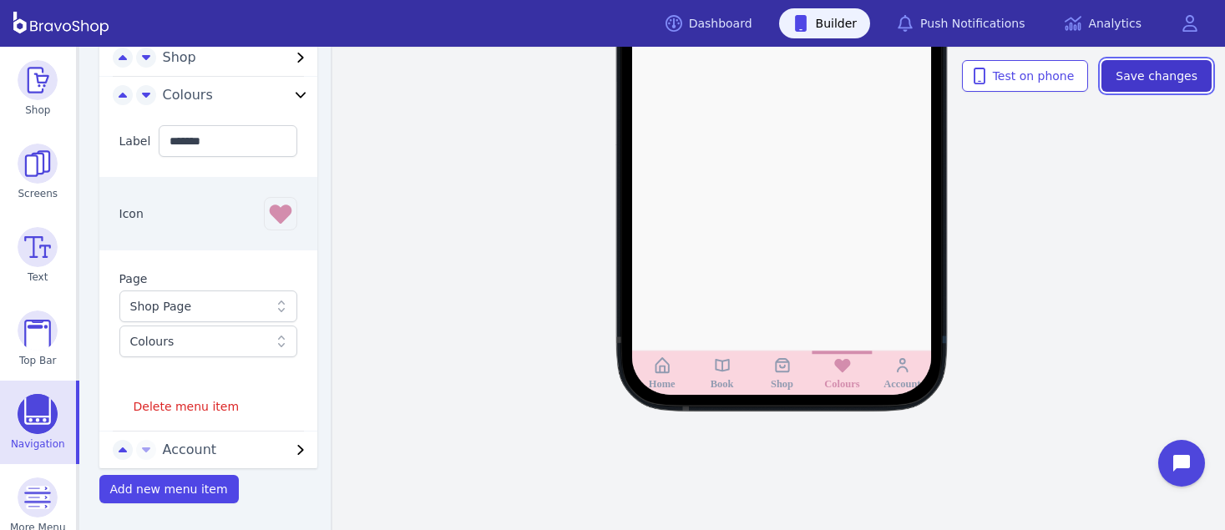
click at [1131, 85] on button "Save changes" at bounding box center [1156, 76] width 110 height 32
click at [504, 297] on div "Home Book Shop Colours Account Test on phone Save changes" at bounding box center [782, 289] width 886 height 484
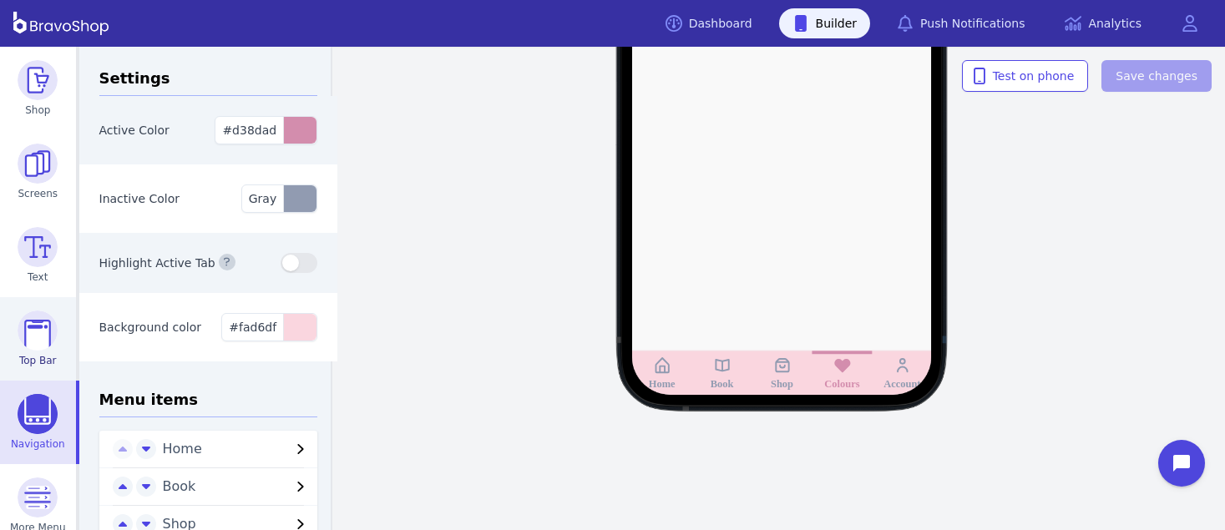
click at [33, 321] on img at bounding box center [38, 331] width 40 height 40
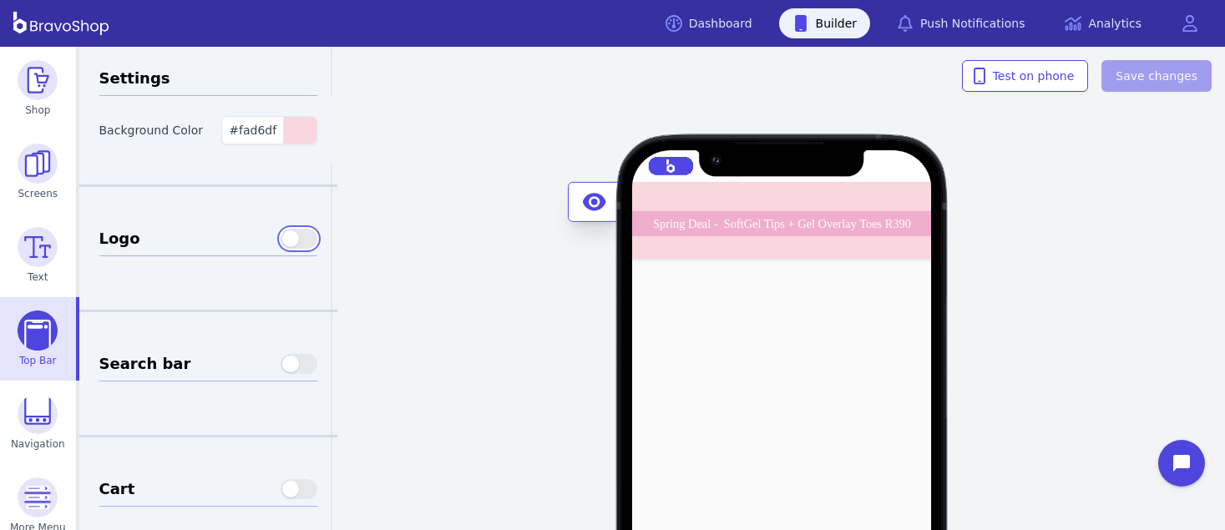
click at [296, 242] on button "button" at bounding box center [299, 239] width 37 height 20
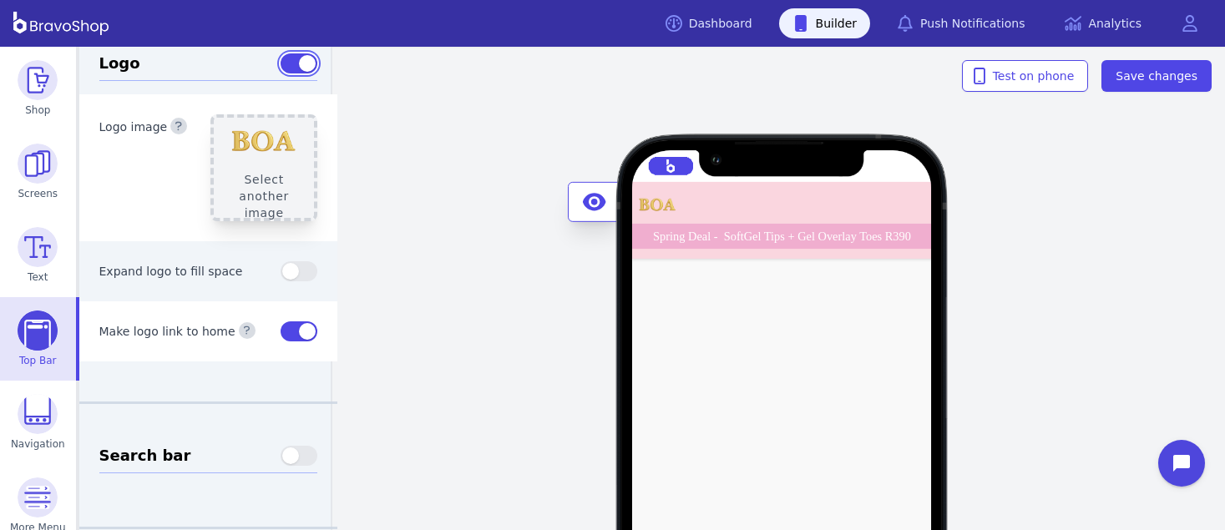
scroll to position [178, 0]
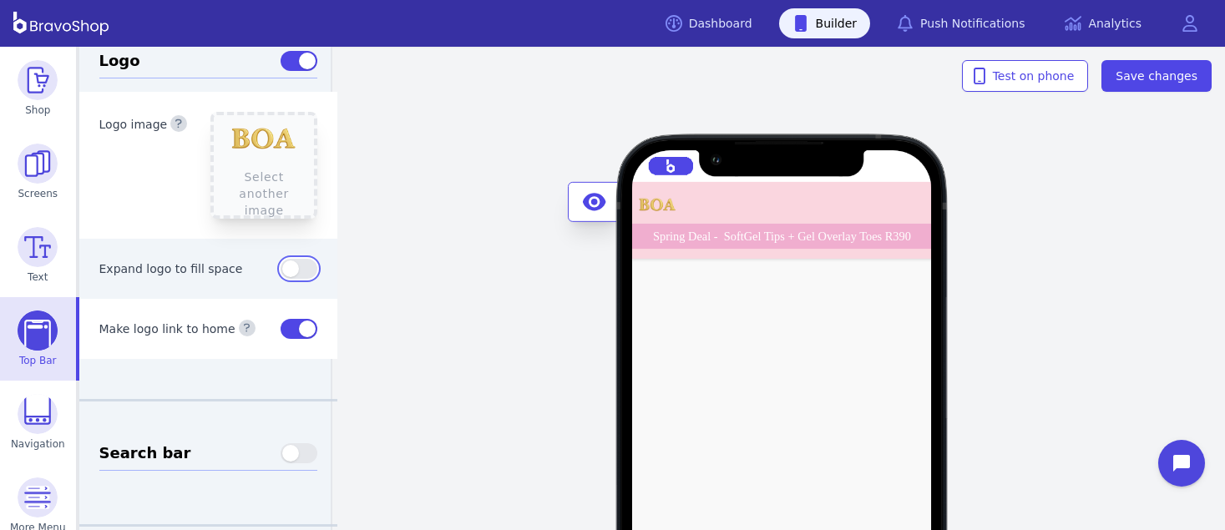
click at [295, 271] on button "button" at bounding box center [299, 269] width 37 height 20
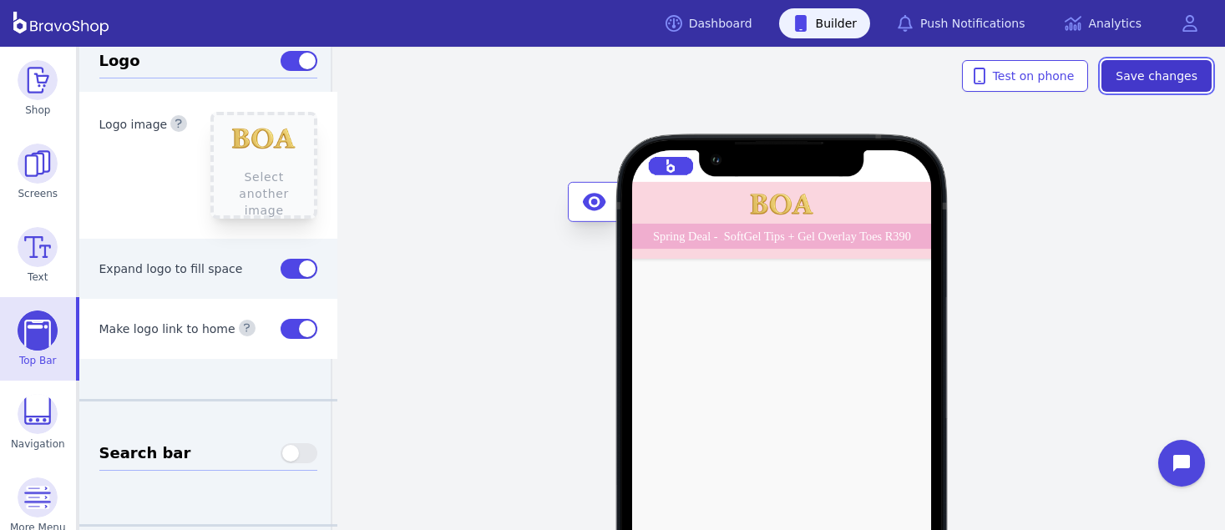
click at [1174, 73] on span "Save changes" at bounding box center [1157, 76] width 82 height 17
click at [281, 266] on button "button" at bounding box center [299, 269] width 37 height 20
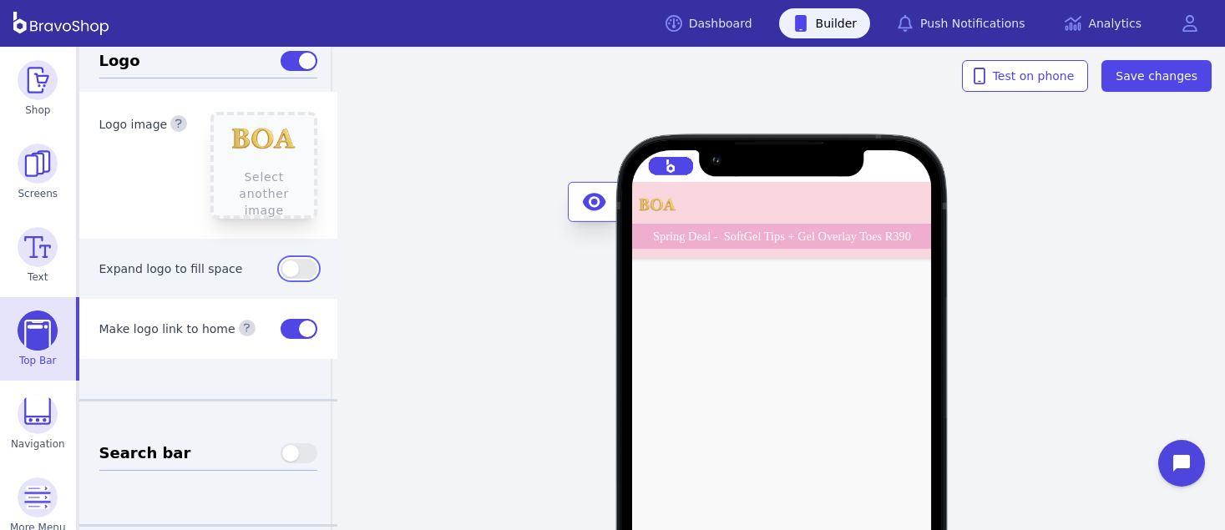
scroll to position [76, 0]
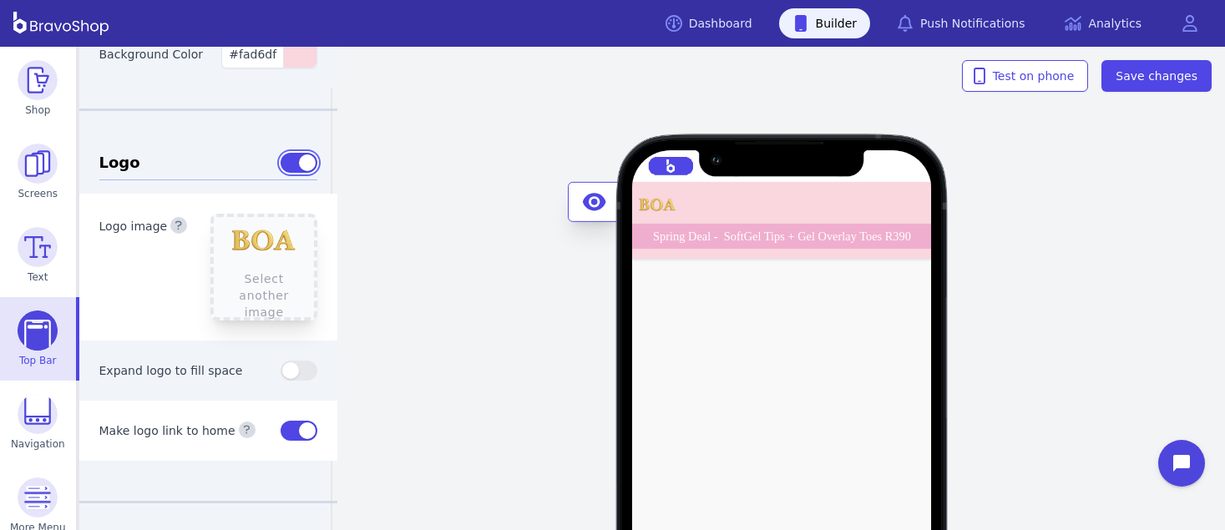
click at [281, 168] on button "button" at bounding box center [299, 163] width 37 height 20
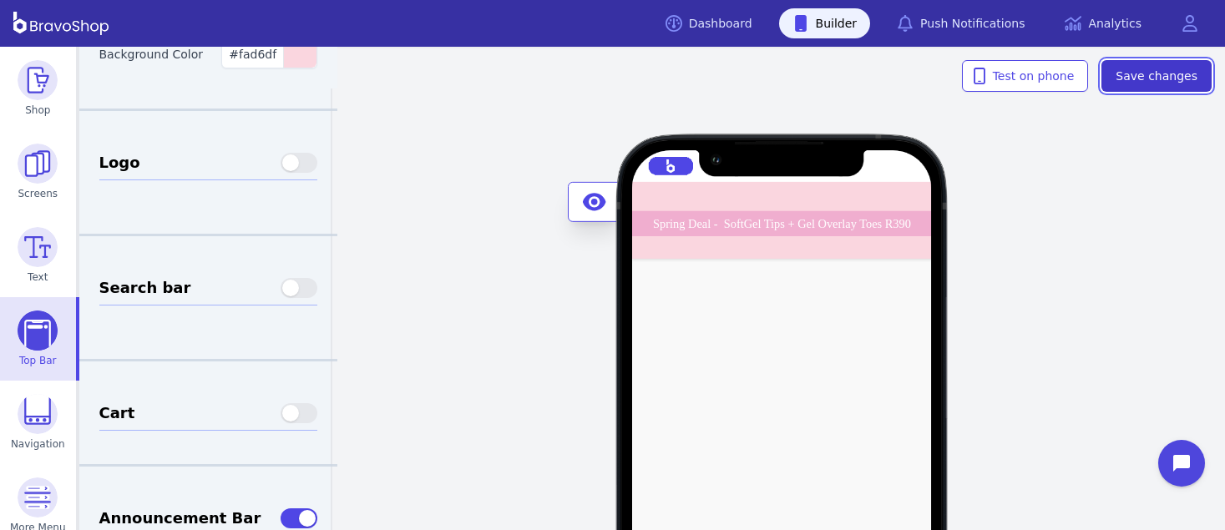
click at [1180, 73] on span "Save changes" at bounding box center [1157, 76] width 82 height 17
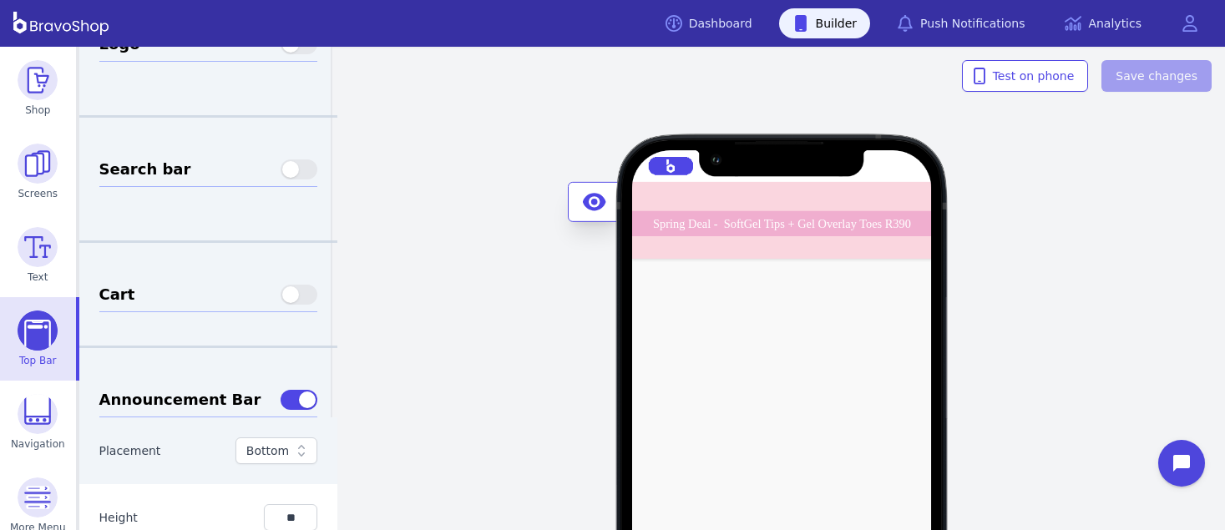
scroll to position [190, 0]
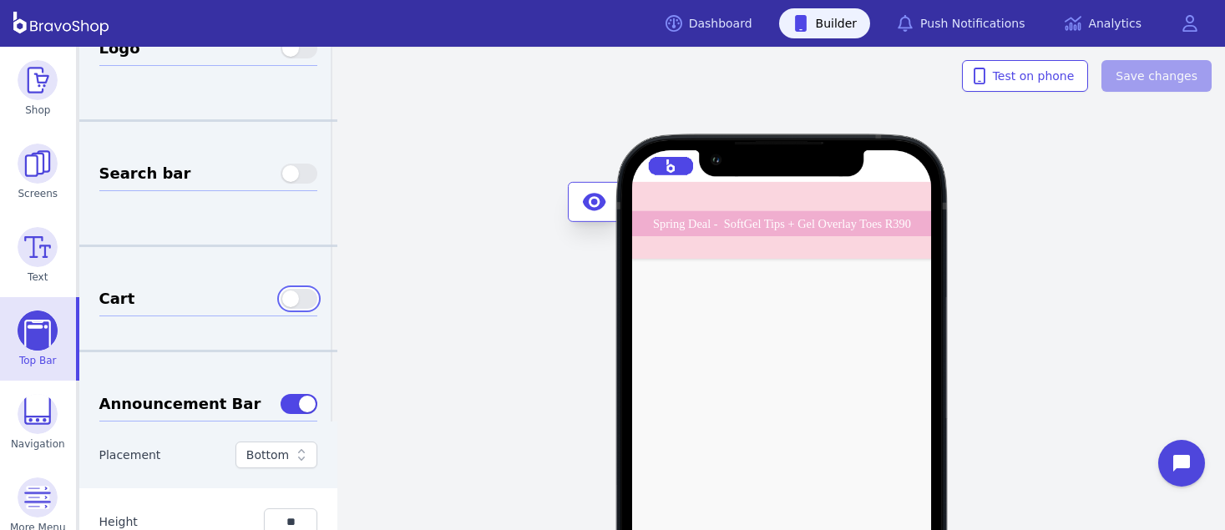
click at [289, 301] on button "button" at bounding box center [299, 299] width 37 height 20
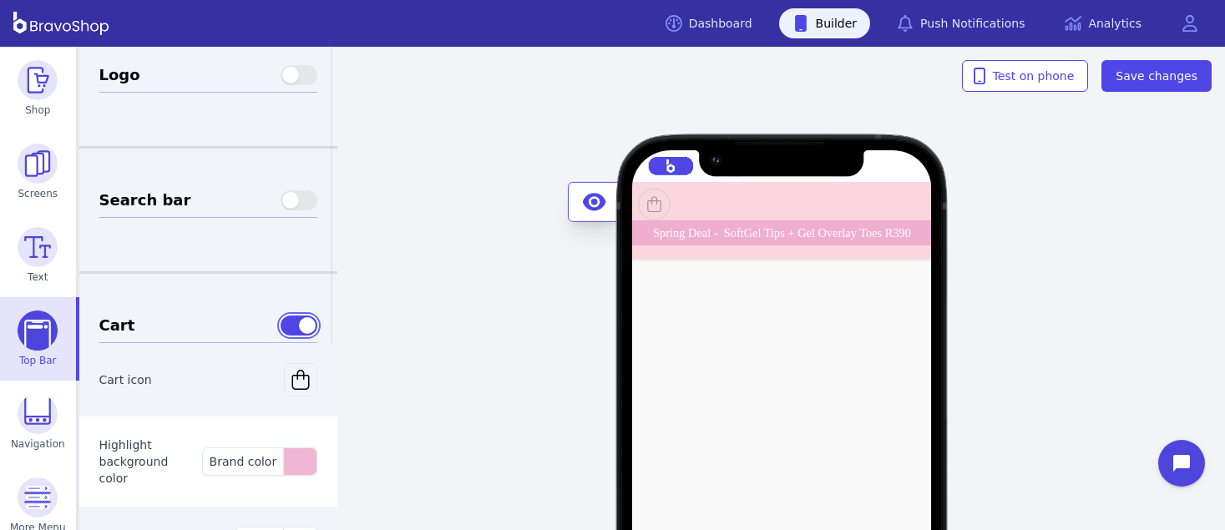
scroll to position [109, 0]
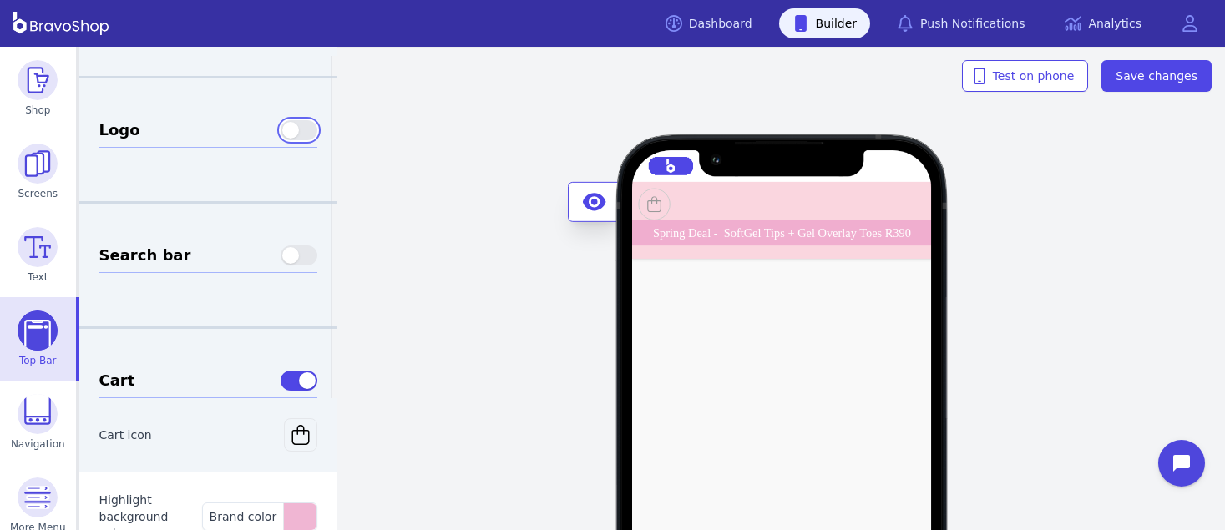
click at [287, 129] on button "button" at bounding box center [299, 130] width 37 height 20
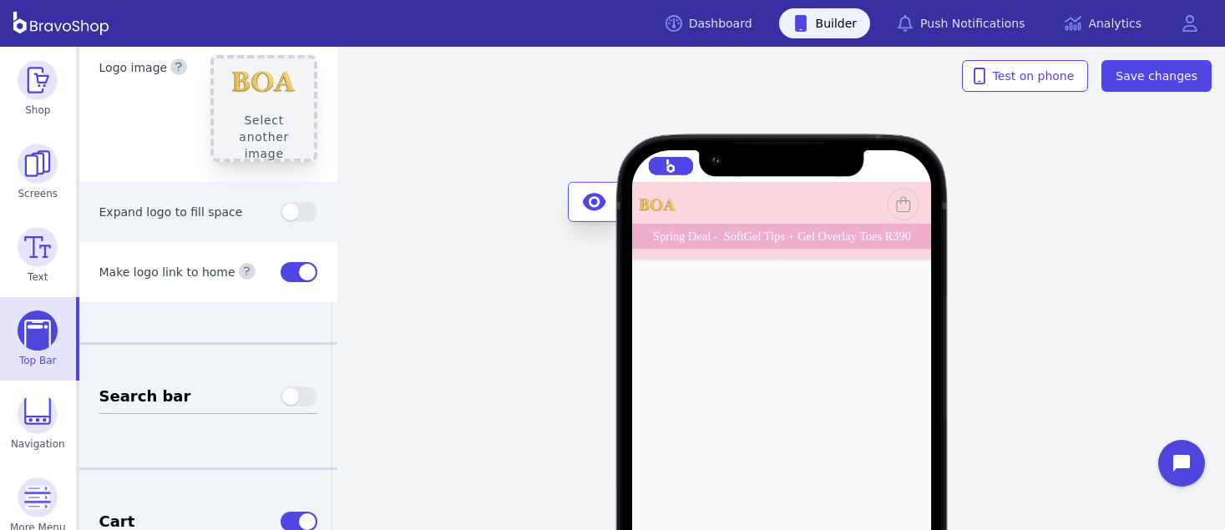
scroll to position [231, 0]
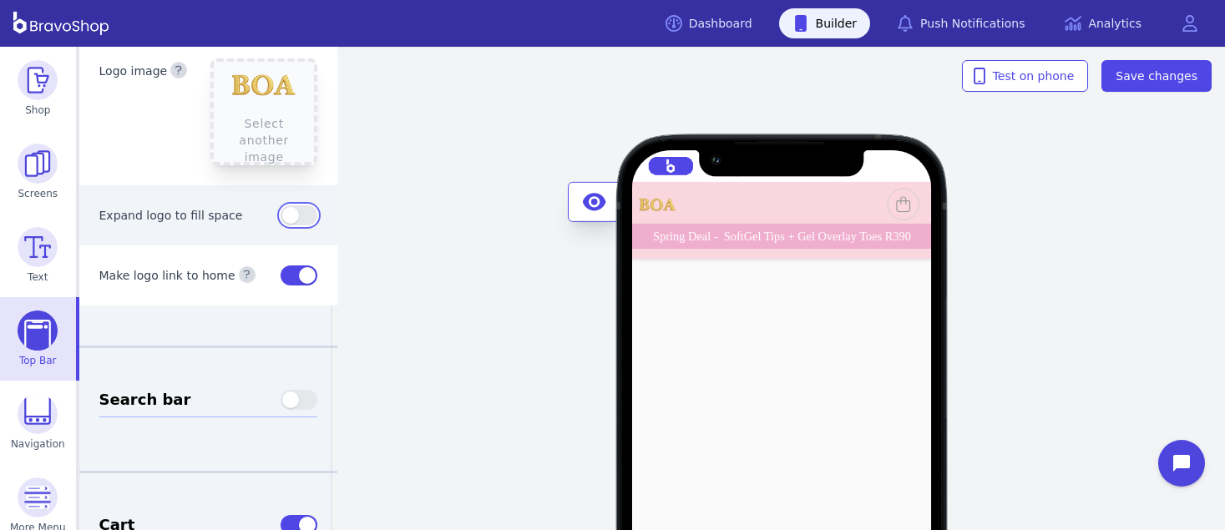
click at [297, 217] on button "button" at bounding box center [299, 215] width 37 height 20
click at [281, 215] on button "button" at bounding box center [299, 215] width 37 height 20
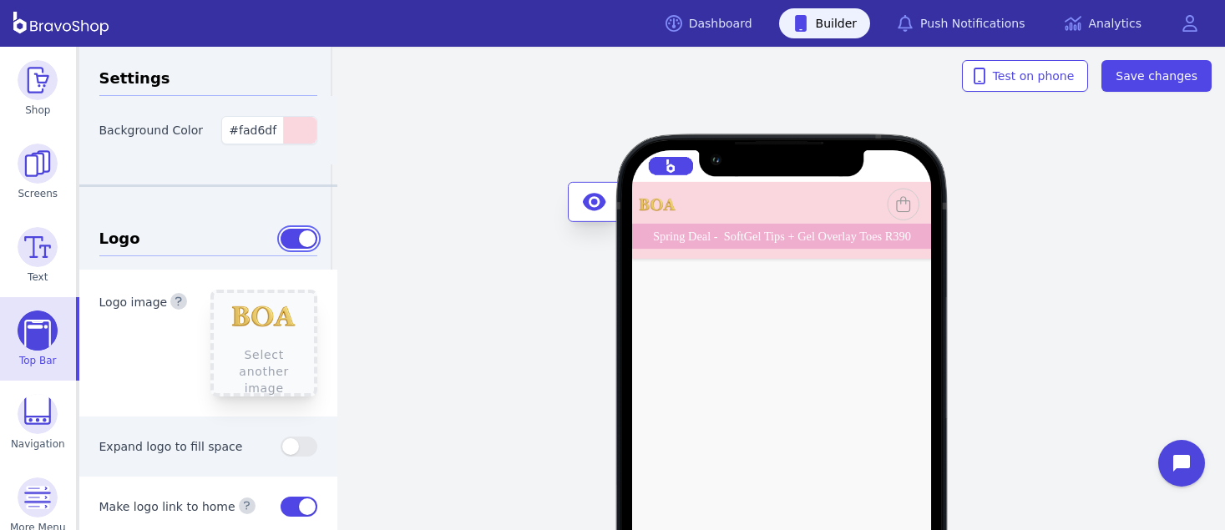
click at [281, 240] on button "button" at bounding box center [299, 239] width 37 height 20
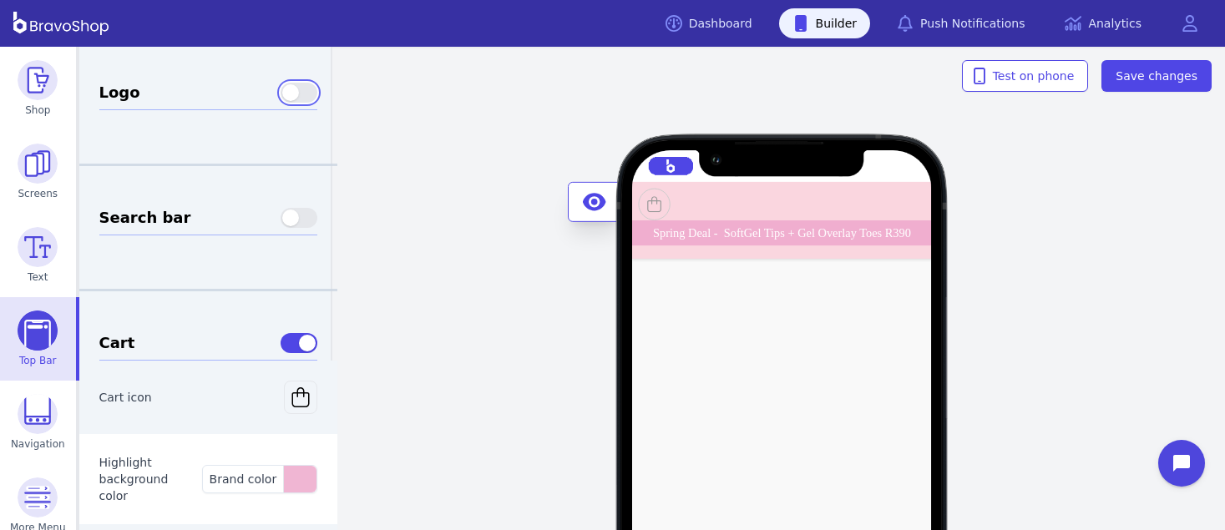
scroll to position [147, 0]
click at [281, 332] on button "button" at bounding box center [299, 342] width 37 height 20
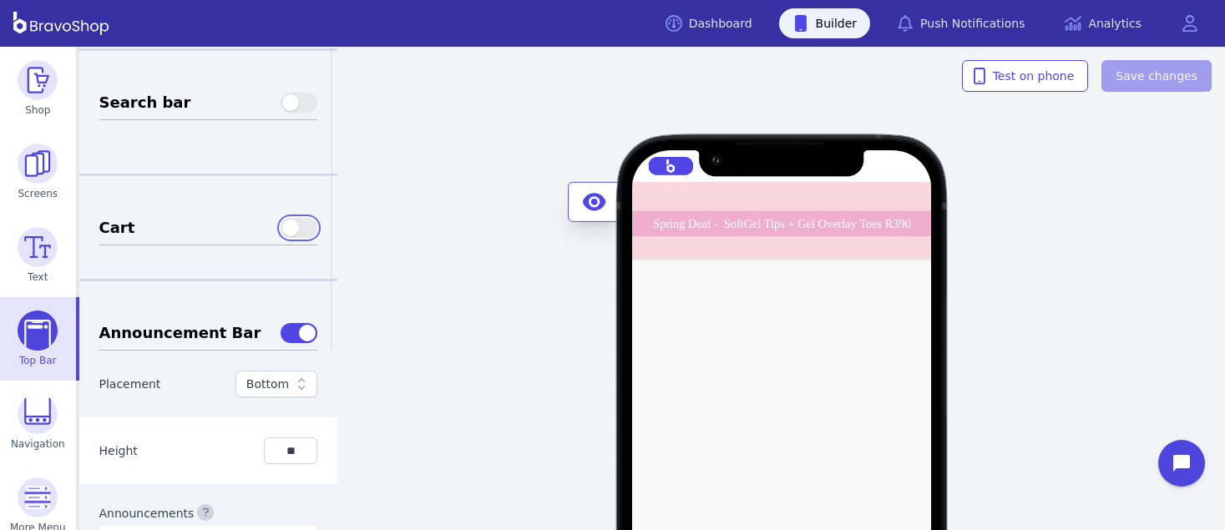
scroll to position [291, 0]
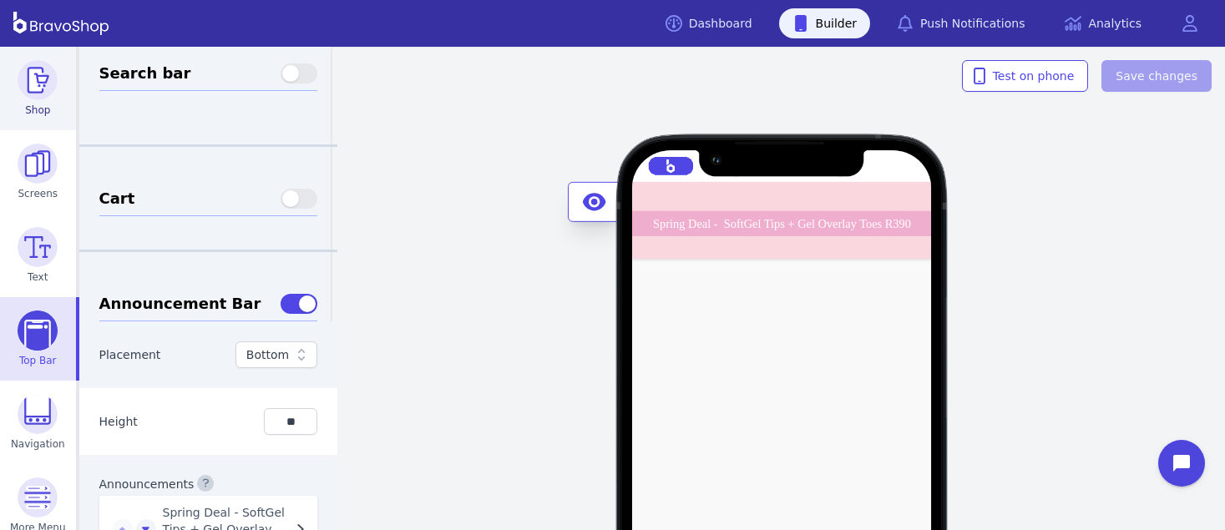
click at [43, 86] on img at bounding box center [38, 80] width 40 height 40
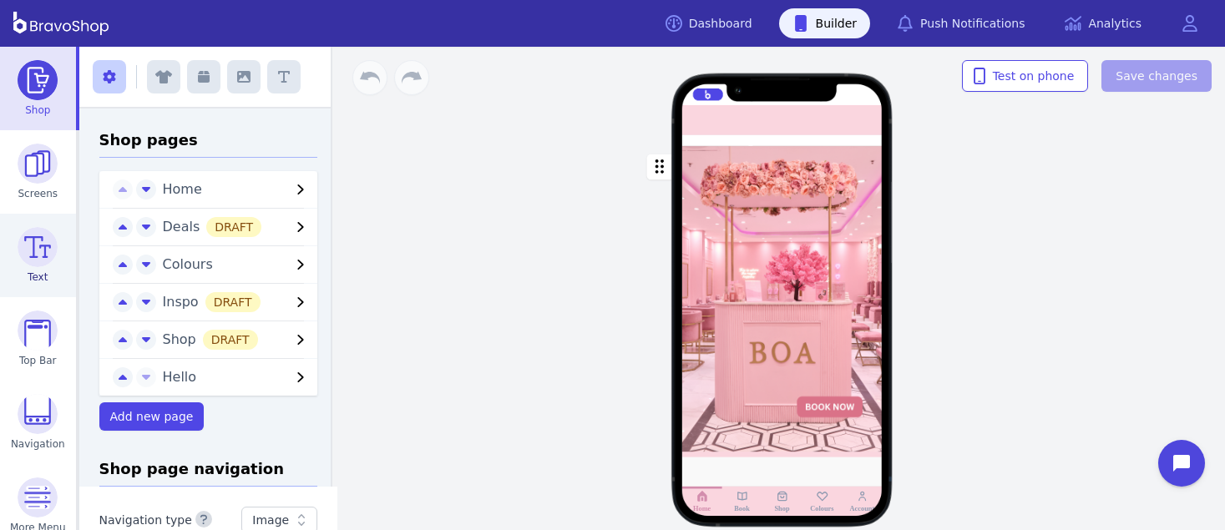
scroll to position [101, 0]
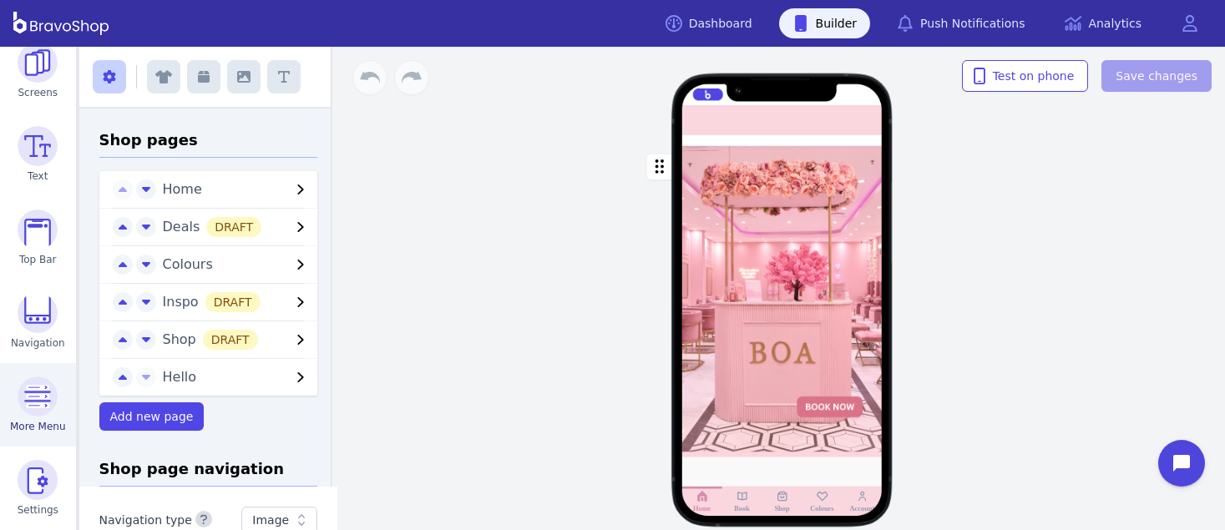
click at [30, 399] on img at bounding box center [38, 397] width 40 height 40
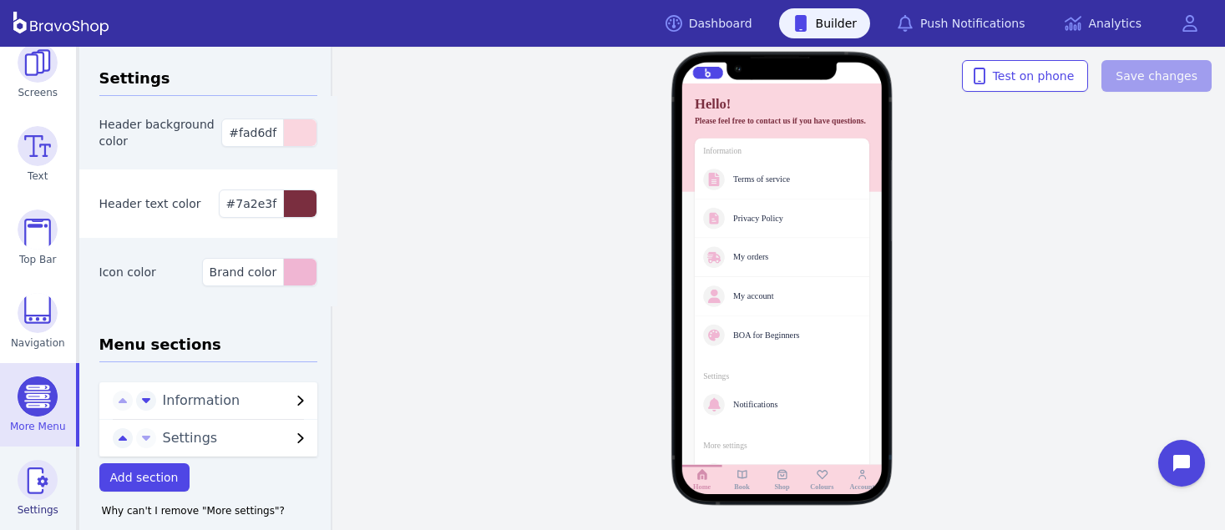
click at [33, 477] on img at bounding box center [38, 480] width 40 height 40
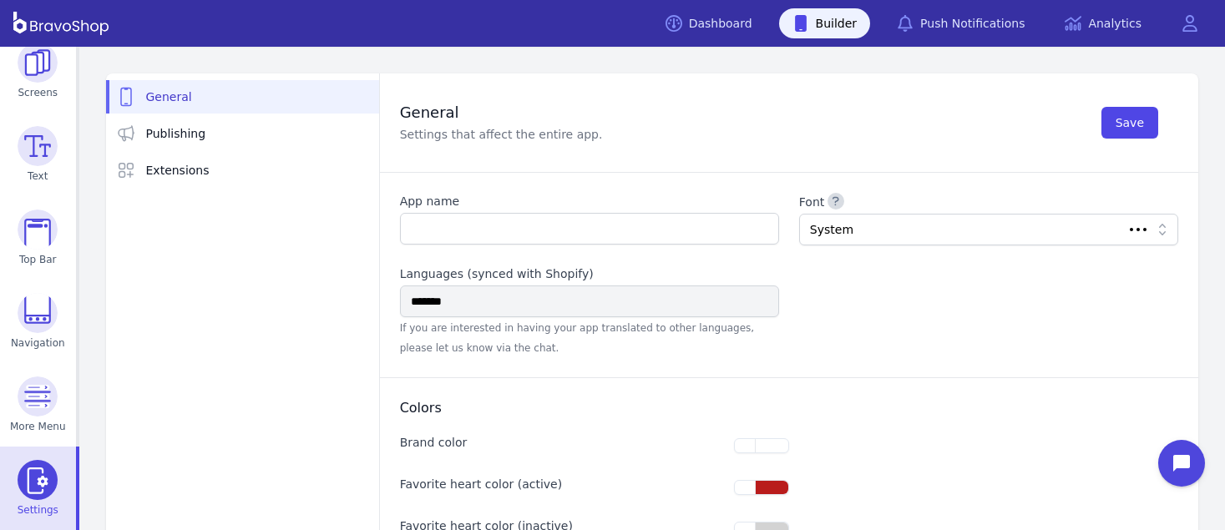
type input "**********"
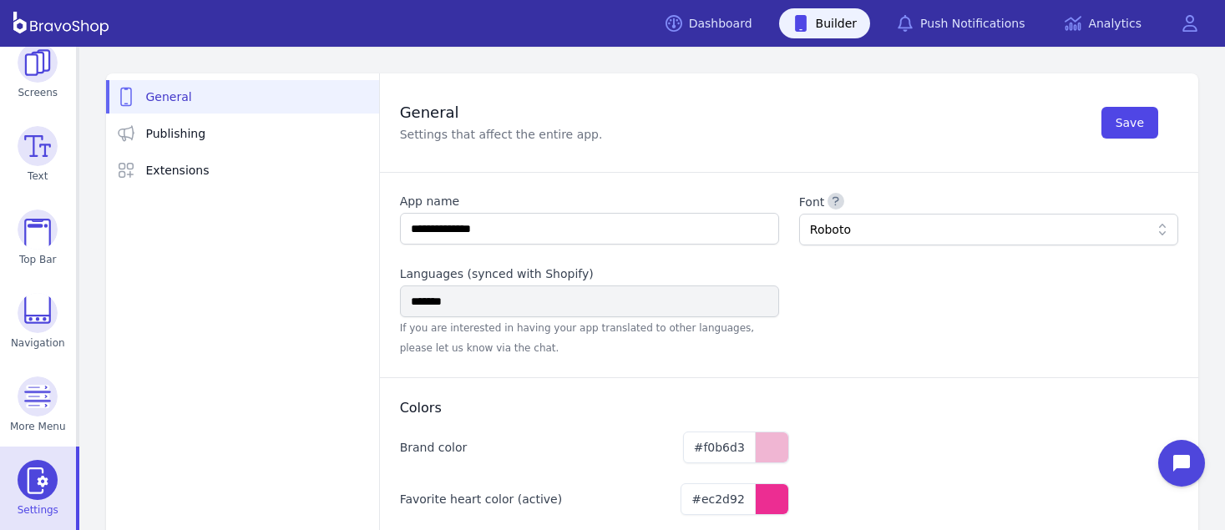
click at [846, 122] on div "General Settings that affect the entire app. Save" at bounding box center [789, 123] width 778 height 58
click at [32, 73] on img at bounding box center [38, 63] width 40 height 40
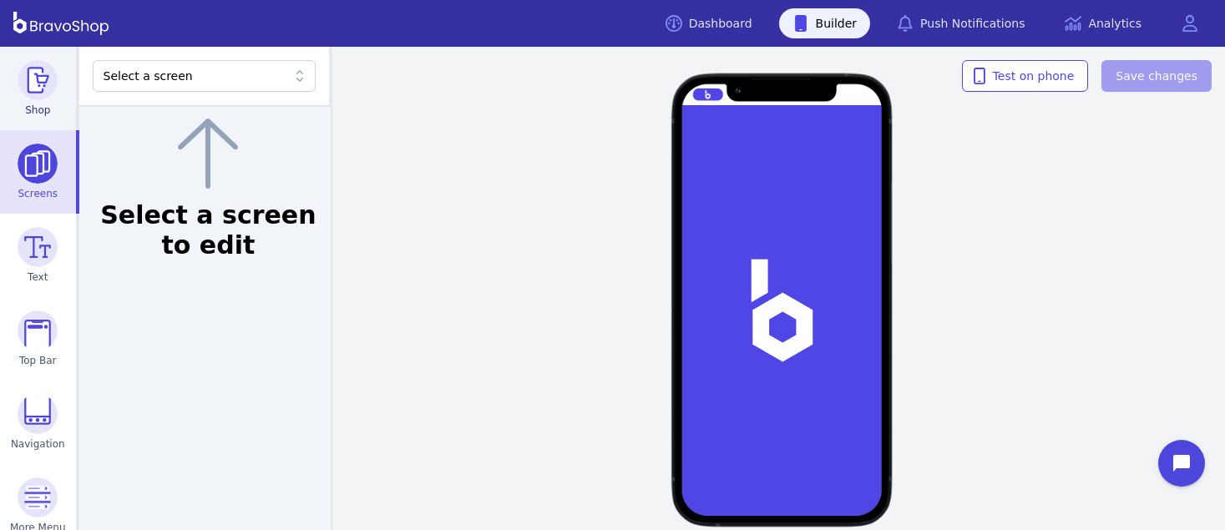
click at [30, 73] on img at bounding box center [38, 80] width 40 height 40
